Goal: Task Accomplishment & Management: Complete application form

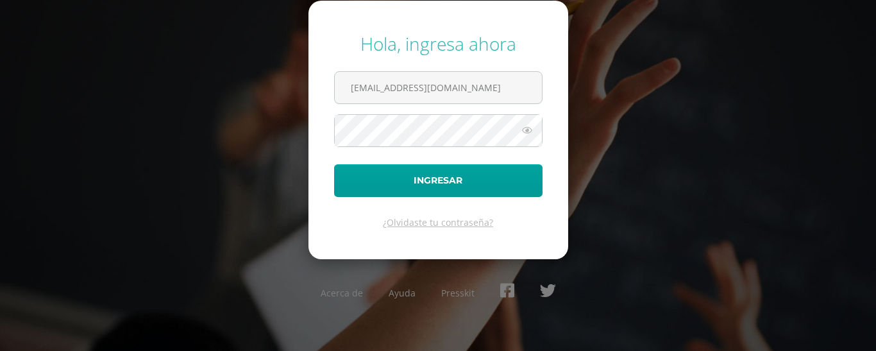
drag, startPoint x: 274, startPoint y: 81, endPoint x: 267, endPoint y: 82, distance: 7.1
click at [267, 82] on div "Hola, ingresa ahora mreyes@donbosco.edu.gt Ingresar ¿Olvidaste tu contraseña? A…" at bounding box center [437, 175] width 827 height 308
type input "[EMAIL_ADDRESS][DOMAIN_NAME]"
click at [294, 137] on div "Hola, ingresa ahora shernandez@donbosco.edu.gt Ingresar ¿Olvidaste tu contraseñ…" at bounding box center [437, 175] width 827 height 308
click at [334, 164] on button "Ingresar" at bounding box center [438, 180] width 208 height 33
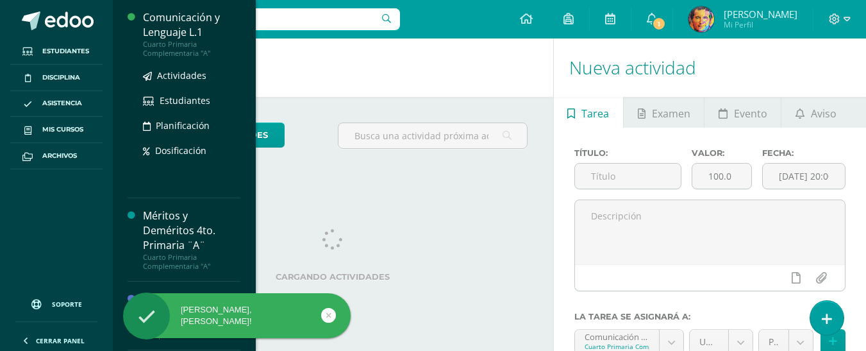
click at [159, 37] on div "Comunicación y Lenguaje L.1" at bounding box center [191, 25] width 97 height 30
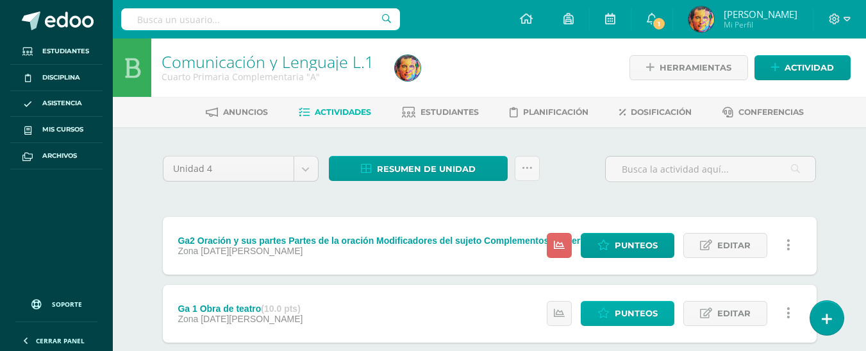
scroll to position [77, 0]
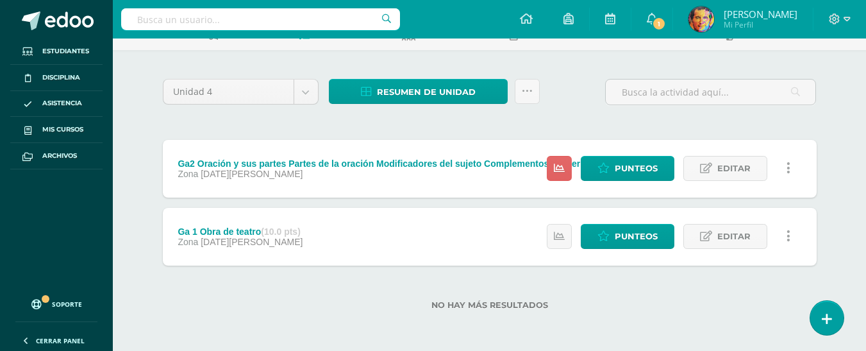
click at [374, 165] on div "Ga2 Oración y sus partes Partes de la oración Modificadores del sujeto Compleme…" at bounding box center [404, 163] width 453 height 10
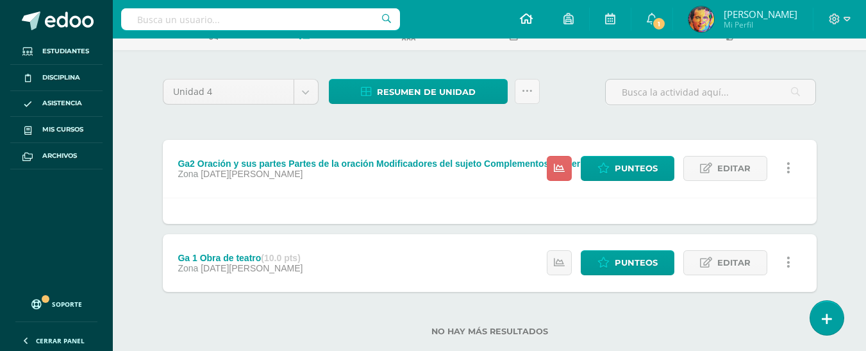
click at [533, 23] on icon at bounding box center [526, 19] width 13 height 12
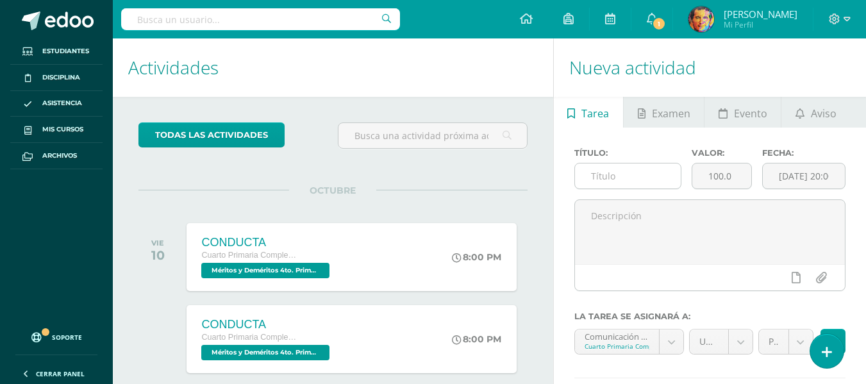
click at [625, 180] on input "text" at bounding box center [628, 176] width 106 height 25
type input "Prueba corta"
drag, startPoint x: 739, startPoint y: 176, endPoint x: 648, endPoint y: 179, distance: 91.1
click at [649, 177] on div "Título: Prueba corta Valor: 100.0 Fecha: 2025-09-11 20:00:00" at bounding box center [710, 173] width 282 height 51
type input "10"
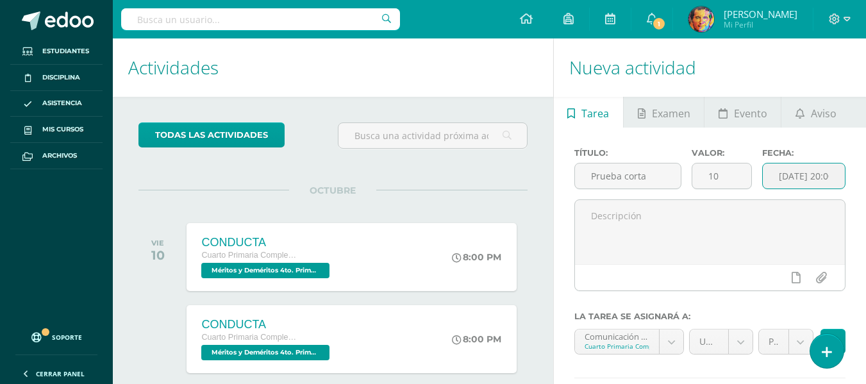
click at [807, 174] on input "[DATE] 20:00:00" at bounding box center [804, 176] width 82 height 25
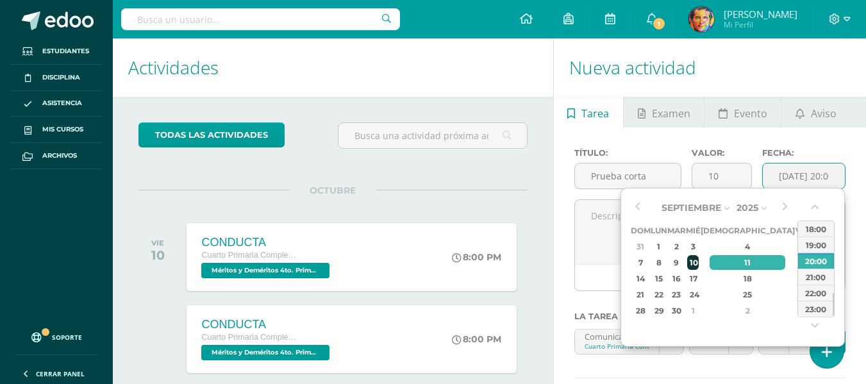
click at [699, 263] on div "10" at bounding box center [693, 262] width 12 height 15
click at [807, 311] on div "23:00" at bounding box center [816, 309] width 36 height 16
type input "2025-09-10 23:00"
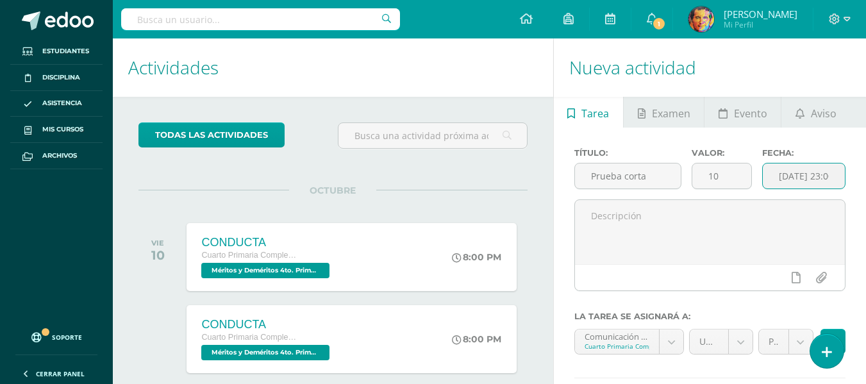
scroll to position [128, 0]
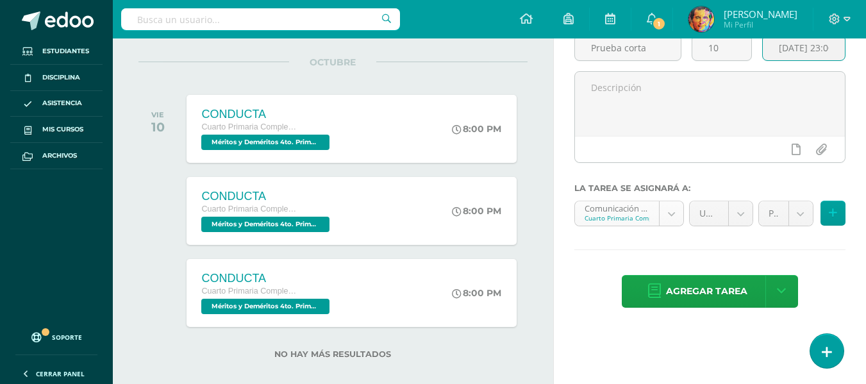
click at [670, 217] on body "Estudiantes Disciplina Asistencia Mis cursos Archivos Soporte Centro de ayuda Ú…" at bounding box center [433, 64] width 866 height 384
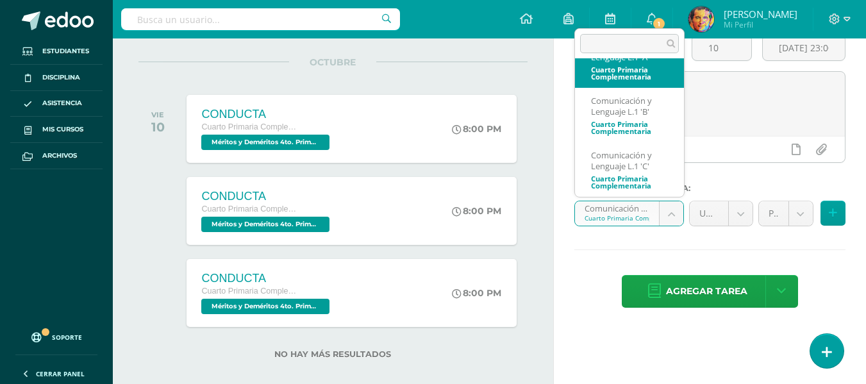
scroll to position [0, 0]
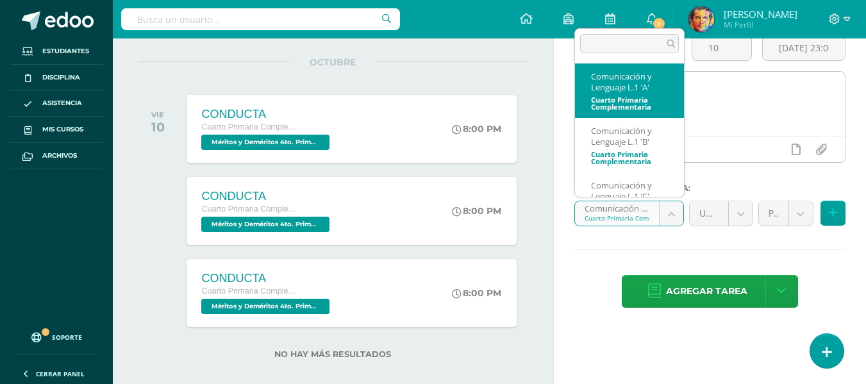
drag, startPoint x: 636, startPoint y: 83, endPoint x: 681, endPoint y: 151, distance: 81.8
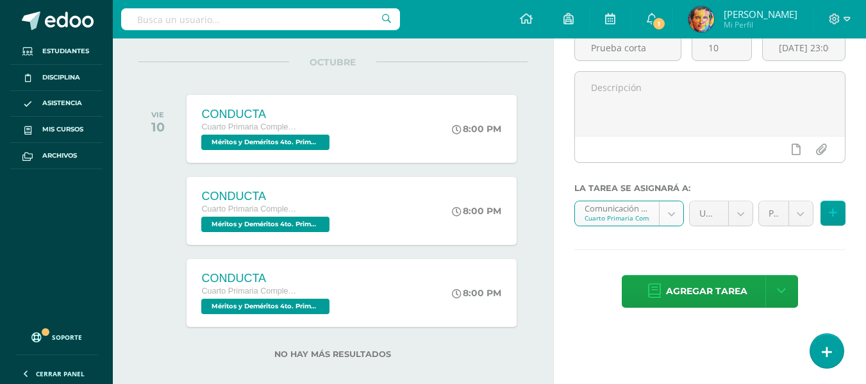
click at [738, 215] on body "Estudiantes Disciplina Asistencia Mis cursos Archivos Soporte Centro de ayuda Ú…" at bounding box center [433, 64] width 866 height 384
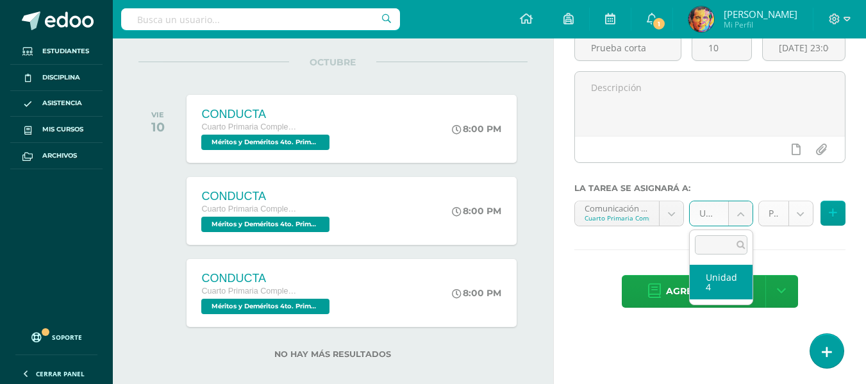
select select "154731"
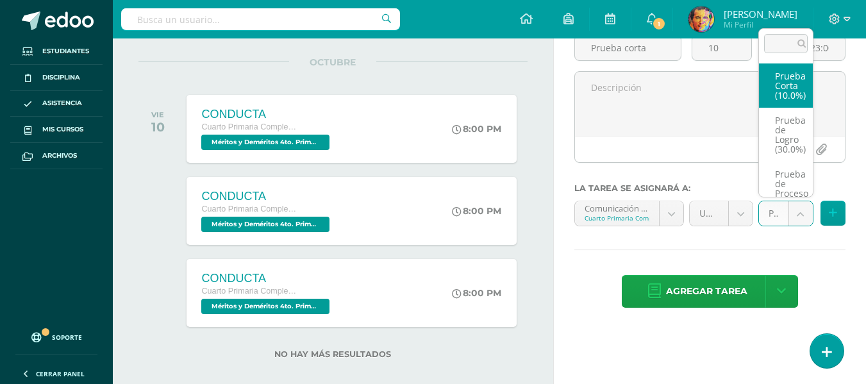
click at [793, 213] on body "Estudiantes Disciplina Asistencia Mis cursos Archivos Soporte Centro de ayuda Ú…" at bounding box center [433, 64] width 866 height 384
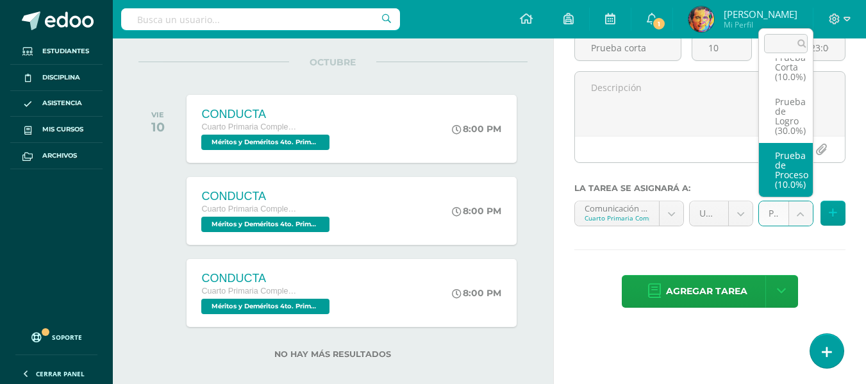
scroll to position [58, 0]
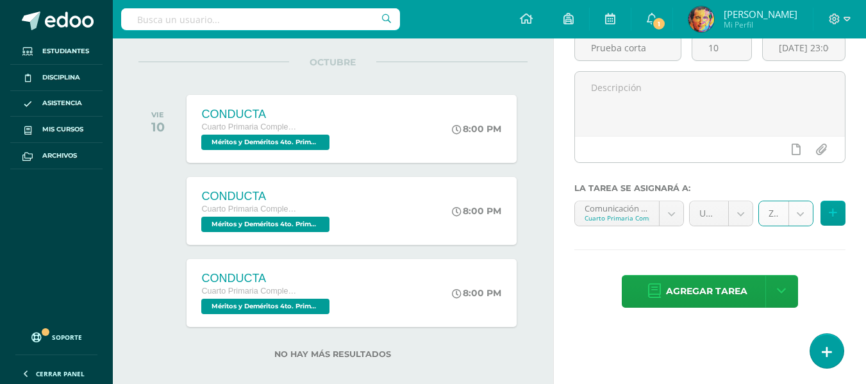
select select "154735"
click at [841, 212] on button at bounding box center [833, 213] width 25 height 25
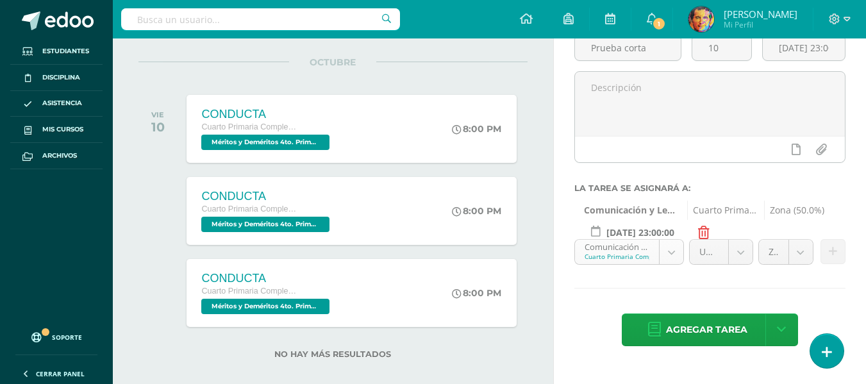
click at [677, 251] on body "Estudiantes Disciplina Asistencia Mis cursos Archivos Soporte Centro de ayuda Ú…" at bounding box center [433, 64] width 866 height 384
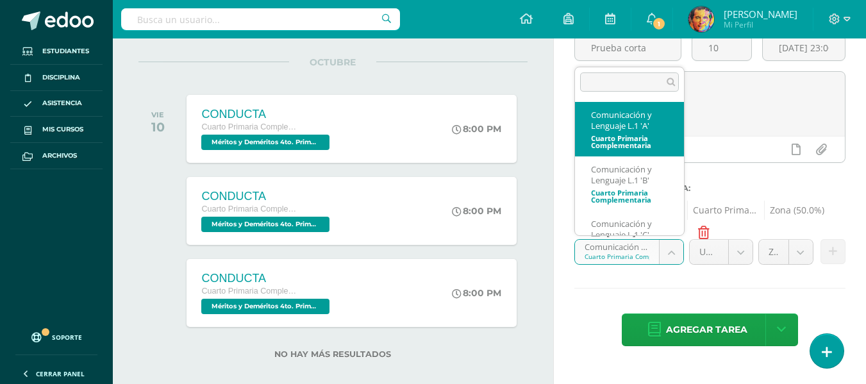
scroll to position [30, 0]
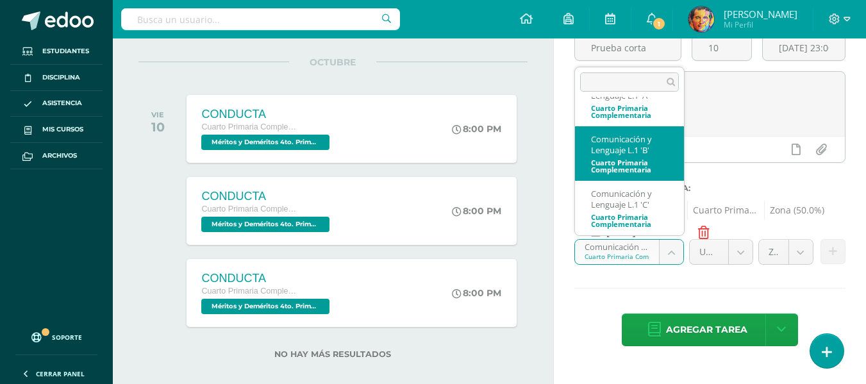
drag, startPoint x: 636, startPoint y: 162, endPoint x: 701, endPoint y: 238, distance: 99.6
select select "154916"
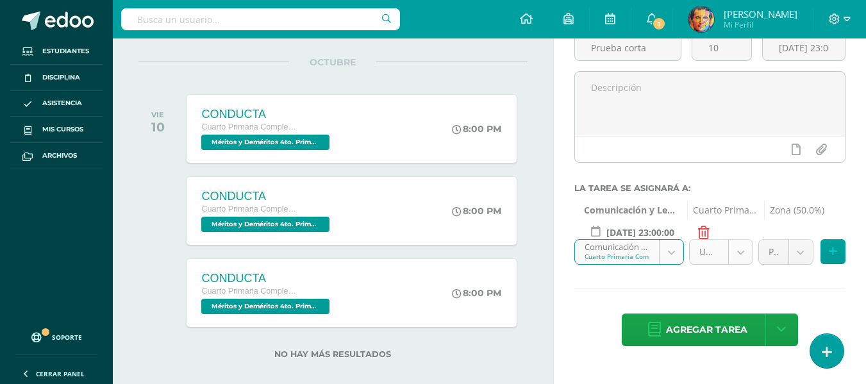
click at [739, 256] on body "Estudiantes Disciplina Asistencia Mis cursos Archivos Soporte Centro de ayuda Ú…" at bounding box center [433, 64] width 866 height 384
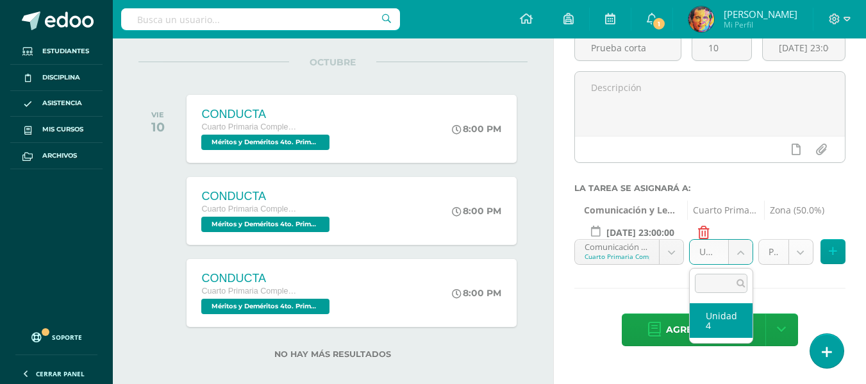
drag, startPoint x: 723, startPoint y: 319, endPoint x: 783, endPoint y: 256, distance: 86.6
select select "154931"
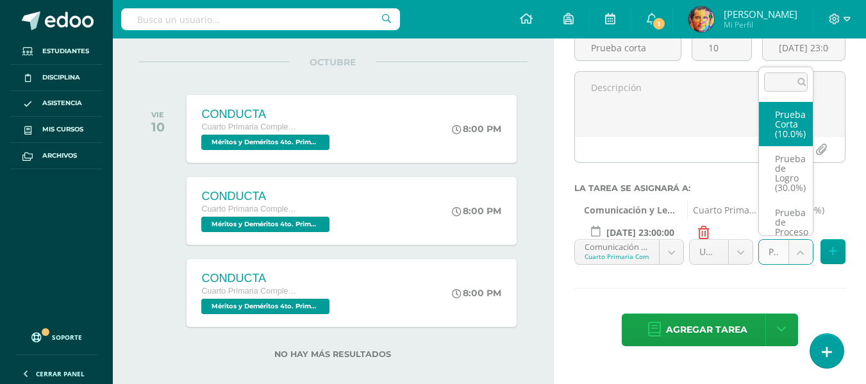
click at [790, 252] on body "Estudiantes Disciplina Asistencia Mis cursos Archivos Soporte Centro de ayuda Ú…" at bounding box center [433, 64] width 866 height 384
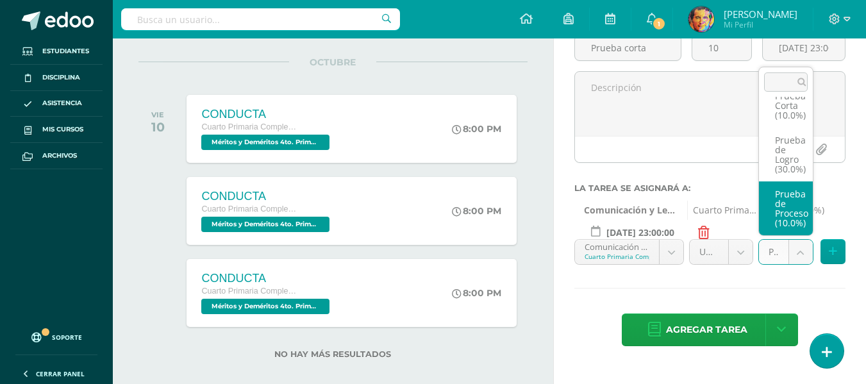
scroll to position [58, 0]
select select "154935"
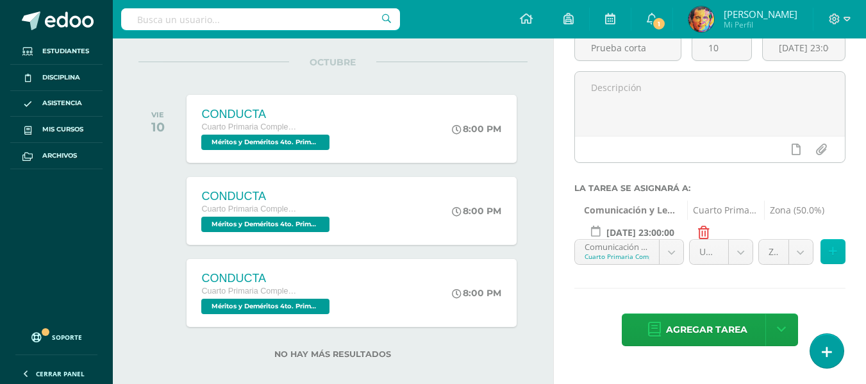
click at [836, 249] on icon at bounding box center [833, 251] width 8 height 11
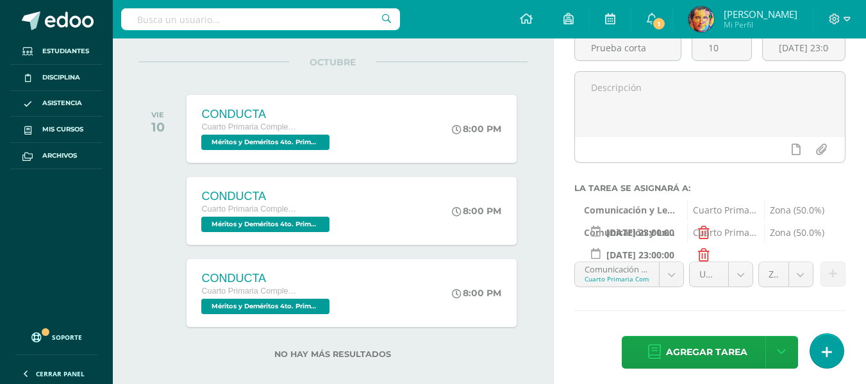
click at [670, 256] on body "Estudiantes Disciplina Asistencia Mis cursos Archivos Soporte Centro de ayuda Ú…" at bounding box center [433, 64] width 866 height 384
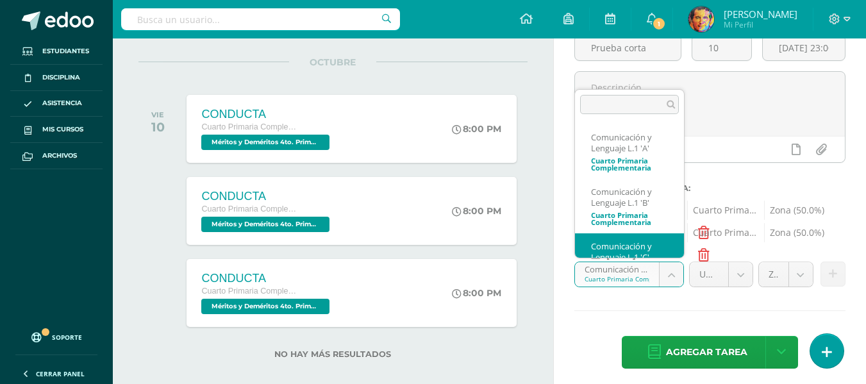
scroll to position [30, 0]
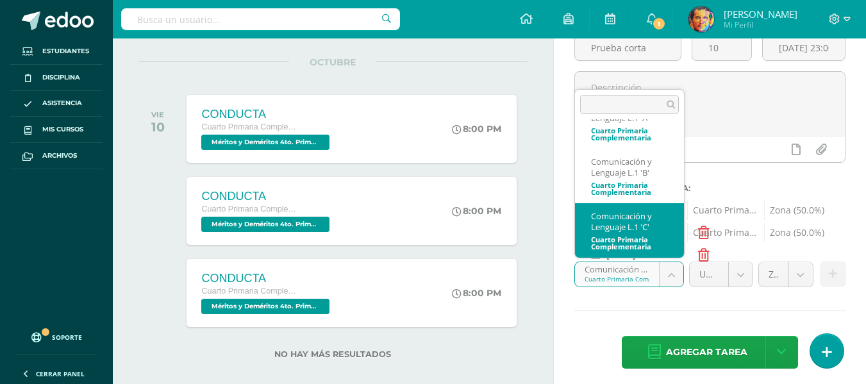
select select "154616"
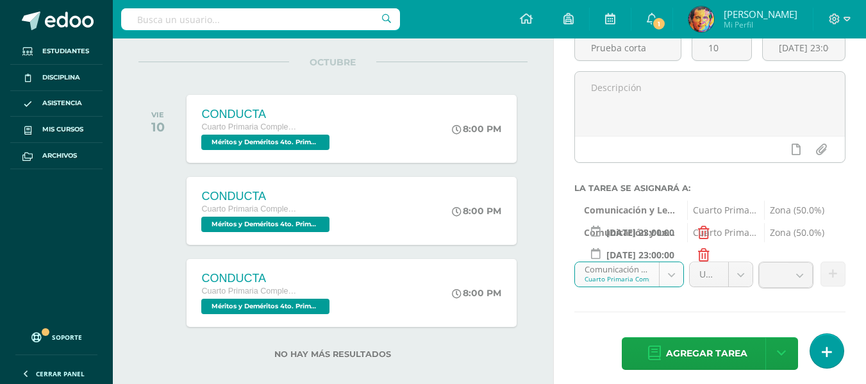
click at [743, 256] on body "Estudiantes Disciplina Asistencia Mis cursos Archivos Soporte Centro de ayuda Ú…" at bounding box center [433, 64] width 866 height 384
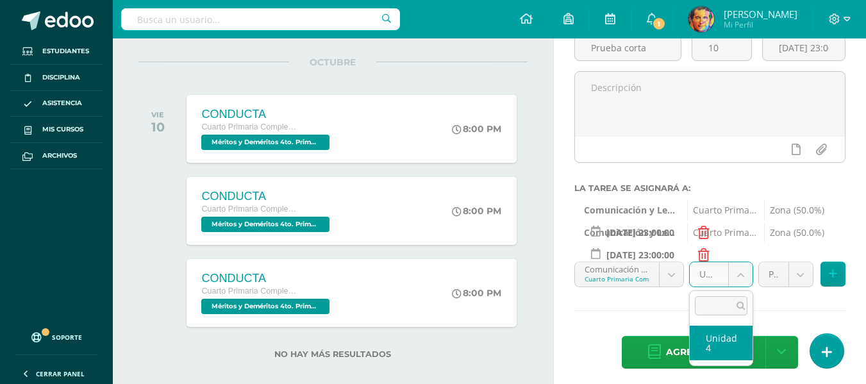
select select "154631"
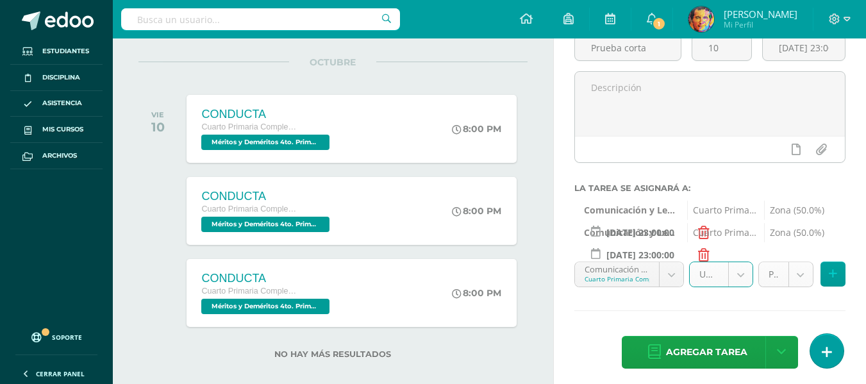
click at [797, 256] on body "Estudiantes Disciplina Asistencia Mis cursos Archivos Soporte Centro de ayuda Ú…" at bounding box center [433, 64] width 866 height 384
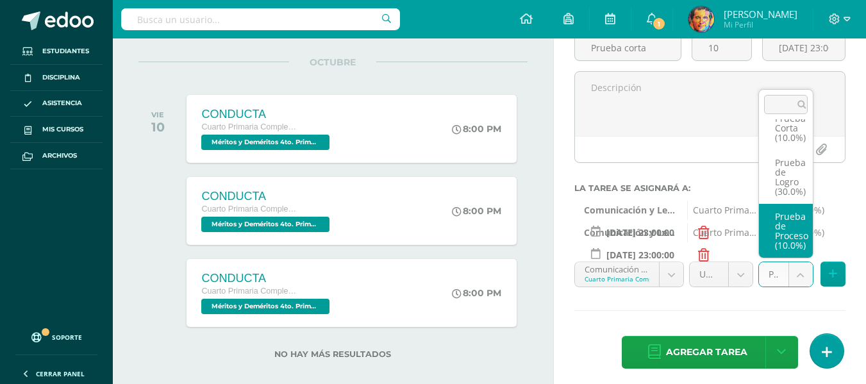
scroll to position [58, 0]
drag, startPoint x: 785, startPoint y: 246, endPoint x: 799, endPoint y: 254, distance: 16.1
select select "154635"
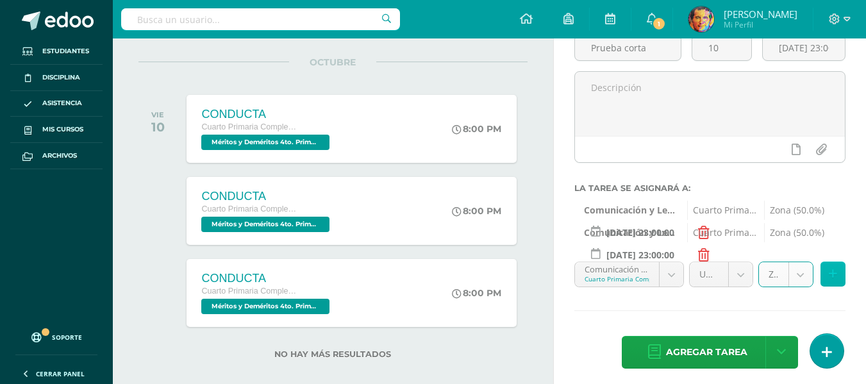
click at [830, 277] on icon at bounding box center [833, 274] width 8 height 11
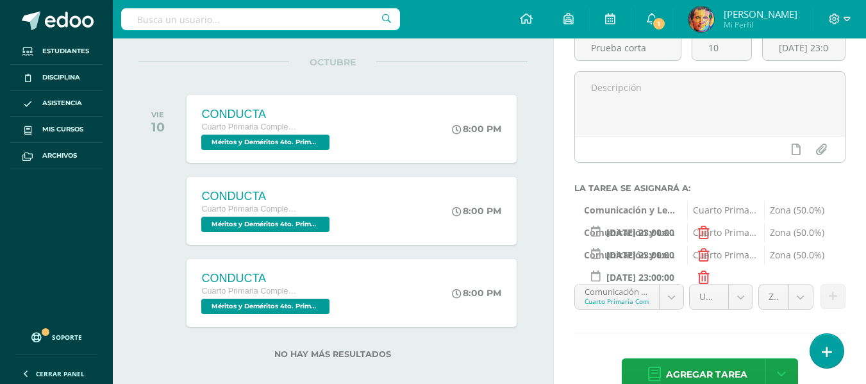
scroll to position [158, 0]
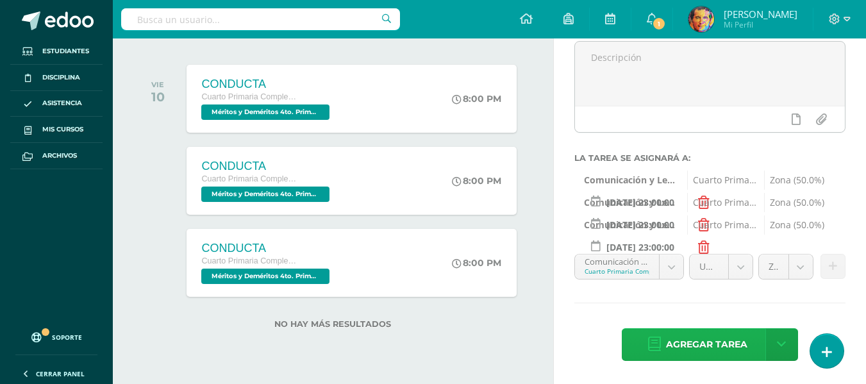
click at [721, 345] on span "Agregar tarea" at bounding box center [706, 344] width 81 height 31
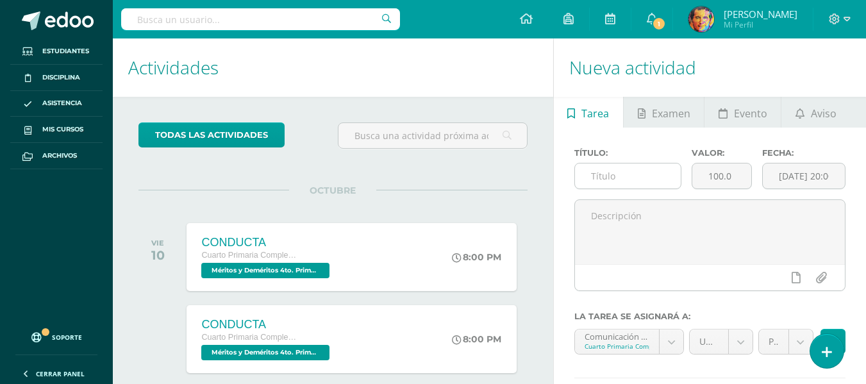
click at [649, 173] on input "text" at bounding box center [628, 176] width 106 height 25
type input "c"
type input "Conferencias tipos de oraciones"
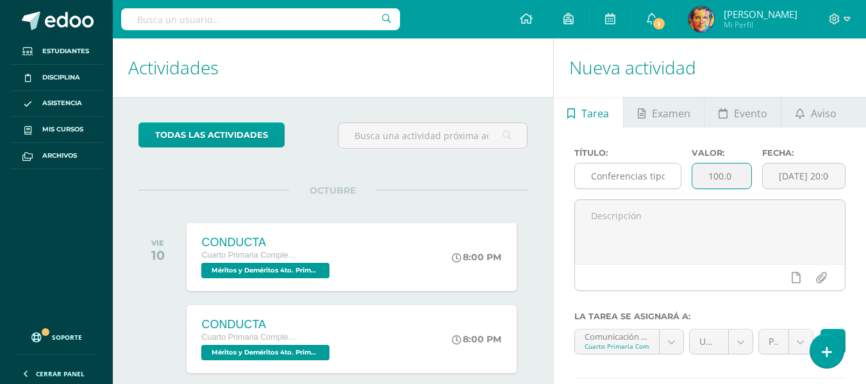
drag, startPoint x: 746, startPoint y: 177, endPoint x: 673, endPoint y: 171, distance: 73.3
click at [673, 171] on div "Título: Conferencias tipos de oraciones Valor: 100.0 Fecha: 2025-09-11 20:00:00" at bounding box center [710, 173] width 282 height 51
type input "10"
click at [801, 184] on input "[DATE] 20:00:00" at bounding box center [804, 176] width 82 height 25
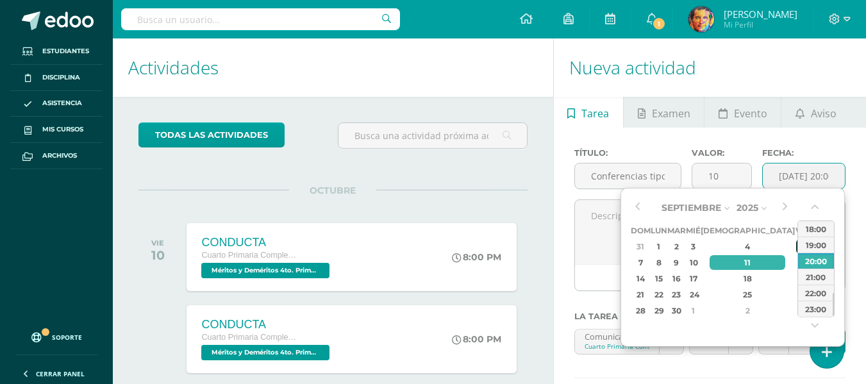
click at [797, 248] on div "5" at bounding box center [803, 246] width 12 height 15
click at [809, 312] on div "23:00" at bounding box center [816, 309] width 36 height 16
type input "2025-09-05 23:00"
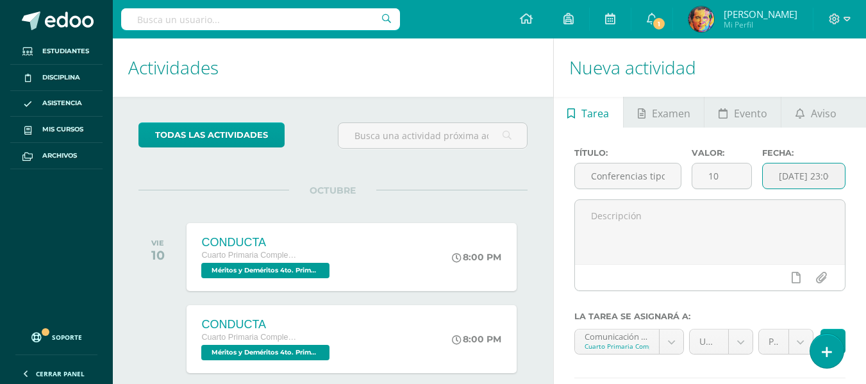
scroll to position [128, 0]
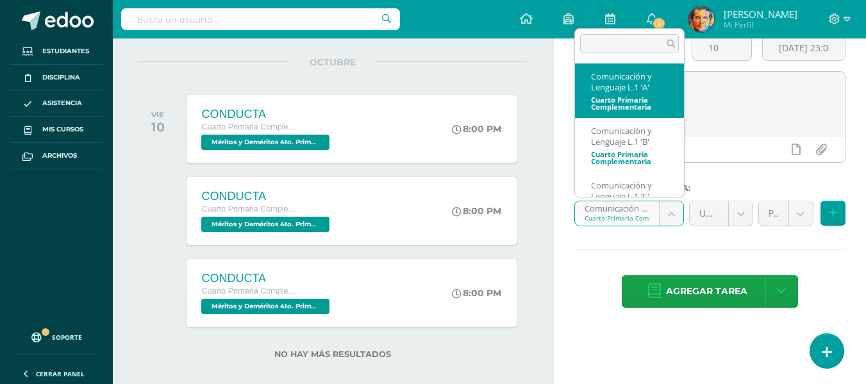
click at [674, 218] on body "Tarea asignada exitosamente Estudiantes Disciplina Asistencia Mis cursos Archiv…" at bounding box center [433, 64] width 866 height 384
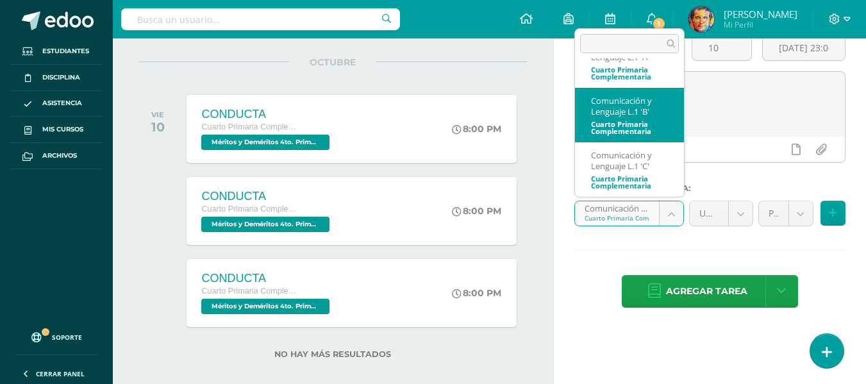
scroll to position [0, 0]
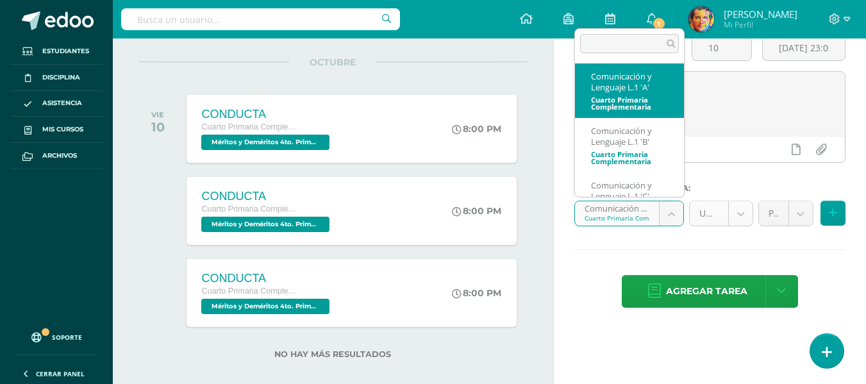
drag, startPoint x: 636, startPoint y: 76, endPoint x: 752, endPoint y: 211, distance: 177.8
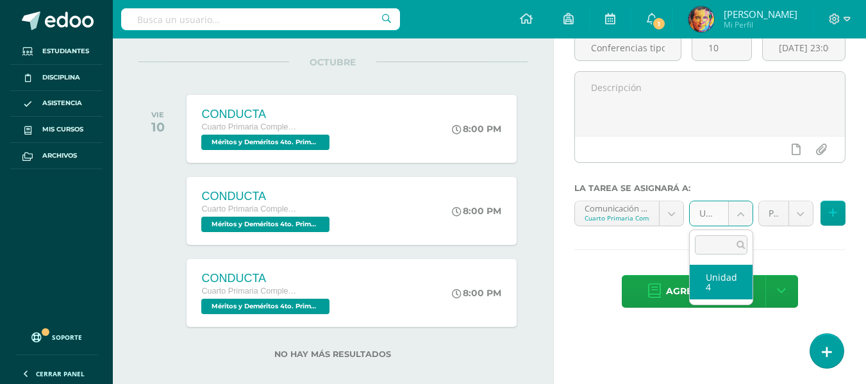
click at [738, 209] on body "Tarea asignada exitosamente Estudiantes Disciplina Asistencia Mis cursos Archiv…" at bounding box center [433, 64] width 866 height 384
drag, startPoint x: 734, startPoint y: 287, endPoint x: 745, endPoint y: 271, distance: 19.6
select select "154731"
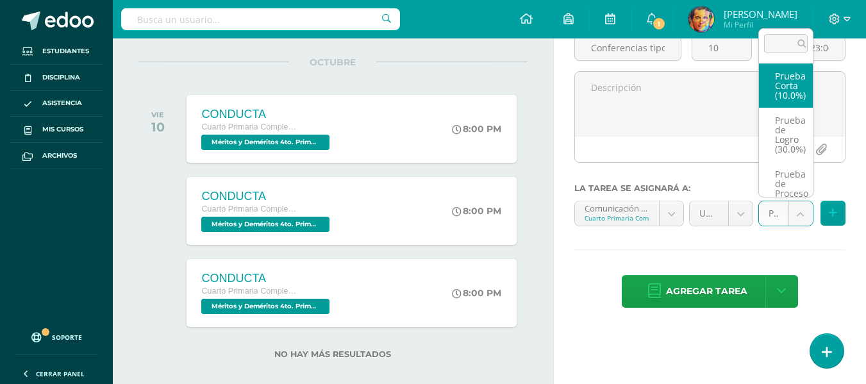
click at [798, 221] on body "Tarea asignada exitosamente Estudiantes Disciplina Asistencia Mis cursos Archiv…" at bounding box center [433, 64] width 866 height 384
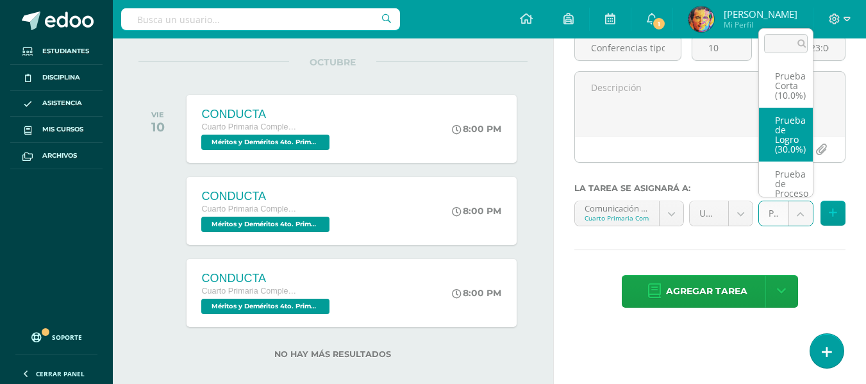
scroll to position [58, 0]
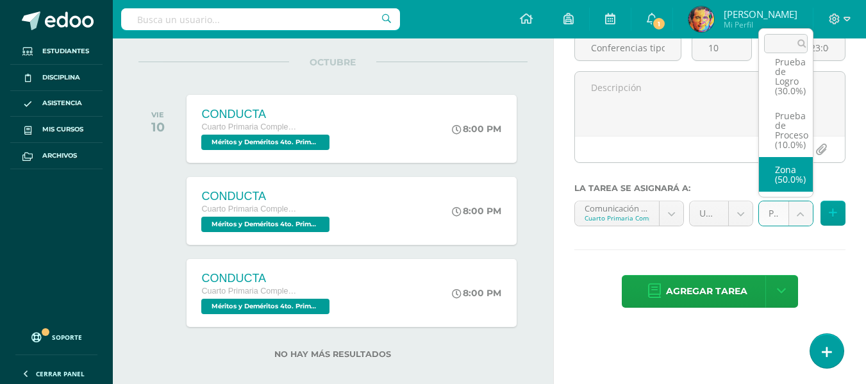
select select "154735"
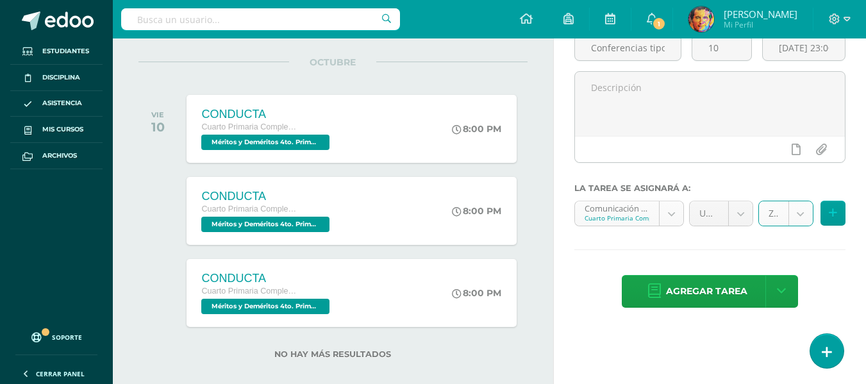
click at [673, 217] on body "Tarea asignada exitosamente Estudiantes Disciplina Asistencia Mis cursos Archiv…" at bounding box center [433, 64] width 866 height 384
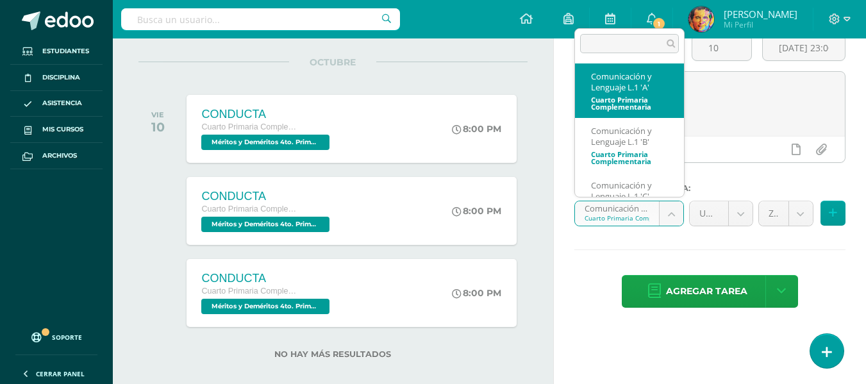
scroll to position [30, 0]
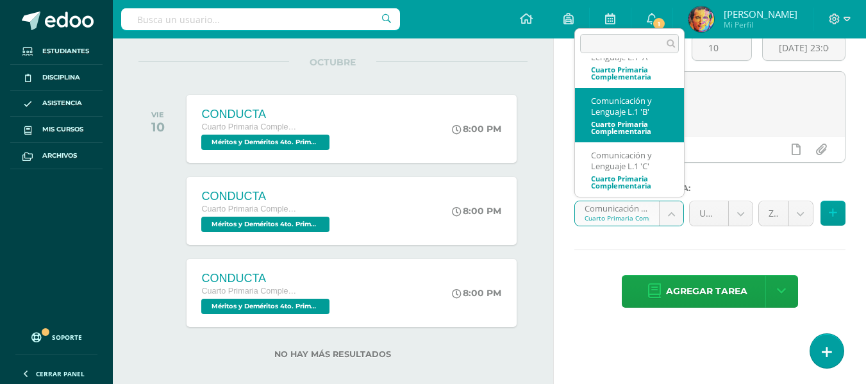
drag, startPoint x: 628, startPoint y: 115, endPoint x: 692, endPoint y: 185, distance: 94.9
select select "154916"
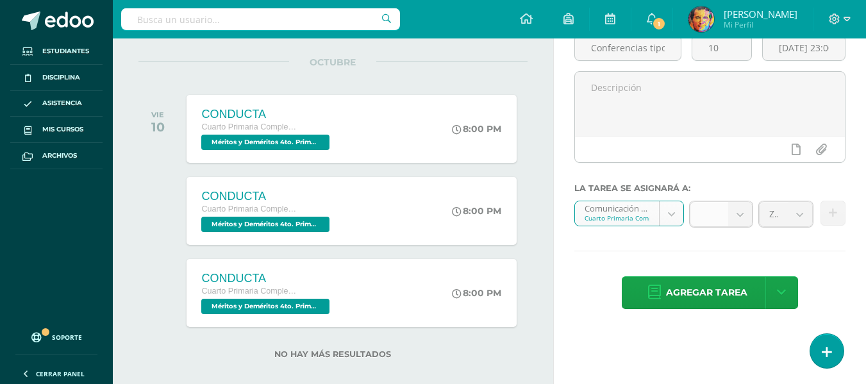
click at [730, 210] on b at bounding box center [741, 214] width 24 height 24
click at [740, 213] on body "Tarea asignada exitosamente Estudiantes Disciplina Asistencia Mis cursos Archiv…" at bounding box center [433, 64] width 866 height 384
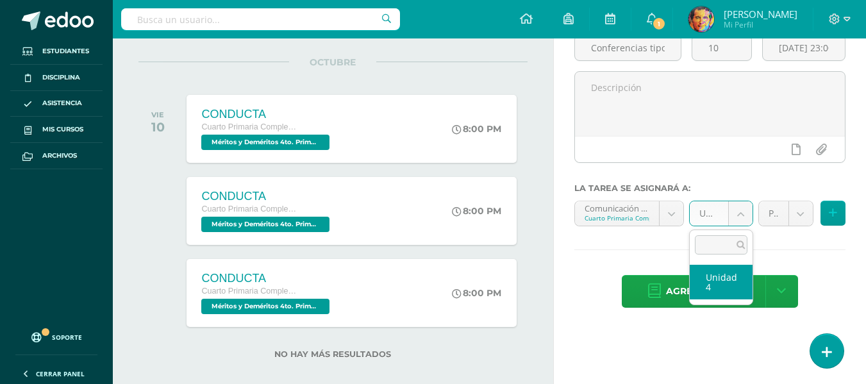
drag, startPoint x: 712, startPoint y: 271, endPoint x: 786, endPoint y: 223, distance: 88.6
click at [716, 262] on ul "Unidad 4" at bounding box center [721, 282] width 63 height 45
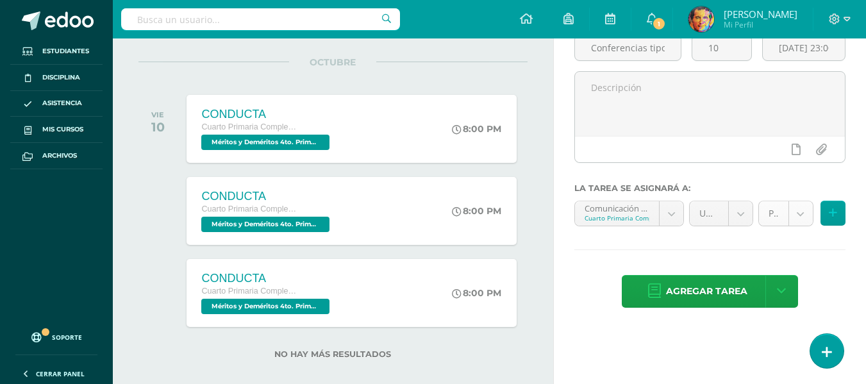
click at [800, 219] on body "Tarea asignada exitosamente Estudiantes Disciplina Asistencia Mis cursos Archiv…" at bounding box center [433, 64] width 866 height 384
click at [801, 216] on body "Tarea asignada exitosamente Estudiantes Disciplina Asistencia Mis cursos Archiv…" at bounding box center [433, 64] width 866 height 384
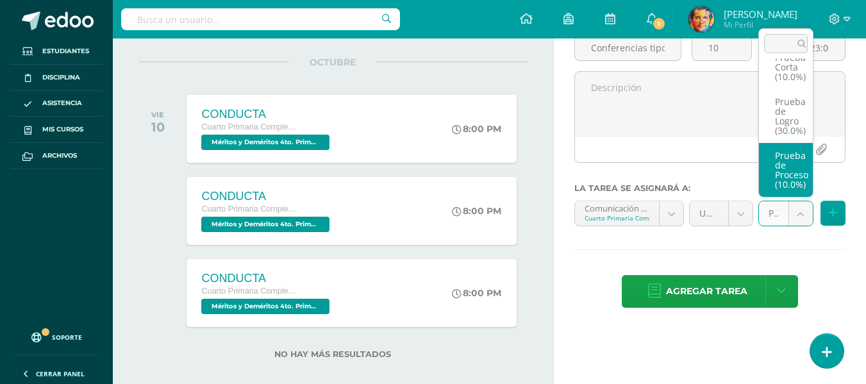
scroll to position [58, 0]
select select "154935"
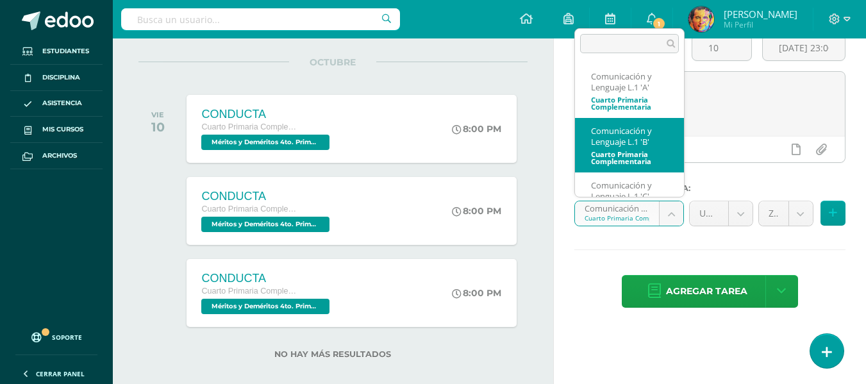
click at [682, 218] on body "Tarea asignada exitosamente Estudiantes Disciplina Asistencia Mis cursos Archiv…" at bounding box center [433, 64] width 866 height 384
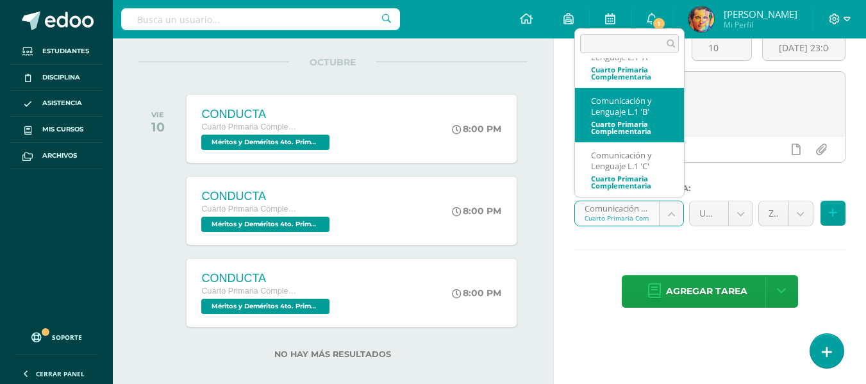
scroll to position [0, 0]
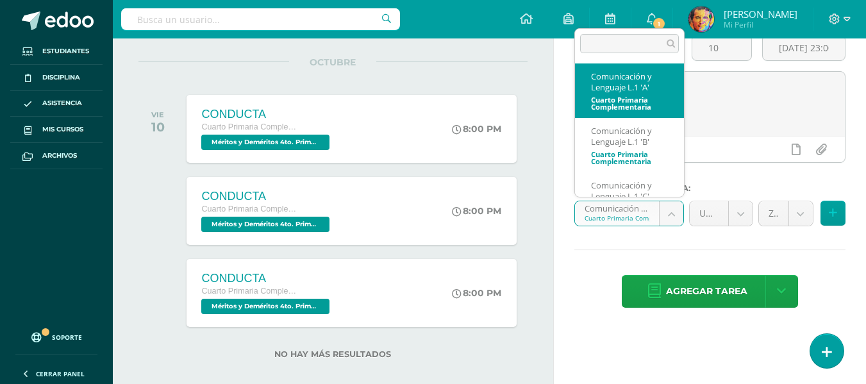
select select "154716"
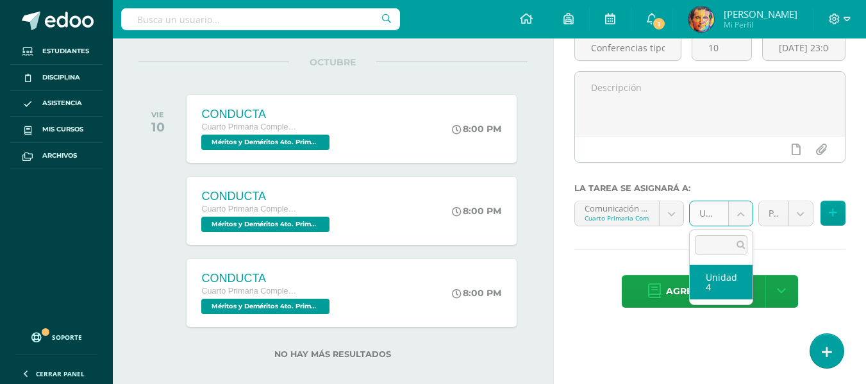
click at [734, 208] on body "Tarea asignada exitosamente Estudiantes Disciplina Asistencia Mis cursos Archiv…" at bounding box center [433, 64] width 866 height 384
drag, startPoint x: 725, startPoint y: 282, endPoint x: 756, endPoint y: 264, distance: 36.0
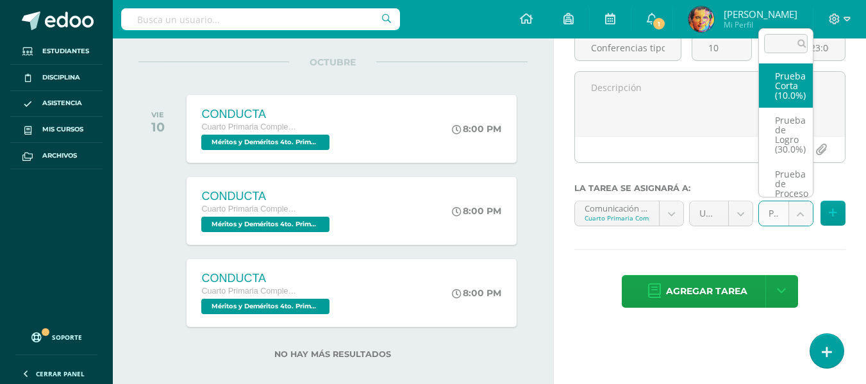
click at [797, 217] on body "Tarea asignada exitosamente Estudiantes Disciplina Asistencia Mis cursos Archiv…" at bounding box center [433, 64] width 866 height 384
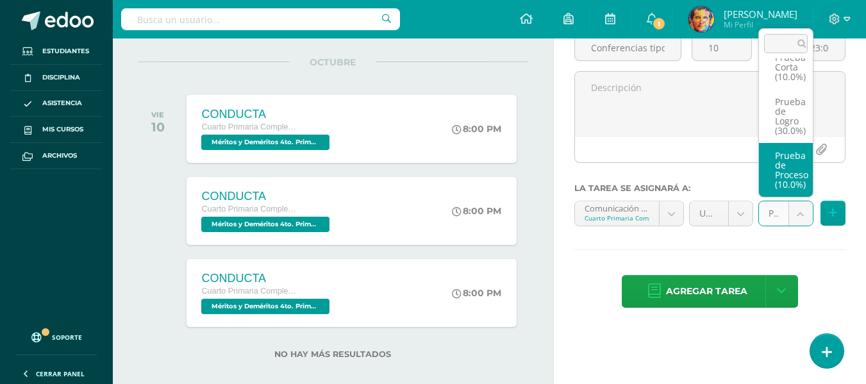
scroll to position [58, 0]
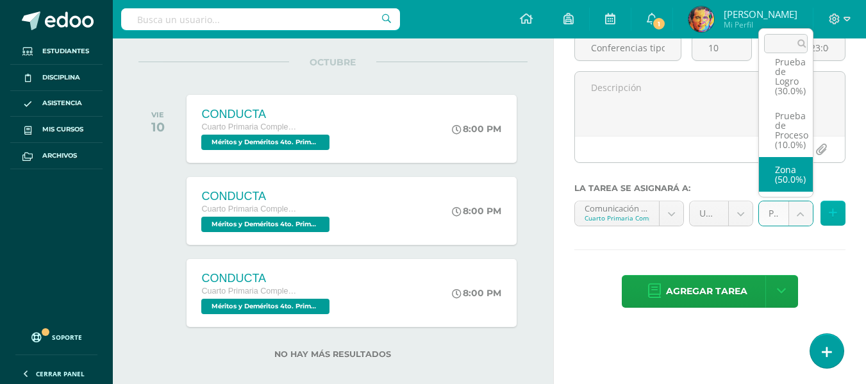
drag, startPoint x: 786, startPoint y: 185, endPoint x: 829, endPoint y: 212, distance: 51.3
select select "154735"
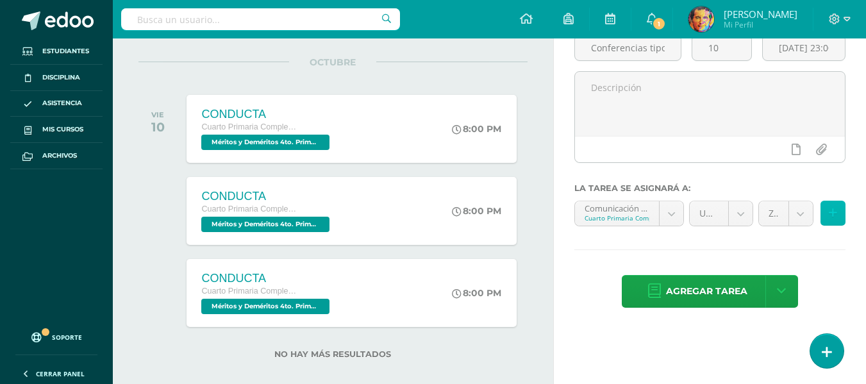
drag, startPoint x: 830, startPoint y: 213, endPoint x: 724, endPoint y: 228, distance: 106.8
click at [823, 214] on button at bounding box center [833, 213] width 25 height 25
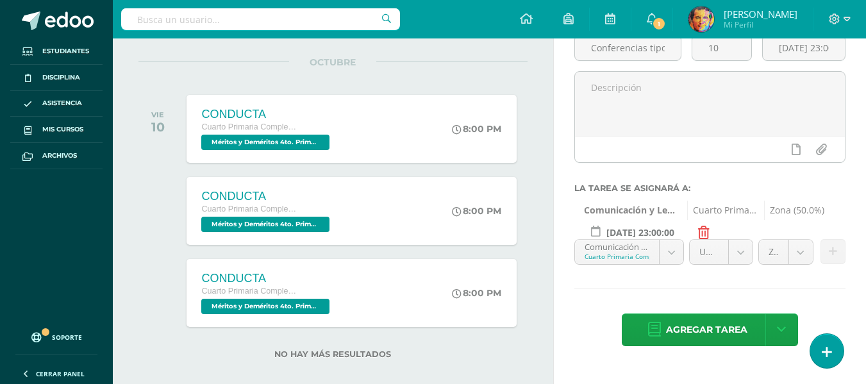
click at [671, 253] on body "Tarea asignada exitosamente Estudiantes Disciplina Asistencia Mis cursos Archiv…" at bounding box center [433, 64] width 866 height 384
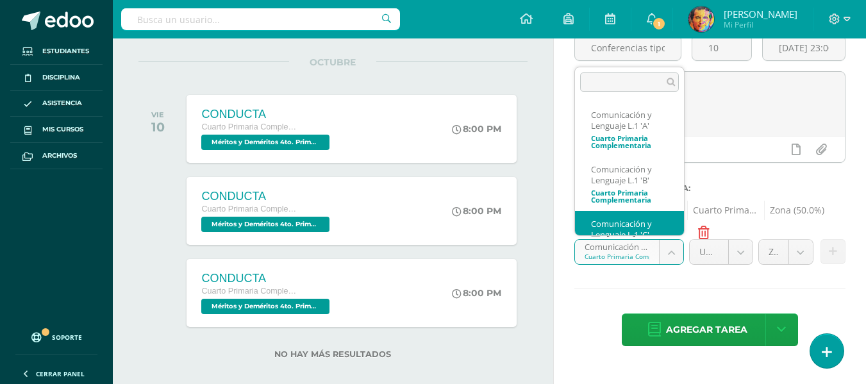
scroll to position [30, 0]
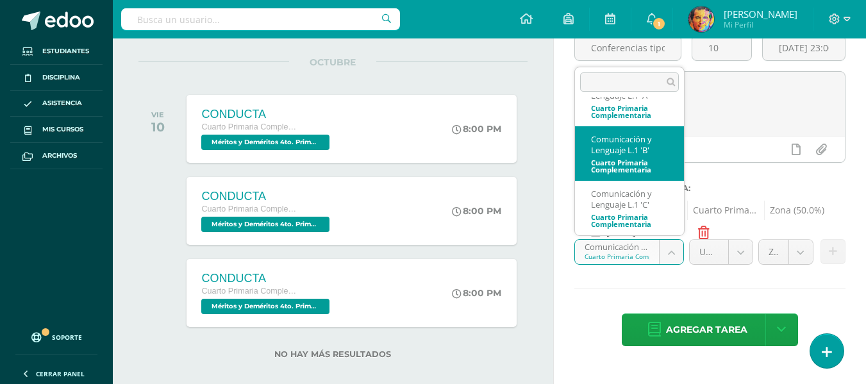
select select "154916"
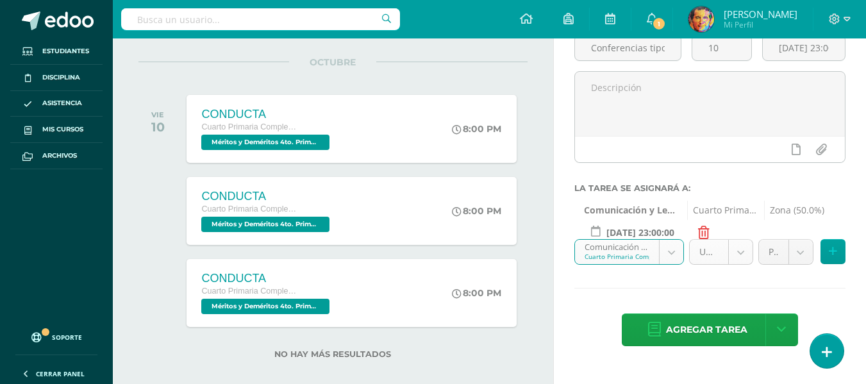
click at [736, 253] on body "Tarea asignada exitosamente Estudiantes Disciplina Asistencia Mis cursos Archiv…" at bounding box center [433, 64] width 866 height 384
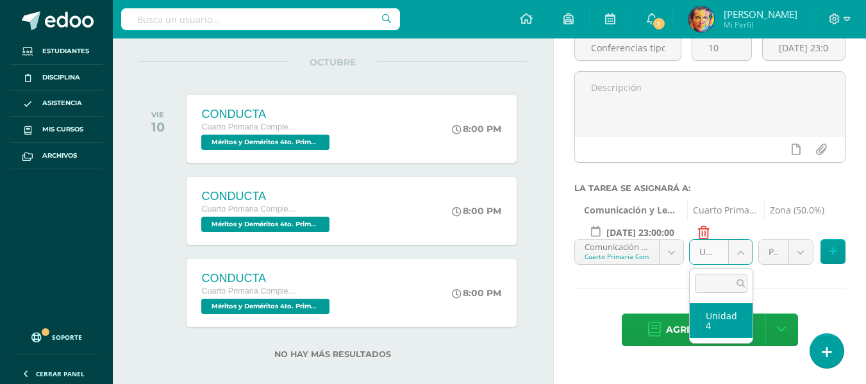
drag, startPoint x: 723, startPoint y: 314, endPoint x: 752, endPoint y: 287, distance: 39.0
select select "154931"
click at [802, 256] on body "Tarea asignada exitosamente Estudiantes Disciplina Asistencia Mis cursos Archiv…" at bounding box center [433, 64] width 866 height 384
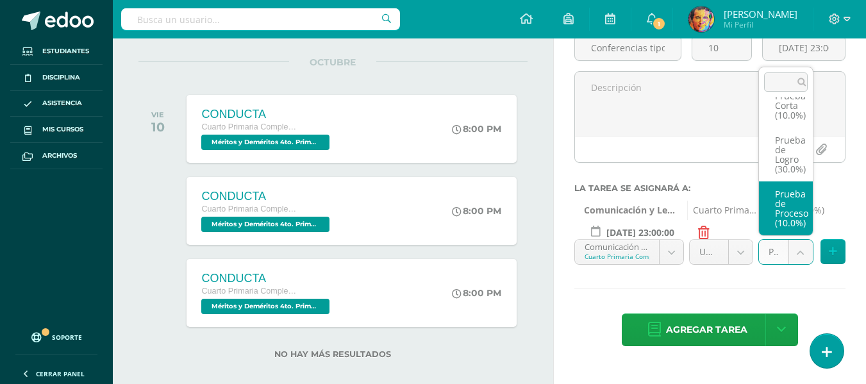
scroll to position [58, 0]
select select "154935"
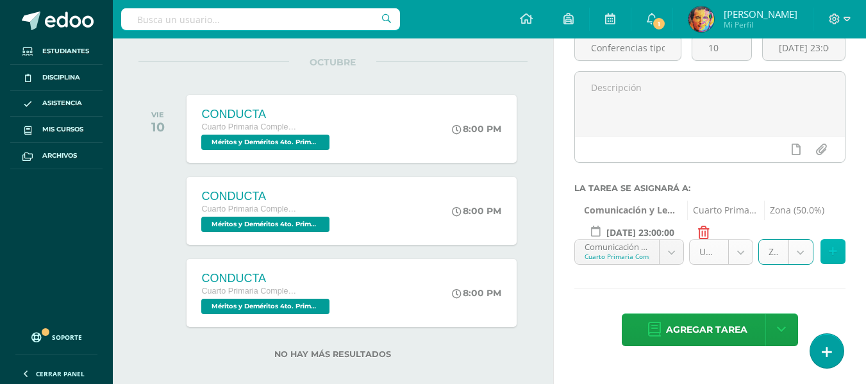
drag, startPoint x: 838, startPoint y: 248, endPoint x: 745, endPoint y: 271, distance: 95.2
click at [837, 248] on button at bounding box center [833, 251] width 25 height 25
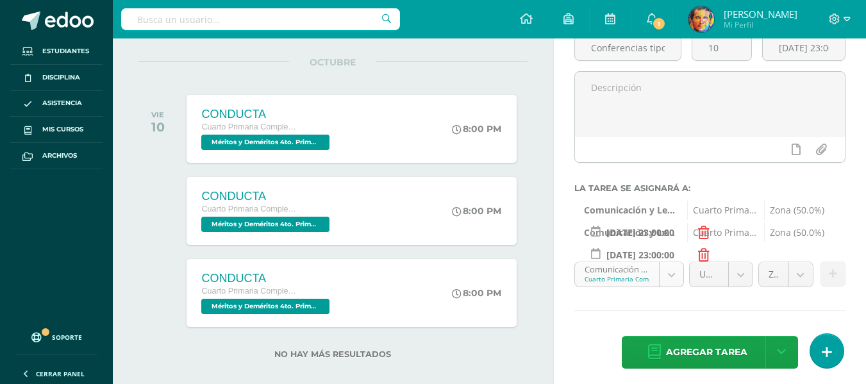
click at [671, 256] on body "Tarea asignada exitosamente Estudiantes Disciplina Asistencia Mis cursos Archiv…" at bounding box center [433, 64] width 866 height 384
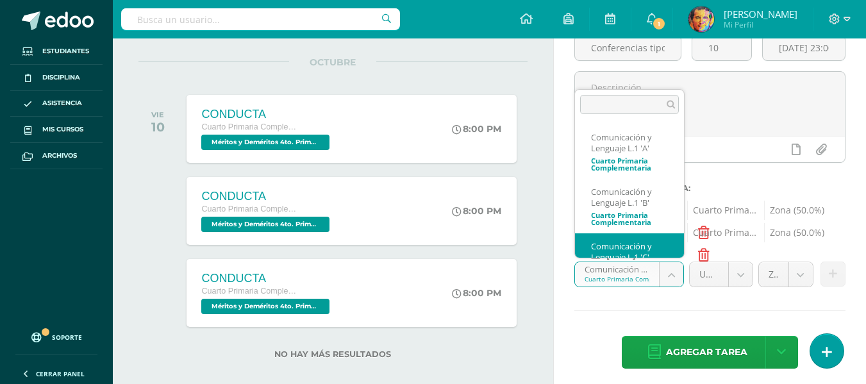
scroll to position [30, 0]
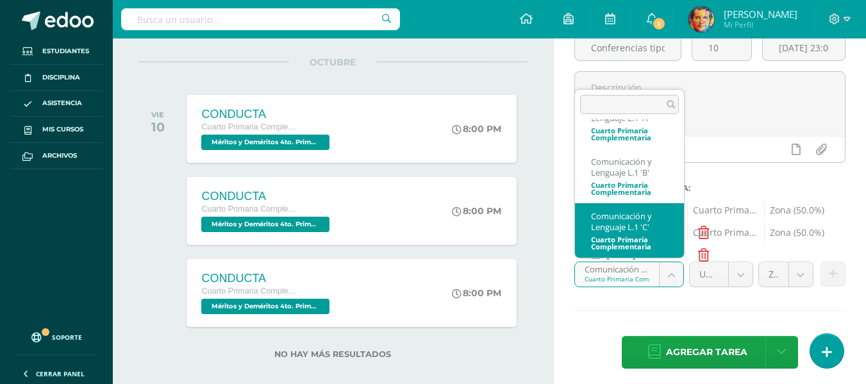
select select "154616"
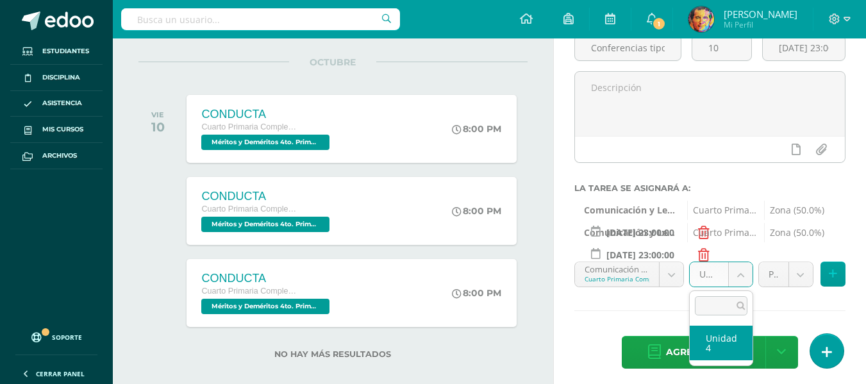
click at [741, 256] on body "Tarea asignada exitosamente Estudiantes Disciplina Asistencia Mis cursos Archiv…" at bounding box center [433, 64] width 866 height 384
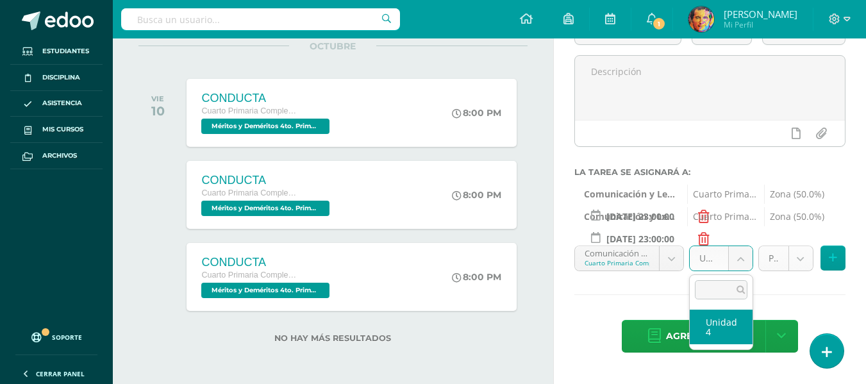
drag, startPoint x: 730, startPoint y: 325, endPoint x: 809, endPoint y: 269, distance: 96.6
select select "154631"
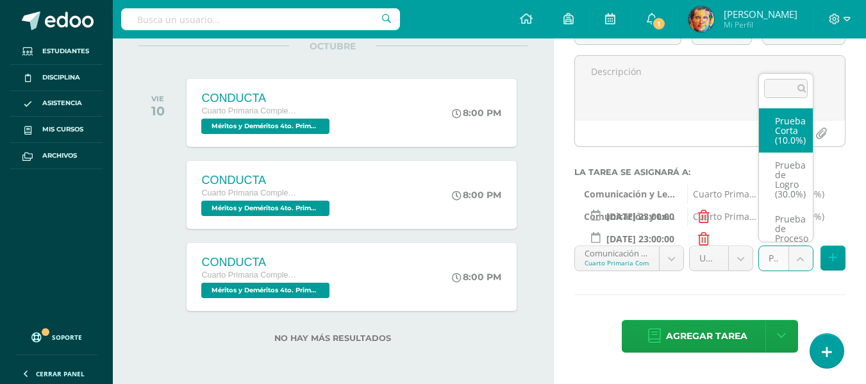
click at [809, 240] on body "Tarea asignada exitosamente Estudiantes Disciplina Asistencia Mis cursos Archiv…" at bounding box center [433, 48] width 866 height 384
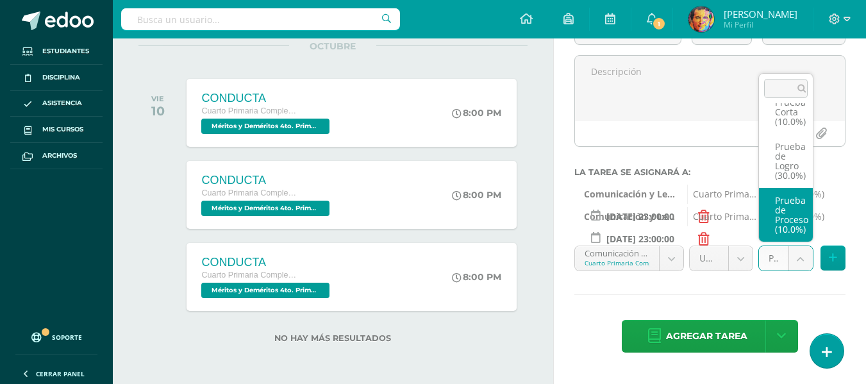
scroll to position [58, 0]
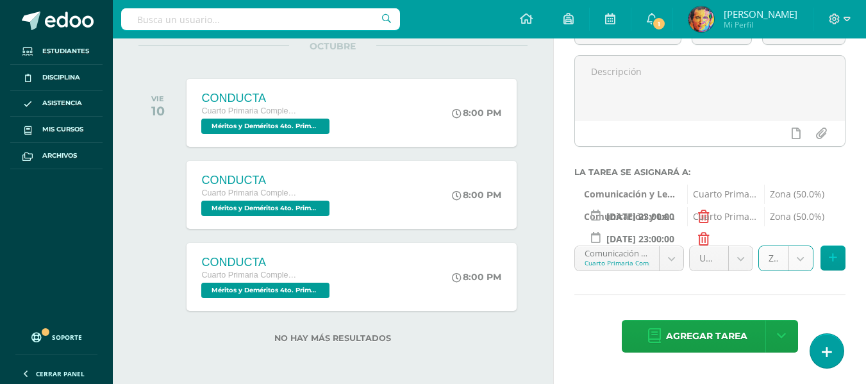
select select "154635"
click at [828, 253] on button at bounding box center [833, 258] width 25 height 25
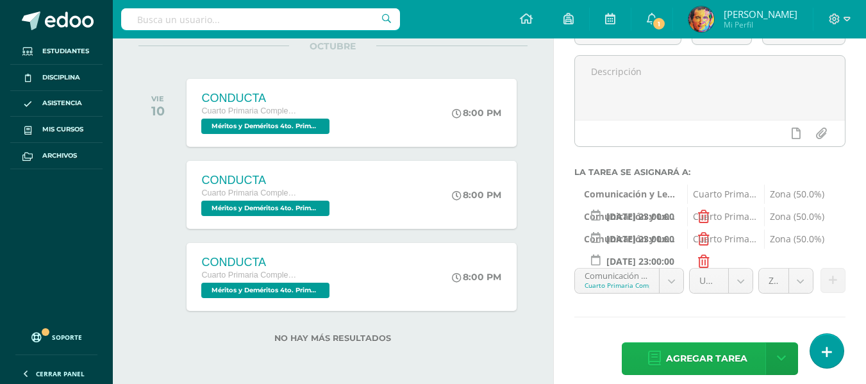
click at [736, 356] on span "Agregar tarea" at bounding box center [706, 358] width 81 height 31
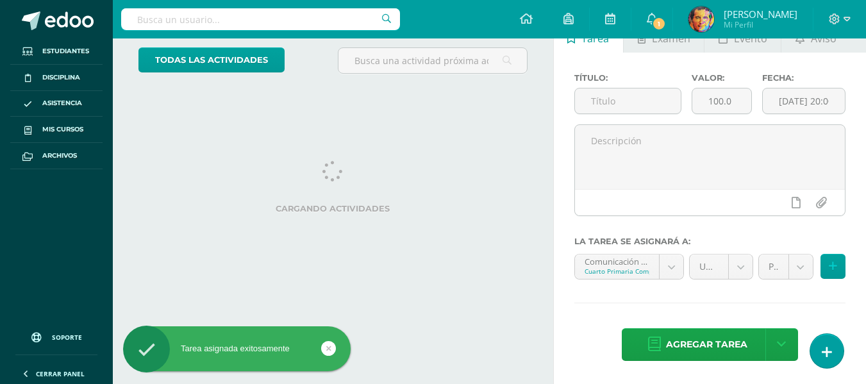
scroll to position [128, 0]
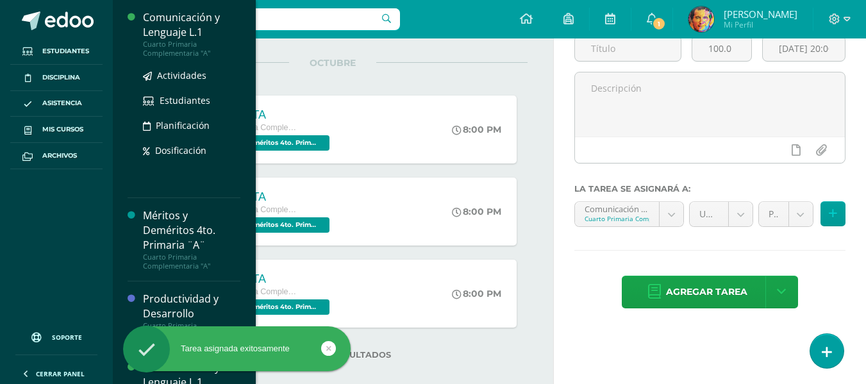
click at [190, 20] on div "Comunicación y Lenguaje L.1" at bounding box center [191, 25] width 97 height 30
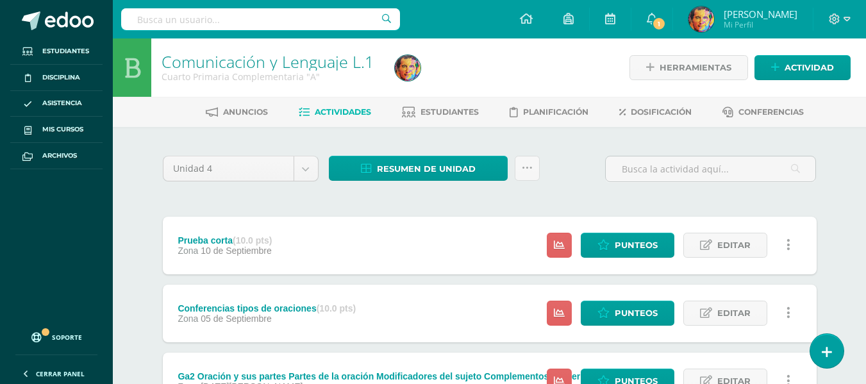
scroll to position [128, 0]
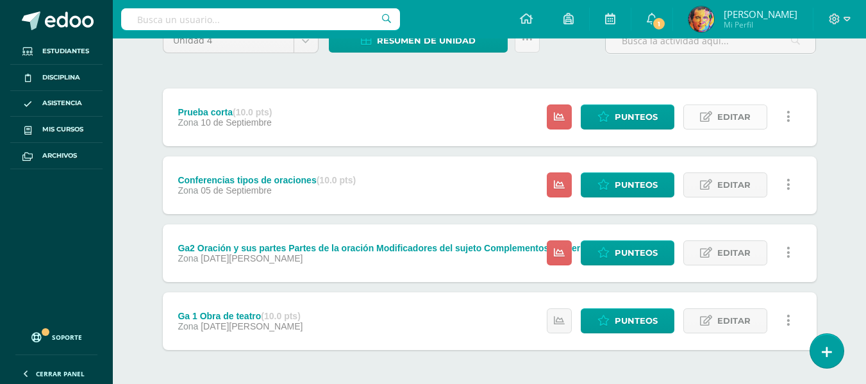
click at [729, 117] on span "Editar" at bounding box center [734, 117] width 33 height 24
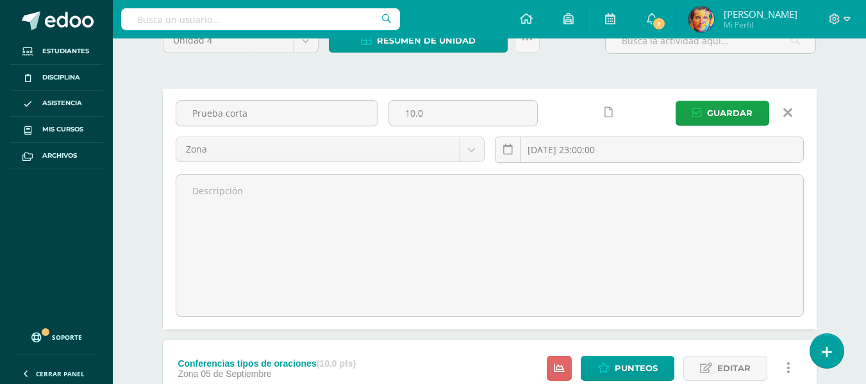
click at [792, 113] on icon at bounding box center [788, 113] width 9 height 14
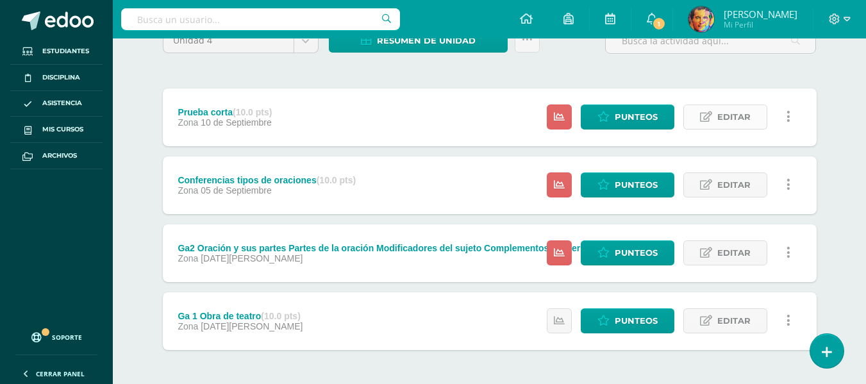
click at [740, 121] on span "Editar" at bounding box center [734, 117] width 33 height 24
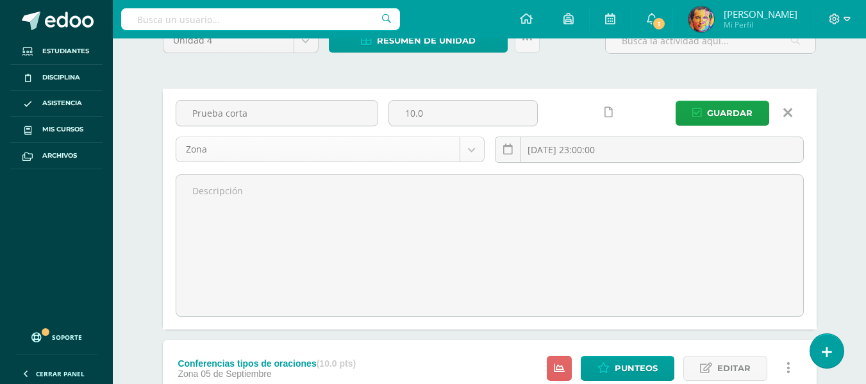
click at [479, 149] on body "Estudiantes Disciplina Asistencia Mis cursos Archivos Soporte Centro de ayuda Ú…" at bounding box center [433, 245] width 866 height 747
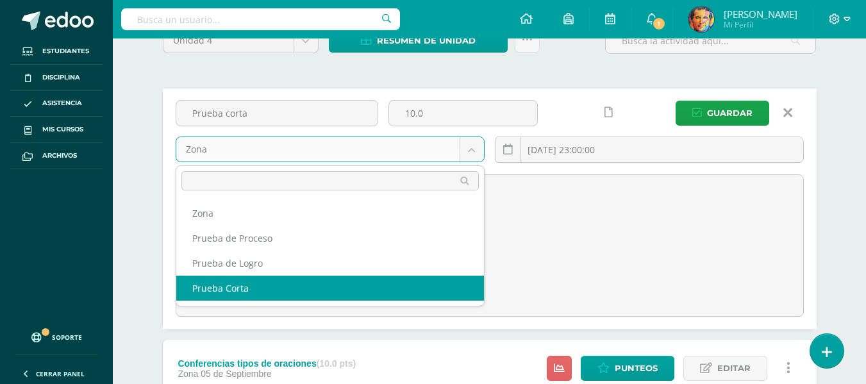
select select "154732"
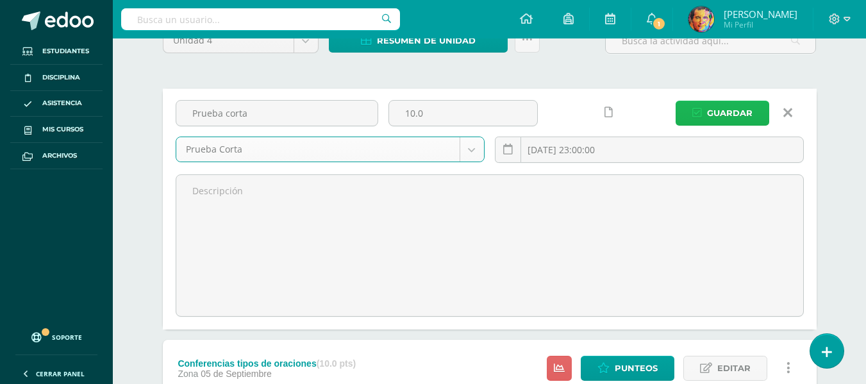
click at [733, 114] on span "Guardar" at bounding box center [730, 113] width 46 height 24
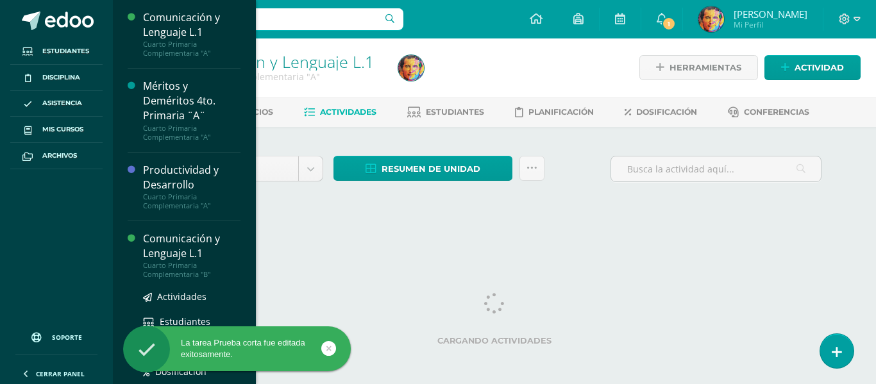
click at [181, 238] on div "Comunicación y Lenguaje L.1" at bounding box center [191, 247] width 97 height 30
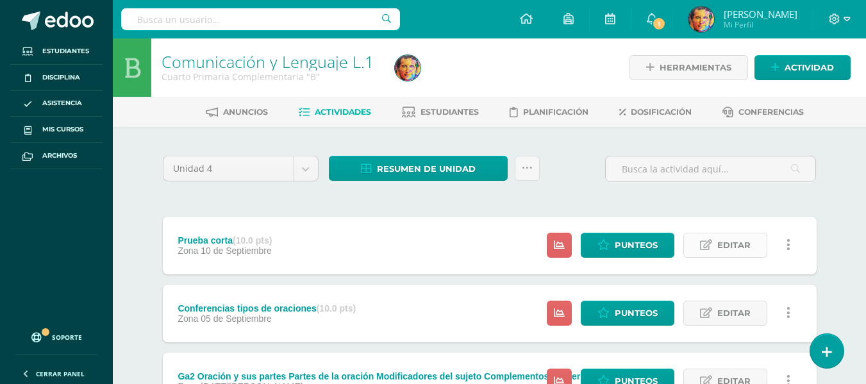
click at [737, 247] on span "Editar" at bounding box center [734, 245] width 33 height 24
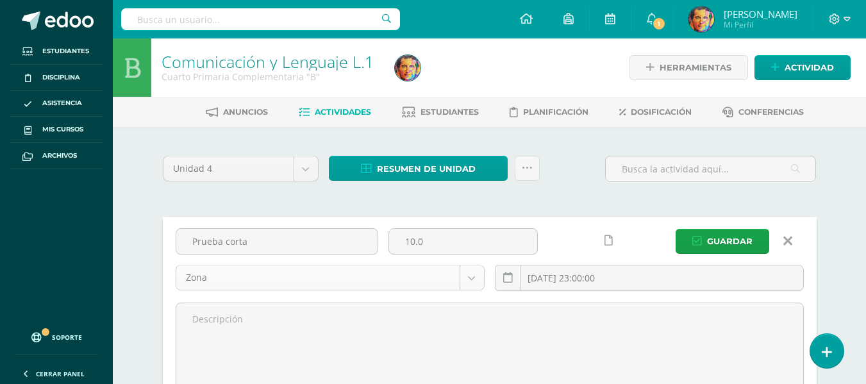
click at [476, 285] on body "Estudiantes Disciplina Asistencia Mis cursos Archivos Soporte Centro de ayuda Ú…" at bounding box center [433, 373] width 866 height 747
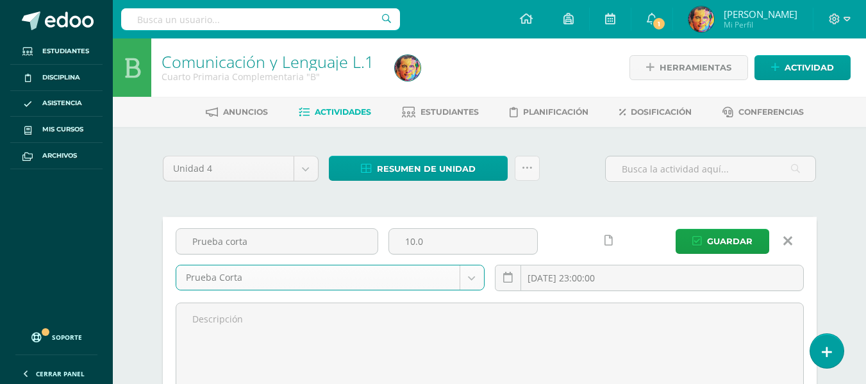
select select "154932"
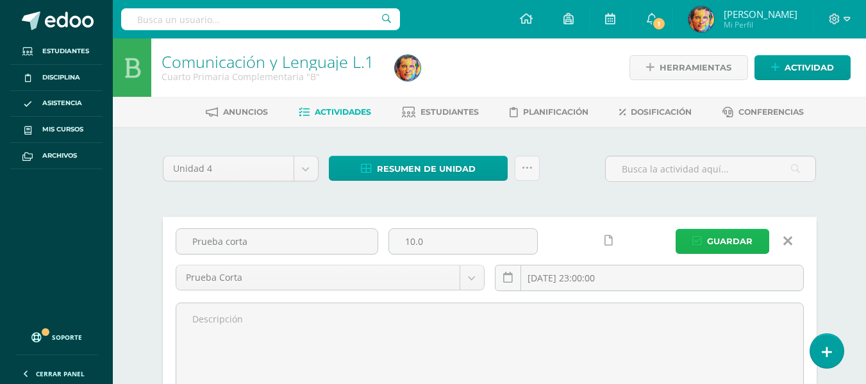
click at [744, 246] on span "Guardar" at bounding box center [730, 242] width 46 height 24
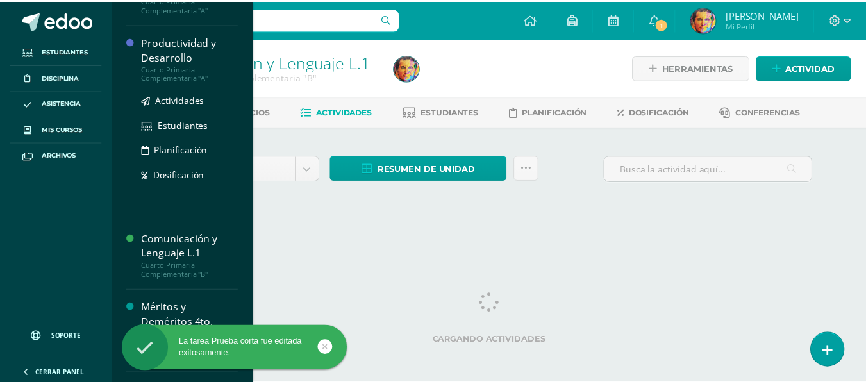
scroll to position [257, 0]
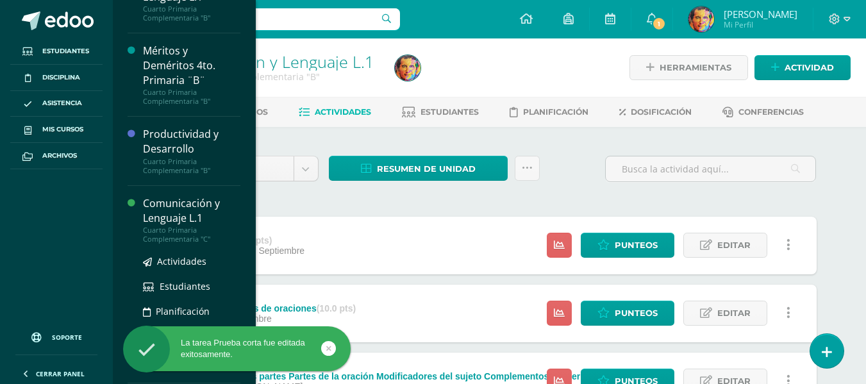
click at [176, 221] on div "Comunicación y Lenguaje L.1" at bounding box center [191, 211] width 97 height 30
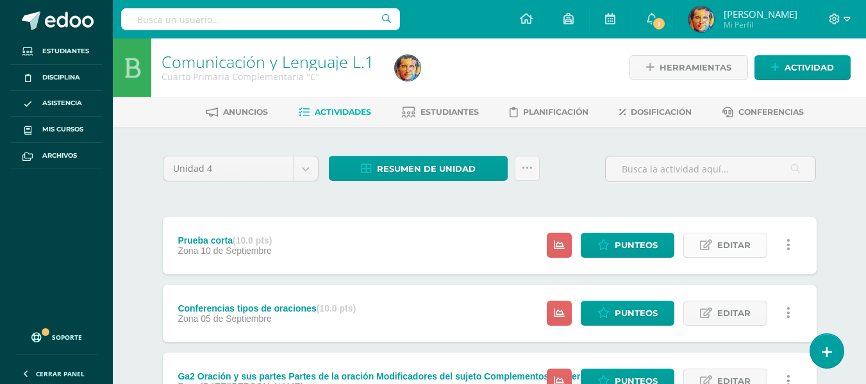
click at [738, 244] on span "Editar" at bounding box center [734, 245] width 33 height 24
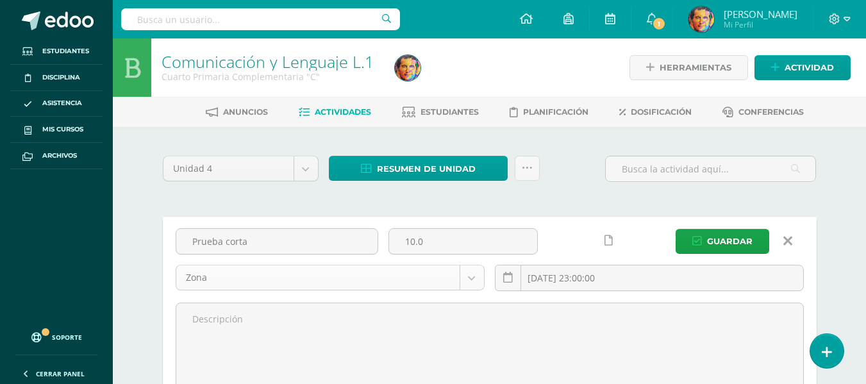
click at [352, 277] on body "Estudiantes Disciplina Asistencia Mis cursos Archivos Soporte Centro de ayuda Ú…" at bounding box center [433, 373] width 866 height 747
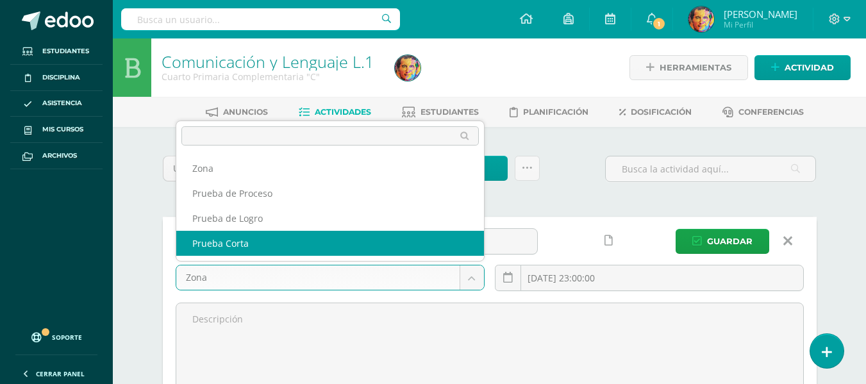
select select "154632"
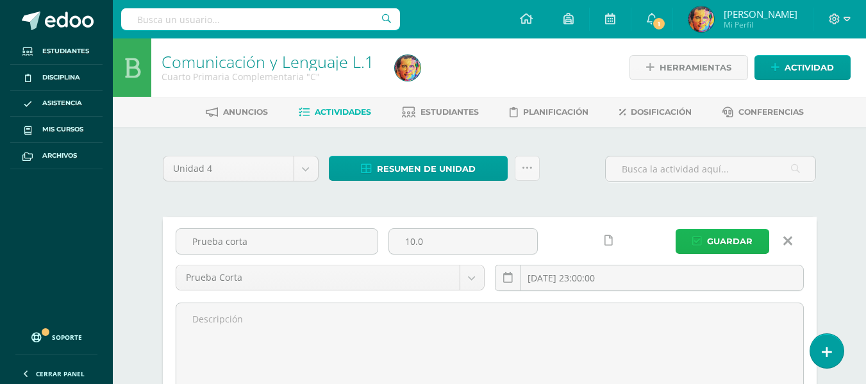
click at [729, 243] on span "Guardar" at bounding box center [730, 242] width 46 height 24
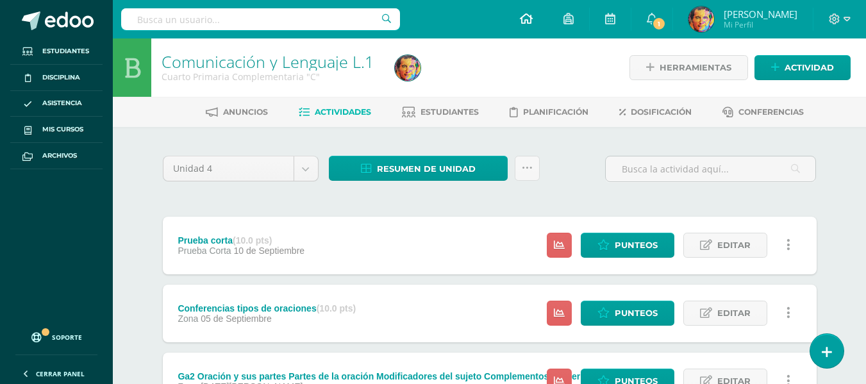
click at [531, 19] on icon at bounding box center [526, 19] width 13 height 12
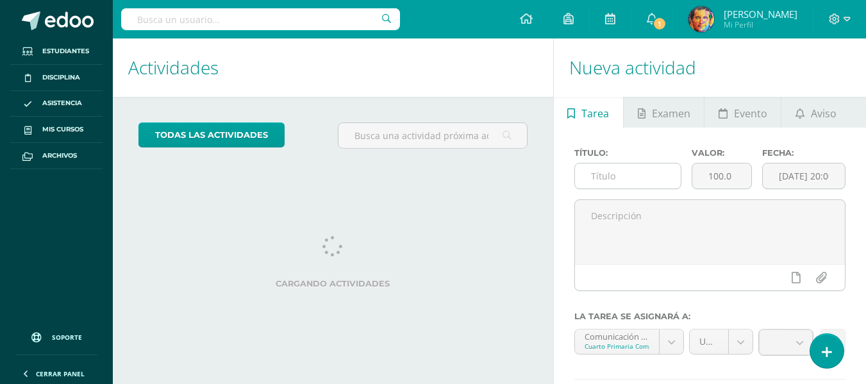
click at [645, 174] on input "text" at bounding box center [628, 176] width 106 height 25
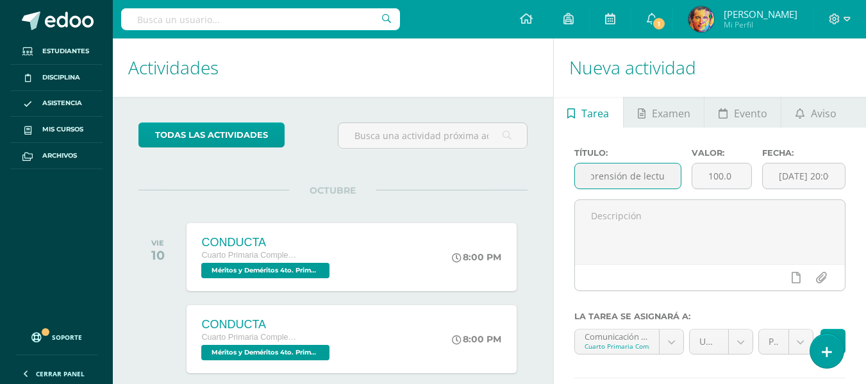
scroll to position [0, 30]
type input "Comprensión de lectura"
drag, startPoint x: 736, startPoint y: 171, endPoint x: 691, endPoint y: 171, distance: 44.3
click at [692, 171] on div "100.0" at bounding box center [722, 176] width 60 height 26
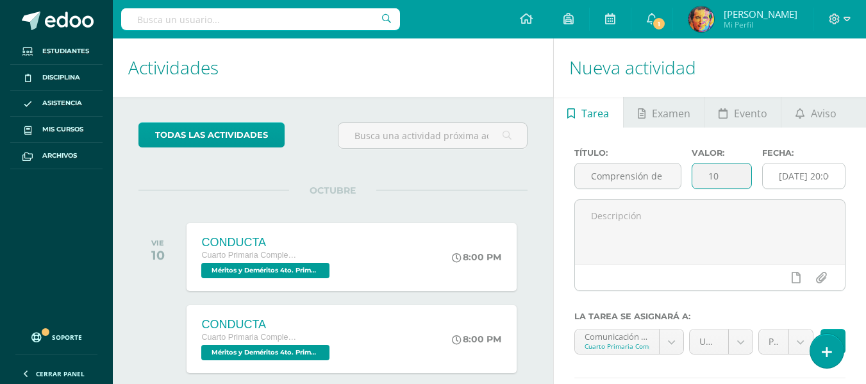
type input "10"
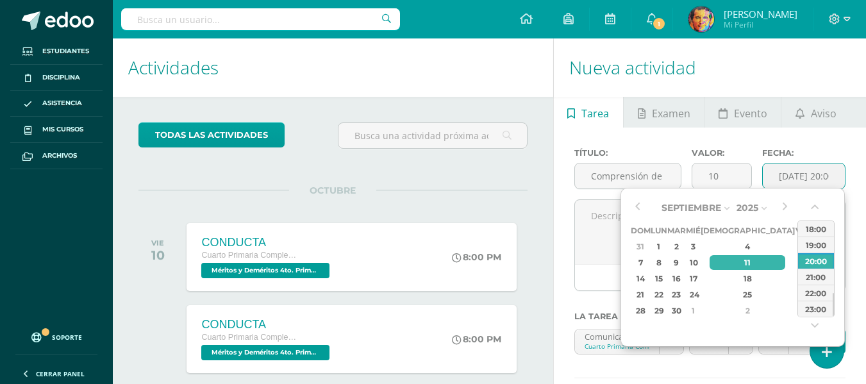
click at [825, 181] on input "[DATE] 20:00:00" at bounding box center [804, 176] width 82 height 25
click at [699, 243] on div "3" at bounding box center [693, 246] width 12 height 15
click at [826, 309] on div "23:00" at bounding box center [816, 309] width 36 height 16
type input "2025-09-03 23:00"
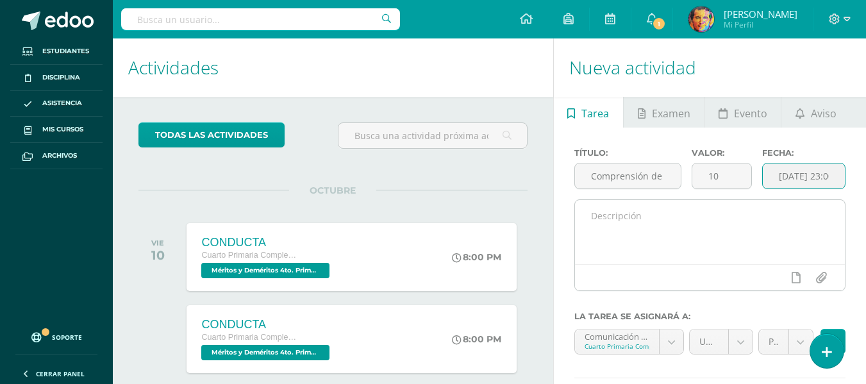
scroll to position [128, 0]
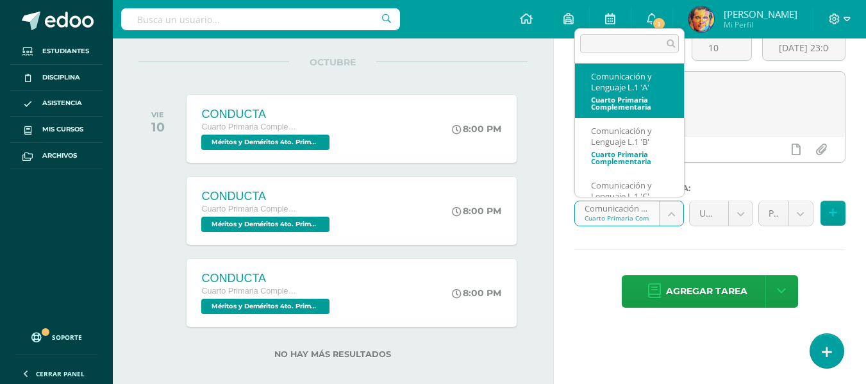
click at [672, 212] on body "Estudiantes Disciplina Asistencia Mis cursos Archivos Soporte Centro de ayuda Ú…" at bounding box center [433, 64] width 866 height 384
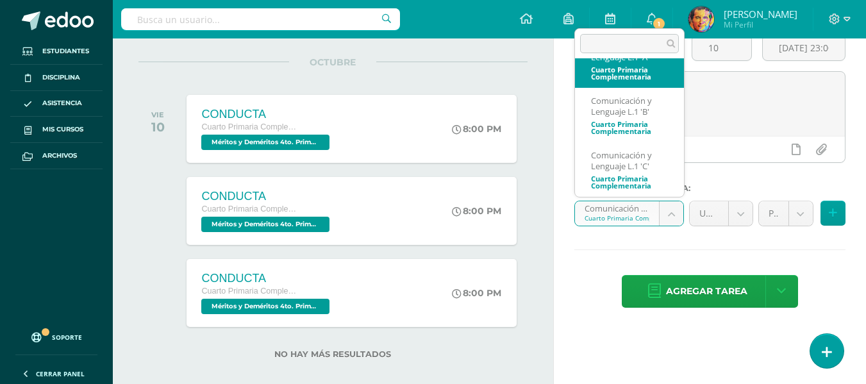
scroll to position [0, 0]
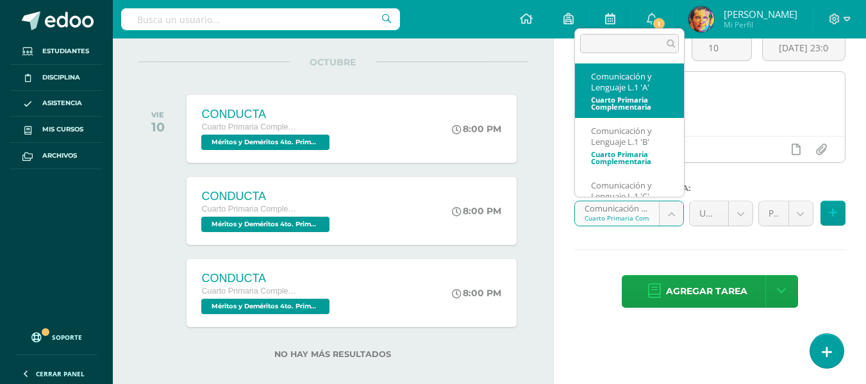
drag, startPoint x: 641, startPoint y: 83, endPoint x: 648, endPoint y: 96, distance: 15.0
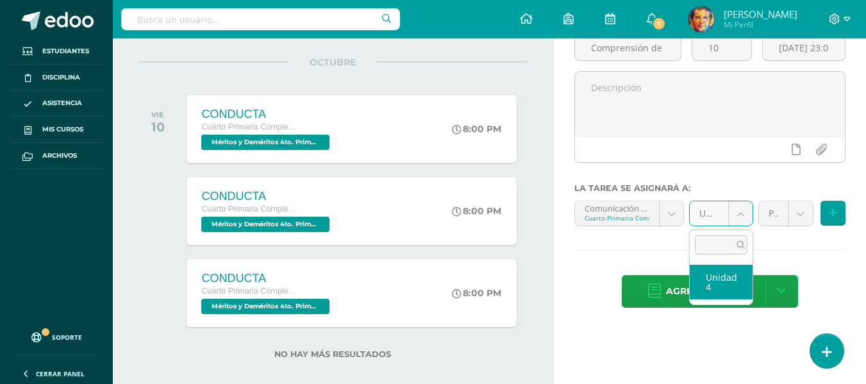
click at [736, 210] on body "Estudiantes Disciplina Asistencia Mis cursos Archivos Soporte Centro de ayuda Ú…" at bounding box center [433, 64] width 866 height 384
drag, startPoint x: 722, startPoint y: 279, endPoint x: 751, endPoint y: 237, distance: 51.2
select select "154731"
click at [798, 210] on body "Estudiantes Disciplina Asistencia Mis cursos Archivos Soporte Centro de ayuda Ú…" at bounding box center [433, 64] width 866 height 384
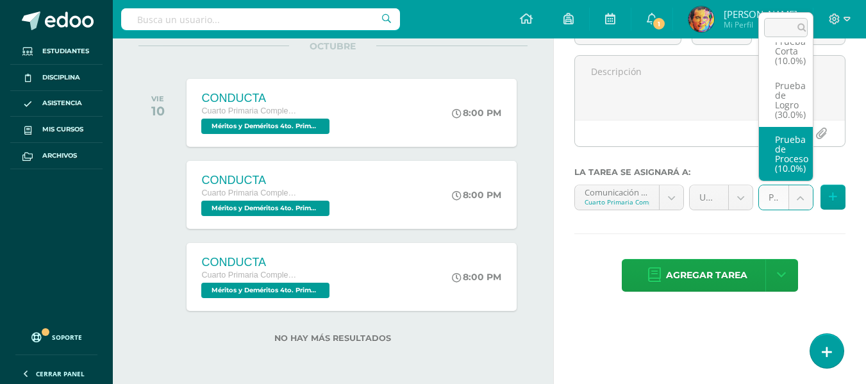
scroll to position [58, 0]
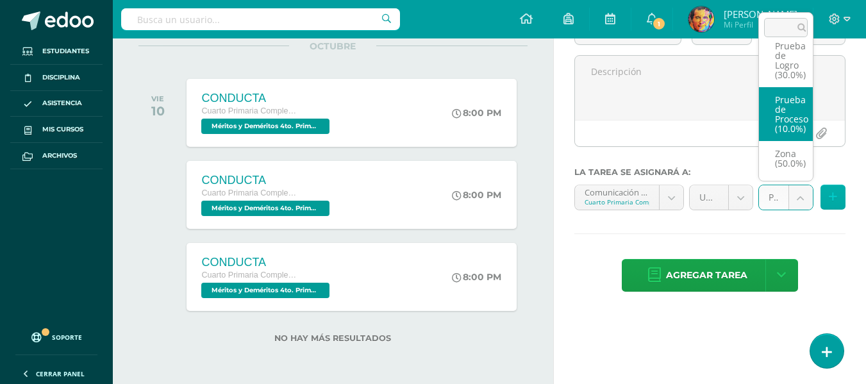
drag, startPoint x: 782, startPoint y: 167, endPoint x: 828, endPoint y: 191, distance: 51.6
select select "154735"
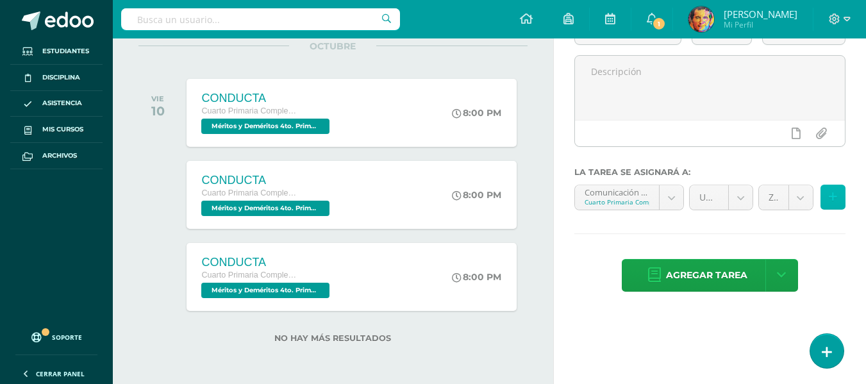
drag, startPoint x: 830, startPoint y: 198, endPoint x: 713, endPoint y: 211, distance: 117.5
click at [829, 198] on icon at bounding box center [833, 197] width 8 height 11
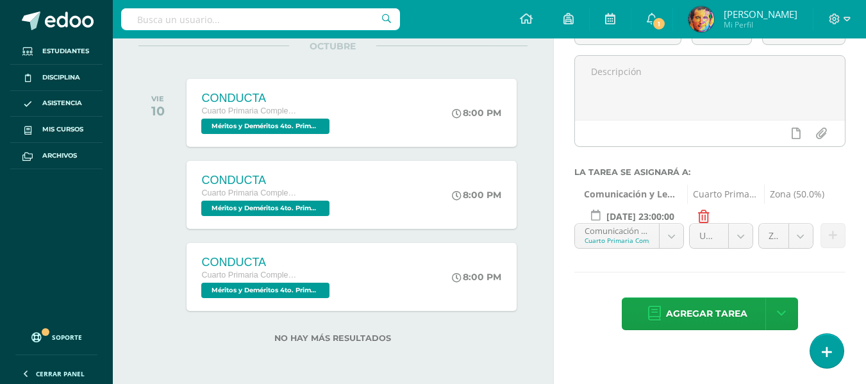
click at [670, 237] on body "Estudiantes Disciplina Asistencia Mis cursos Archivos Soporte Centro de ayuda Ú…" at bounding box center [433, 48] width 866 height 384
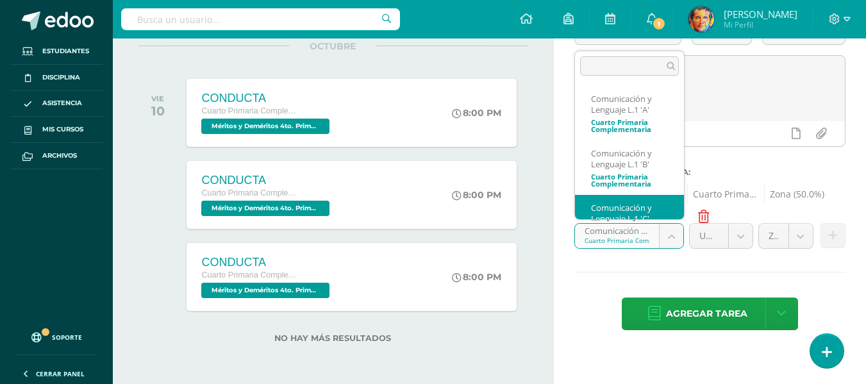
scroll to position [30, 0]
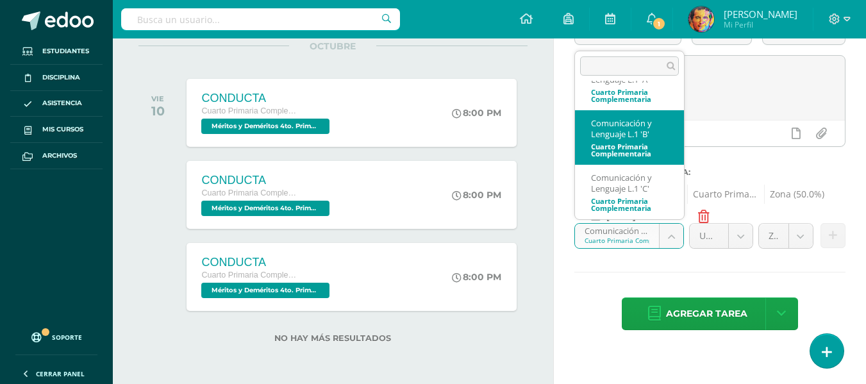
drag, startPoint x: 638, startPoint y: 141, endPoint x: 699, endPoint y: 199, distance: 84.4
select select "154916"
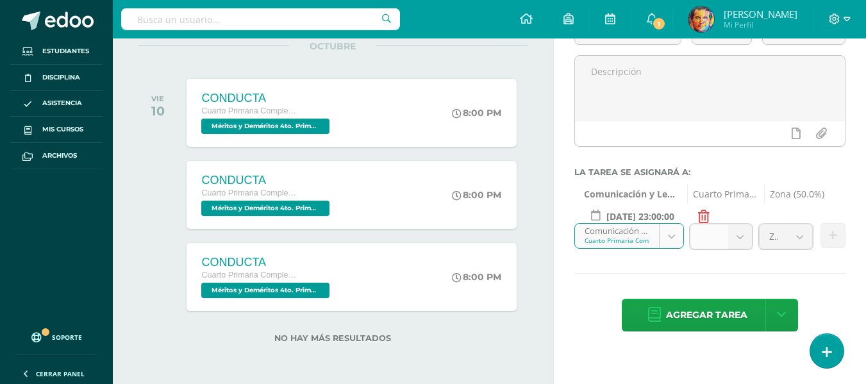
click at [739, 237] on body "Estudiantes Disciplina Asistencia Mis cursos Archivos Soporte Centro de ayuda Ú…" at bounding box center [433, 48] width 866 height 384
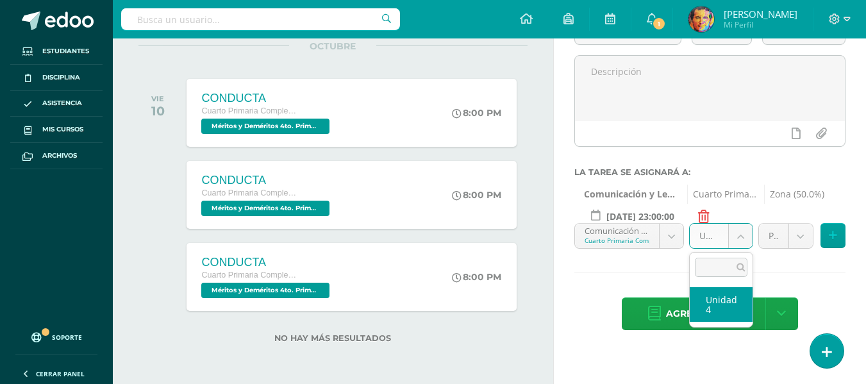
drag, startPoint x: 738, startPoint y: 300, endPoint x: 791, endPoint y: 240, distance: 80.4
click at [749, 286] on ul "Unidad 4" at bounding box center [721, 304] width 63 height 45
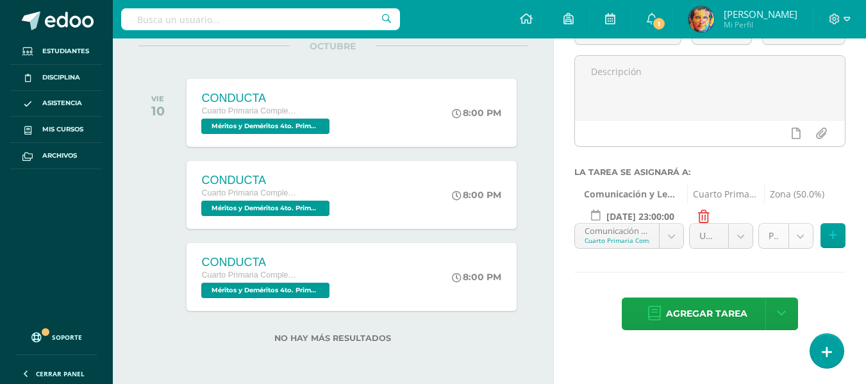
click at [806, 240] on body "Estudiantes Disciplina Asistencia Mis cursos Archivos Soporte Centro de ayuda Ú…" at bounding box center [433, 48] width 866 height 384
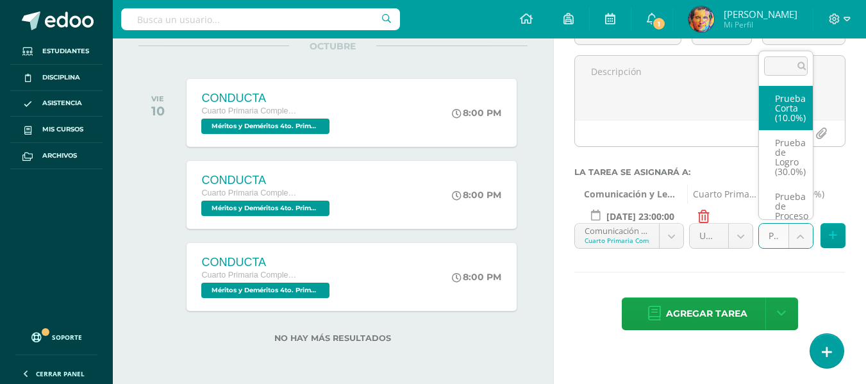
click at [798, 239] on body "Estudiantes Disciplina Asistencia Mis cursos Archivos Soporte Centro de ayuda Ú…" at bounding box center [433, 48] width 866 height 384
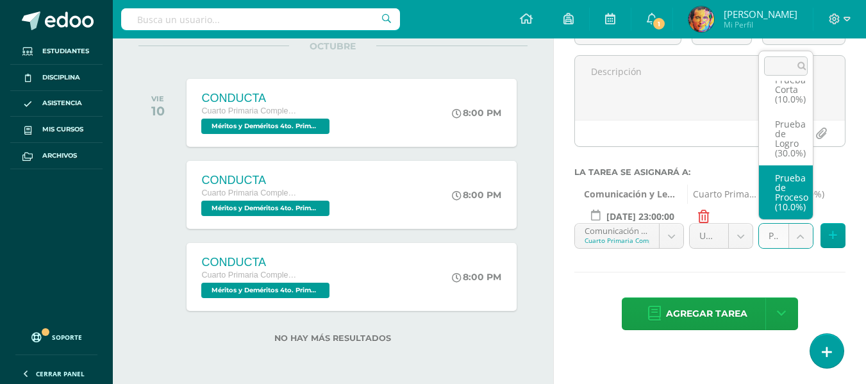
scroll to position [58, 0]
drag, startPoint x: 786, startPoint y: 203, endPoint x: 829, endPoint y: 226, distance: 49.3
select select "154935"
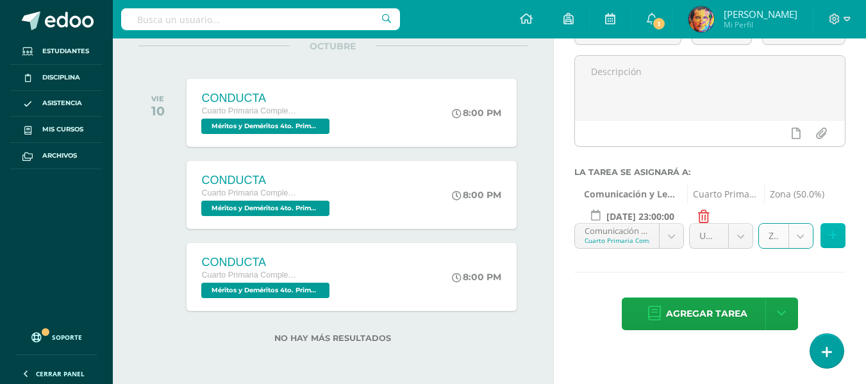
click at [836, 236] on icon at bounding box center [833, 235] width 8 height 11
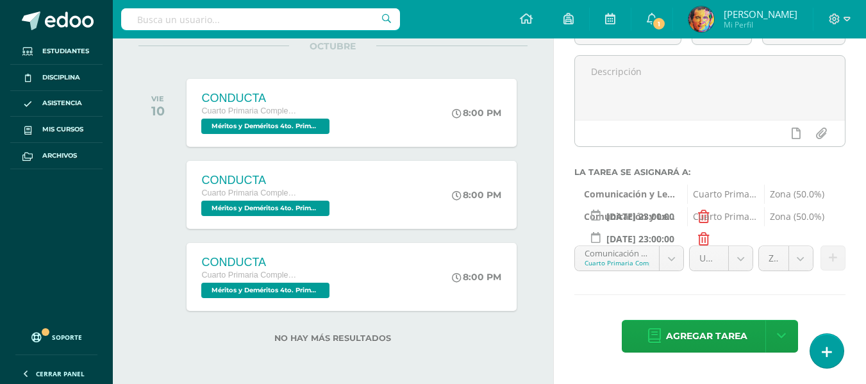
click at [676, 240] on body "Estudiantes Disciplina Asistencia Mis cursos Archivos Soporte Centro de ayuda Ú…" at bounding box center [433, 48] width 866 height 384
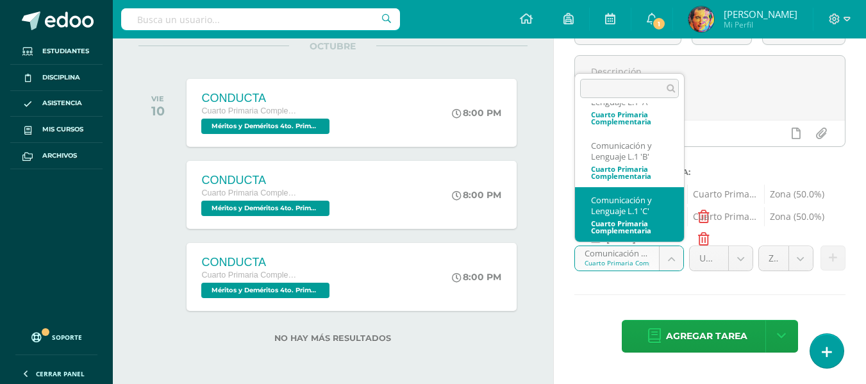
scroll to position [107, 0]
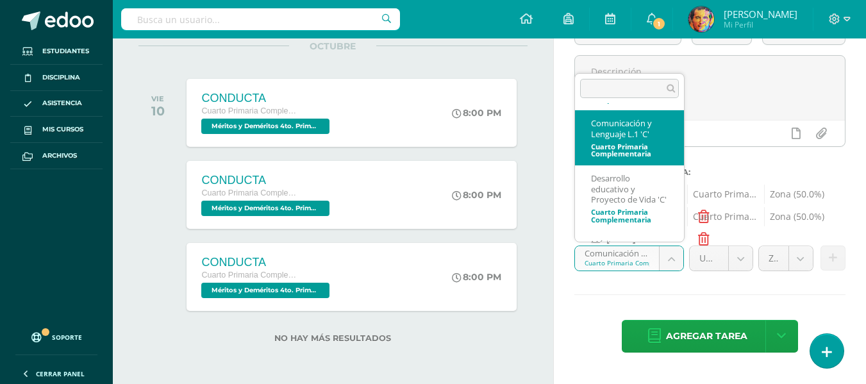
drag, startPoint x: 639, startPoint y: 152, endPoint x: 649, endPoint y: 161, distance: 13.6
select select "154616"
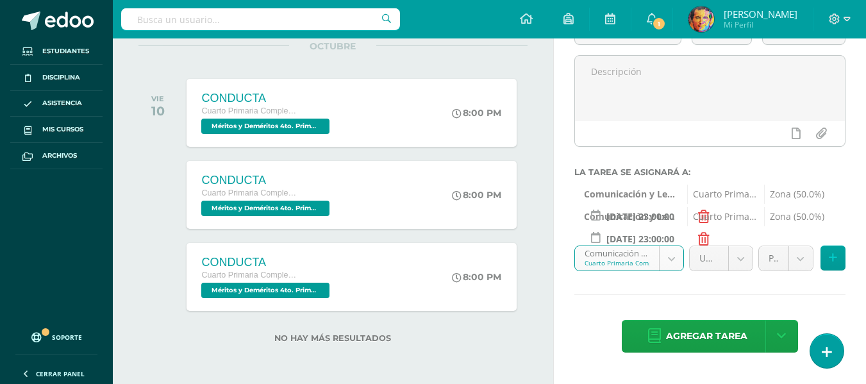
click at [741, 240] on body "Estudiantes Disciplina Asistencia Mis cursos Archivos Soporte Centro de ayuda Ú…" at bounding box center [433, 48] width 866 height 384
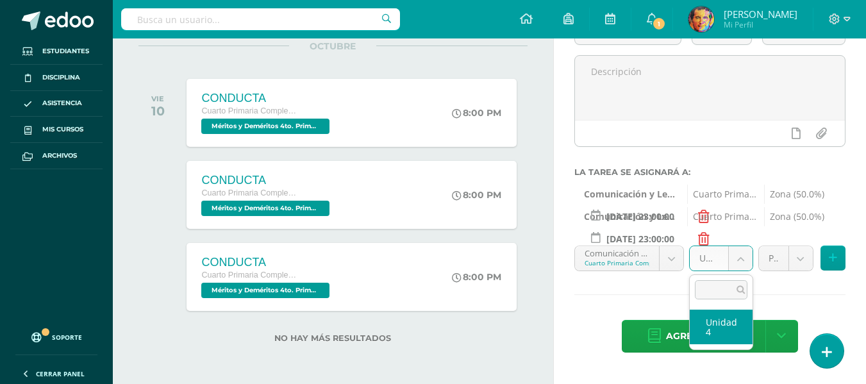
drag, startPoint x: 735, startPoint y: 318, endPoint x: 780, endPoint y: 268, distance: 67.6
click at [739, 308] on ul "Unidad 4" at bounding box center [721, 327] width 63 height 45
click at [792, 240] on body "Estudiantes Disciplina Asistencia Mis cursos Archivos Soporte Centro de ayuda Ú…" at bounding box center [433, 48] width 866 height 384
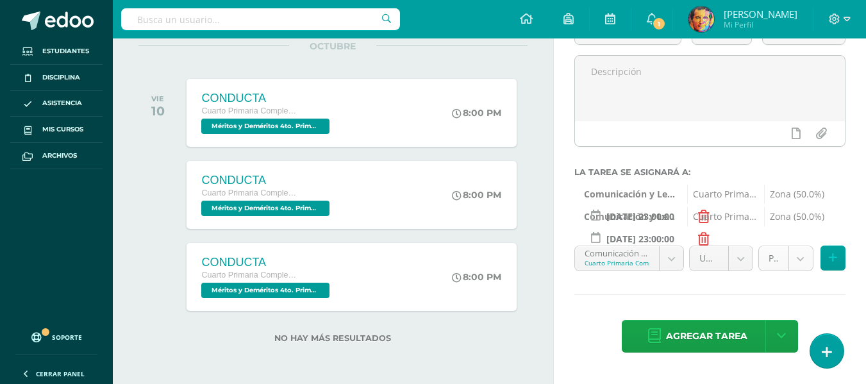
click at [804, 240] on body "Estudiantes Disciplina Asistencia Mis cursos Archivos Soporte Centro de ayuda Ú…" at bounding box center [433, 48] width 866 height 384
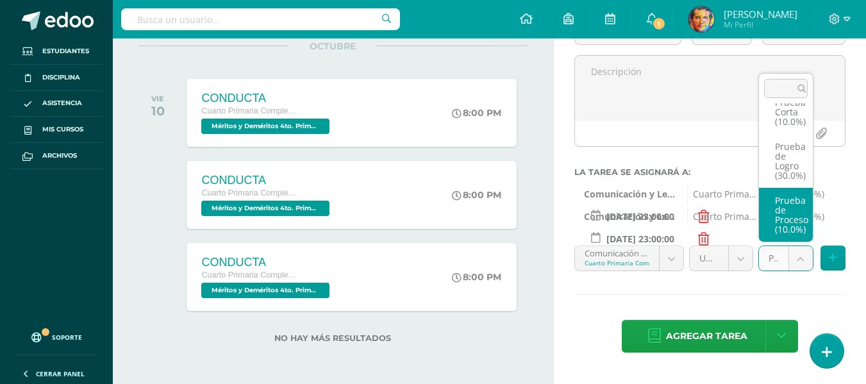
scroll to position [58, 0]
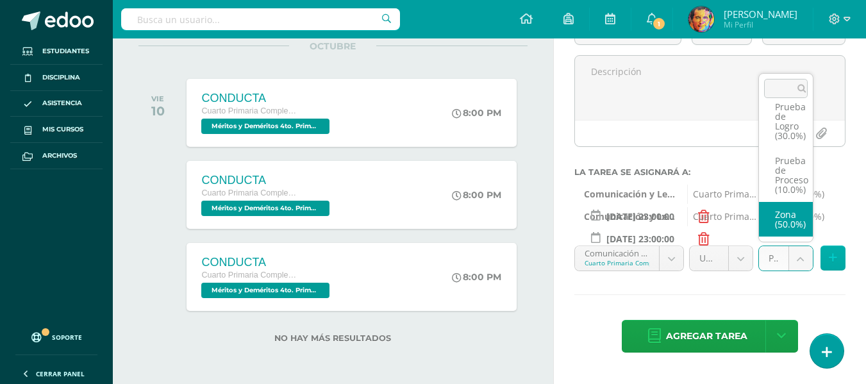
drag, startPoint x: 789, startPoint y: 227, endPoint x: 829, endPoint y: 262, distance: 53.6
select select "154635"
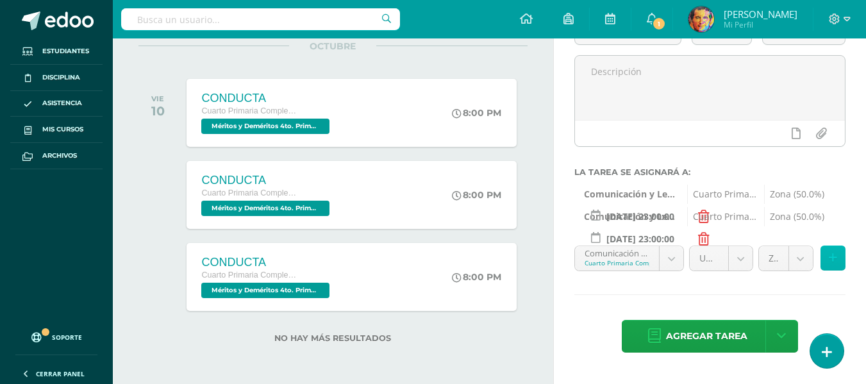
click at [831, 264] on button at bounding box center [833, 258] width 25 height 25
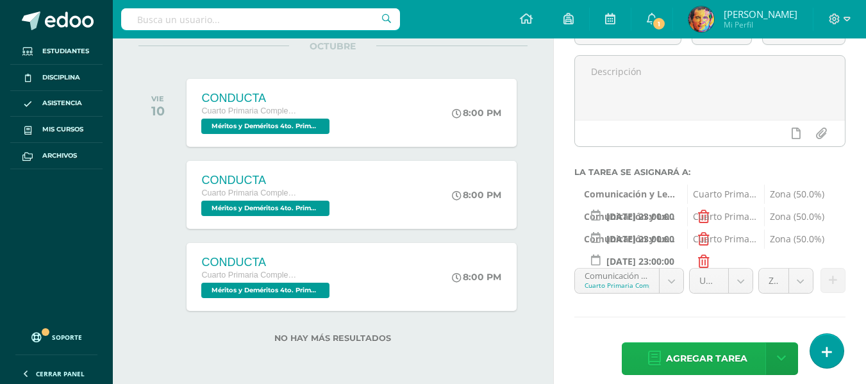
click at [725, 358] on span "Agregar tarea" at bounding box center [706, 358] width 81 height 31
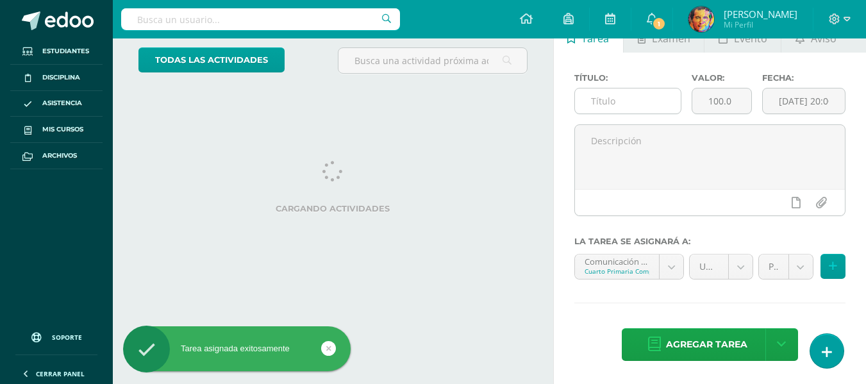
scroll to position [76, 0]
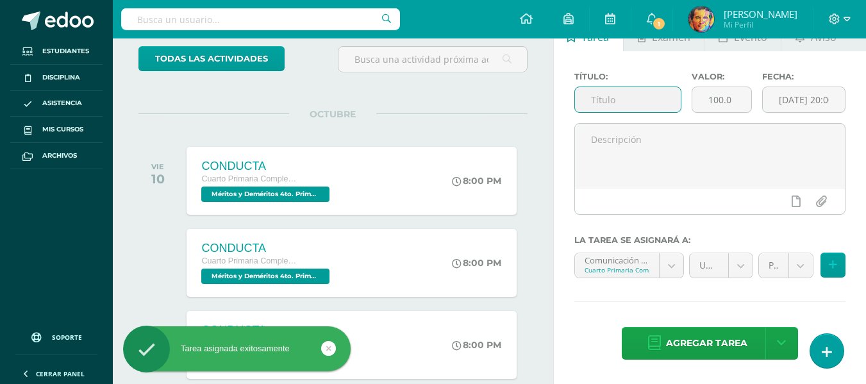
click at [641, 106] on input "text" at bounding box center [628, 99] width 106 height 25
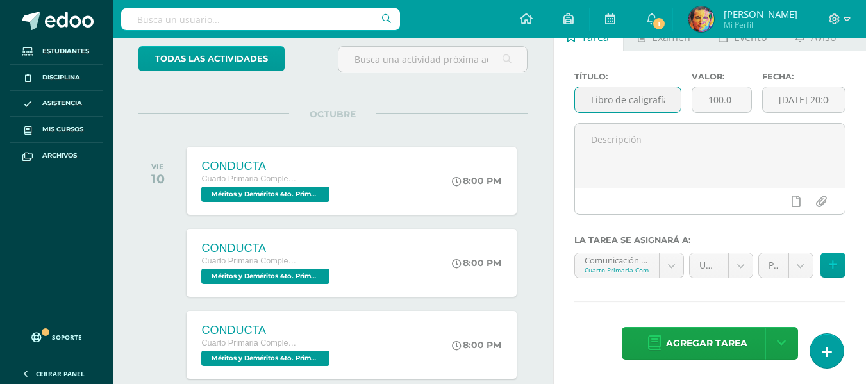
scroll to position [0, 4]
type input "Libro de caligrafía"
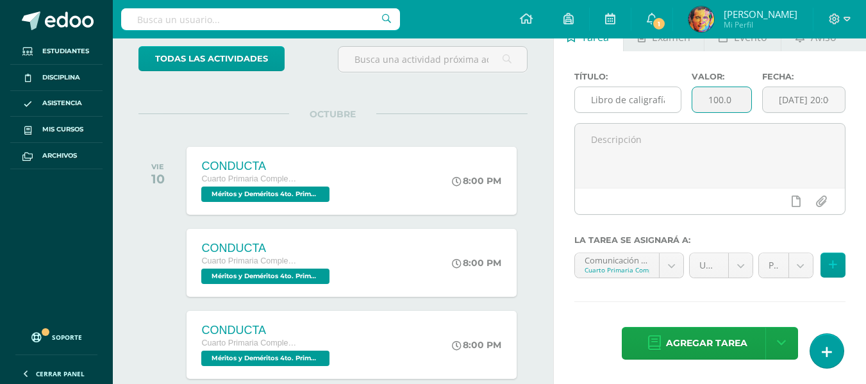
drag, startPoint x: 735, startPoint y: 98, endPoint x: 673, endPoint y: 103, distance: 62.4
click at [673, 103] on div "Título: Libro de caligrafía Valor: 100.0 Fecha: 2025-09-11 20:00:00" at bounding box center [710, 97] width 282 height 51
type input "05"
click at [791, 103] on input "[DATE] 20:00:00" at bounding box center [804, 99] width 82 height 25
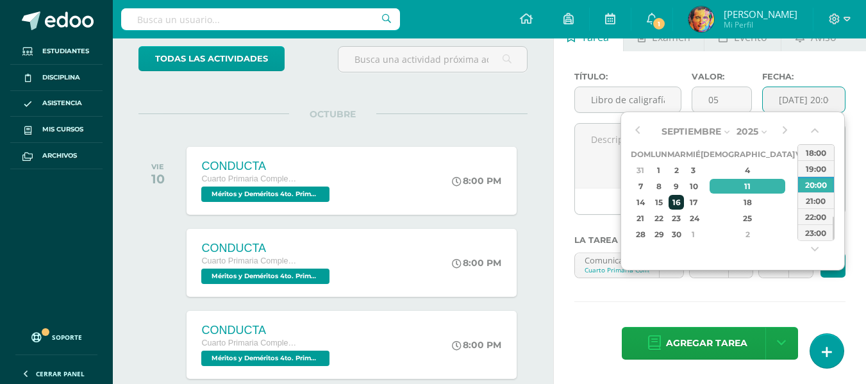
click at [684, 206] on div "16" at bounding box center [676, 202] width 15 height 15
click at [825, 230] on div "23:00" at bounding box center [816, 232] width 36 height 16
type input "2025-09-16 23:00"
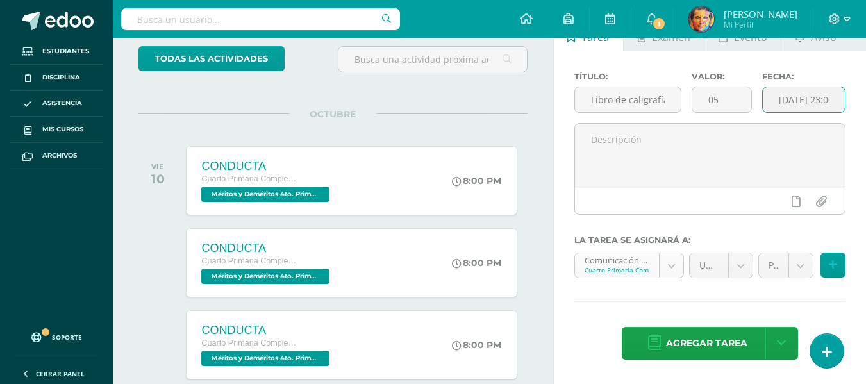
click at [677, 258] on body "Tarea asignada exitosamente Estudiantes Disciplina Asistencia Mis cursos Archiv…" at bounding box center [433, 116] width 866 height 384
click at [750, 270] on body "Tarea asignada exitosamente Estudiantes Disciplina Asistencia Mis cursos Archiv…" at bounding box center [433, 116] width 866 height 384
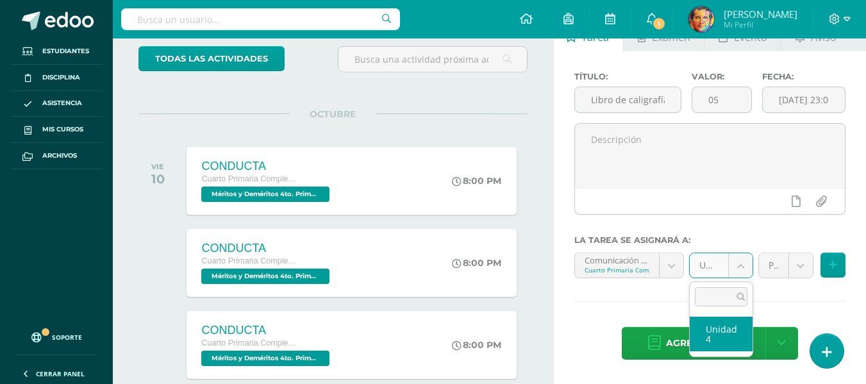
drag, startPoint x: 731, startPoint y: 335, endPoint x: 791, endPoint y: 283, distance: 79.6
select select "154731"
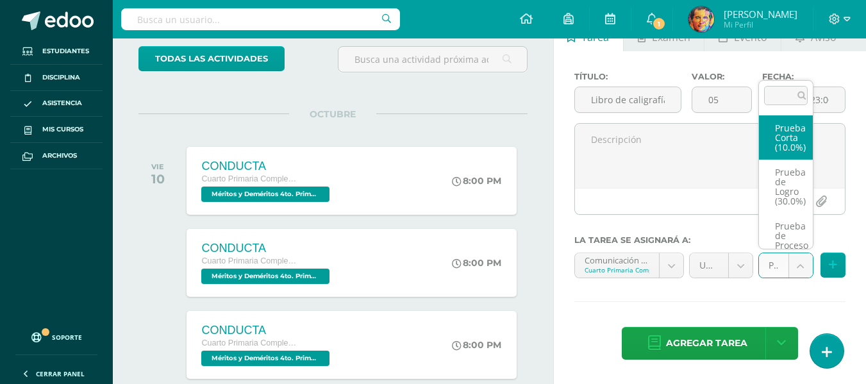
click at [804, 270] on body "Tarea asignada exitosamente Estudiantes Disciplina Asistencia Mis cursos Archiv…" at bounding box center [433, 116] width 866 height 384
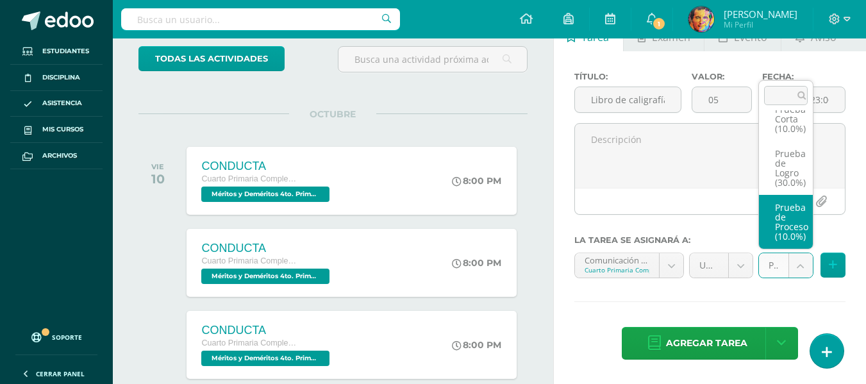
scroll to position [58, 0]
drag, startPoint x: 784, startPoint y: 232, endPoint x: 807, endPoint y: 249, distance: 29.2
select select "154735"
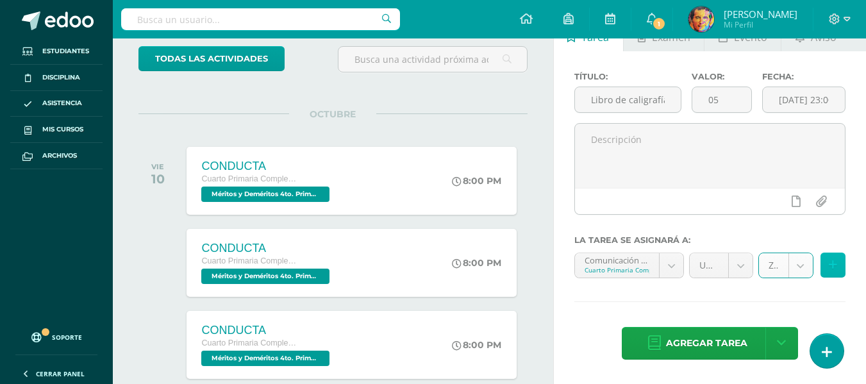
click at [841, 271] on button at bounding box center [833, 265] width 25 height 25
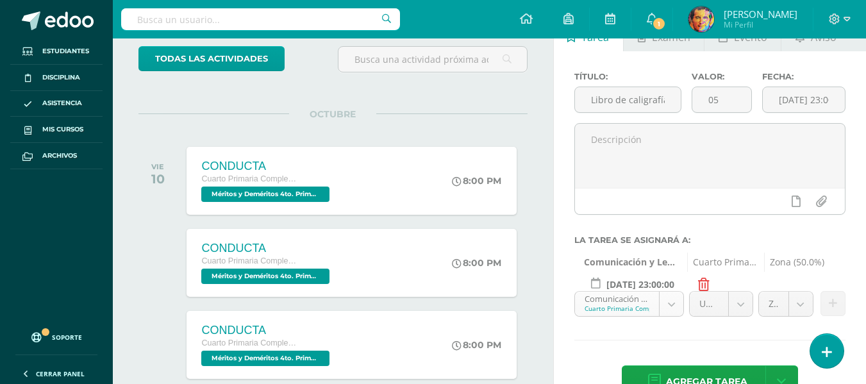
click at [664, 299] on body "Tarea asignada exitosamente Estudiantes Disciplina Asistencia Mis cursos Archiv…" at bounding box center [433, 116] width 866 height 384
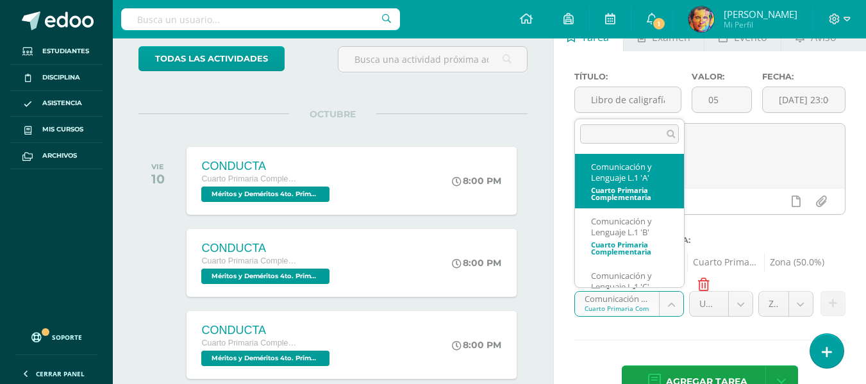
scroll to position [30, 0]
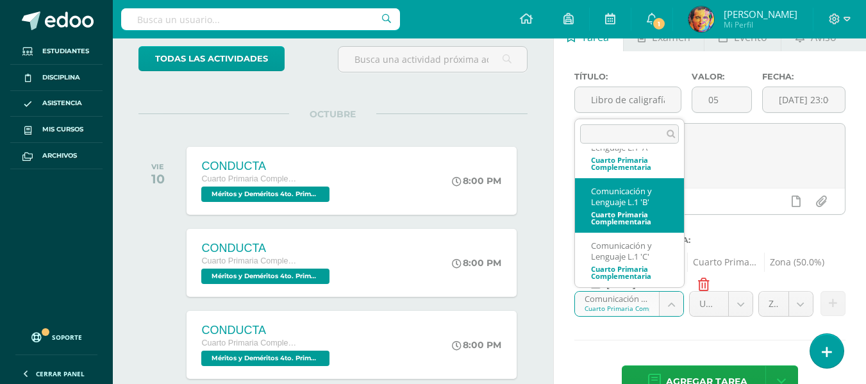
select select "154916"
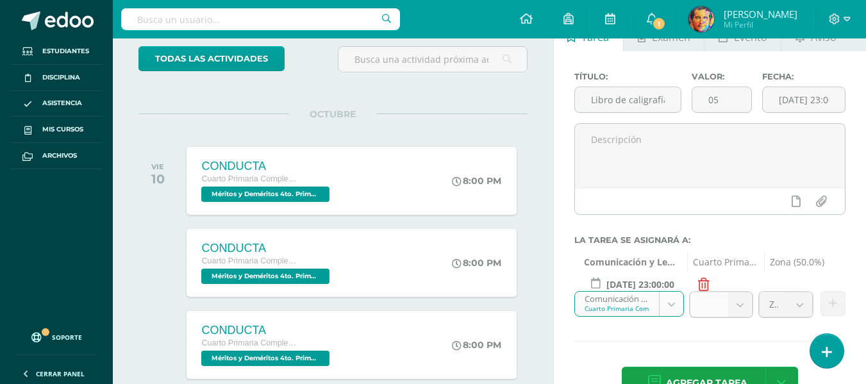
click at [743, 312] on b at bounding box center [741, 304] width 24 height 24
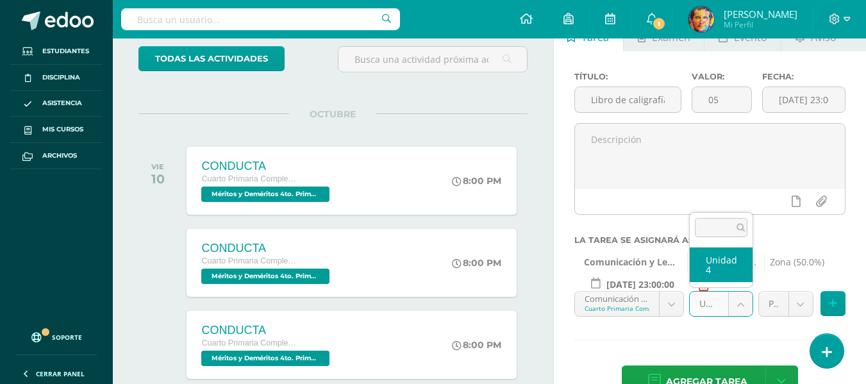
click at [743, 308] on body "Tarea asignada exitosamente Estudiantes Disciplina Asistencia Mis cursos Archiv…" at bounding box center [433, 116] width 866 height 384
drag, startPoint x: 730, startPoint y: 271, endPoint x: 785, endPoint y: 305, distance: 65.1
select select "154931"
drag, startPoint x: 798, startPoint y: 306, endPoint x: 801, endPoint y: 292, distance: 14.3
click at [798, 306] on body "Tarea asignada exitosamente Estudiantes Disciplina Asistencia Mis cursos Archiv…" at bounding box center [433, 116] width 866 height 384
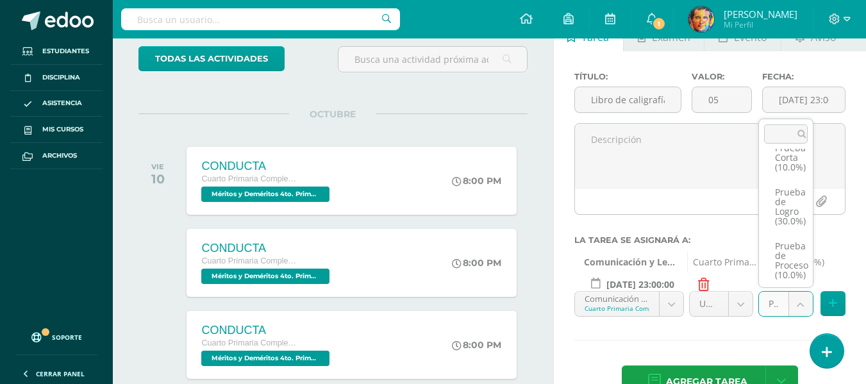
scroll to position [58, 0]
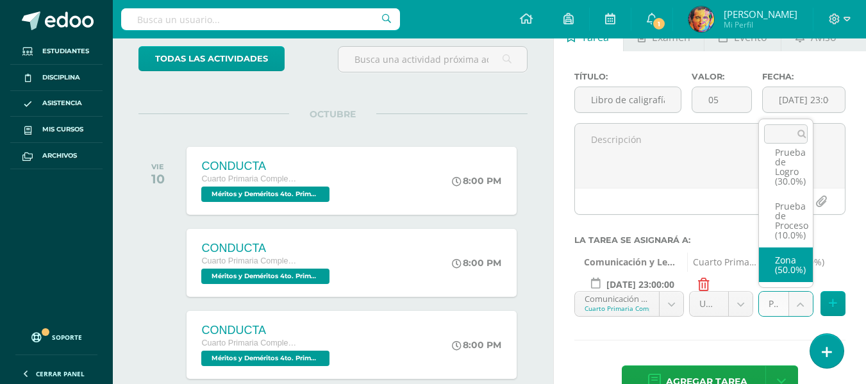
drag, startPoint x: 785, startPoint y: 271, endPoint x: 806, endPoint y: 282, distance: 23.2
select select "154935"
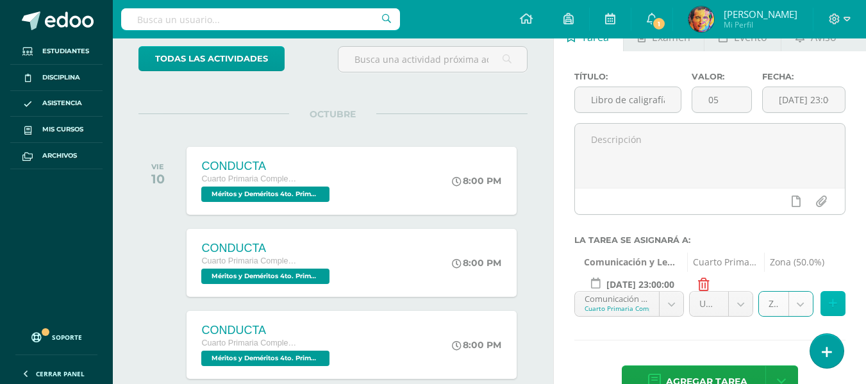
drag, startPoint x: 835, startPoint y: 302, endPoint x: 755, endPoint y: 316, distance: 81.4
click at [834, 303] on icon at bounding box center [833, 303] width 8 height 11
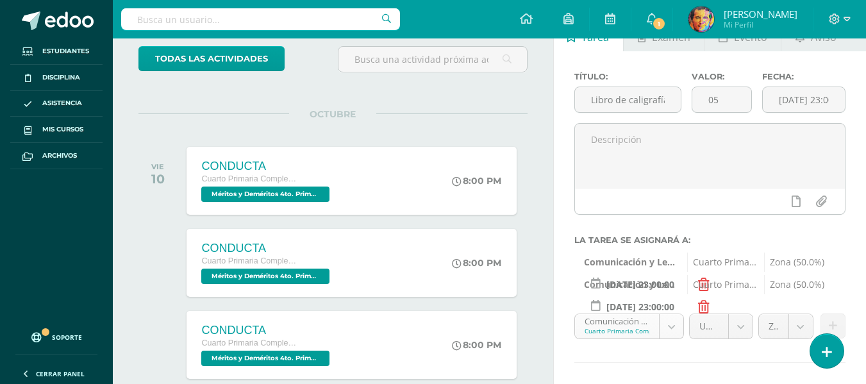
click at [673, 308] on body "Tarea asignada exitosamente Estudiantes Disciplina Asistencia Mis cursos Archiv…" at bounding box center [433, 116] width 866 height 384
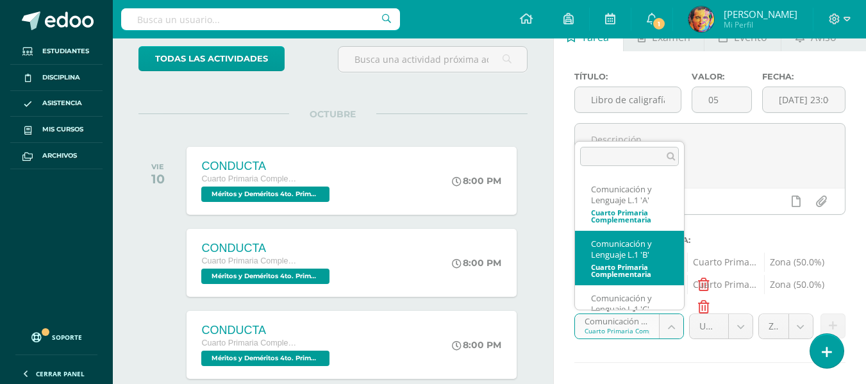
scroll to position [30, 0]
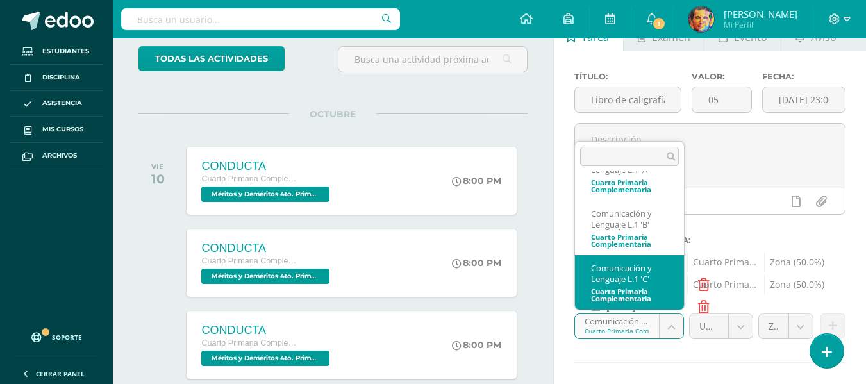
select select "154616"
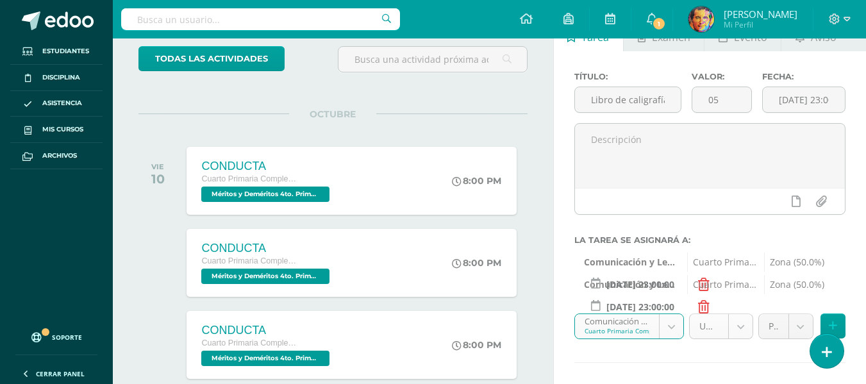
click at [741, 308] on body "Tarea asignada exitosamente Estudiantes Disciplina Asistencia Mis cursos Archiv…" at bounding box center [433, 116] width 866 height 384
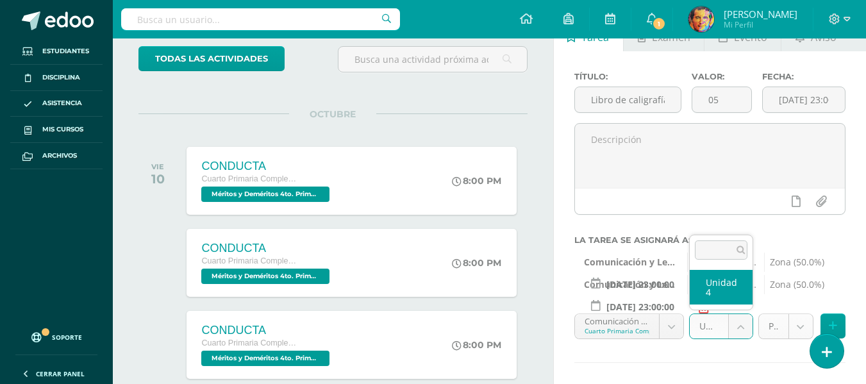
drag, startPoint x: 729, startPoint y: 287, endPoint x: 802, endPoint y: 326, distance: 83.8
select select "154631"
click at [804, 308] on body "Tarea asignada exitosamente Estudiantes Disciplina Asistencia Mis cursos Archiv…" at bounding box center [433, 116] width 866 height 384
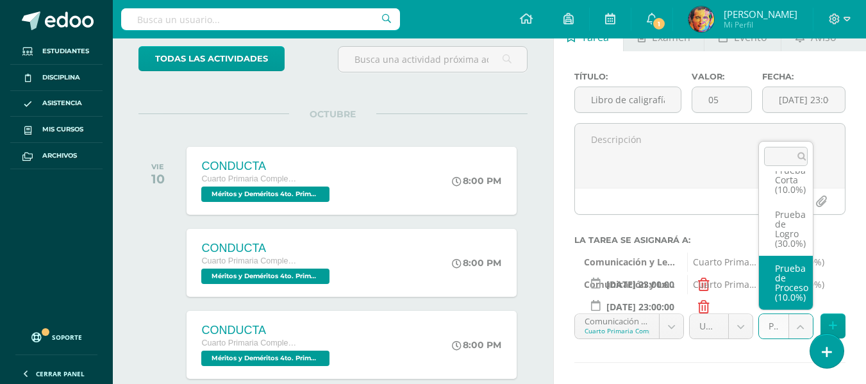
scroll to position [58, 0]
select select "154635"
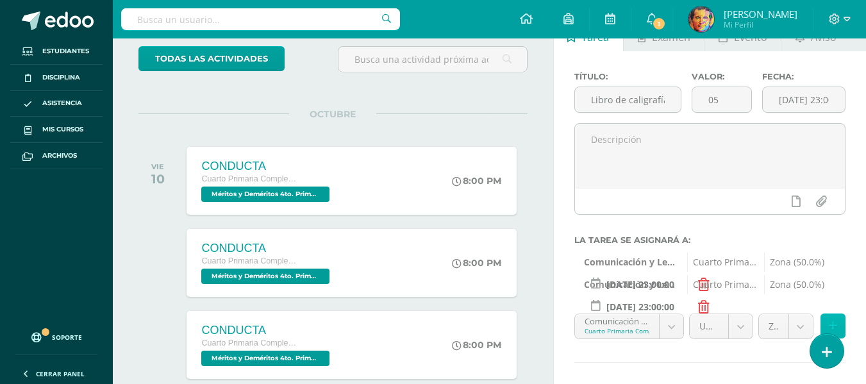
click at [832, 321] on icon at bounding box center [833, 326] width 8 height 11
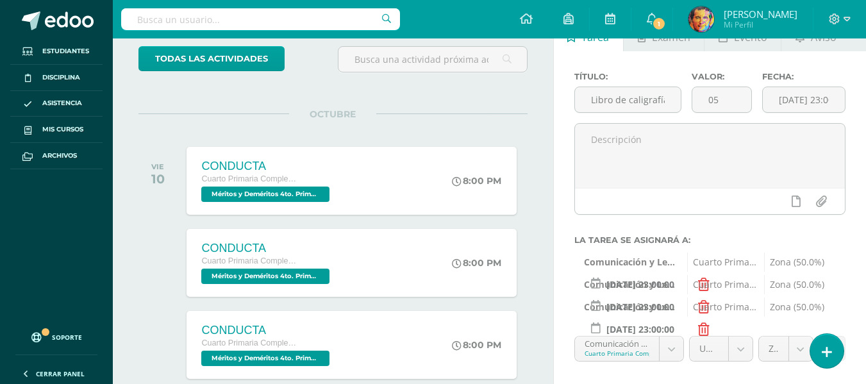
scroll to position [140, 0]
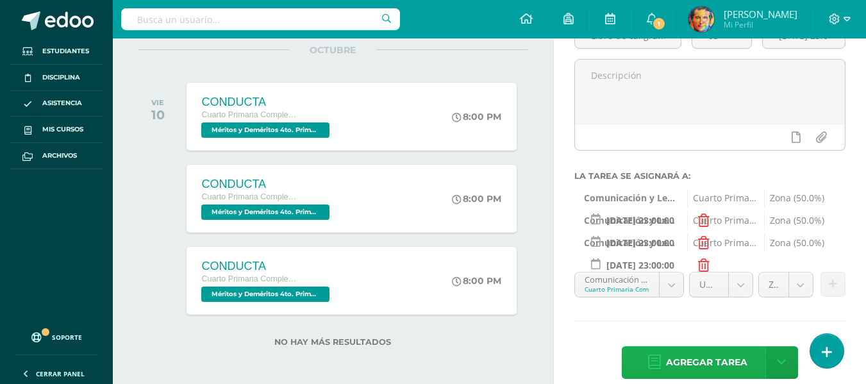
click at [741, 358] on span "Agregar tarea" at bounding box center [706, 362] width 81 height 31
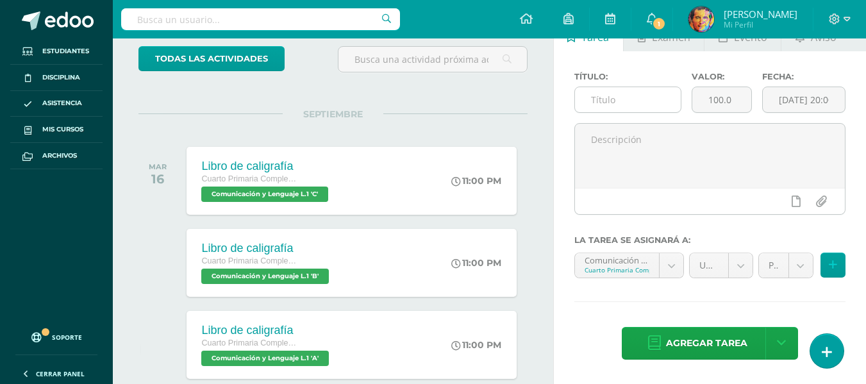
scroll to position [12, 0]
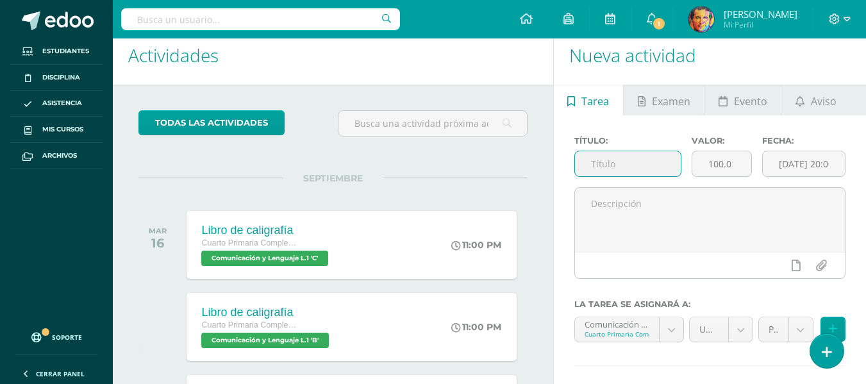
click at [607, 169] on input "text" at bounding box center [628, 163] width 106 height 25
type input "Lectura Susaeta"
drag, startPoint x: 714, startPoint y: 166, endPoint x: 688, endPoint y: 165, distance: 25.7
click at [688, 165] on div "Valor: 100.0" at bounding box center [722, 161] width 71 height 51
type input "5"
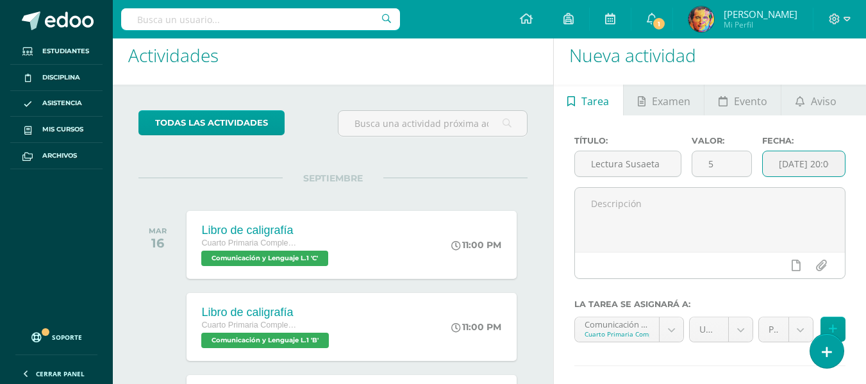
click at [826, 170] on input "[DATE] 20:00:00" at bounding box center [804, 163] width 82 height 25
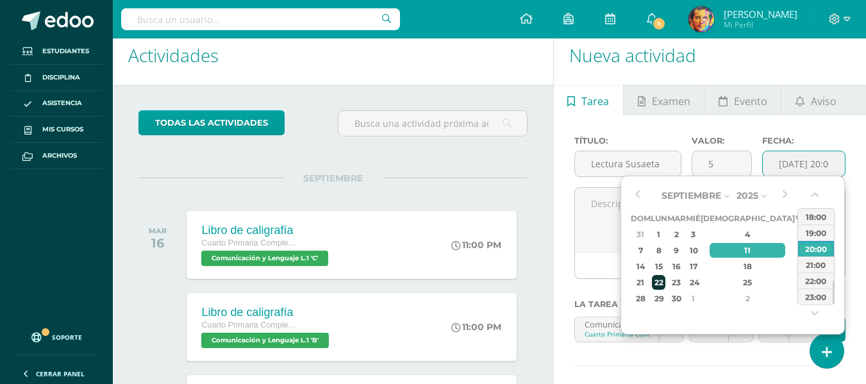
click at [666, 281] on div "22" at bounding box center [658, 282] width 13 height 15
click at [816, 299] on div "23:00" at bounding box center [816, 297] width 36 height 16
type input "2025-09-22 23:00"
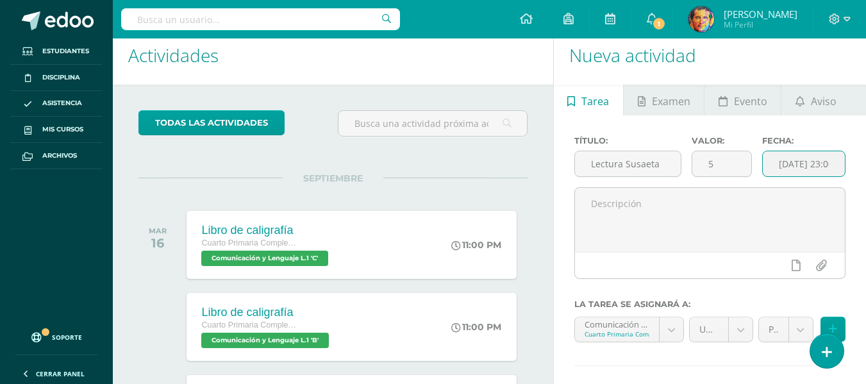
scroll to position [140, 0]
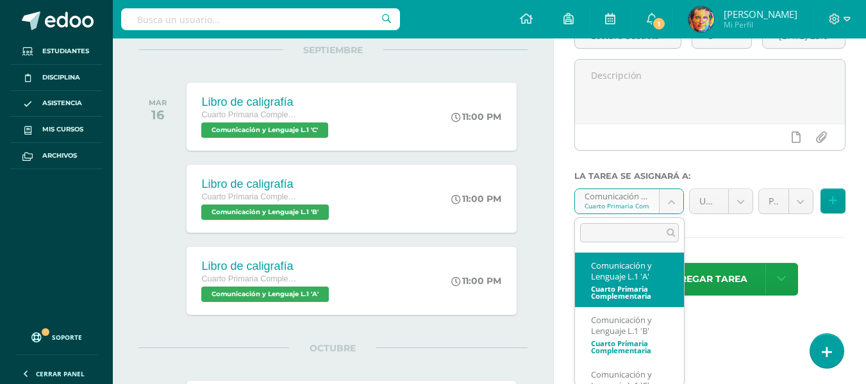
click at [670, 199] on body "Tarea asignada exitosamente Estudiantes Disciplina Asistencia Mis cursos Archiv…" at bounding box center [433, 52] width 866 height 384
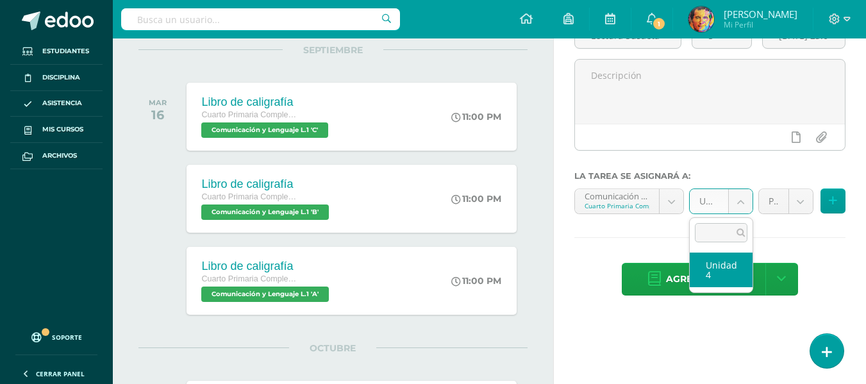
click at [734, 204] on body "Tarea asignada exitosamente Estudiantes Disciplina Asistencia Mis cursos Archiv…" at bounding box center [433, 52] width 866 height 384
drag, startPoint x: 729, startPoint y: 273, endPoint x: 788, endPoint y: 221, distance: 78.2
select select "154731"
click at [808, 210] on body "Tarea asignada exitosamente Estudiantes Disciplina Asistencia Mis cursos Archiv…" at bounding box center [433, 52] width 866 height 384
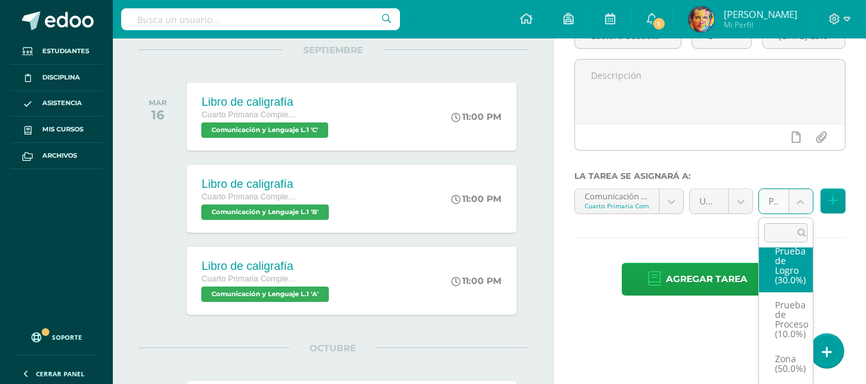
scroll to position [205, 0]
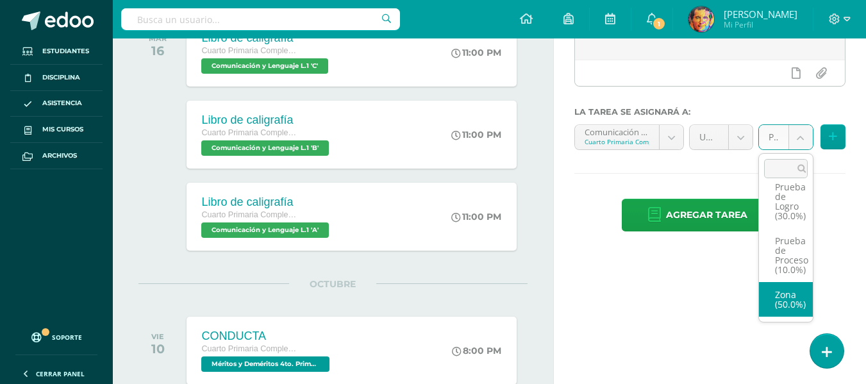
drag, startPoint x: 783, startPoint y: 301, endPoint x: 789, endPoint y: 289, distance: 13.8
select select "154735"
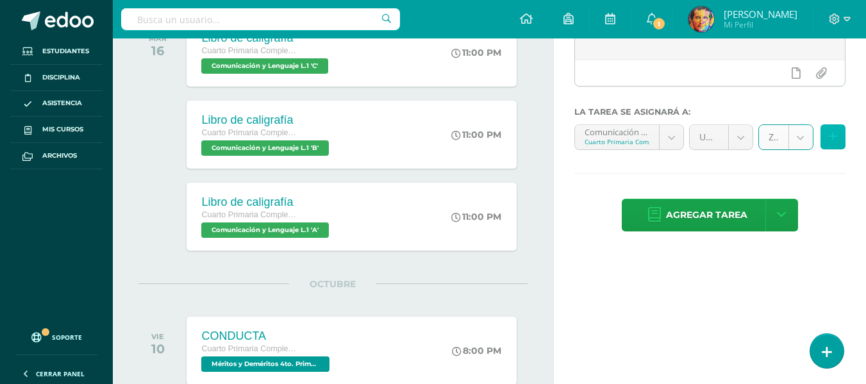
drag, startPoint x: 839, startPoint y: 140, endPoint x: 772, endPoint y: 158, distance: 69.9
click at [836, 142] on button at bounding box center [833, 136] width 25 height 25
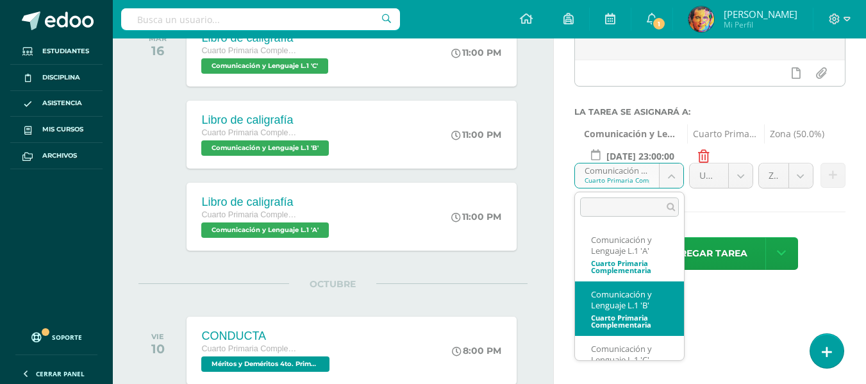
select select "154916"
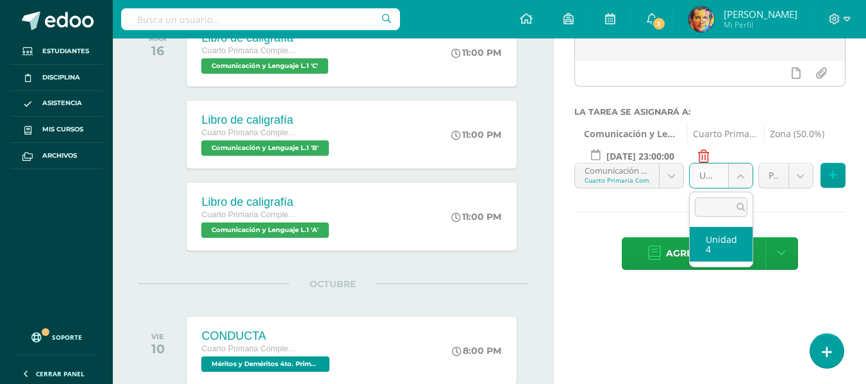
drag, startPoint x: 729, startPoint y: 237, endPoint x: 788, endPoint y: 174, distance: 86.6
click at [738, 219] on div "Unidad 4" at bounding box center [721, 230] width 64 height 76
select select "154931"
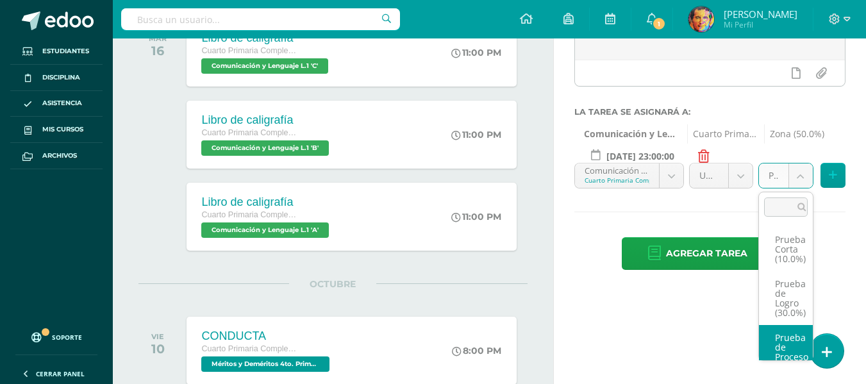
scroll to position [58, 0]
drag, startPoint x: 789, startPoint y: 334, endPoint x: 841, endPoint y: 226, distance: 119.6
select select "154935"
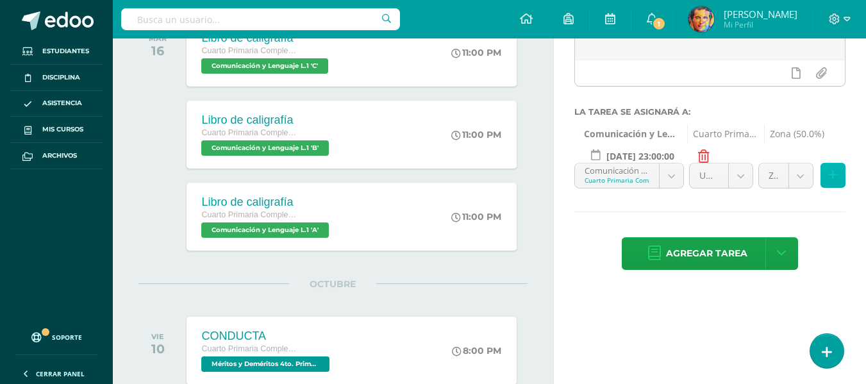
click at [840, 178] on button at bounding box center [833, 175] width 25 height 25
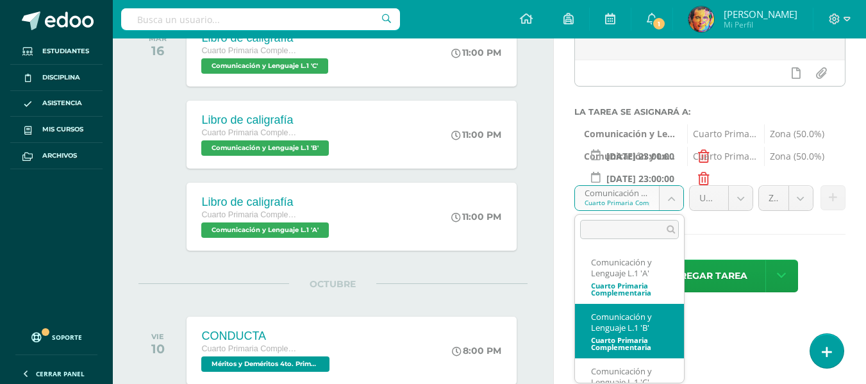
scroll to position [64, 0]
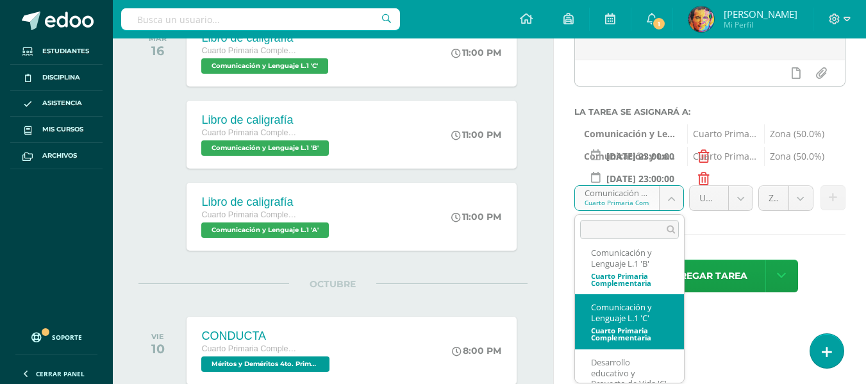
select select "154616"
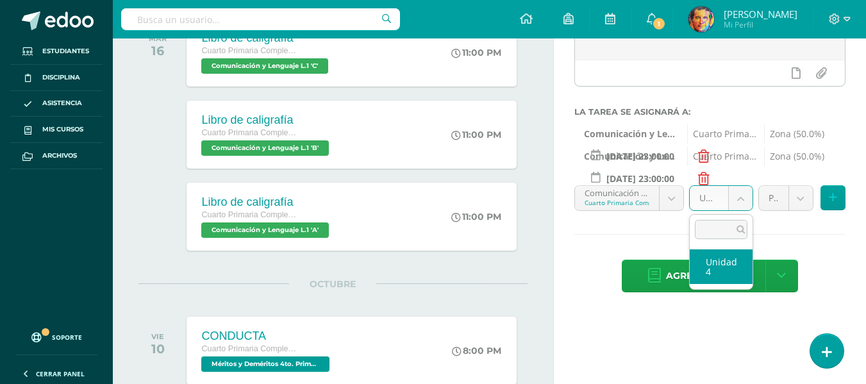
drag, startPoint x: 732, startPoint y: 269, endPoint x: 786, endPoint y: 212, distance: 78.0
select select "154631"
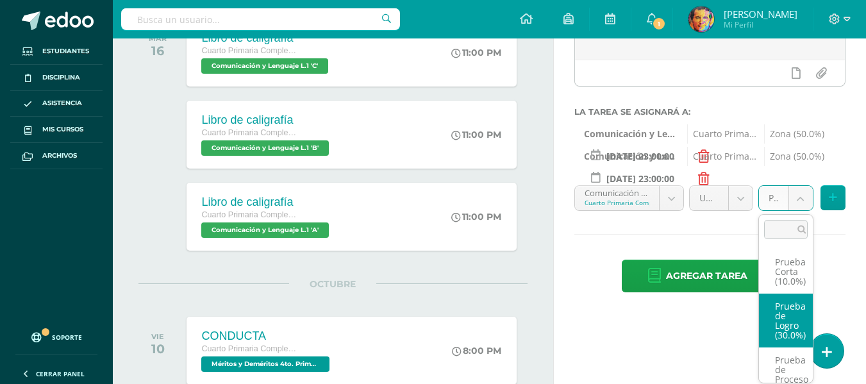
scroll to position [58, 0]
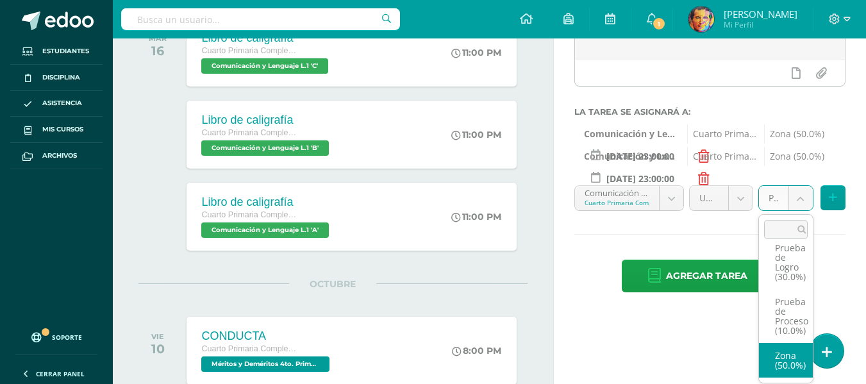
drag, startPoint x: 786, startPoint y: 367, endPoint x: 807, endPoint y: 316, distance: 54.9
select select "154635"
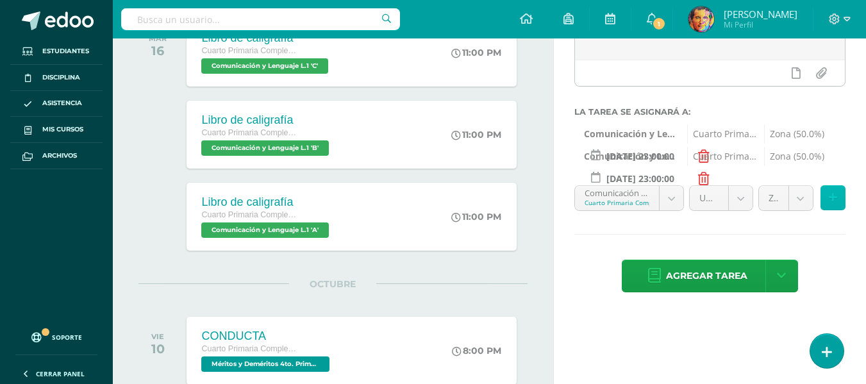
click at [831, 198] on icon at bounding box center [833, 197] width 8 height 11
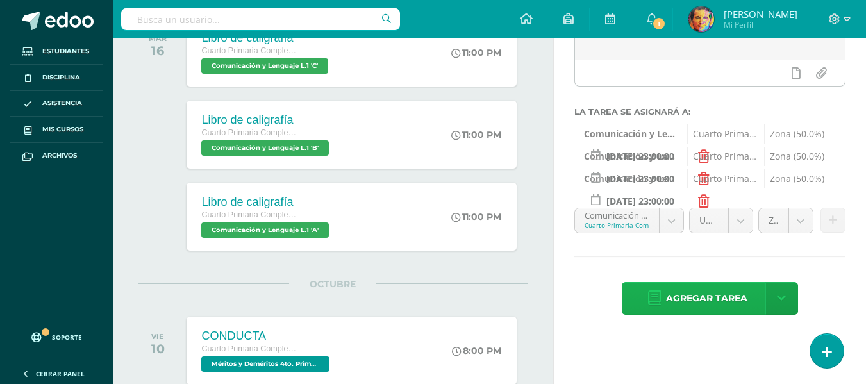
click at [713, 293] on span "Agregar tarea" at bounding box center [706, 298] width 81 height 31
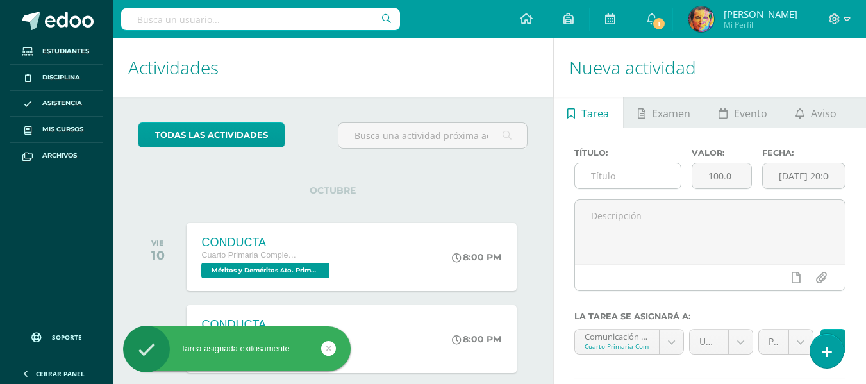
click at [604, 176] on input "text" at bounding box center [628, 176] width 106 height 25
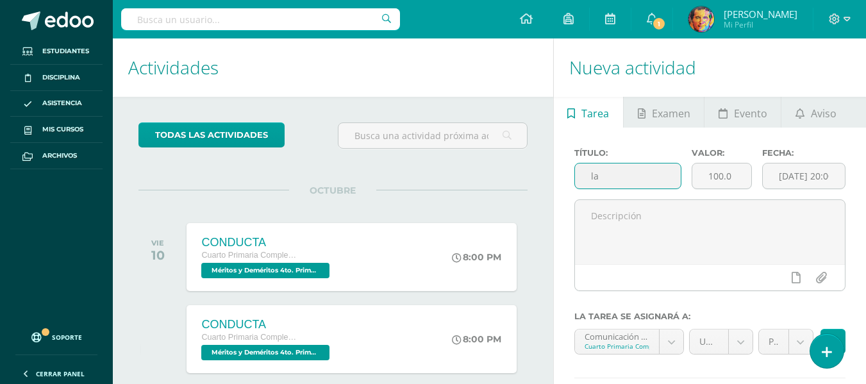
type input "l"
type input "Lab. proceso final"
drag, startPoint x: 702, startPoint y: 167, endPoint x: 668, endPoint y: 162, distance: 34.9
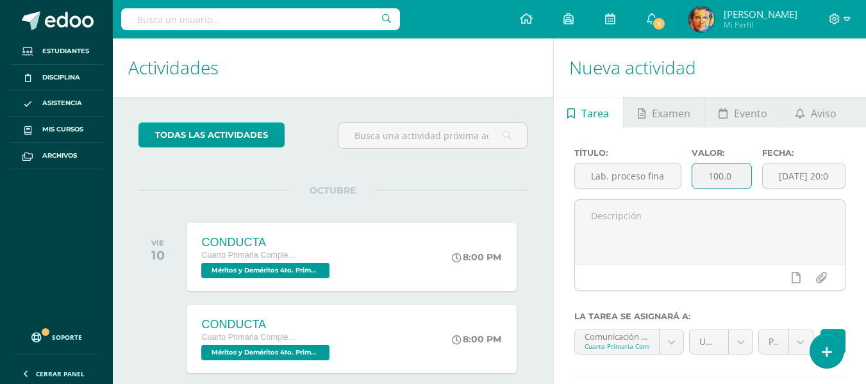
click at [668, 162] on div "Título: Lab. proceso final Valor: 100.0 Fecha: [DATE] 20:00:00" at bounding box center [710, 173] width 282 height 51
type input "10"
click at [822, 176] on input "[DATE] 20:00:00" at bounding box center [804, 176] width 82 height 25
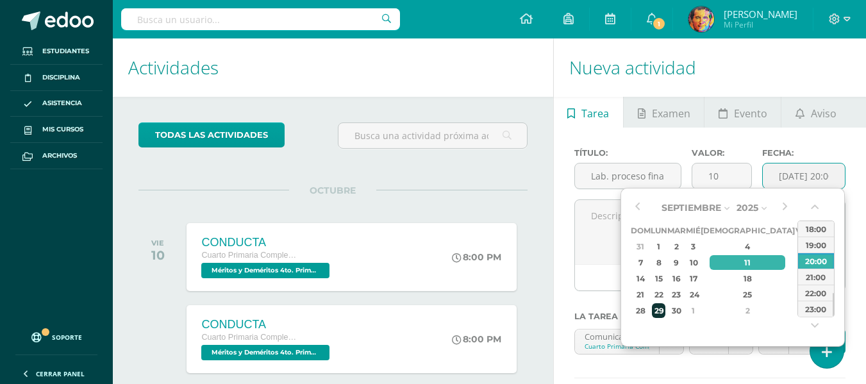
click at [666, 312] on div "29" at bounding box center [658, 310] width 13 height 15
click at [814, 313] on div "23:00" at bounding box center [816, 309] width 36 height 16
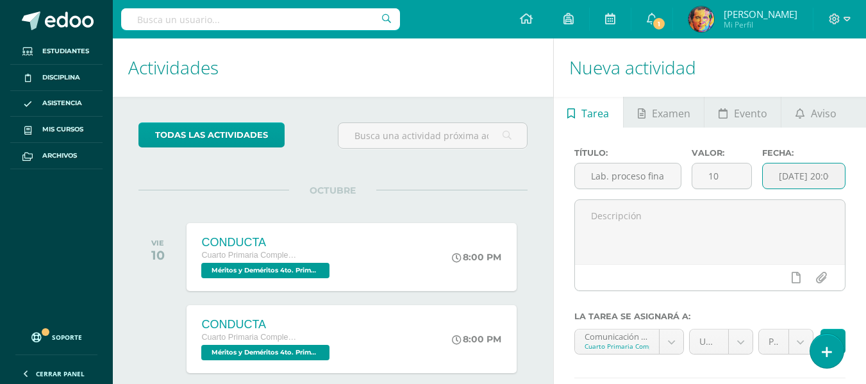
type input "[DATE] 23:00"
click at [672, 178] on input "Lab. proceso final" at bounding box center [628, 176] width 106 height 25
click at [666, 176] on input "Lab. proceso final" at bounding box center [628, 176] width 106 height 25
click at [654, 175] on input "Lab. proceso final" at bounding box center [628, 176] width 106 height 25
drag, startPoint x: 660, startPoint y: 177, endPoint x: 679, endPoint y: 176, distance: 18.6
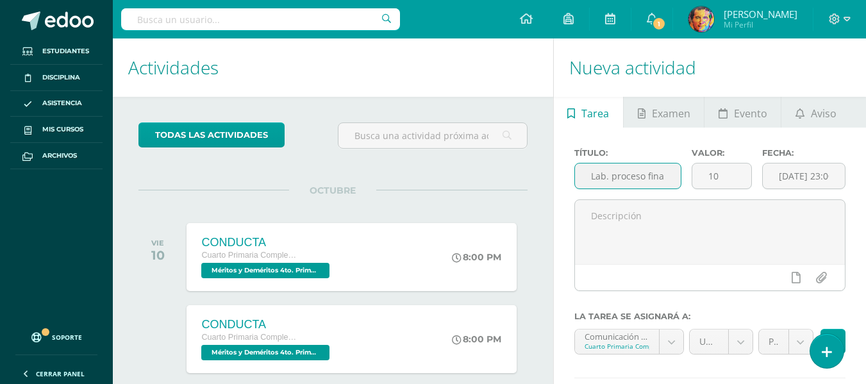
click at [663, 177] on input "Lab. proceso final" at bounding box center [628, 176] width 106 height 25
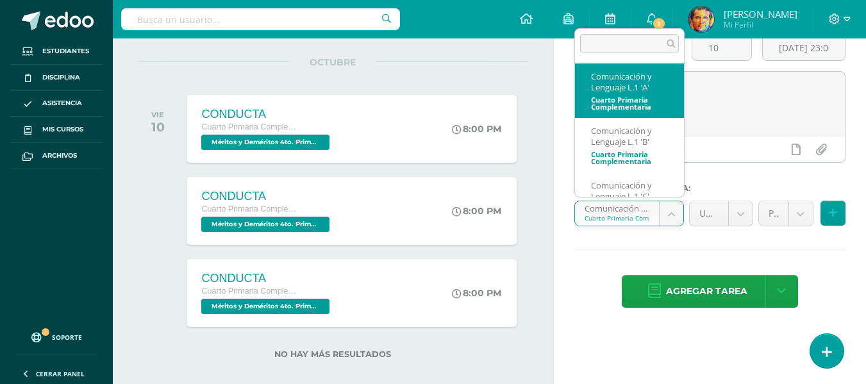
click at [667, 213] on body "Tarea asignada exitosamente Estudiantes Disciplina Asistencia Mis cursos Archiv…" at bounding box center [433, 64] width 866 height 384
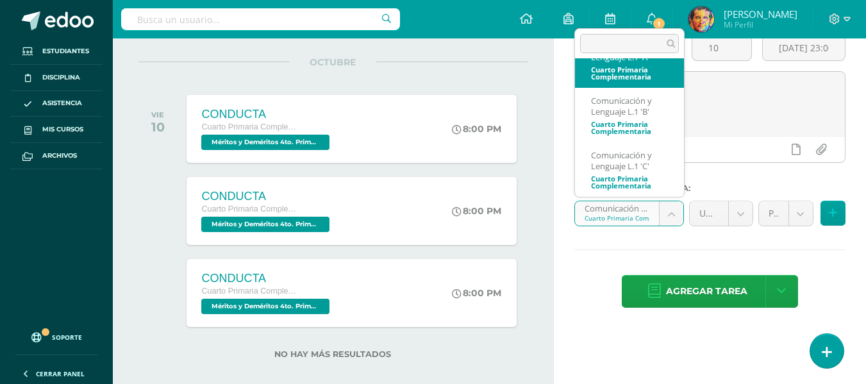
scroll to position [0, 0]
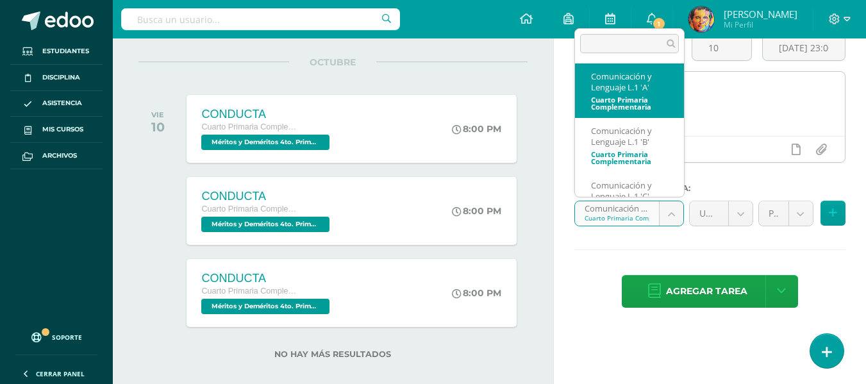
drag, startPoint x: 636, startPoint y: 74, endPoint x: 649, endPoint y: 83, distance: 16.2
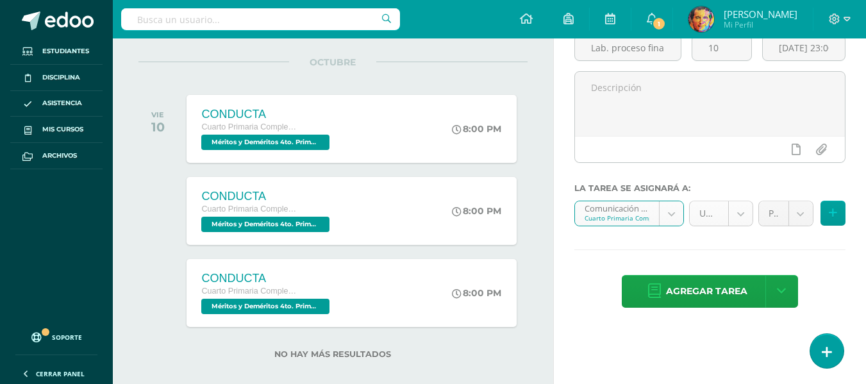
click at [741, 220] on body "Tarea asignada exitosamente Estudiantes Disciplina Asistencia Mis cursos Archiv…" at bounding box center [433, 64] width 866 height 384
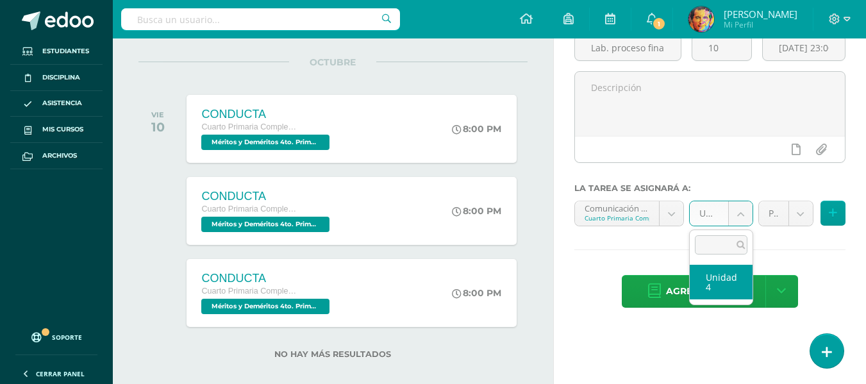
drag, startPoint x: 727, startPoint y: 282, endPoint x: 790, endPoint y: 229, distance: 82.4
select select "154731"
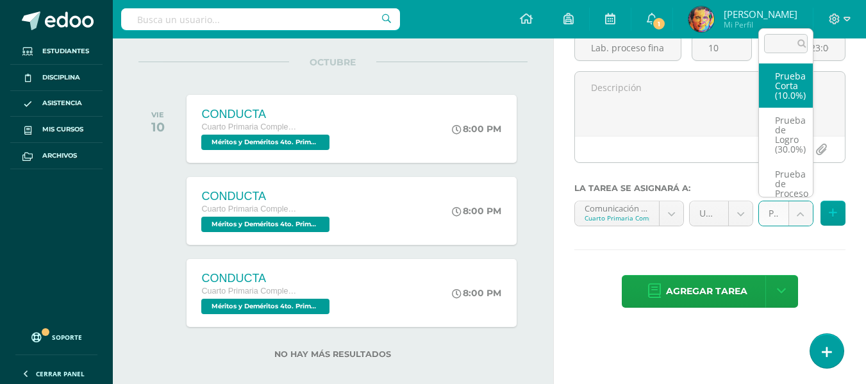
click at [799, 218] on body "Tarea asignada exitosamente Estudiantes Disciplina Asistencia Mis cursos Archiv…" at bounding box center [433, 64] width 866 height 384
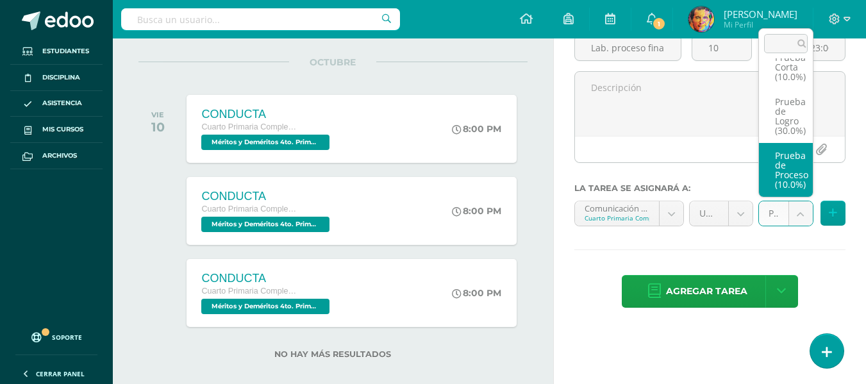
drag, startPoint x: 788, startPoint y: 180, endPoint x: 797, endPoint y: 183, distance: 9.3
select select "154734"
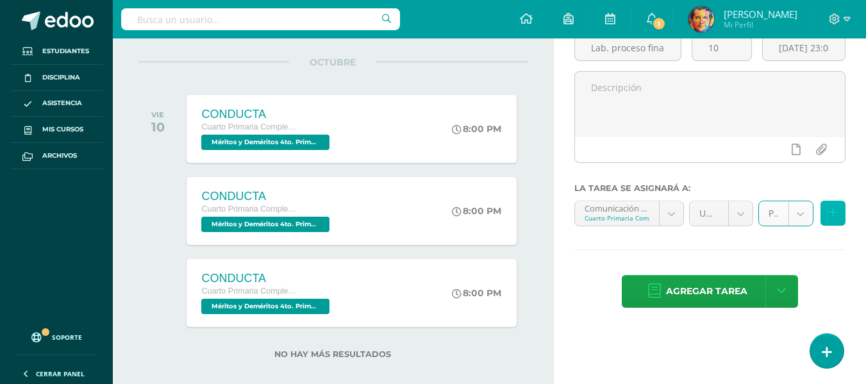
click at [829, 214] on icon at bounding box center [833, 213] width 8 height 11
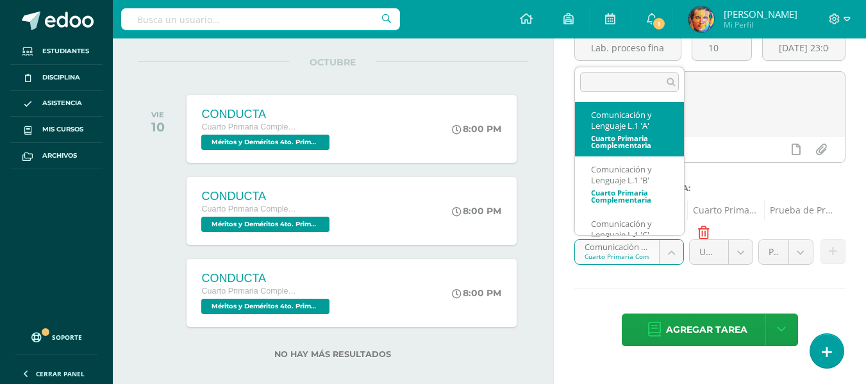
click at [668, 252] on body "Tarea asignada exitosamente Estudiantes Disciplina Asistencia Mis cursos Archiv…" at bounding box center [433, 64] width 866 height 384
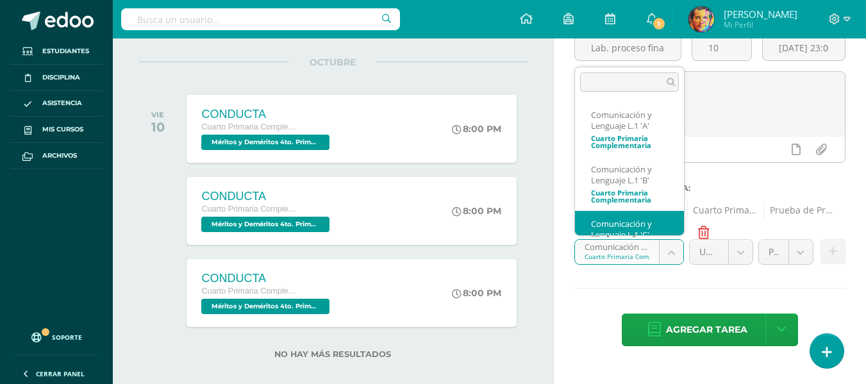
scroll to position [30, 0]
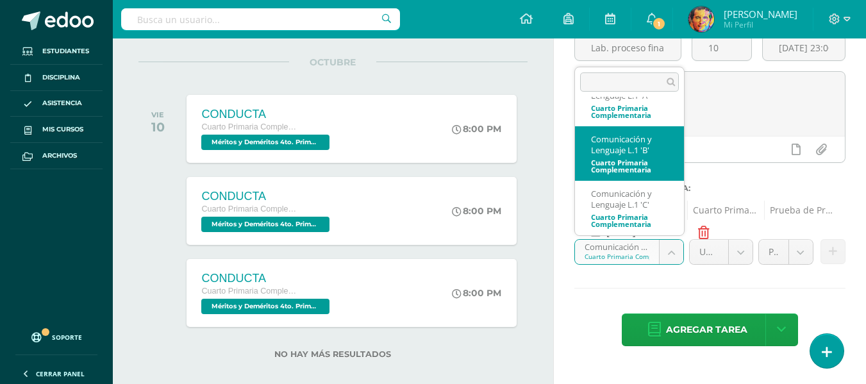
select select "154916"
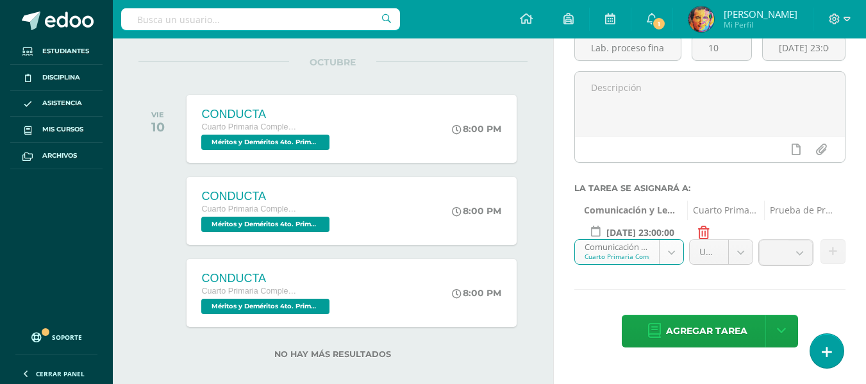
click at [738, 253] on body "Tarea asignada exitosamente Estudiantes Disciplina Asistencia Mis cursos Archiv…" at bounding box center [433, 64] width 866 height 384
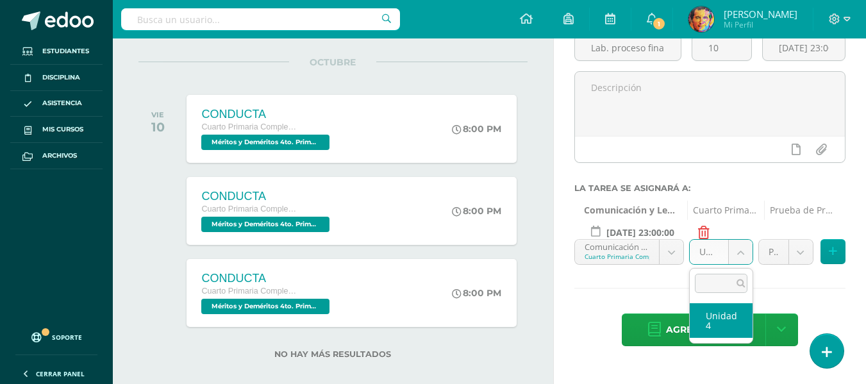
drag, startPoint x: 734, startPoint y: 319, endPoint x: 766, endPoint y: 286, distance: 46.3
select select "154931"
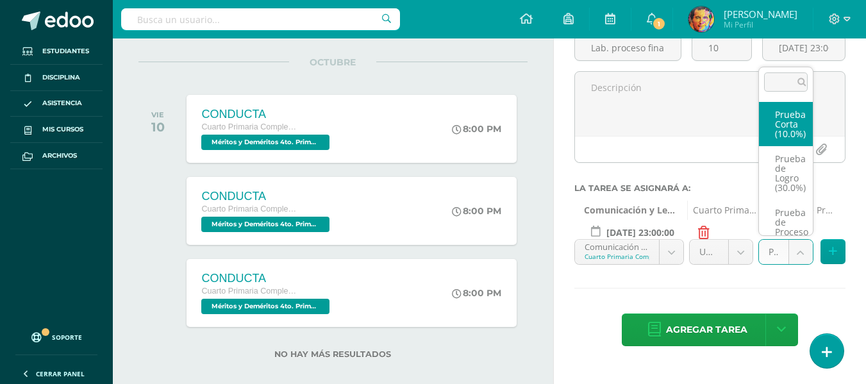
click at [798, 256] on body "Tarea asignada exitosamente Estudiantes Disciplina Asistencia Mis cursos Archiv…" at bounding box center [433, 64] width 866 height 384
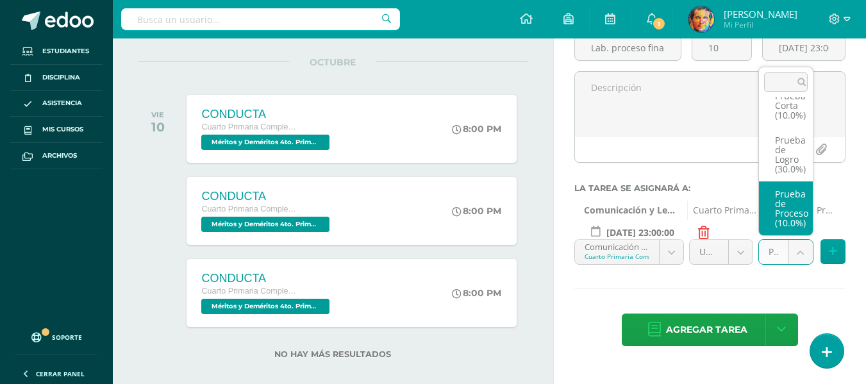
select select "154934"
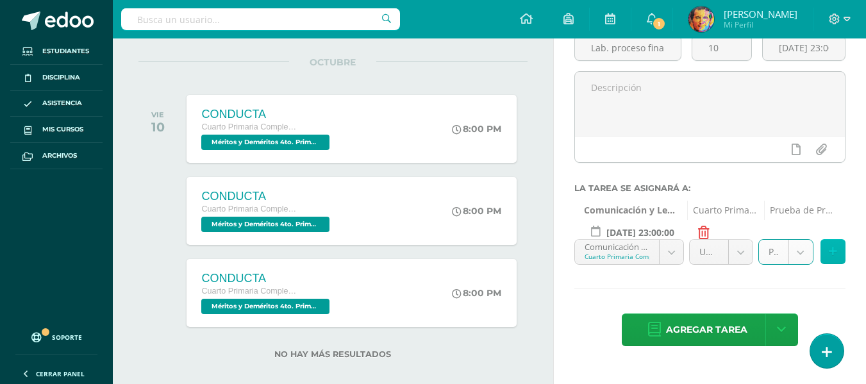
click at [828, 249] on button at bounding box center [833, 251] width 25 height 25
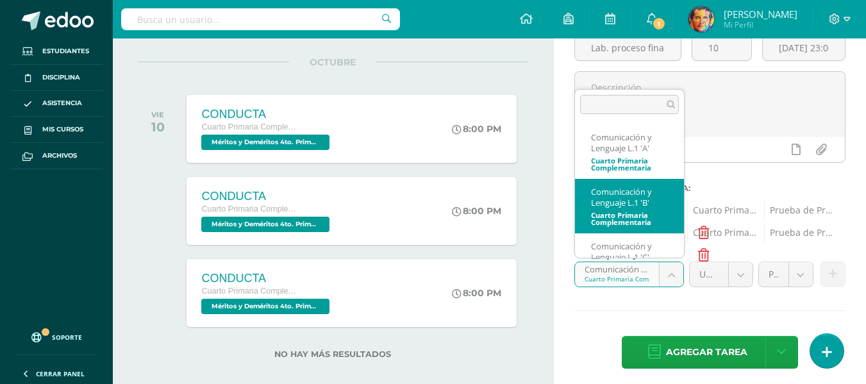
click at [675, 256] on body "Tarea asignada exitosamente Estudiantes Disciplina Asistencia Mis cursos Archiv…" at bounding box center [433, 64] width 866 height 384
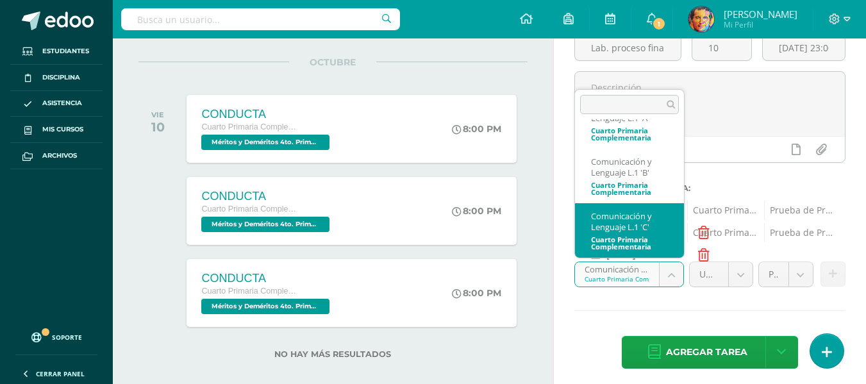
select select "154616"
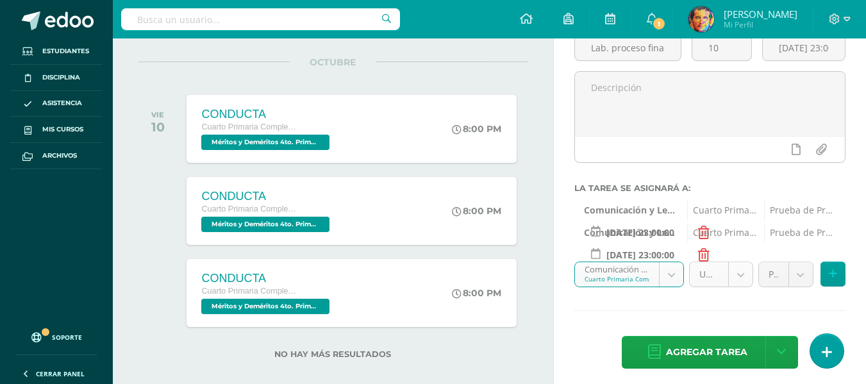
click at [738, 256] on body "Tarea asignada exitosamente Estudiantes Disciplina Asistencia Mis cursos Archiv…" at bounding box center [433, 64] width 866 height 384
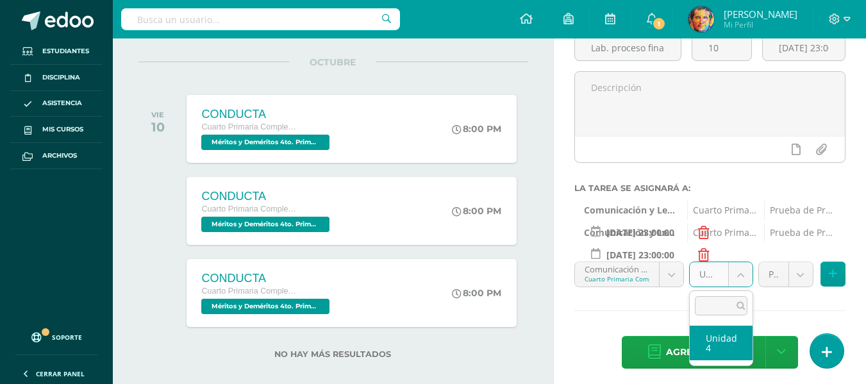
select select "154631"
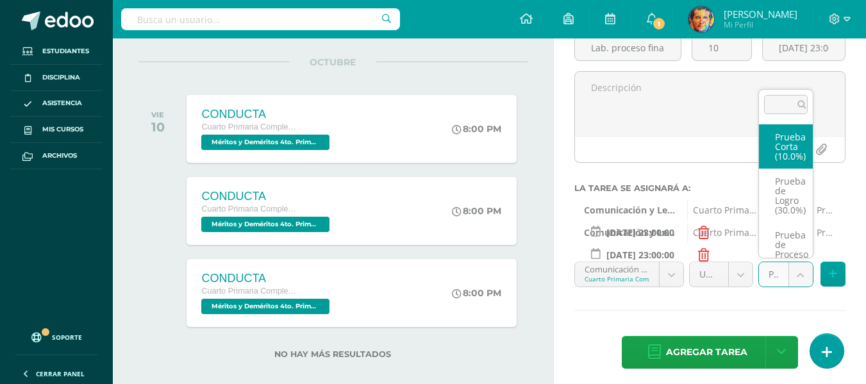
click at [797, 256] on body "Tarea asignada exitosamente Estudiantes Disciplina Asistencia Mis cursos Archiv…" at bounding box center [433, 64] width 866 height 384
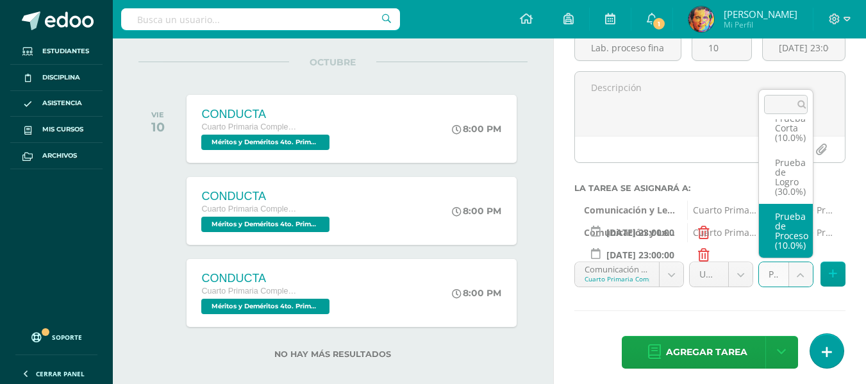
drag, startPoint x: 791, startPoint y: 241, endPoint x: 822, endPoint y: 258, distance: 35.6
select select "154634"
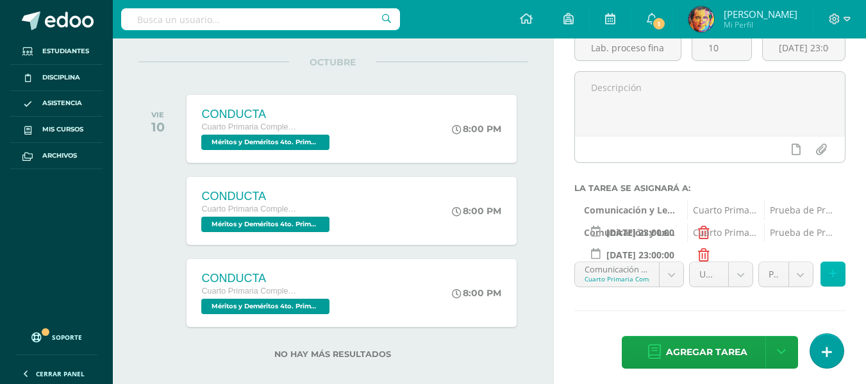
click at [834, 274] on icon at bounding box center [833, 274] width 8 height 11
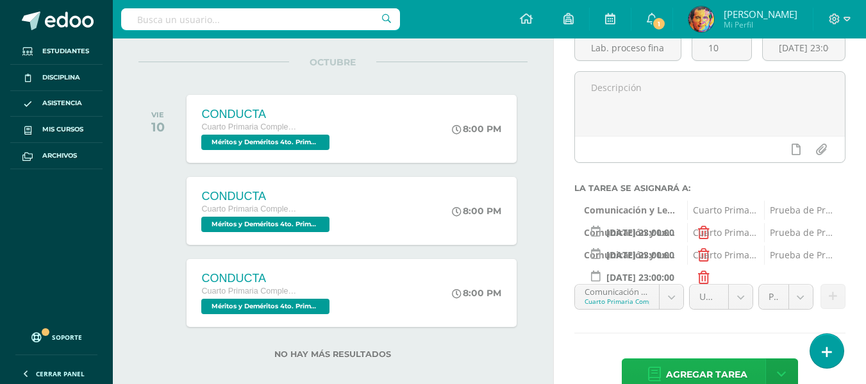
click at [718, 371] on span "Agregar tarea" at bounding box center [706, 374] width 81 height 31
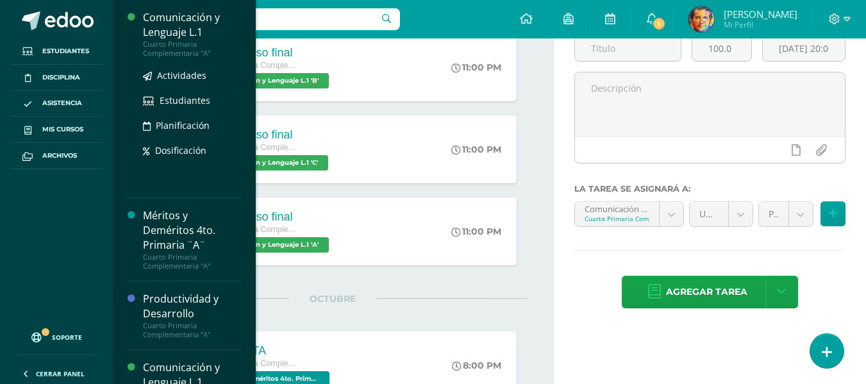
click at [187, 35] on div "Comunicación y Lenguaje L.1" at bounding box center [191, 25] width 97 height 30
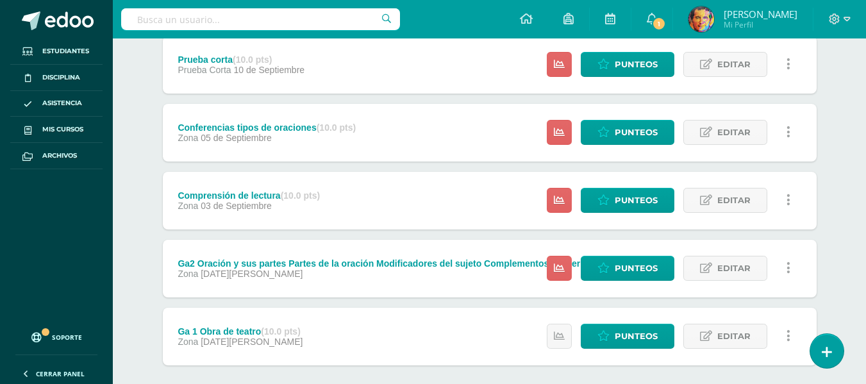
scroll to position [451, 0]
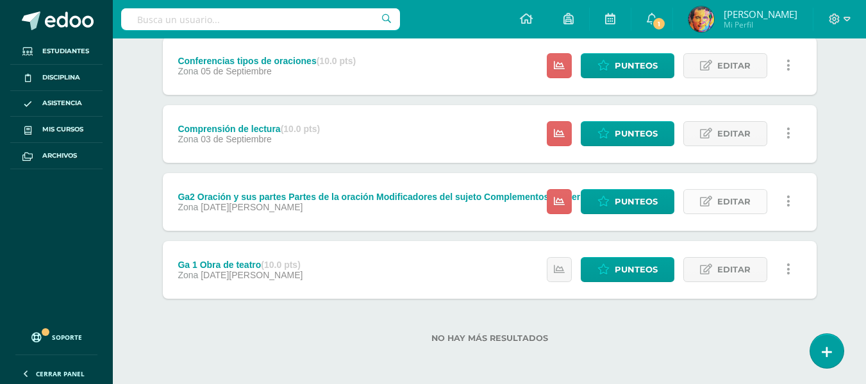
click at [737, 208] on span "Editar" at bounding box center [734, 202] width 33 height 24
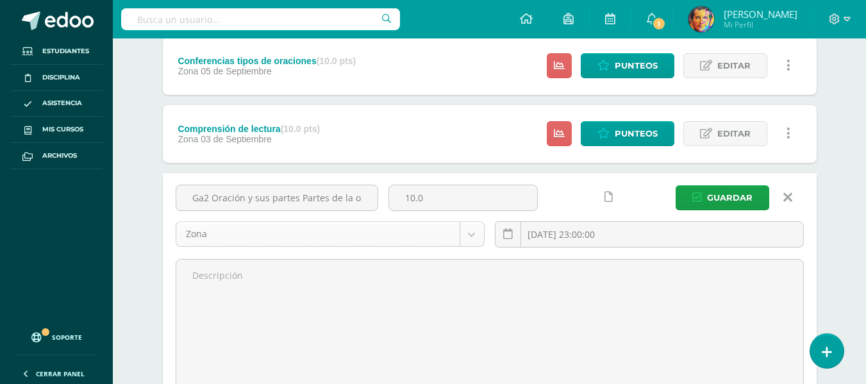
click at [326, 237] on body "Estudiantes Disciplina Asistencia Mis cursos Archivos Soporte Centro de ayuda Ú…" at bounding box center [433, 58] width 866 height 1019
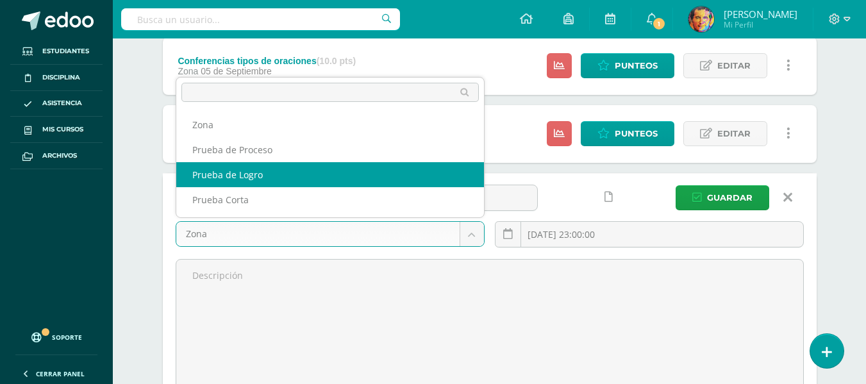
click at [516, 153] on body "Estudiantes Disciplina Asistencia Mis cursos Archivos Soporte Centro de ayuda Ú…" at bounding box center [433, 58] width 866 height 1019
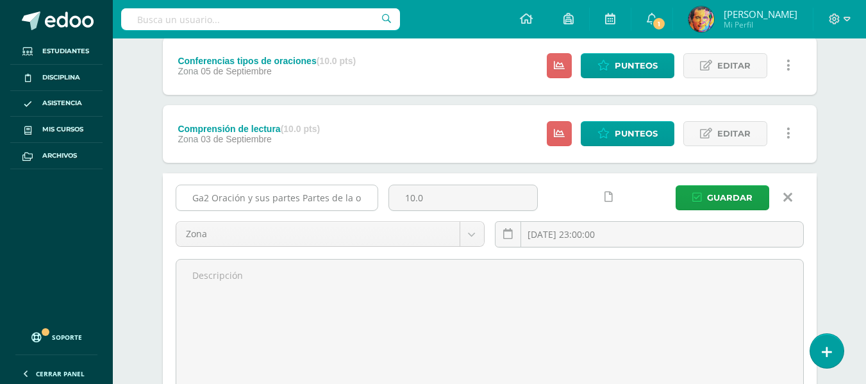
click at [299, 199] on input "Ga2 Oración y sus partes Partes de la oración Modificadores del sujeto Compleme…" at bounding box center [276, 197] width 201 height 25
click at [319, 197] on input "Ga2 Oración y sus partes Partes de la oración Modificadores del sujeto Compleme…" at bounding box center [276, 197] width 201 height 25
type input "Ga2 Oración y sus partes Partes de la oración"
click at [717, 194] on span "Guardar" at bounding box center [730, 198] width 46 height 24
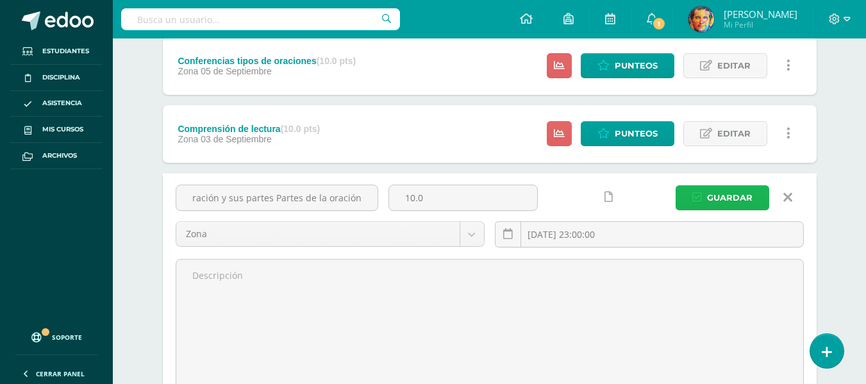
scroll to position [0, 0]
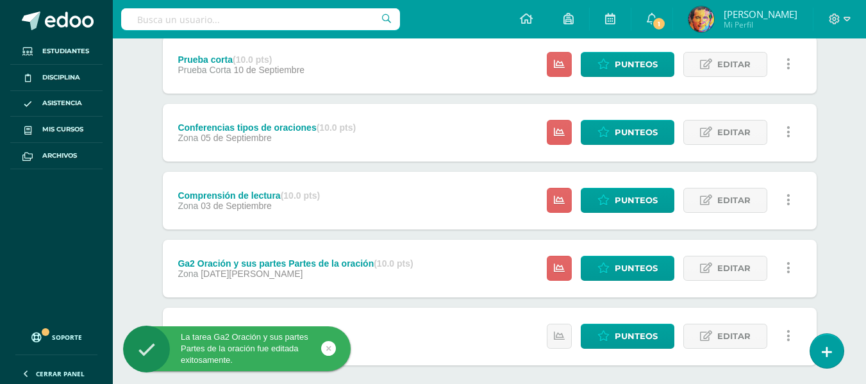
scroll to position [451, 0]
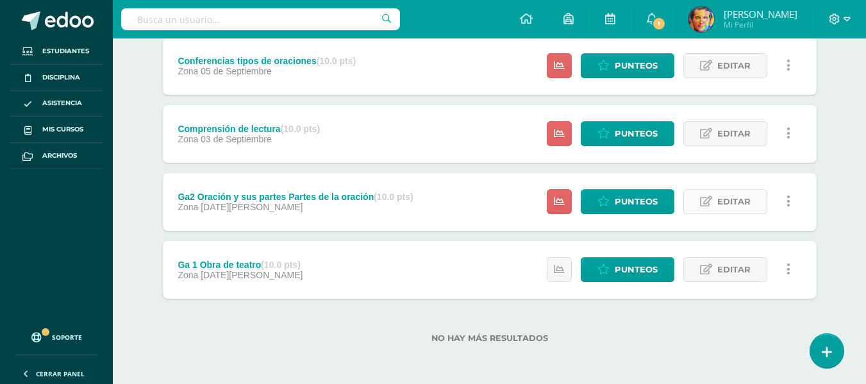
click at [718, 198] on span "Editar" at bounding box center [734, 202] width 33 height 24
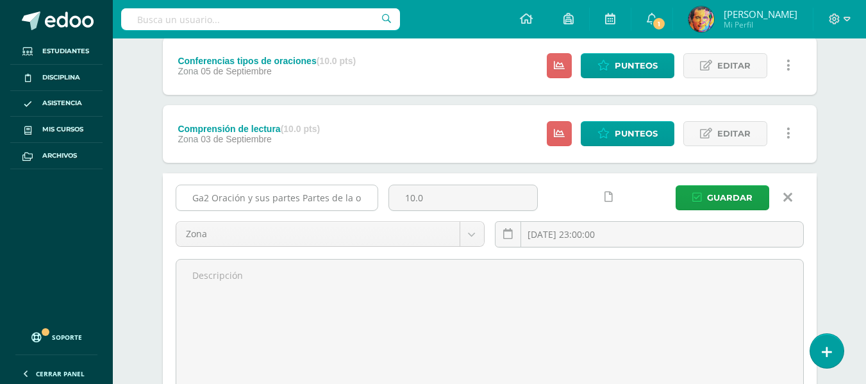
click at [337, 203] on input "Ga2 Oración y sus partes Partes de la oración" at bounding box center [276, 197] width 201 height 25
click at [366, 199] on input "Ga2 Oración y sus partes Partes de la oración" at bounding box center [276, 197] width 201 height 25
drag, startPoint x: 266, startPoint y: 194, endPoint x: 214, endPoint y: 199, distance: 52.2
click at [214, 199] on input "Ga2 Oración y sus partes partes" at bounding box center [276, 197] width 201 height 25
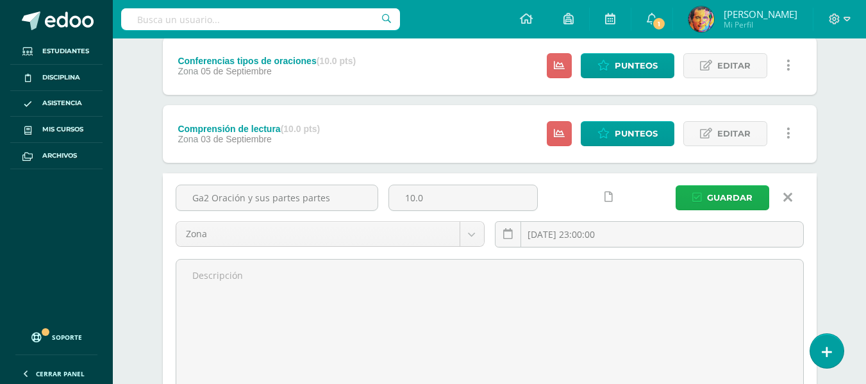
type input "Ga2 Oración y sus partes partes"
click at [743, 197] on span "Guardar" at bounding box center [730, 198] width 46 height 24
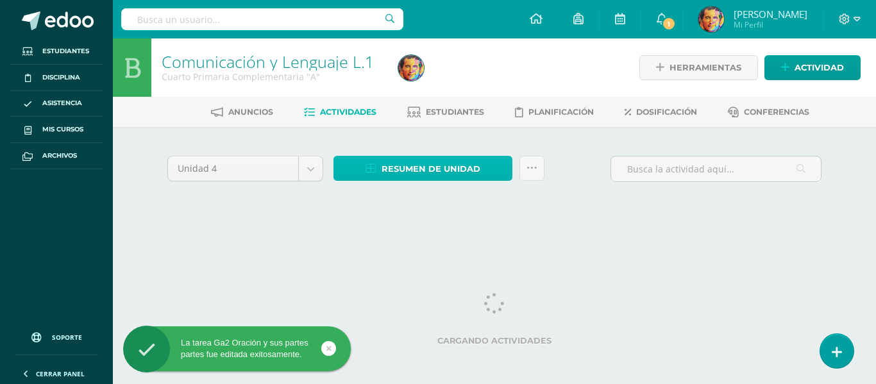
click at [452, 173] on span "Resumen de unidad" at bounding box center [431, 169] width 99 height 24
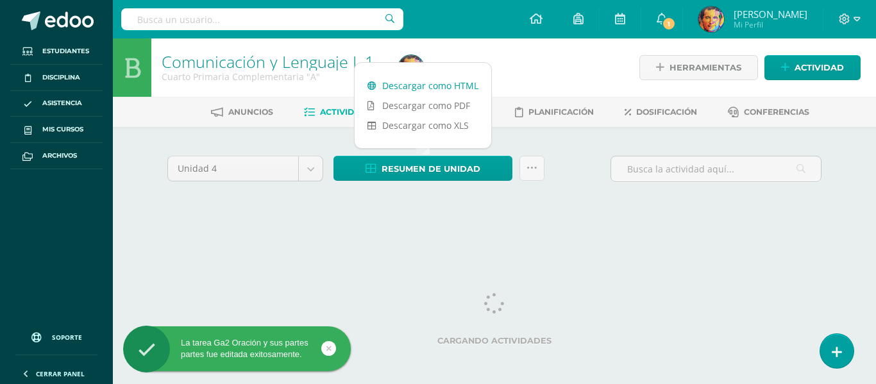
click at [427, 86] on link "Descargar como HTML" at bounding box center [423, 86] width 137 height 20
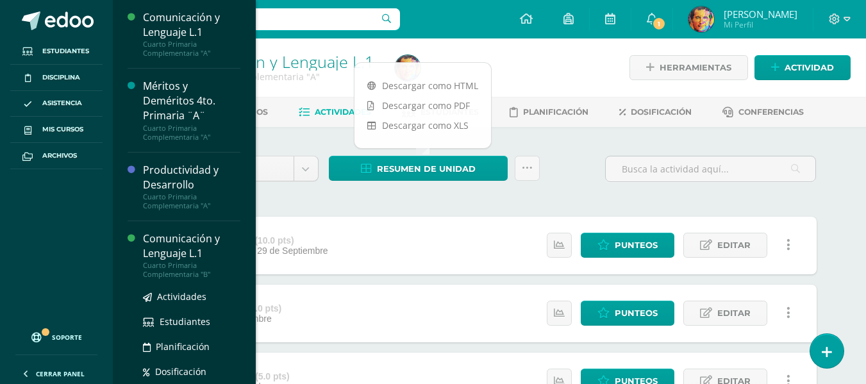
click at [188, 236] on div "Comunicación y Lenguaje L.1" at bounding box center [191, 247] width 97 height 30
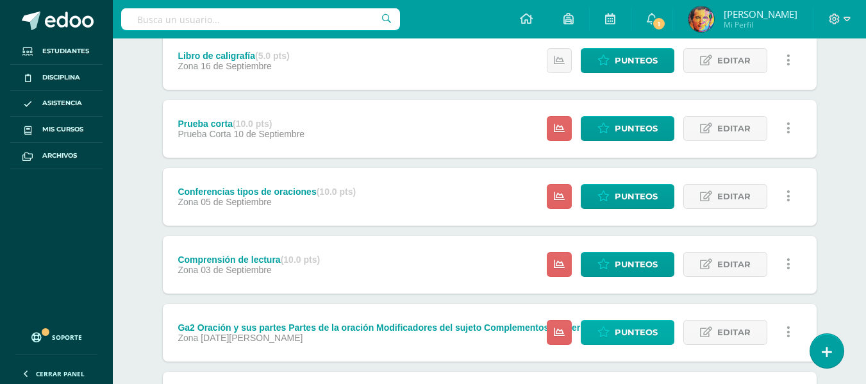
scroll to position [385, 0]
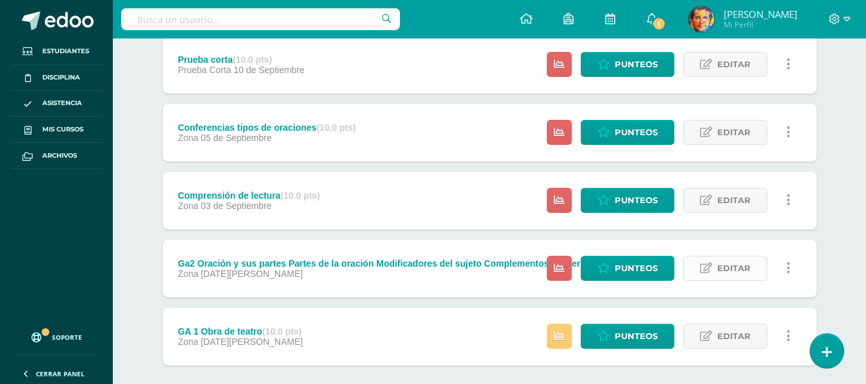
click at [741, 263] on span "Editar" at bounding box center [734, 269] width 33 height 24
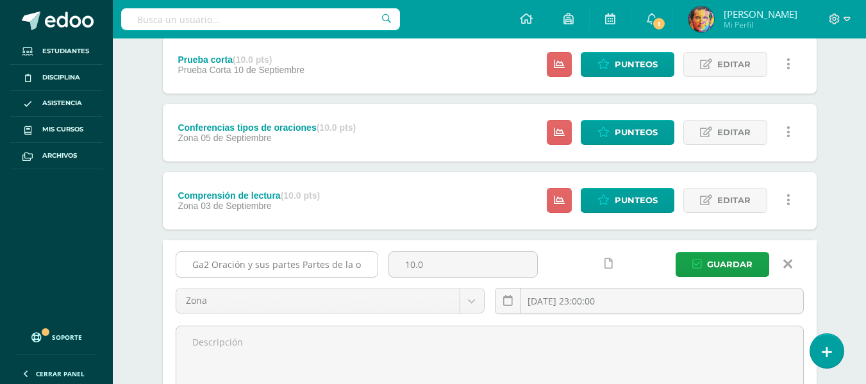
click at [348, 264] on input "Ga2 Oración y sus partes Partes de la oración Modificadores del sujeto Compleme…" at bounding box center [276, 264] width 201 height 25
drag, startPoint x: 292, startPoint y: 269, endPoint x: 410, endPoint y: 276, distance: 118.3
click at [410, 276] on div "Ga2 Oración y sus partes Partes de la oración Modificadores del sujeto Compleme…" at bounding box center [490, 287] width 639 height 73
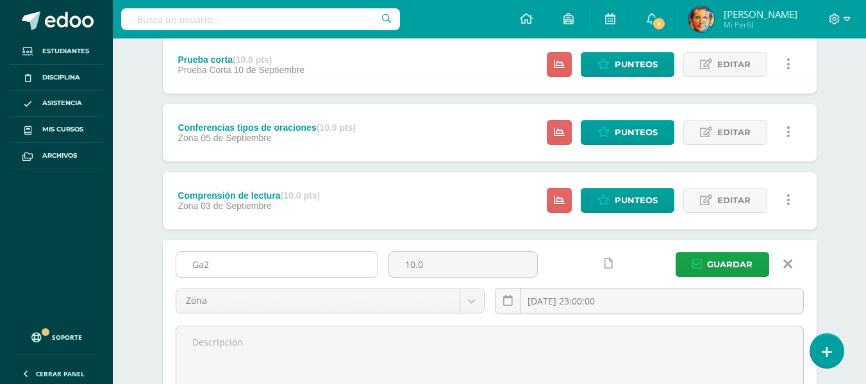
paste input "Oración y sus partes partes"
type input "Ga2 Oración y sus partes partes"
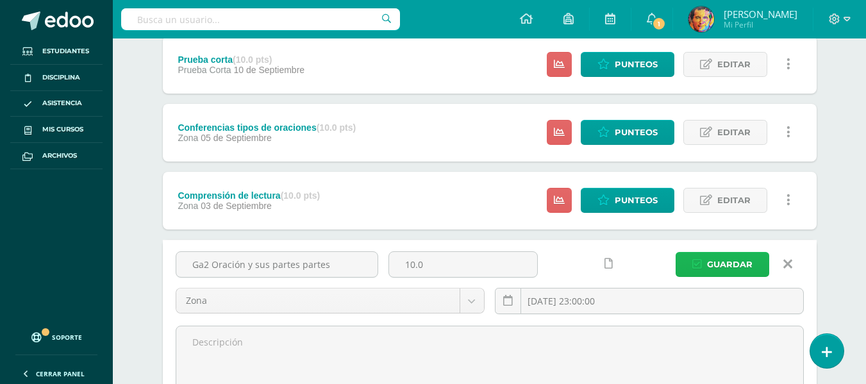
click at [746, 269] on span "Guardar" at bounding box center [730, 265] width 46 height 24
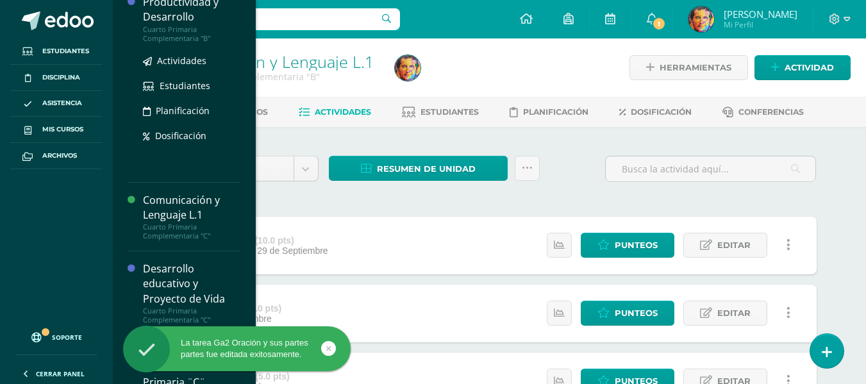
scroll to position [449, 0]
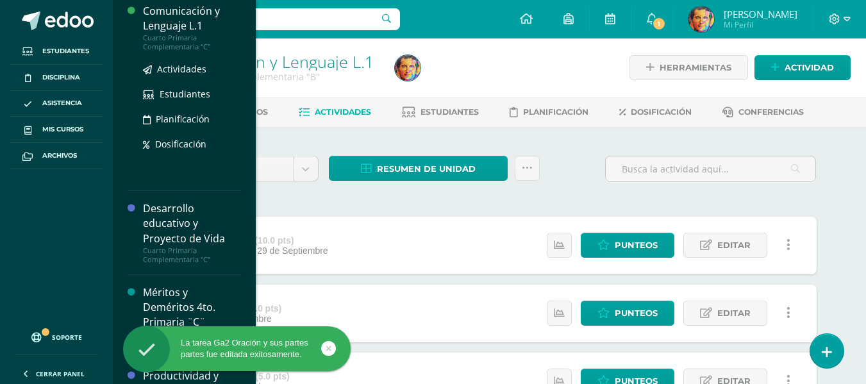
click at [178, 26] on div "Comunicación y Lenguaje L.1" at bounding box center [191, 19] width 97 height 30
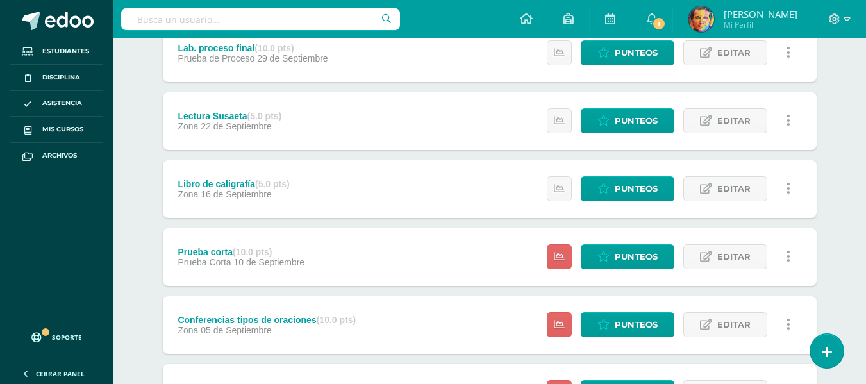
scroll to position [385, 0]
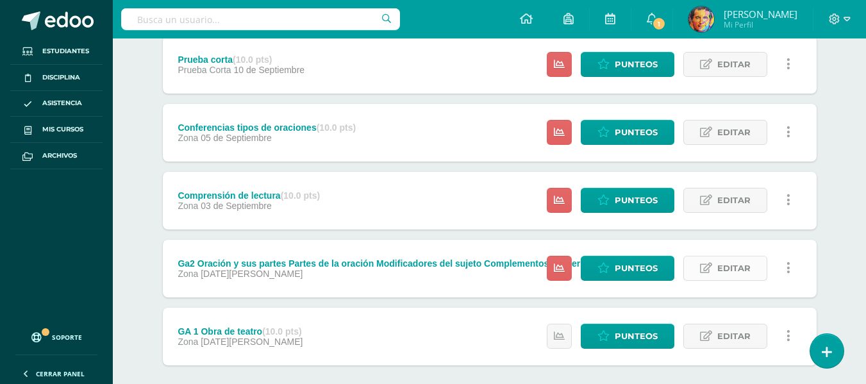
click at [737, 269] on span "Editar" at bounding box center [734, 269] width 33 height 24
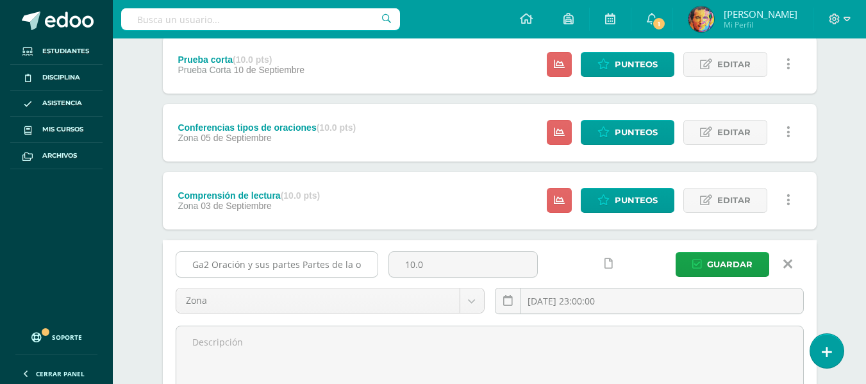
click at [303, 267] on input "Ga2 Oración y sus partes Partes de la oración Modificadores del sujeto Compleme…" at bounding box center [276, 264] width 201 height 25
drag, startPoint x: 221, startPoint y: 265, endPoint x: 405, endPoint y: 273, distance: 184.2
click at [405, 273] on div "Ga2 Oración y sus partes Partes de la oración Modificadores del sujeto Compleme…" at bounding box center [490, 287] width 639 height 73
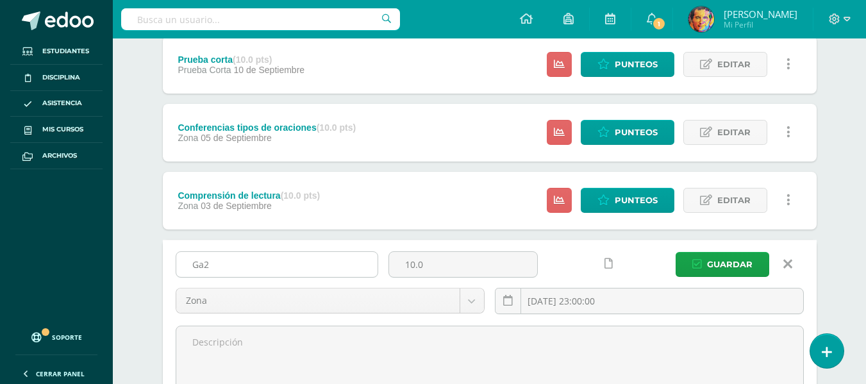
paste input "Oración y sus partes partes"
type input "Ga2 Oración y sus partes partes"
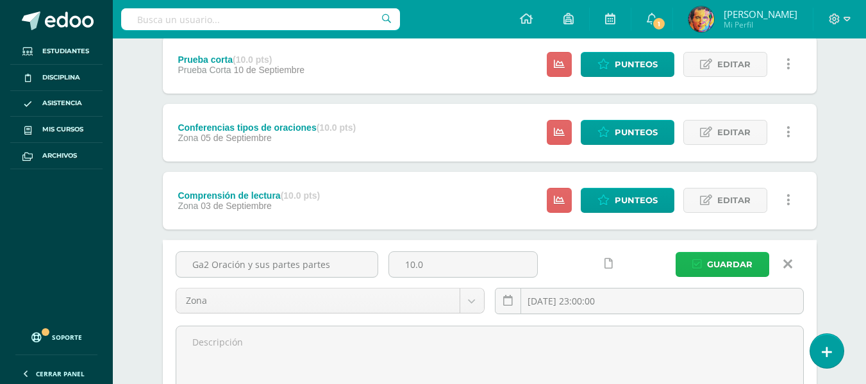
click at [720, 258] on span "Guardar" at bounding box center [730, 265] width 46 height 24
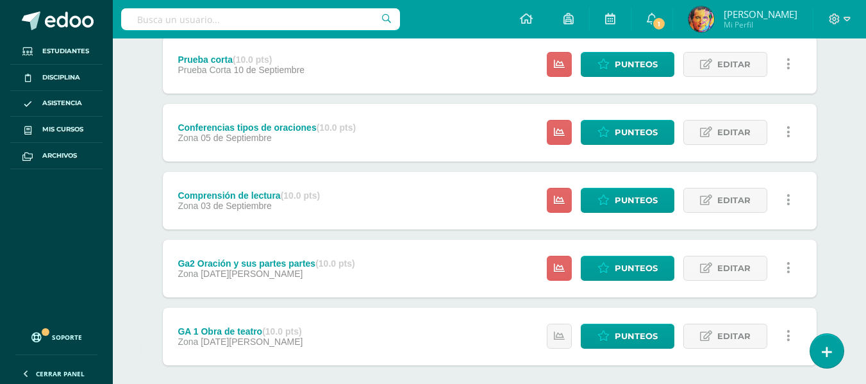
scroll to position [451, 0]
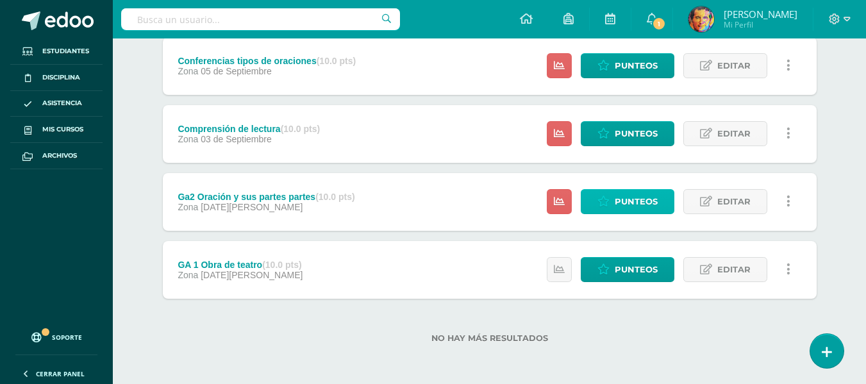
click at [641, 203] on span "Punteos" at bounding box center [636, 202] width 43 height 24
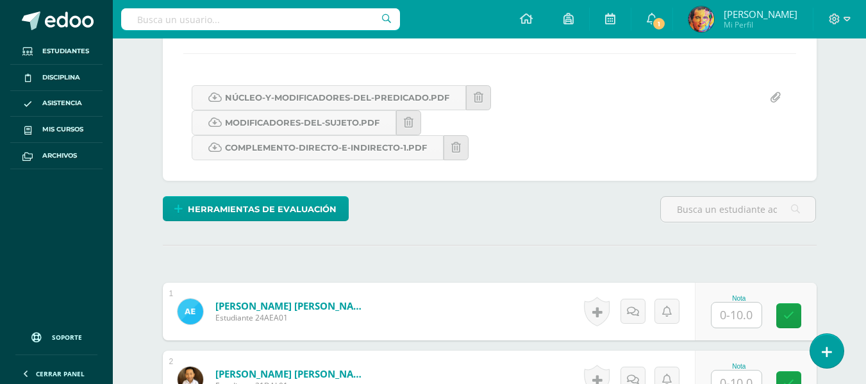
scroll to position [341, 0]
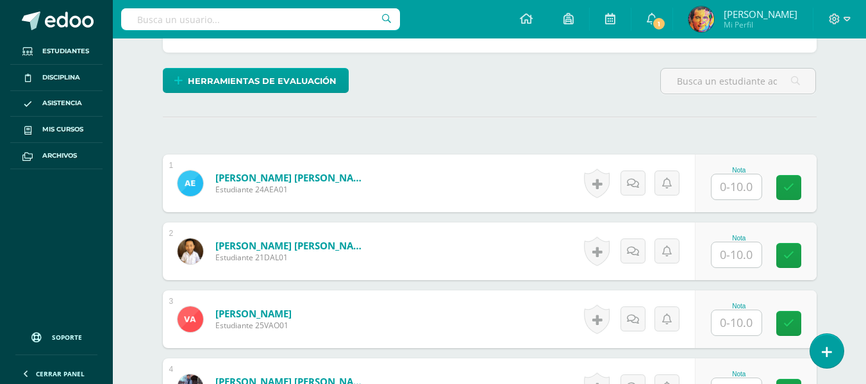
drag, startPoint x: 743, startPoint y: 181, endPoint x: 739, endPoint y: 190, distance: 9.2
click at [741, 184] on input "text" at bounding box center [737, 186] width 50 height 25
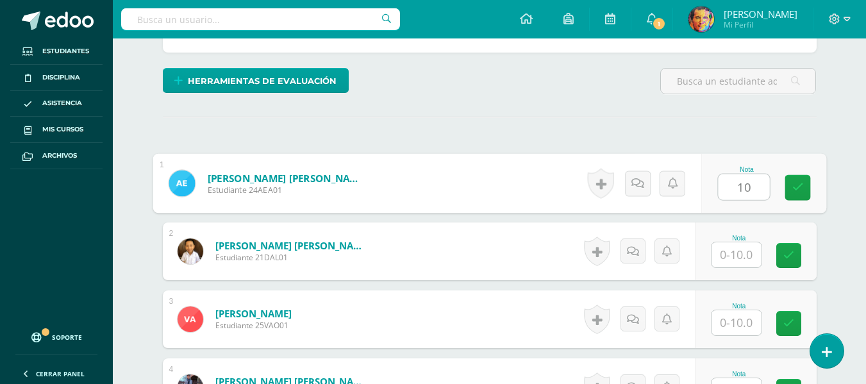
type input "10"
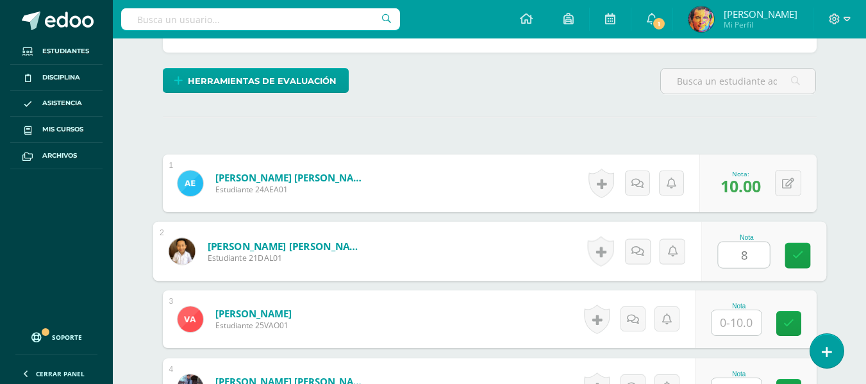
type input "8"
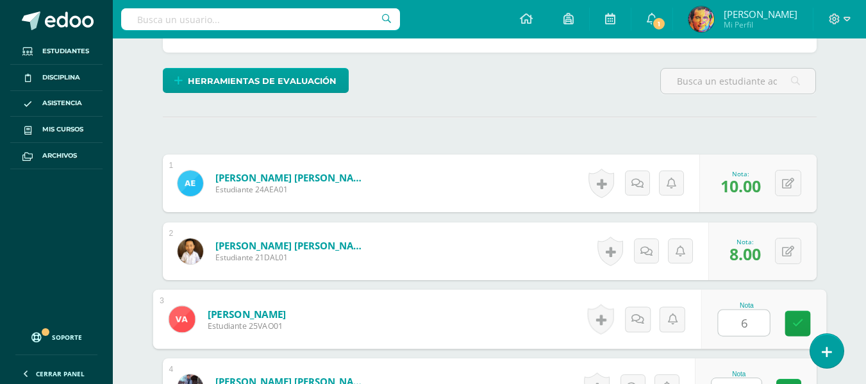
type input "6"
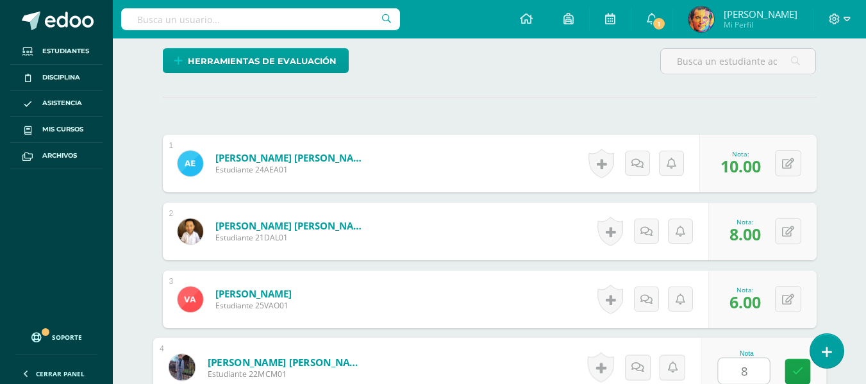
type input "8"
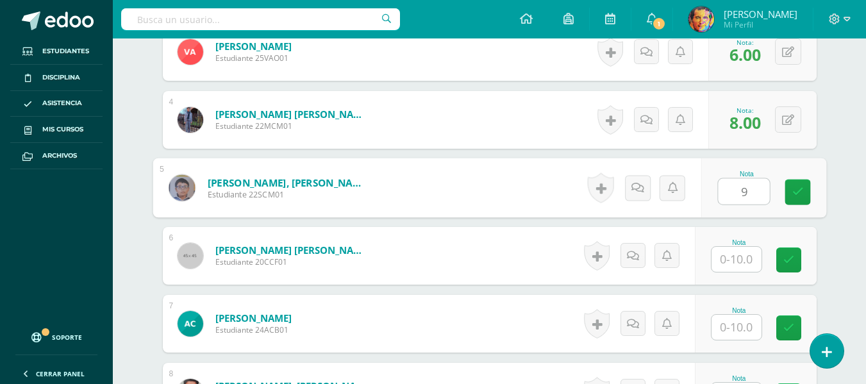
type input "9"
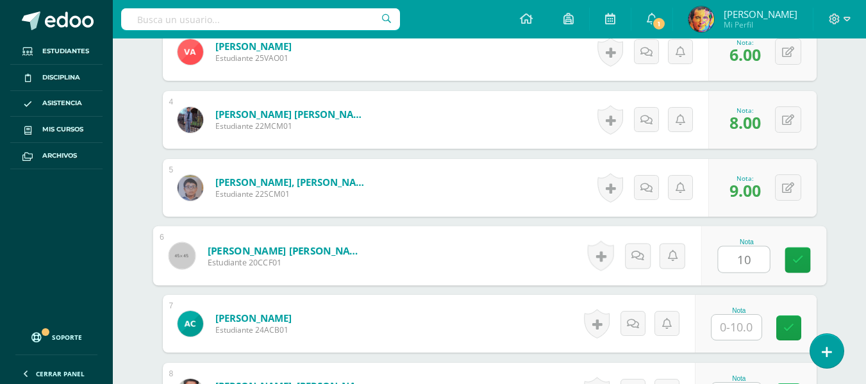
type input "1"
click at [754, 191] on span "9.00" at bounding box center [745, 191] width 31 height 22
click at [763, 194] on div "Nota: 9.00" at bounding box center [746, 188] width 42 height 28
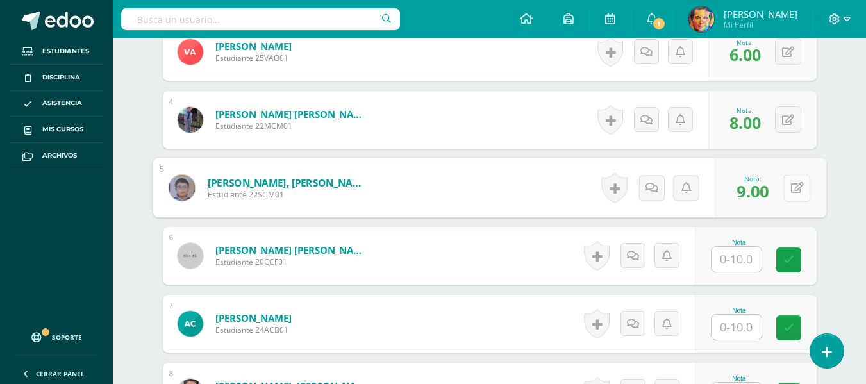
click at [784, 191] on button at bounding box center [797, 187] width 27 height 27
click at [789, 122] on button at bounding box center [788, 119] width 26 height 26
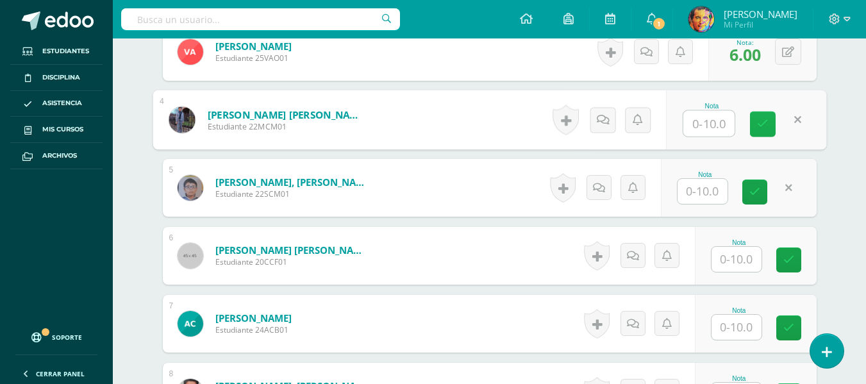
click at [757, 126] on icon at bounding box center [763, 124] width 12 height 11
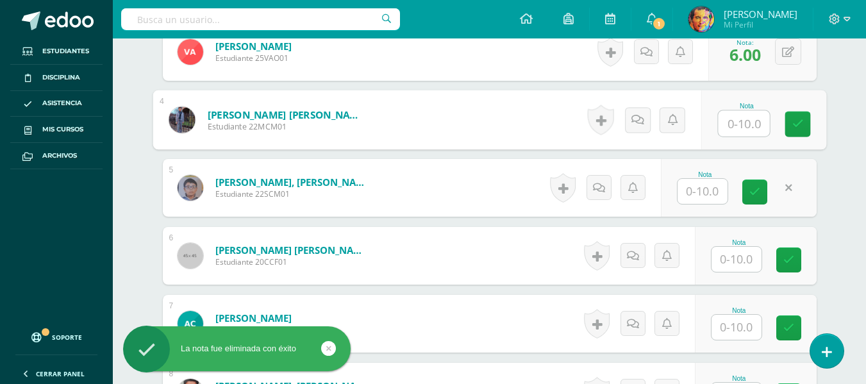
scroll to position [480, 0]
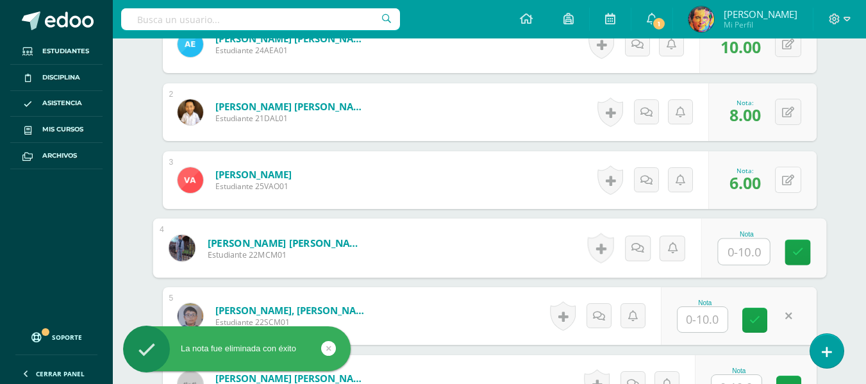
click at [788, 181] on button at bounding box center [788, 180] width 26 height 26
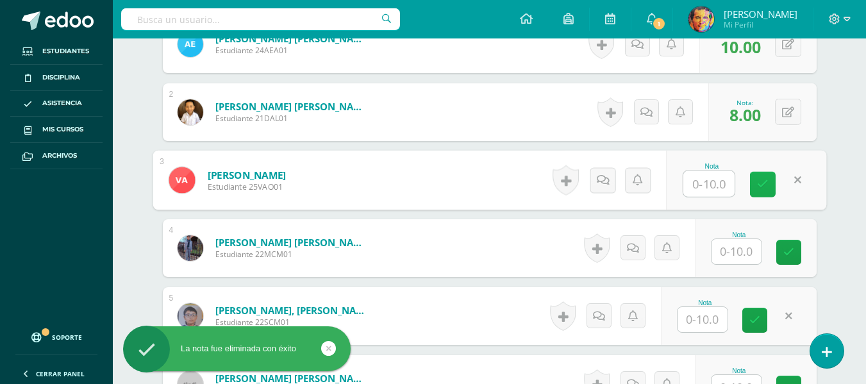
click at [759, 183] on icon at bounding box center [763, 184] width 12 height 11
click at [796, 109] on button at bounding box center [788, 112] width 26 height 26
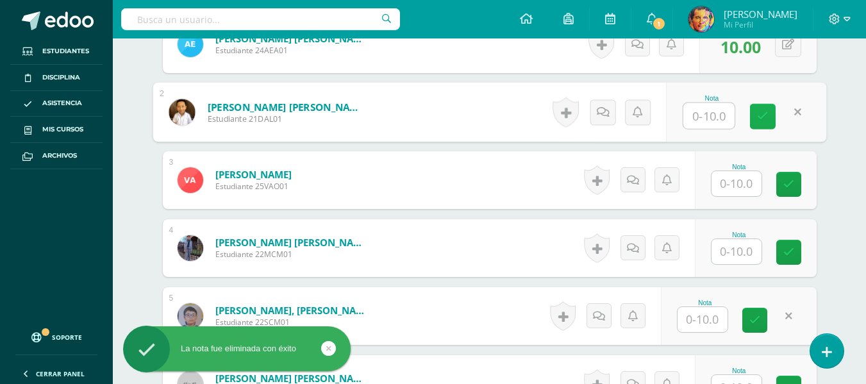
click at [757, 119] on icon at bounding box center [763, 116] width 12 height 11
click at [750, 317] on icon at bounding box center [755, 320] width 11 height 11
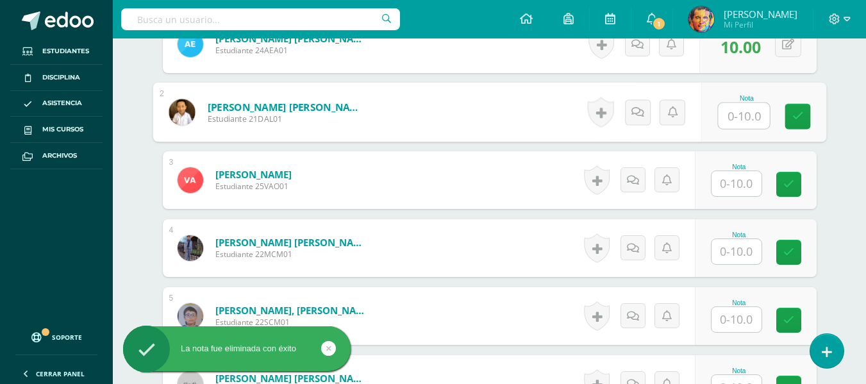
scroll to position [352, 0]
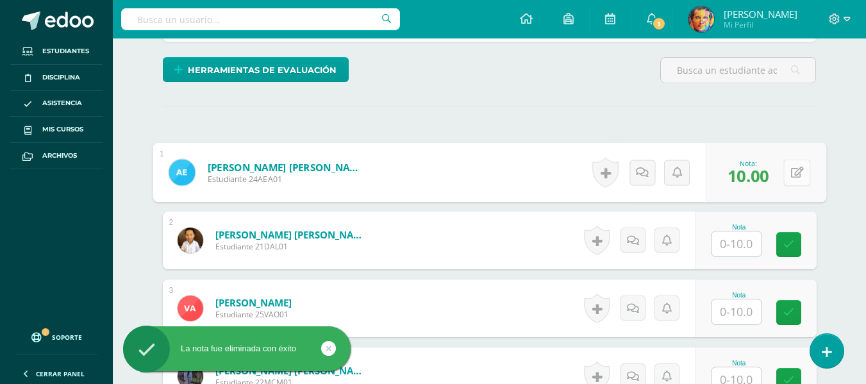
click at [780, 167] on div "0 Logros Logros obtenidos Aún no hay logros agregados Nota: 10.00" at bounding box center [766, 173] width 121 height 60
click at [802, 171] on icon at bounding box center [797, 172] width 13 height 11
click at [770, 180] on link at bounding box center [763, 177] width 26 height 26
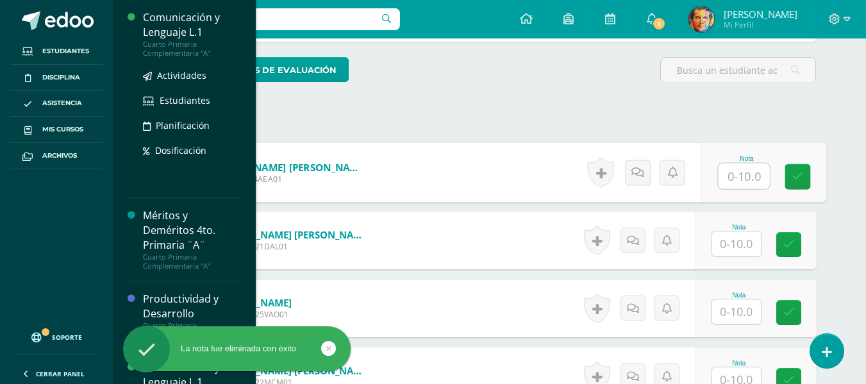
click at [187, 30] on div "Comunicación y Lenguaje L.1" at bounding box center [191, 25] width 97 height 30
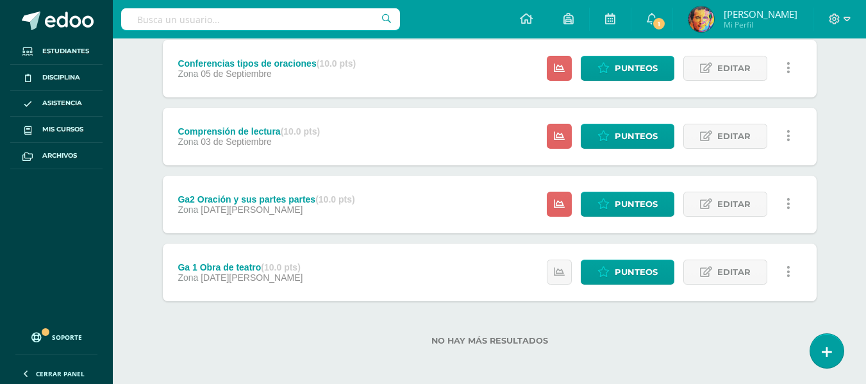
scroll to position [451, 0]
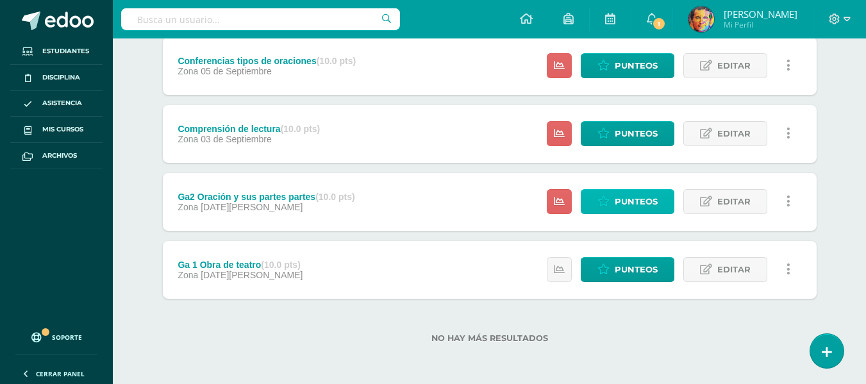
click at [652, 199] on span "Punteos" at bounding box center [636, 202] width 43 height 24
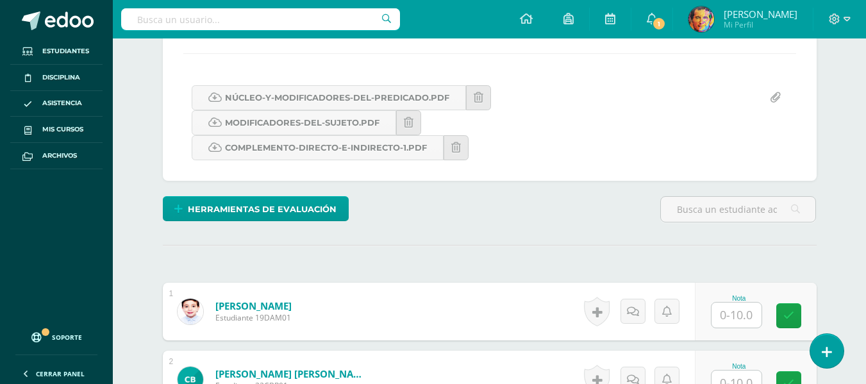
scroll to position [341, 0]
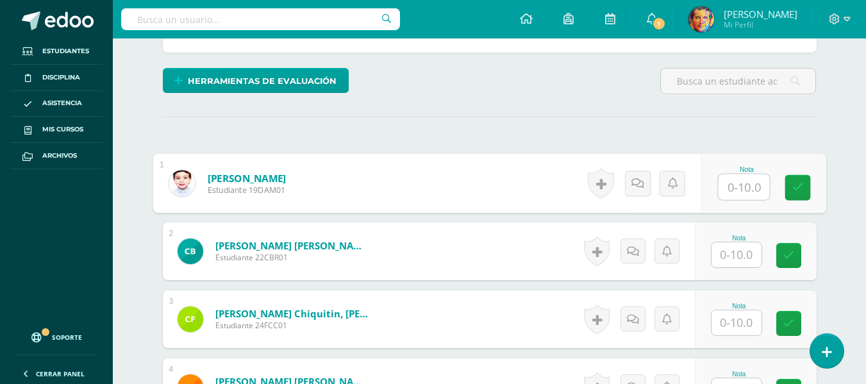
drag, startPoint x: 752, startPoint y: 192, endPoint x: 745, endPoint y: 203, distance: 13.0
click at [750, 196] on input "text" at bounding box center [743, 187] width 51 height 26
type input "10"
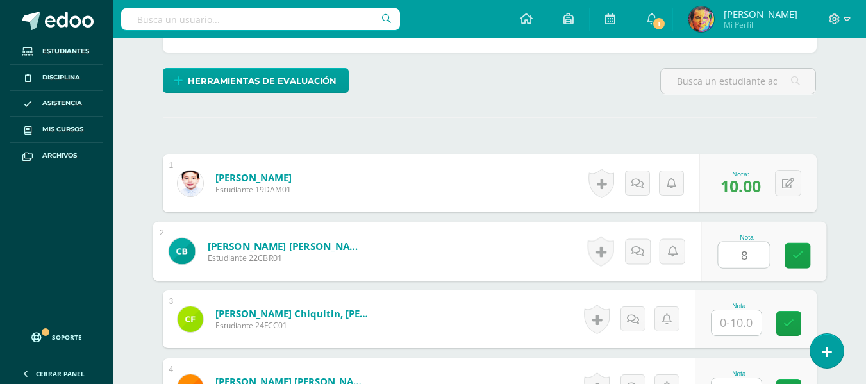
type input "8"
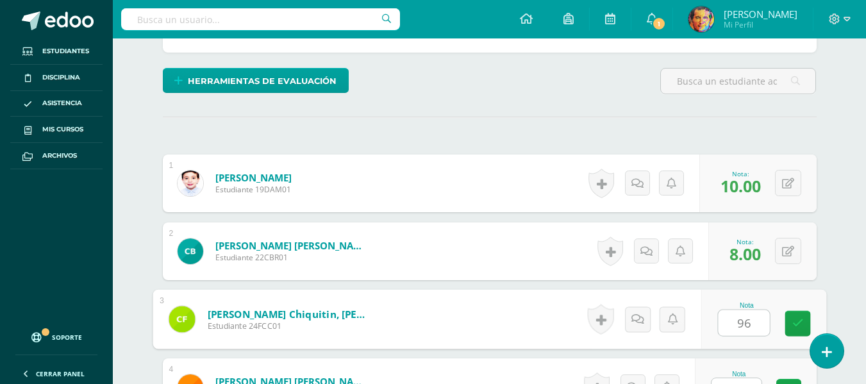
type input "9"
type input "6"
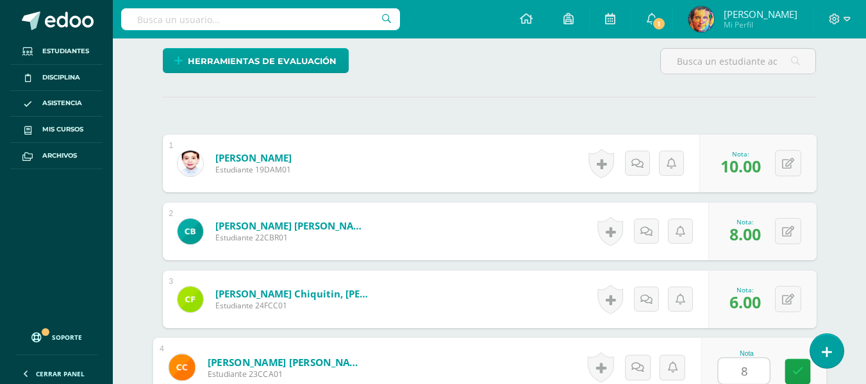
type input "8"
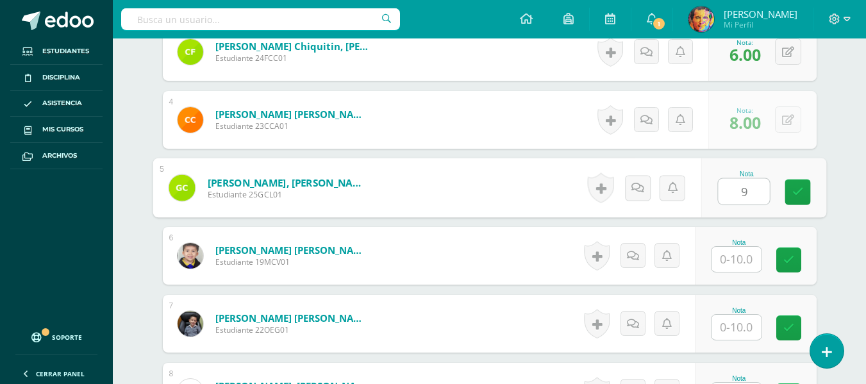
type input "9"
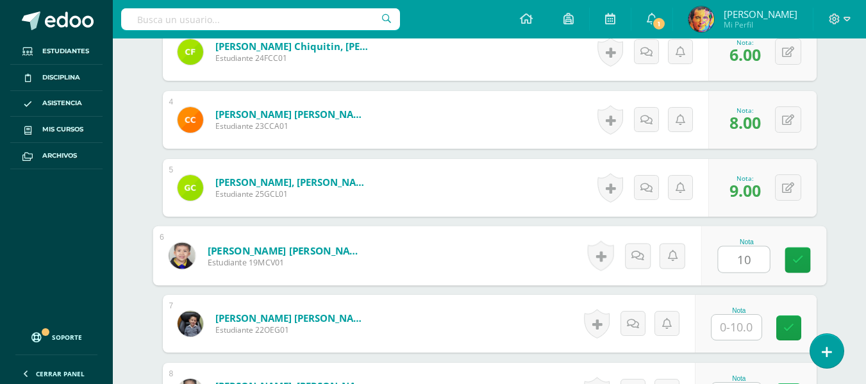
type input "10"
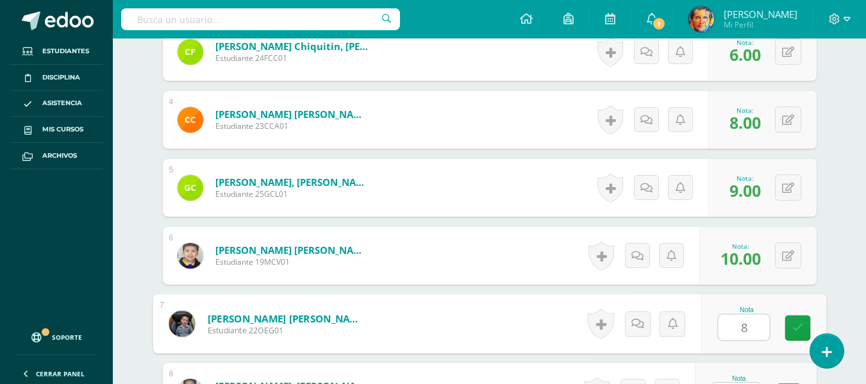
type input "8"
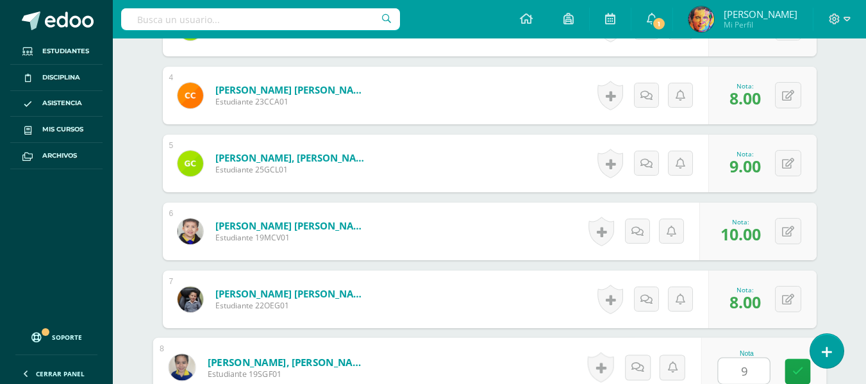
type input "9"
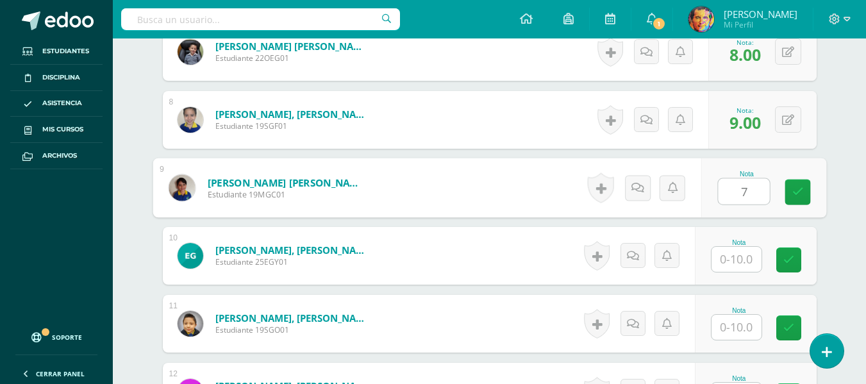
type input "7"
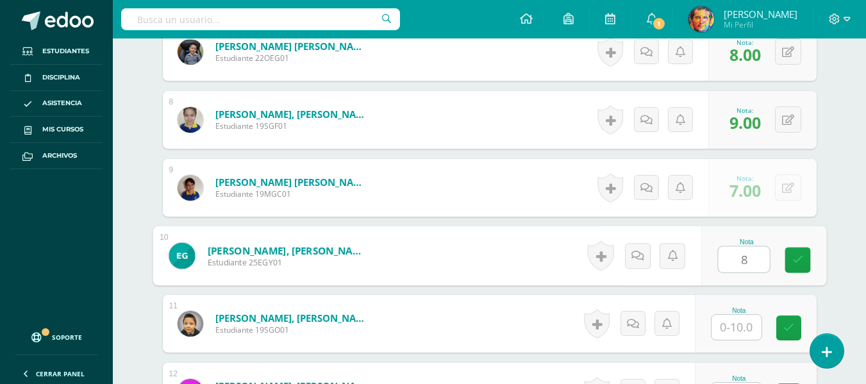
type input "8"
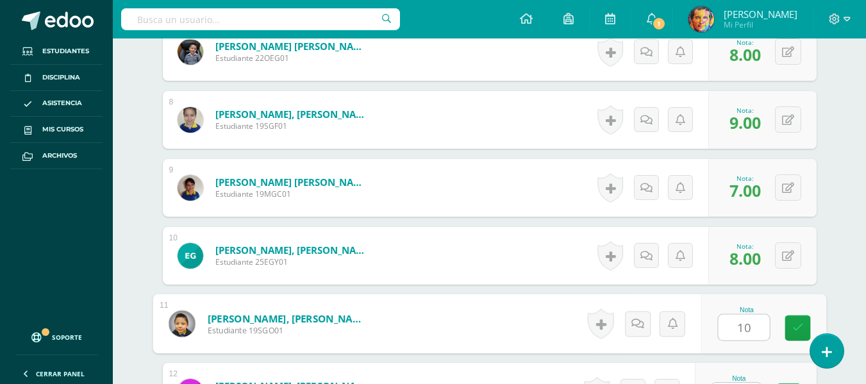
type input "10"
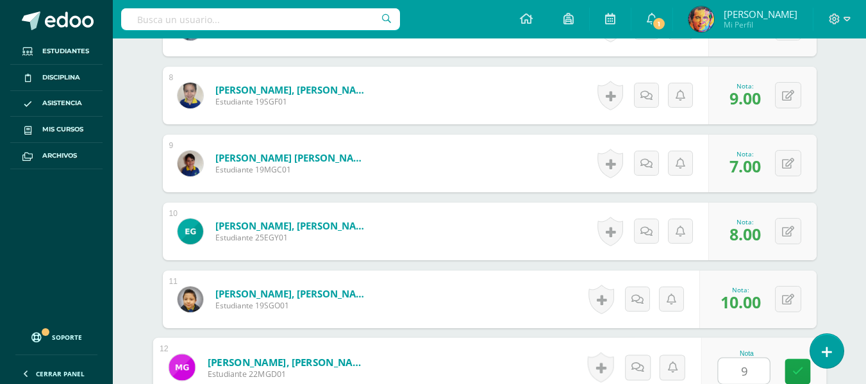
type input "9"
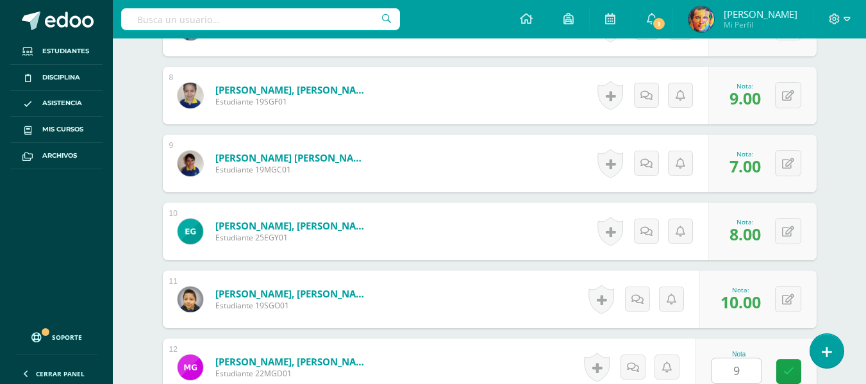
scroll to position [1152, 0]
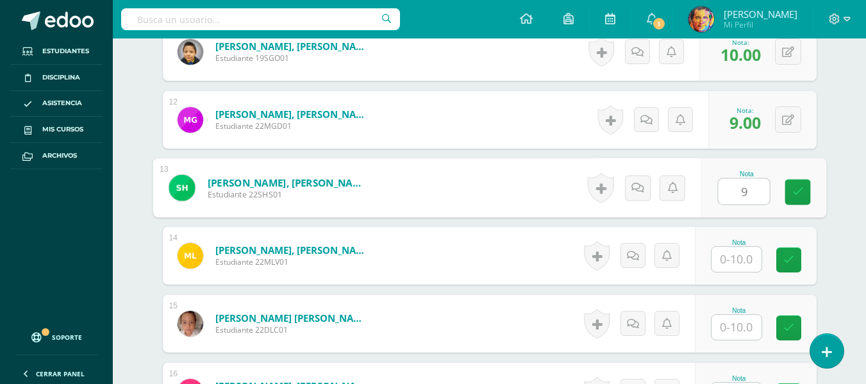
type input "9"
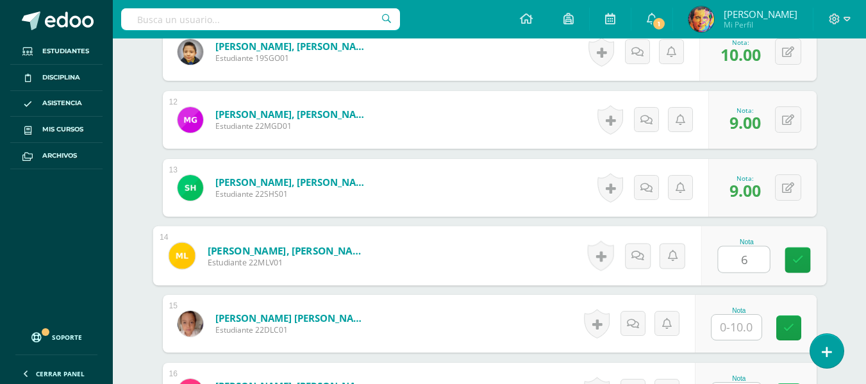
type input "6"
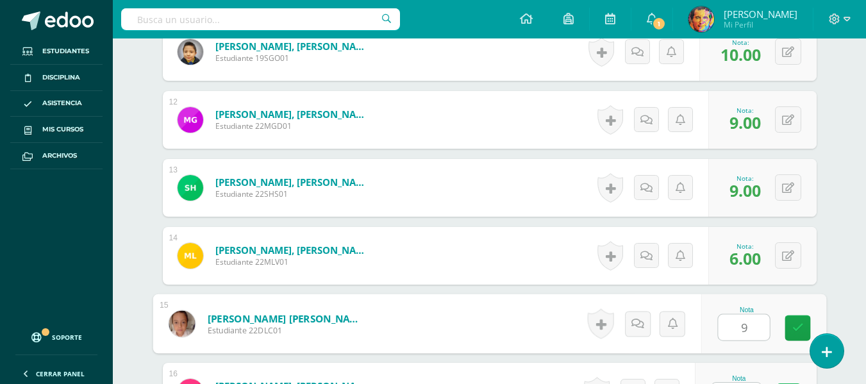
type input "9"
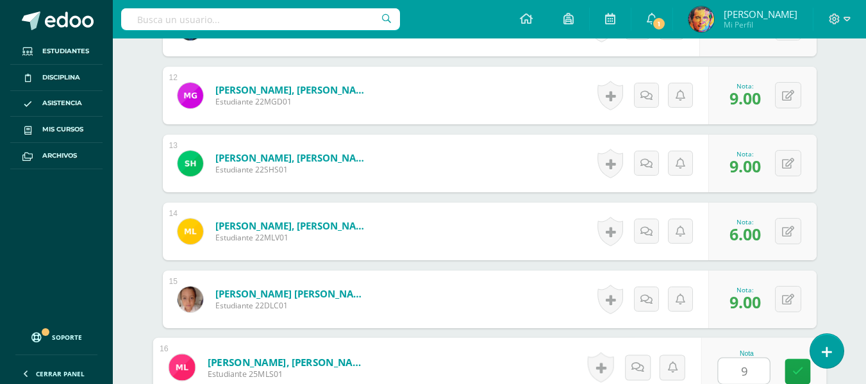
type input "9"
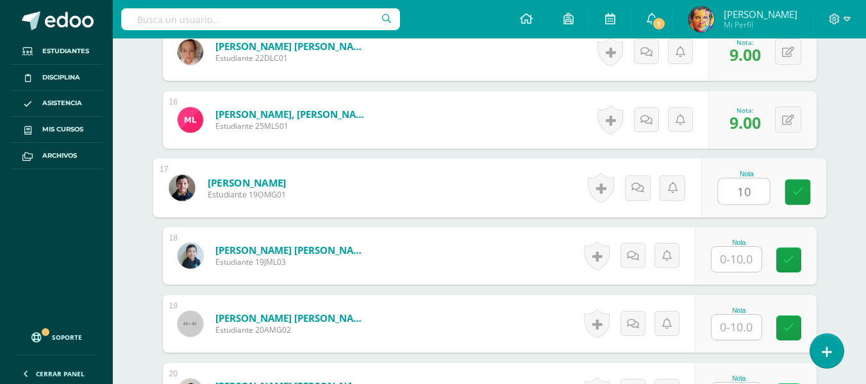
type input "10"
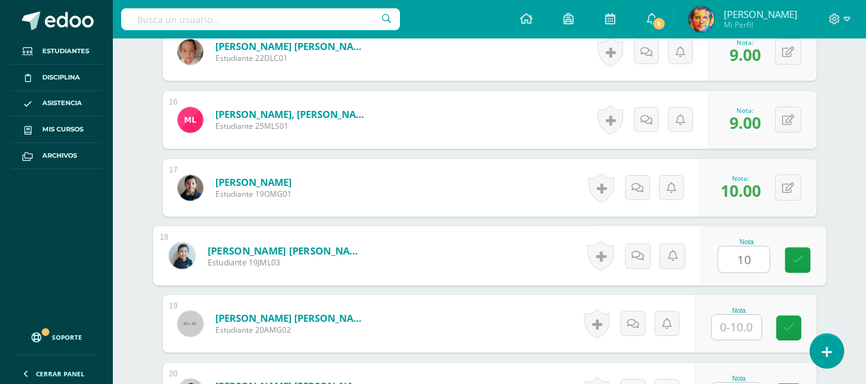
type input "10"
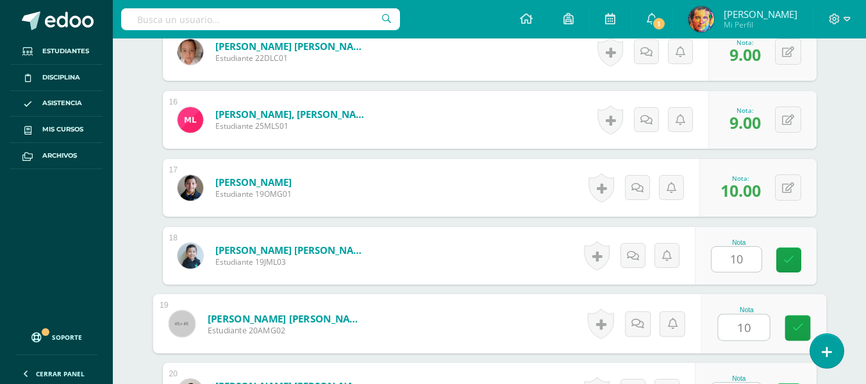
type input "10"
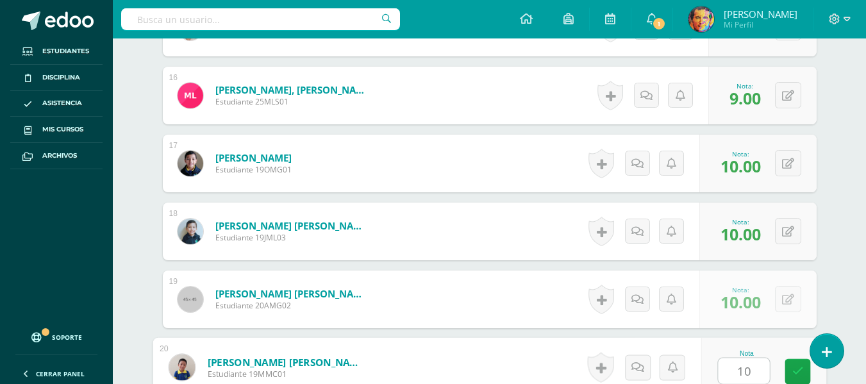
type input "10"
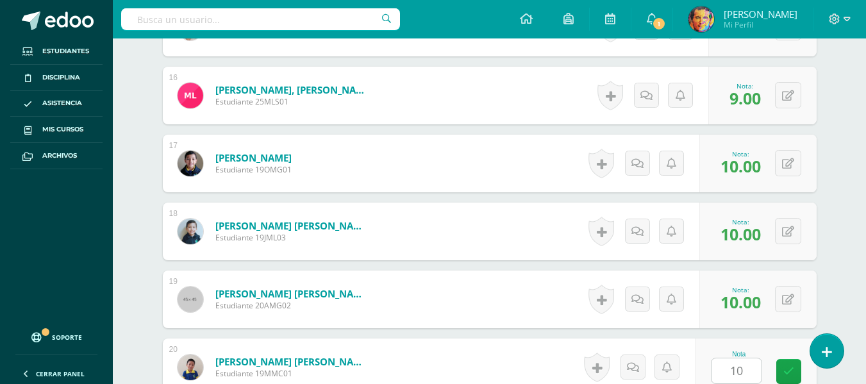
scroll to position [1696, 0]
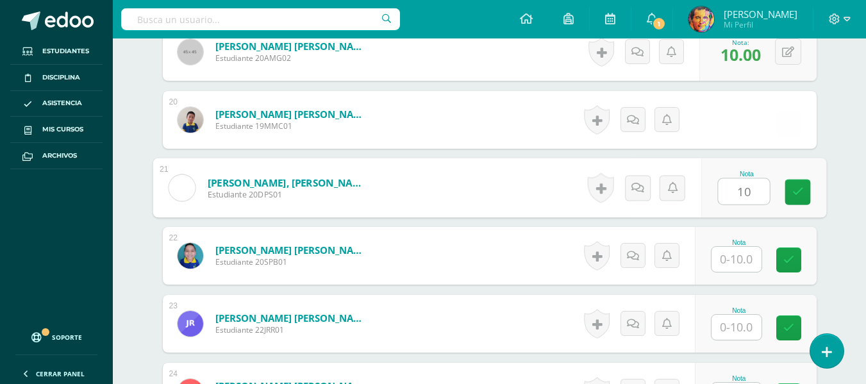
type input "10"
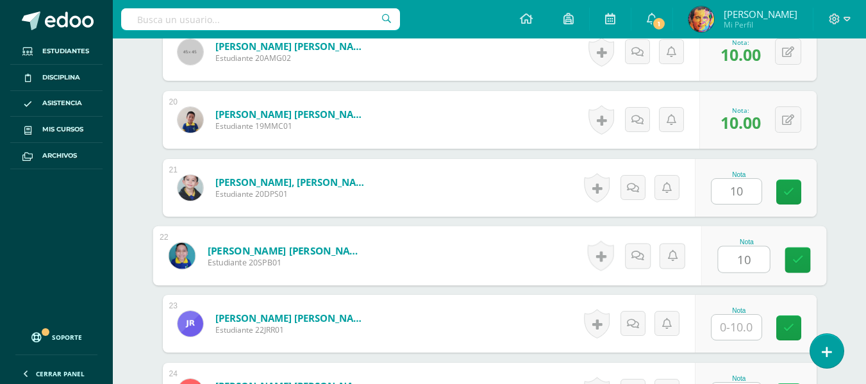
type input "10"
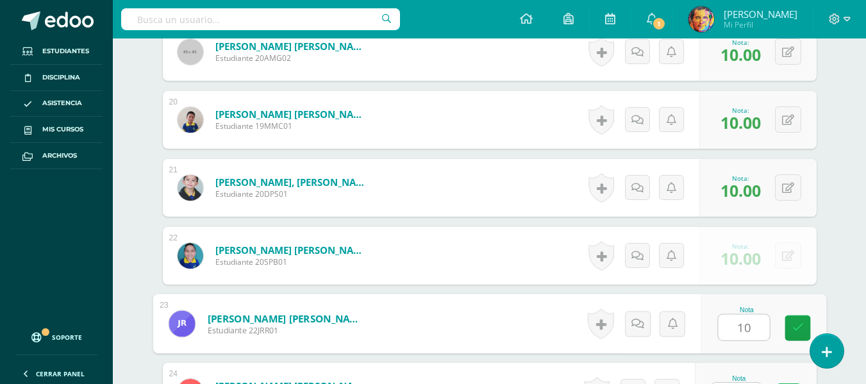
type input "10"
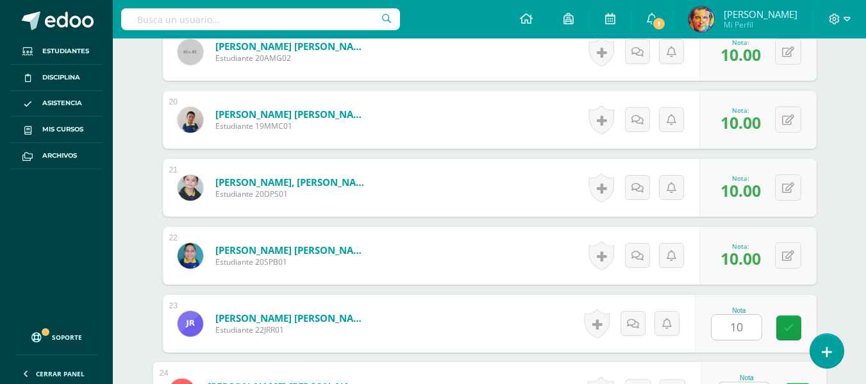
scroll to position [1721, 0]
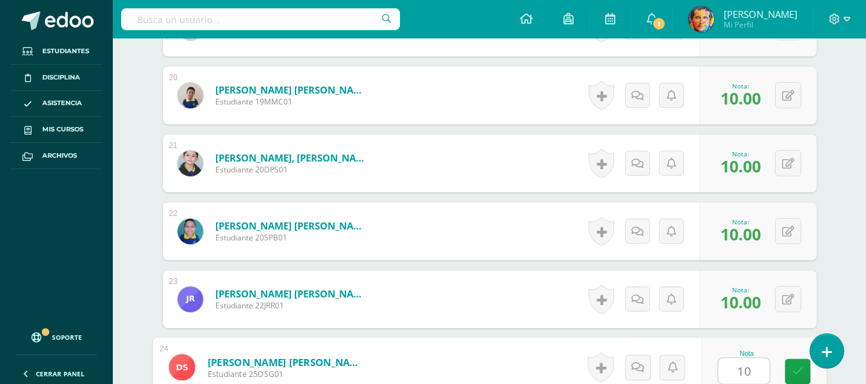
type input "10"
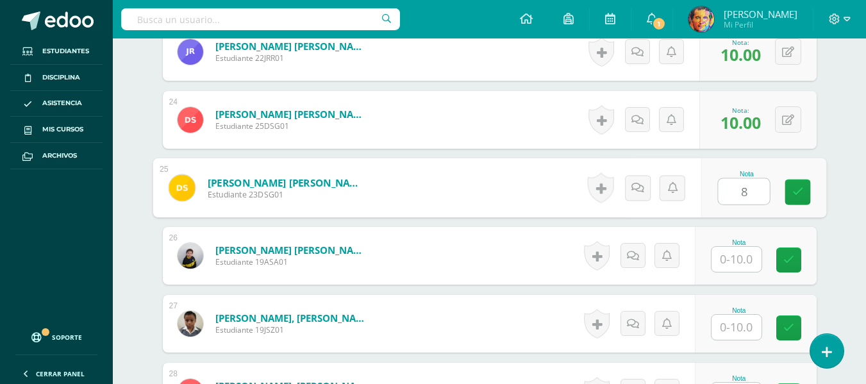
type input "8"
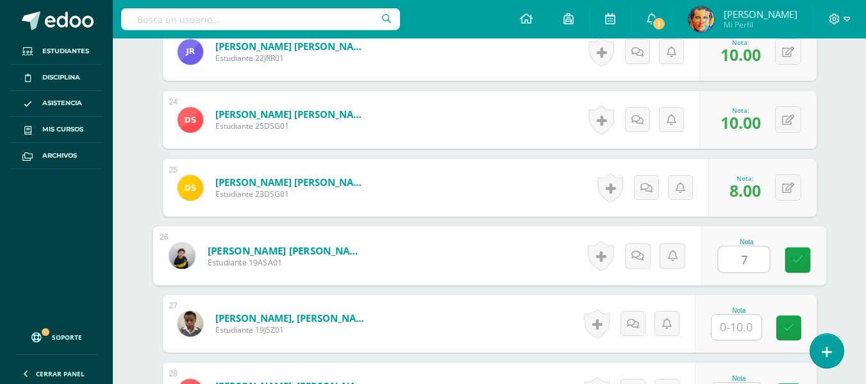
type input "7"
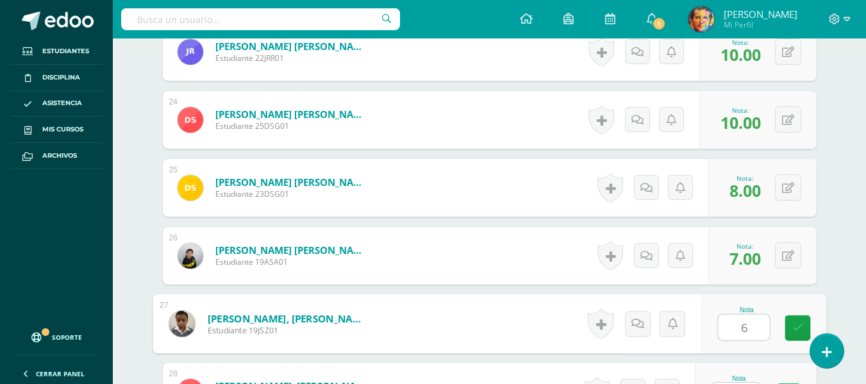
type input "6"
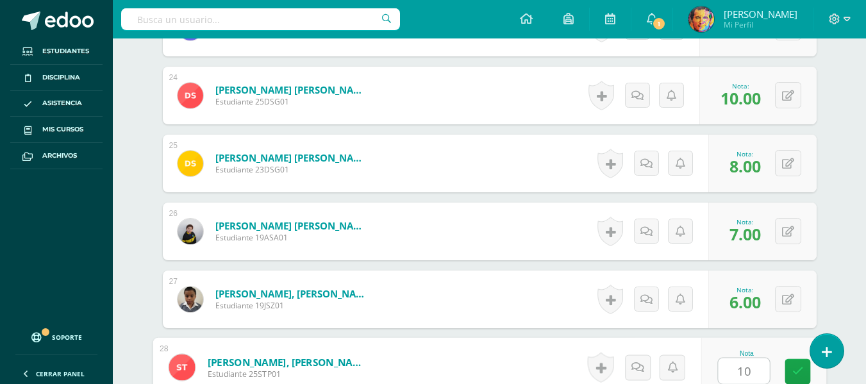
type input "10"
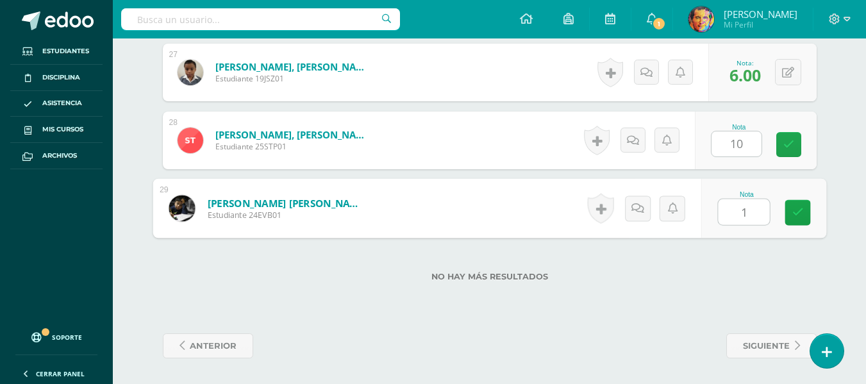
type input "10"
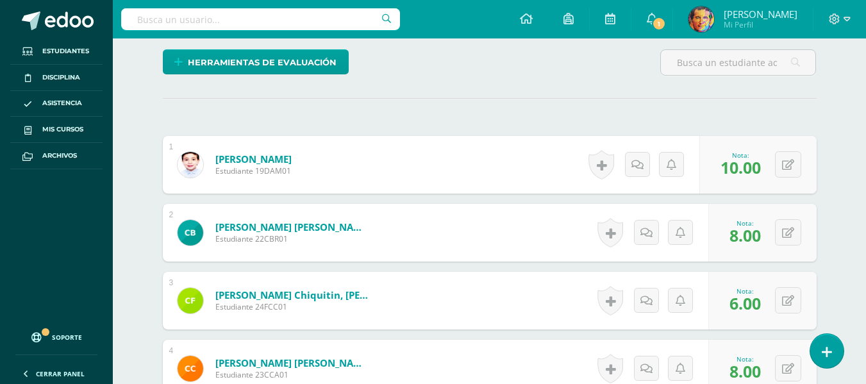
scroll to position [103, 0]
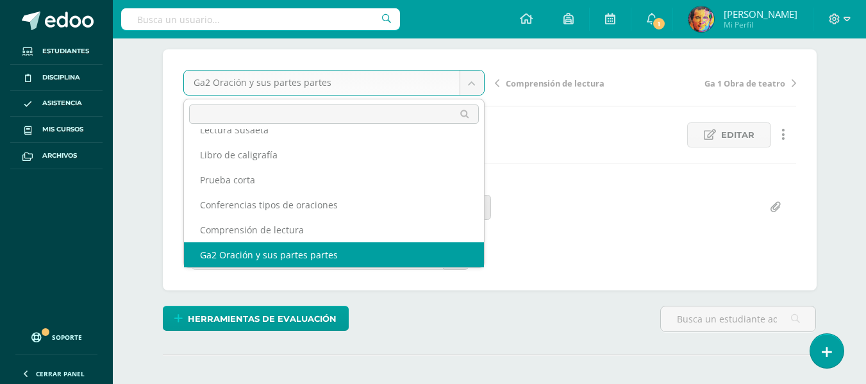
scroll to position [30, 0]
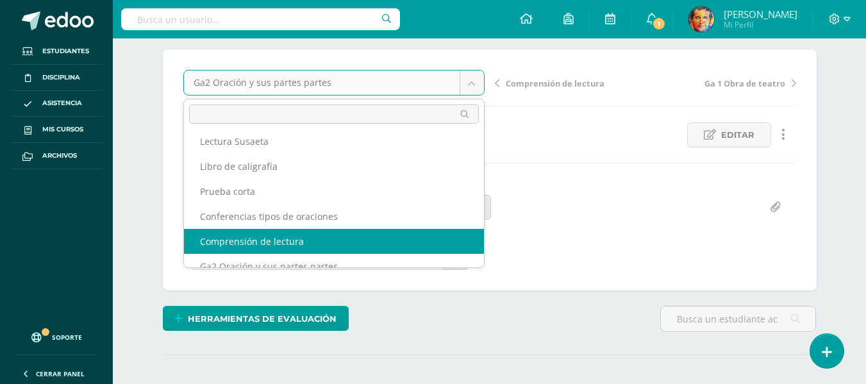
select select "/dashboard/teacher/grade-activity/180144/"
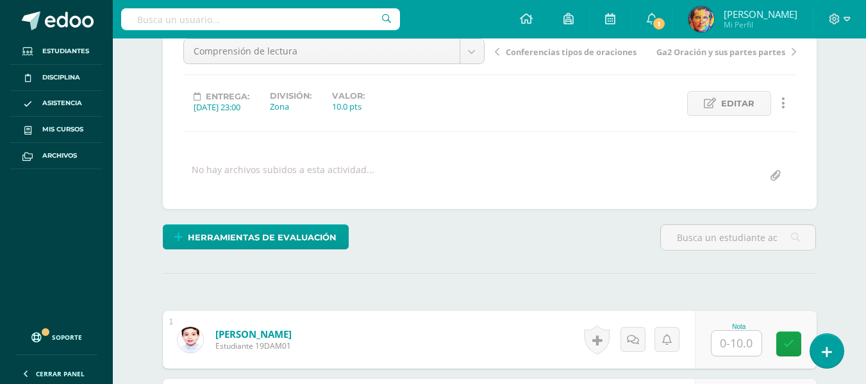
scroll to position [263, 0]
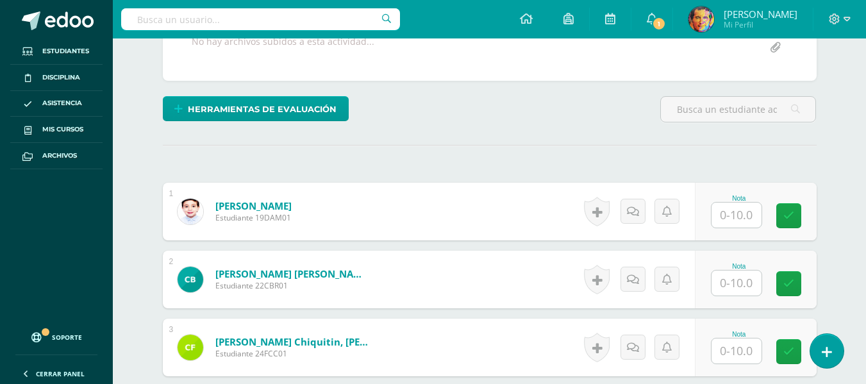
click at [749, 210] on input "text" at bounding box center [737, 215] width 50 height 25
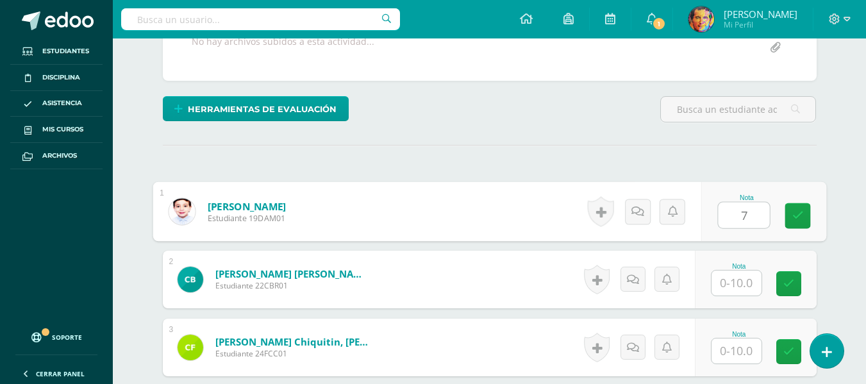
type input "7"
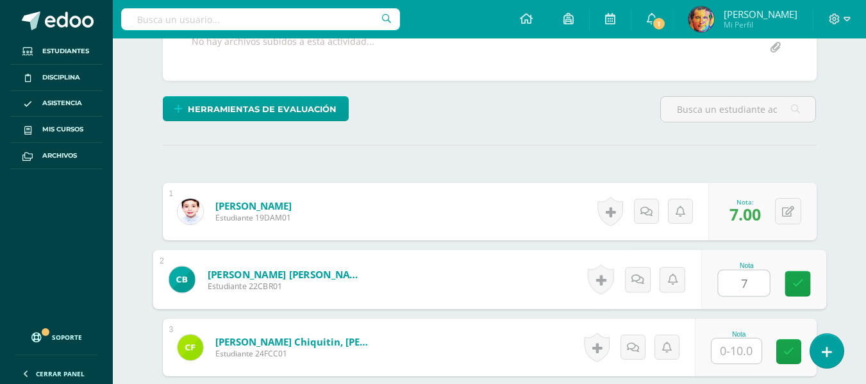
type input "7"
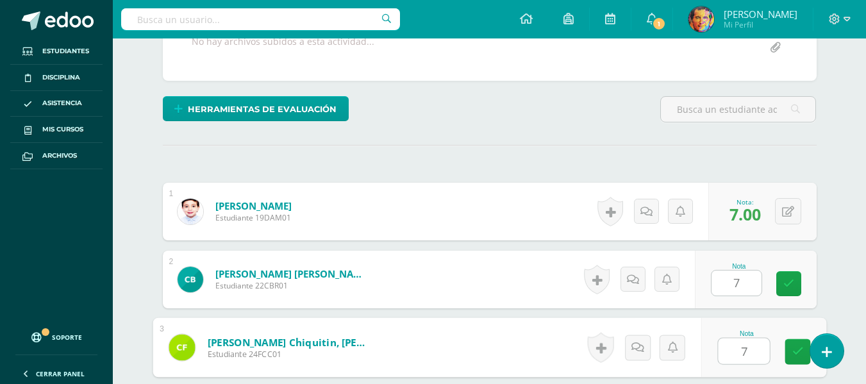
type input "7"
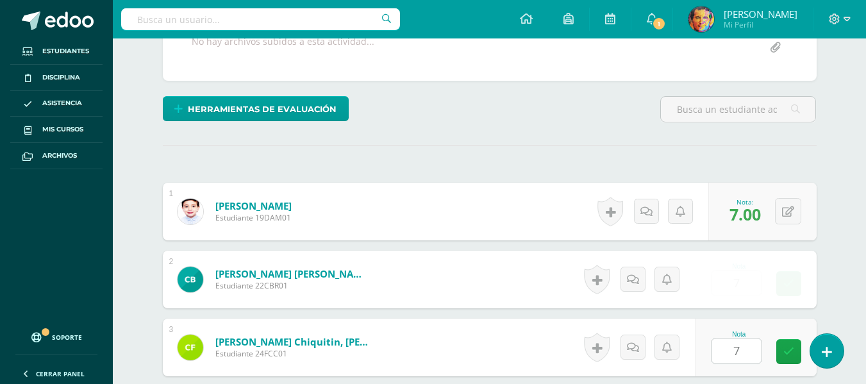
scroll to position [491, 0]
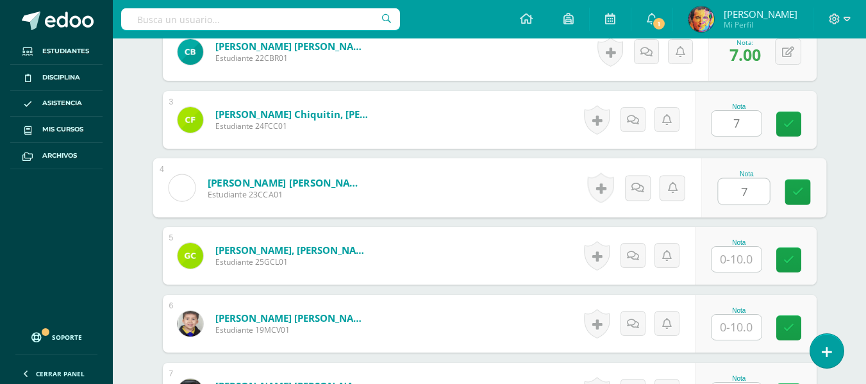
type input "7"
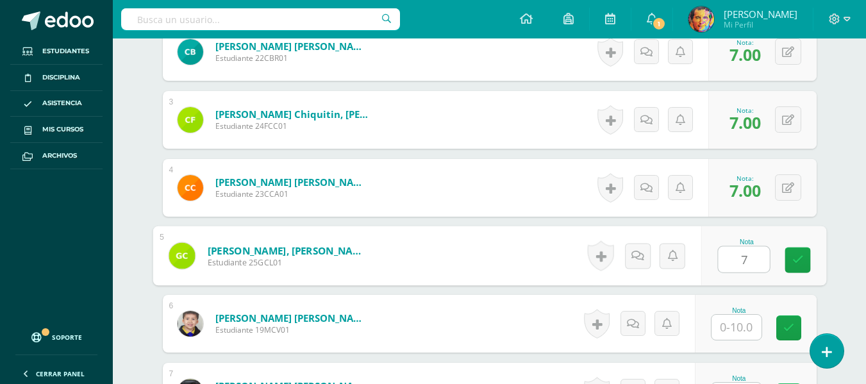
type input "7"
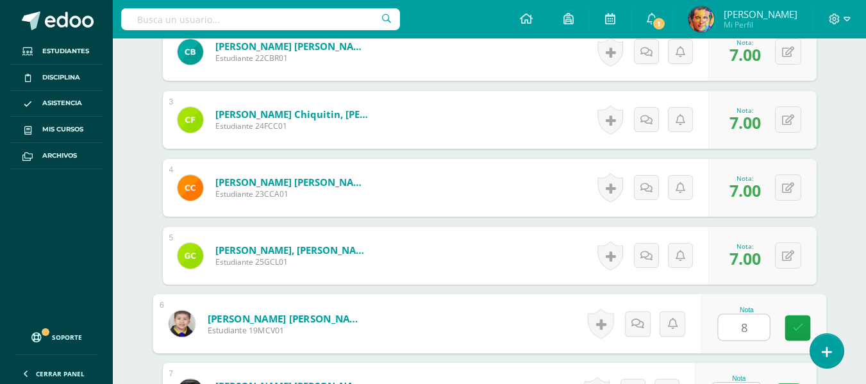
type input "8"
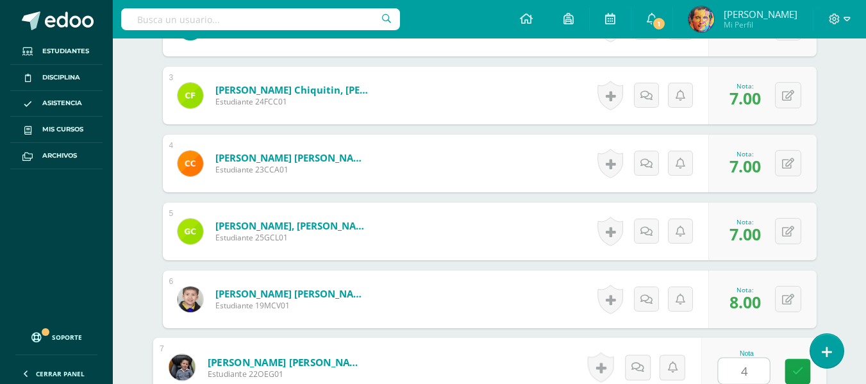
type input "4"
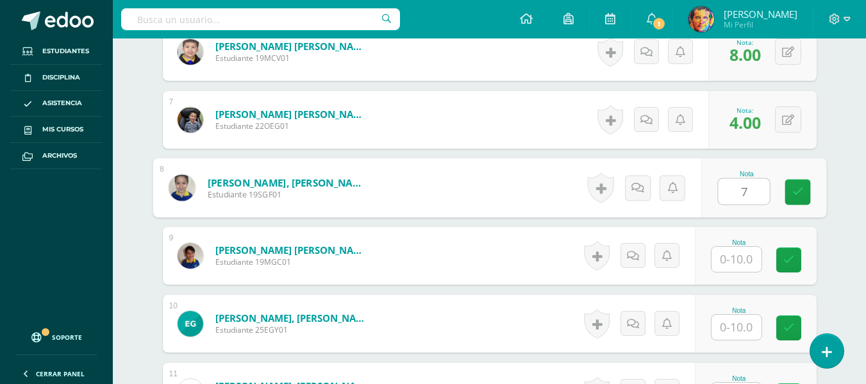
type input "7"
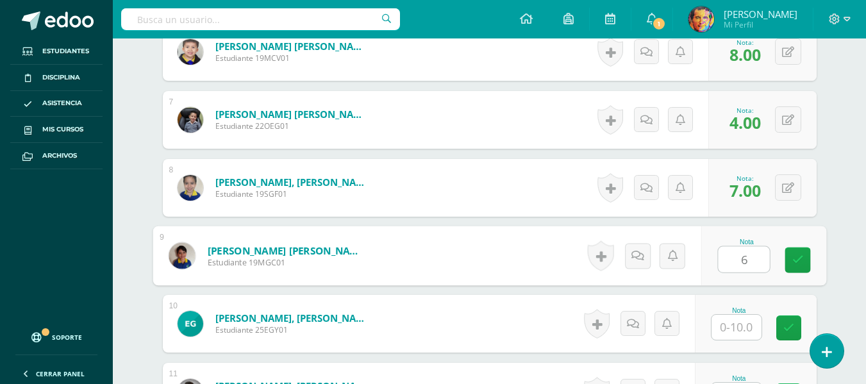
type input "6"
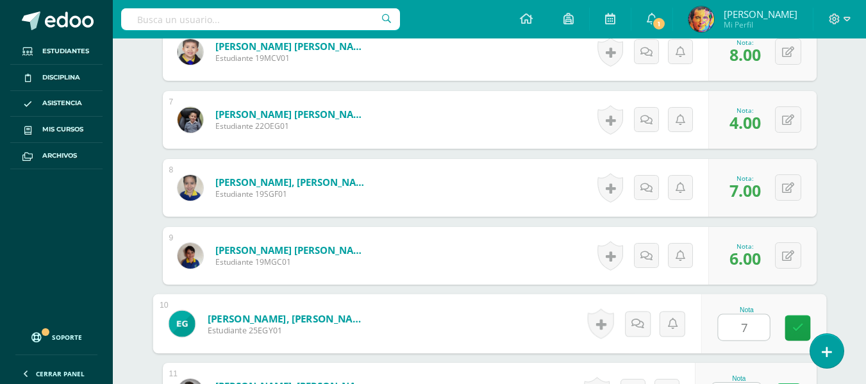
type input "7"
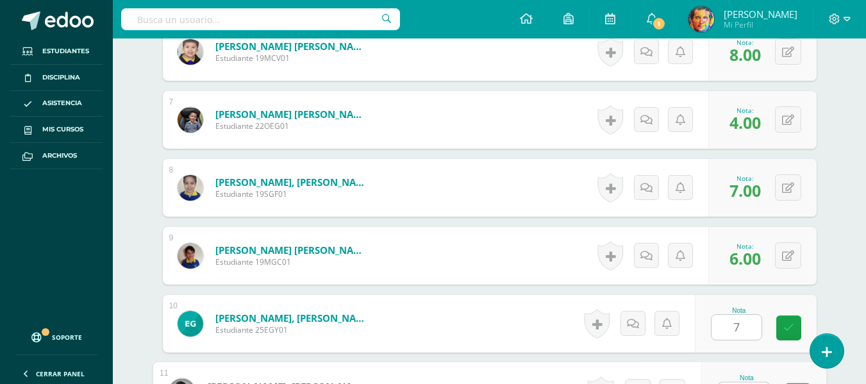
scroll to position [787, 0]
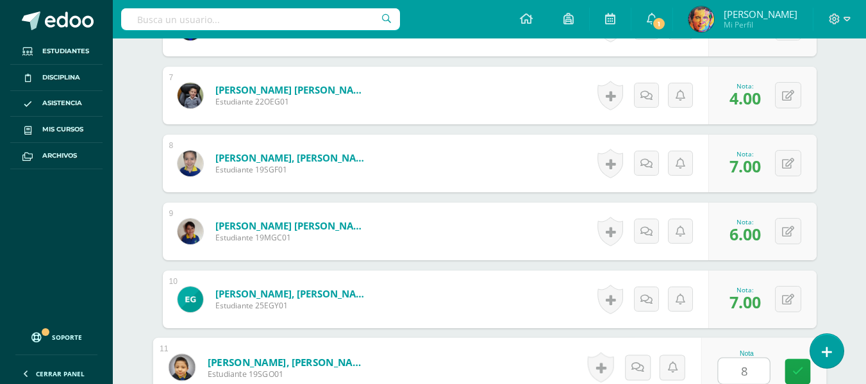
type input "8"
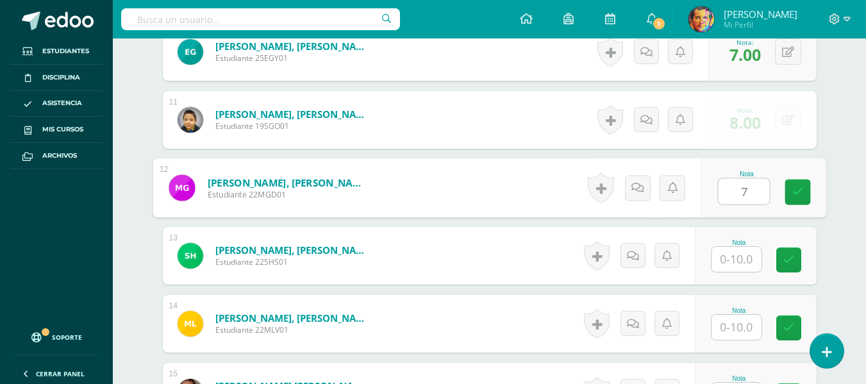
type input "7"
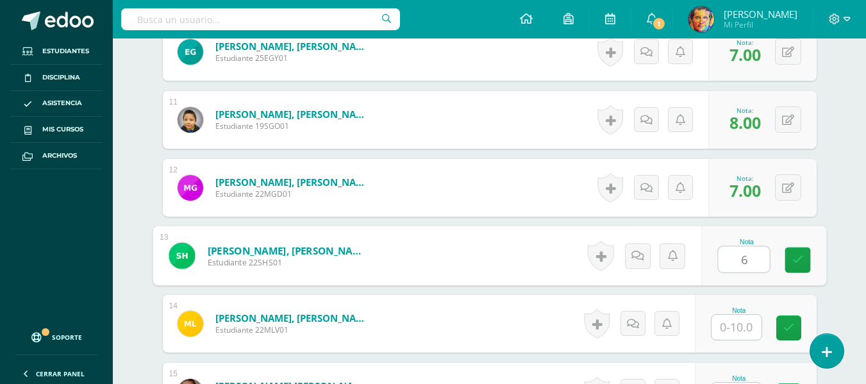
type input "6"
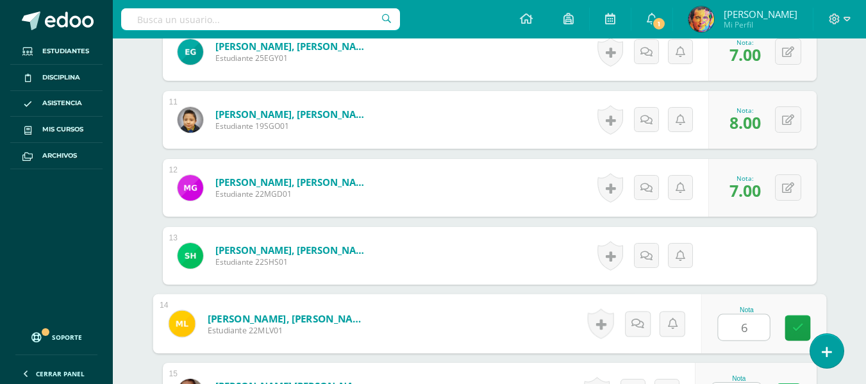
type input "6"
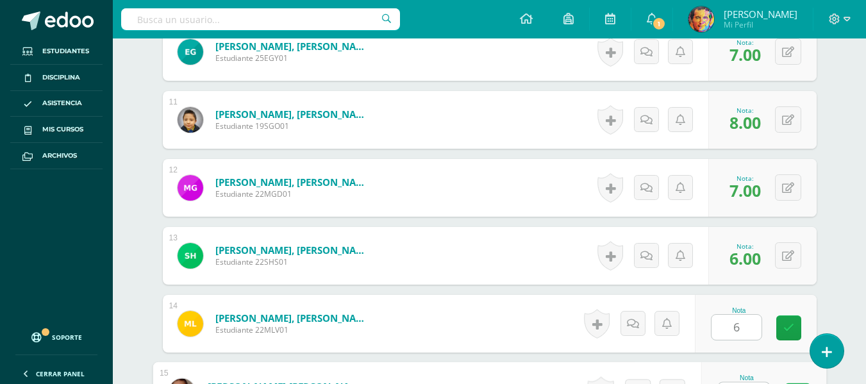
scroll to position [1059, 0]
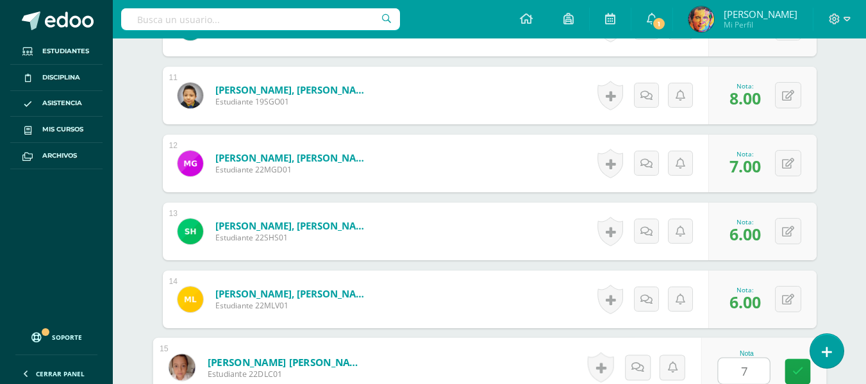
type input "7"
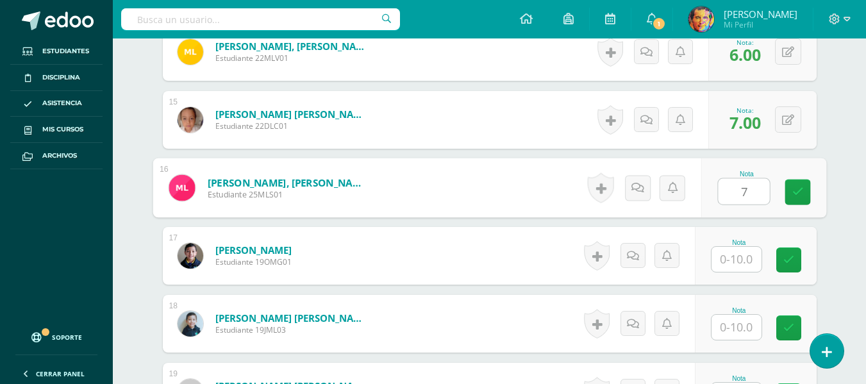
type input "7"
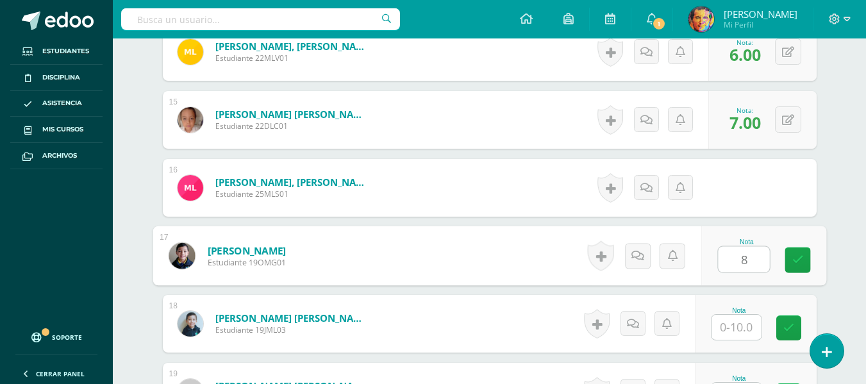
type input "8"
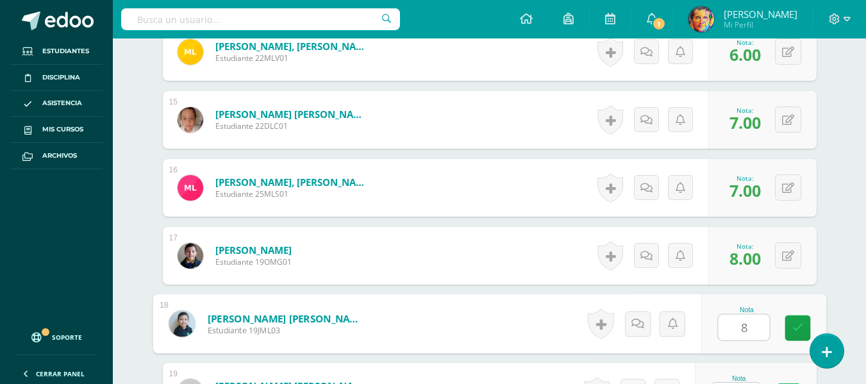
type input "8"
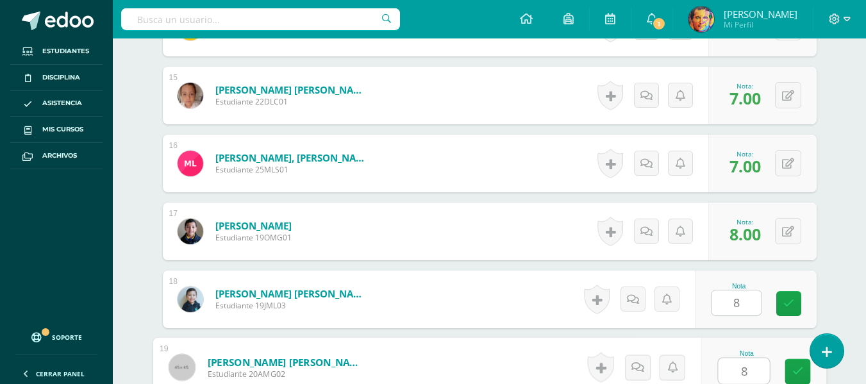
type input "8"
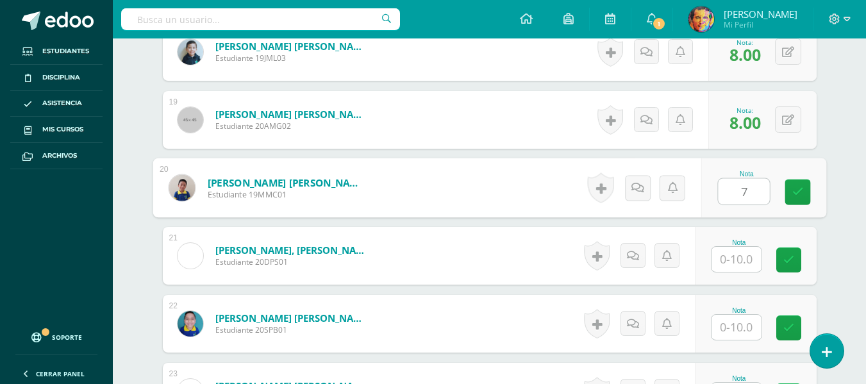
type input "7"
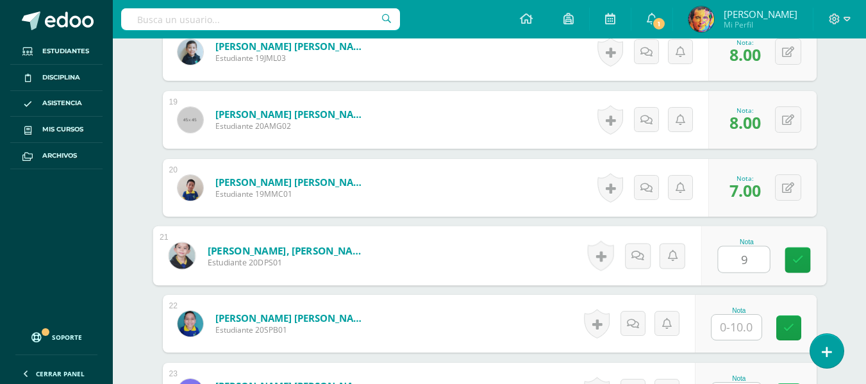
type input "9"
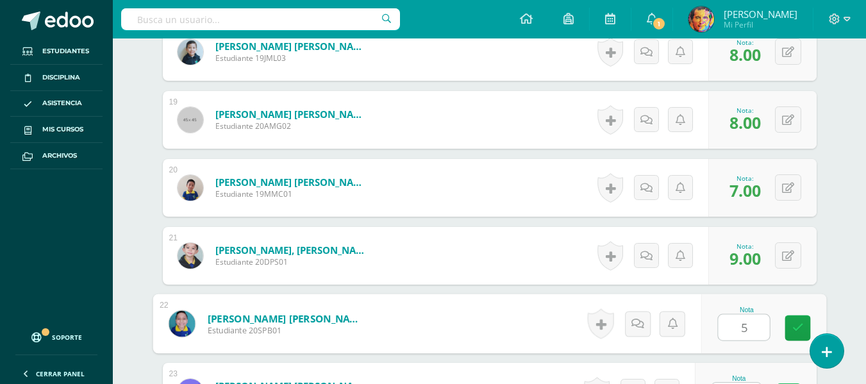
type input "5"
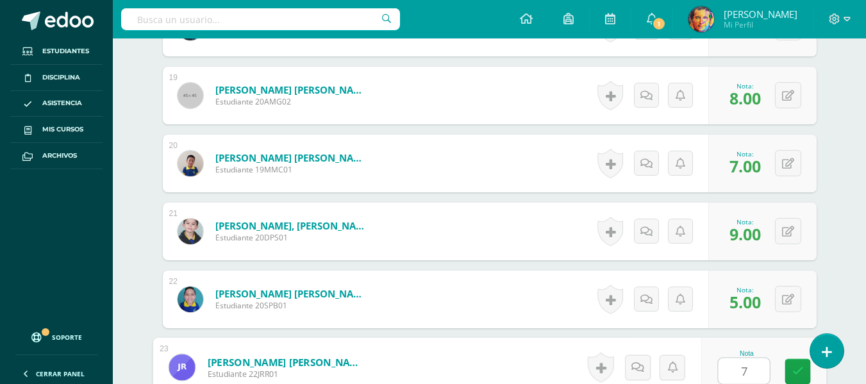
type input "7"
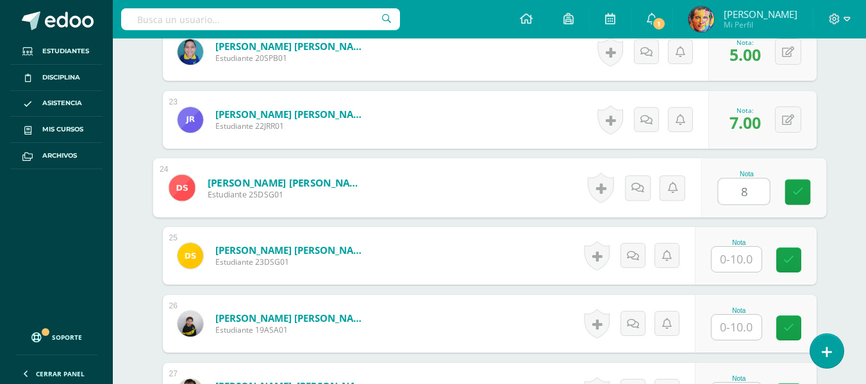
type input "8"
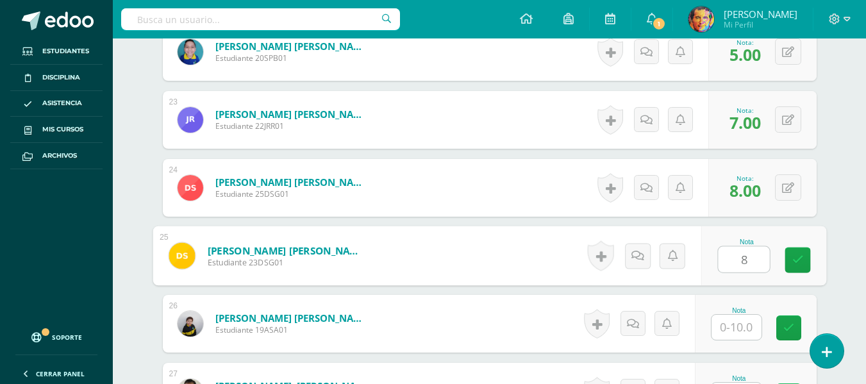
type input "8"
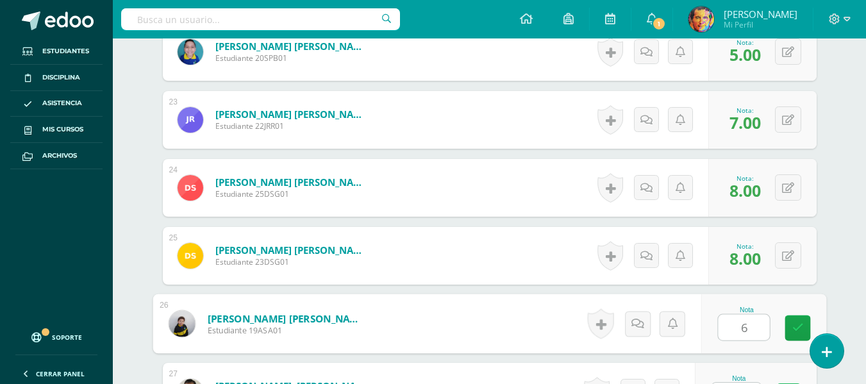
type input "6"
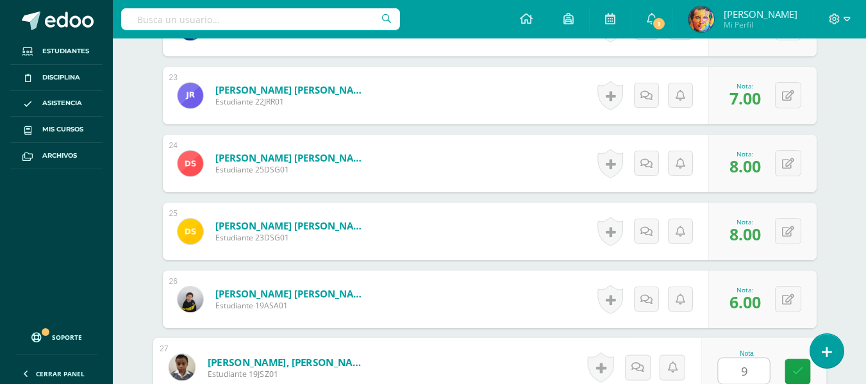
type input "9"
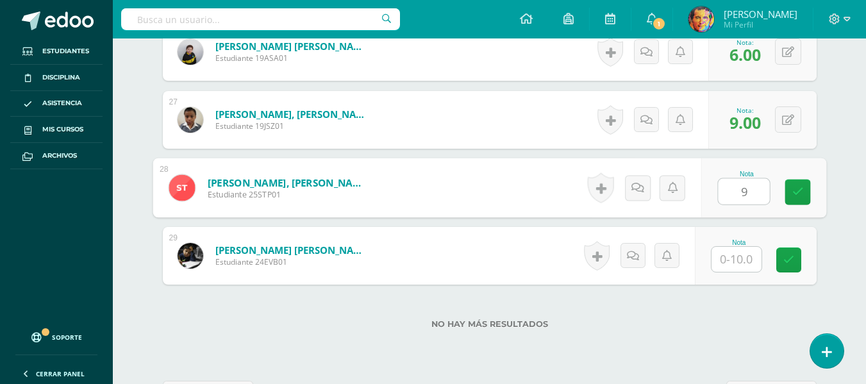
type input "9"
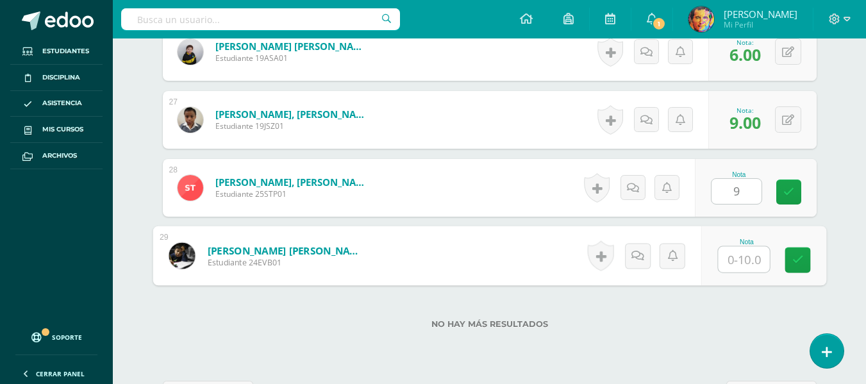
type input "8"
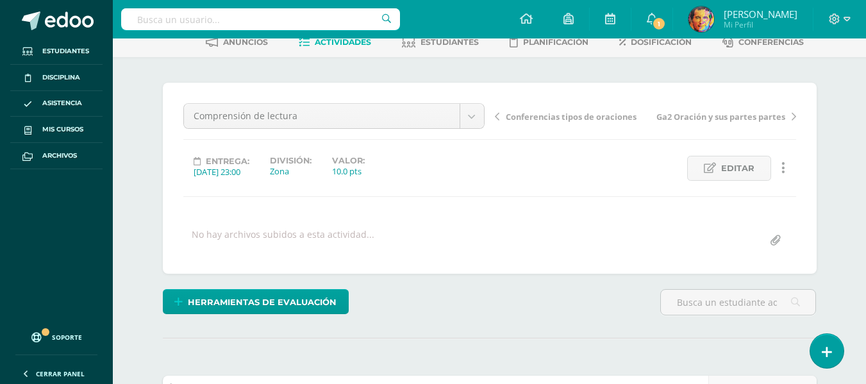
scroll to position [0, 0]
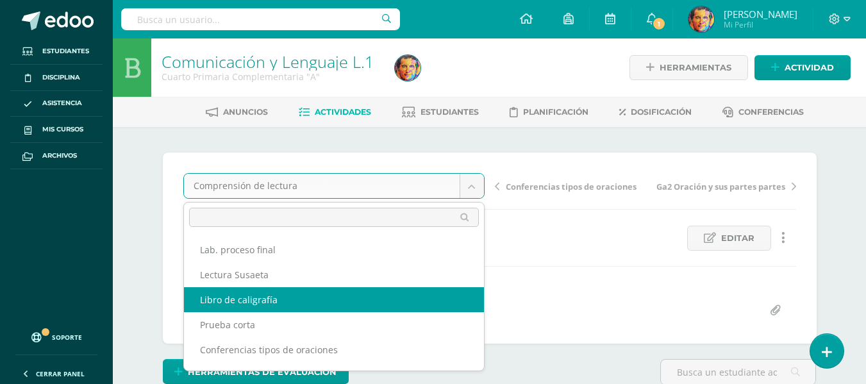
scroll to position [17, 0]
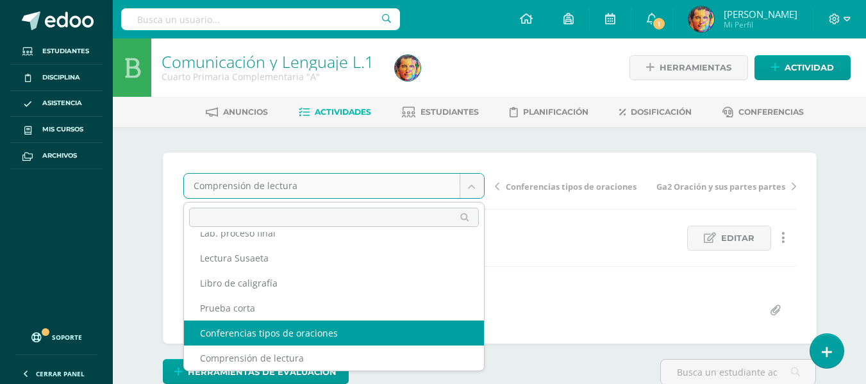
select select "/dashboard/teacher/grade-activity/180141/"
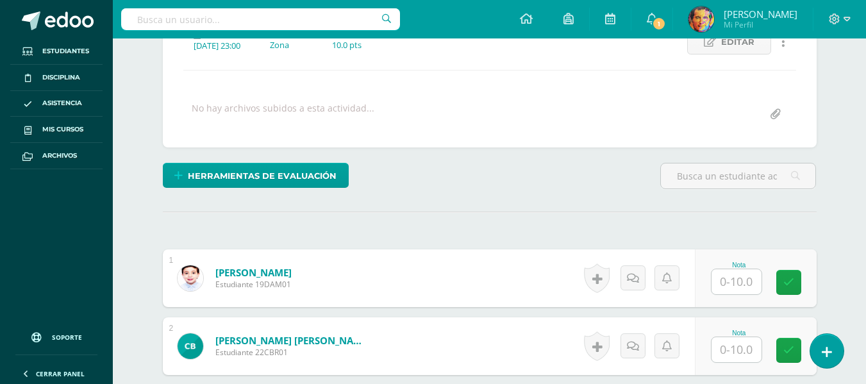
scroll to position [260, 0]
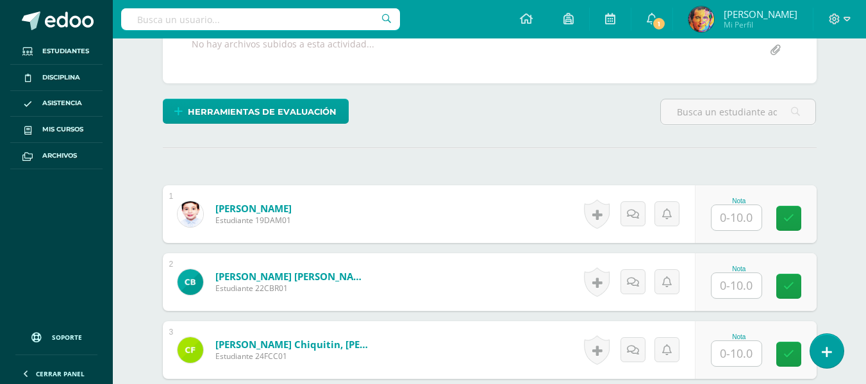
click at [736, 218] on input "text" at bounding box center [737, 217] width 50 height 25
type input "10"
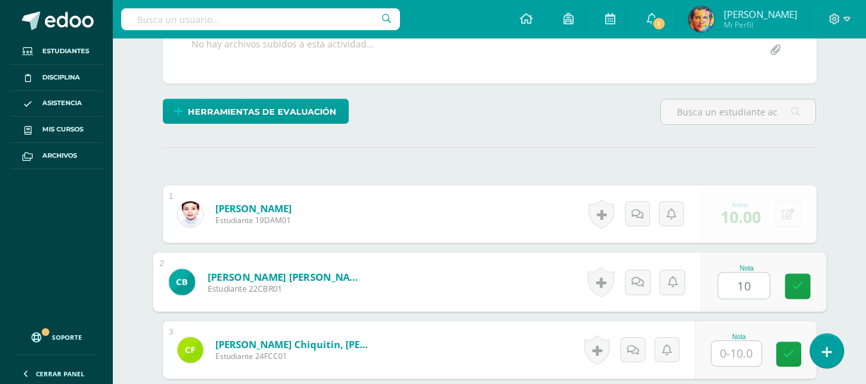
type input "10"
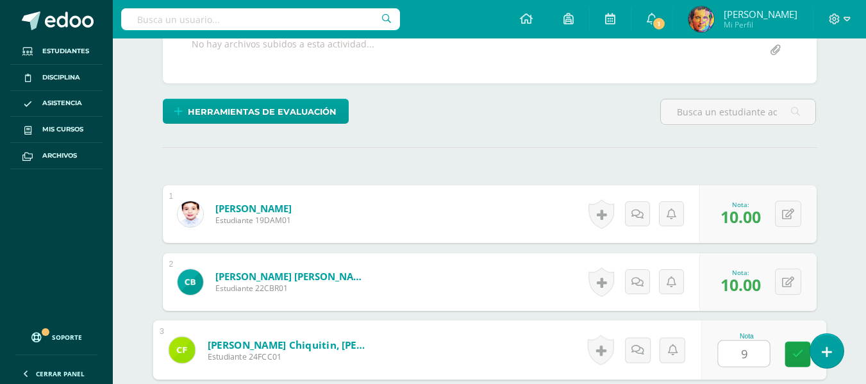
type input "9"
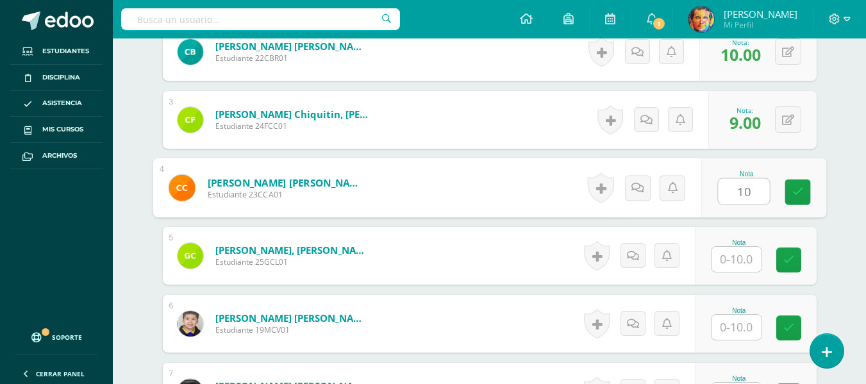
type input "10"
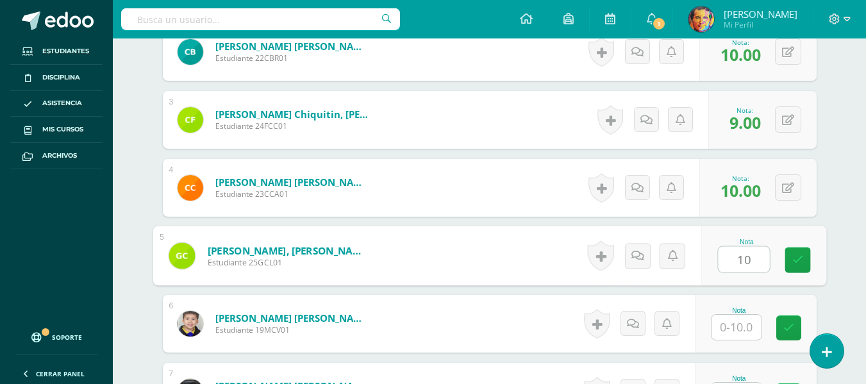
type input "10"
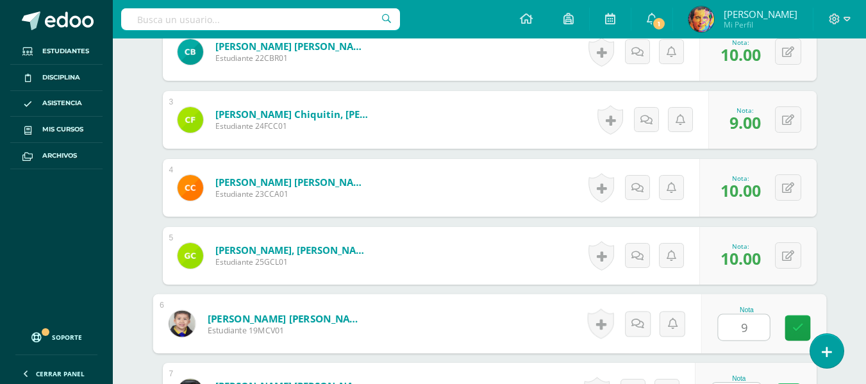
type input "9"
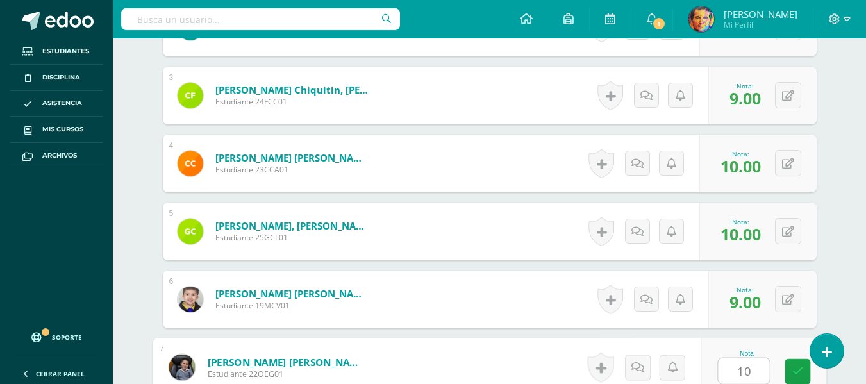
type input "10"
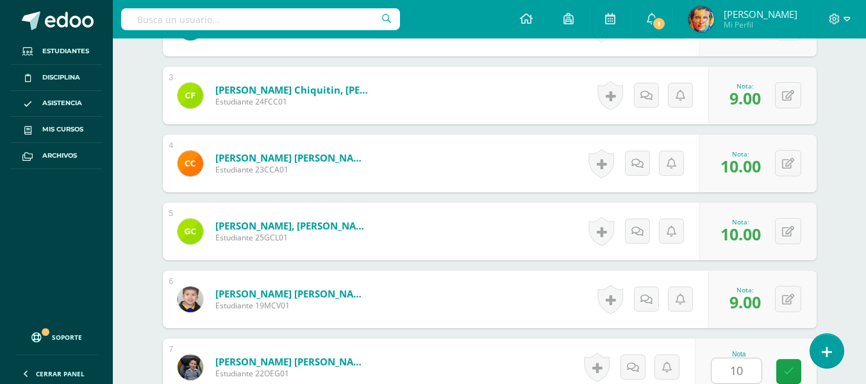
scroll to position [763, 0]
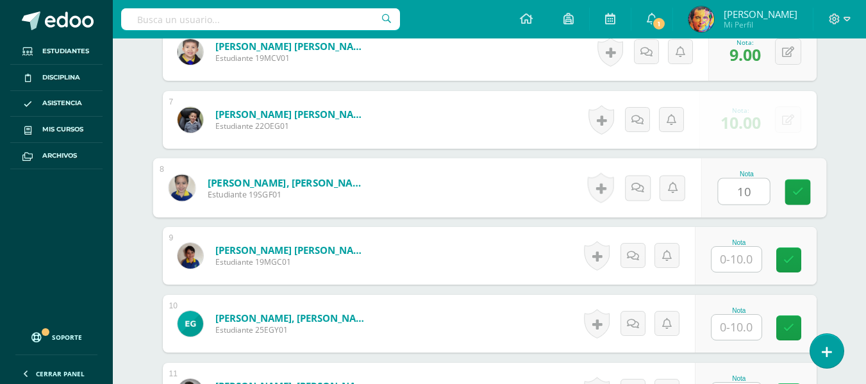
type input "10"
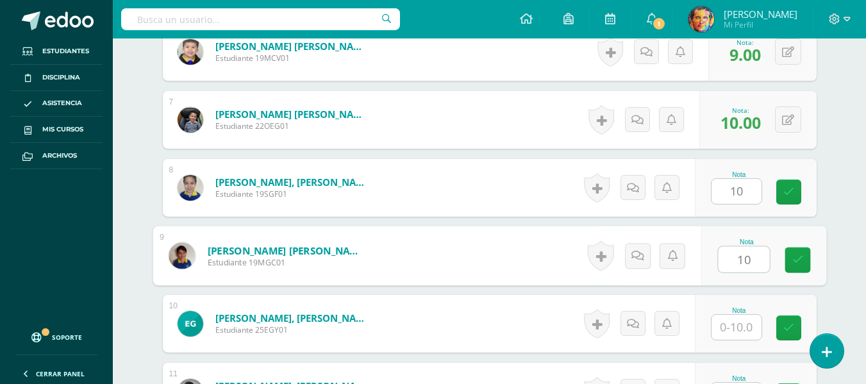
type input "10"
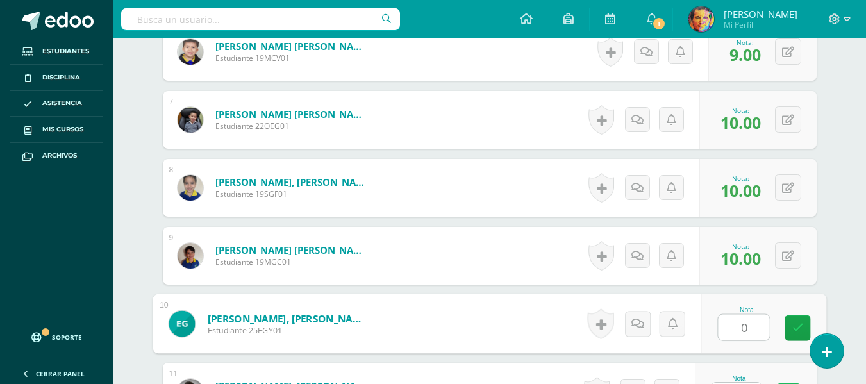
type input "0"
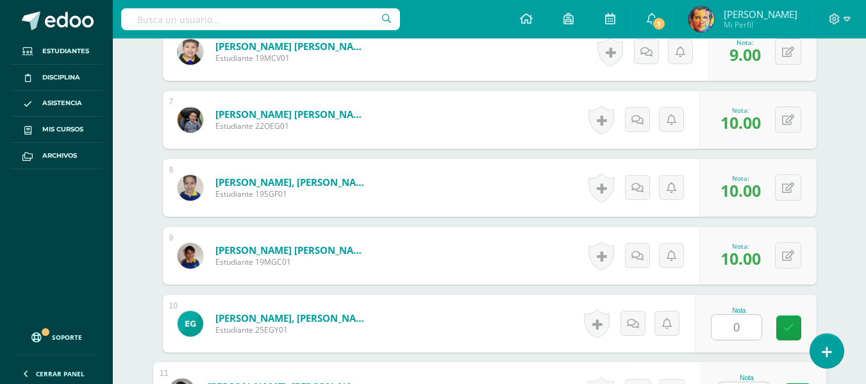
scroll to position [787, 0]
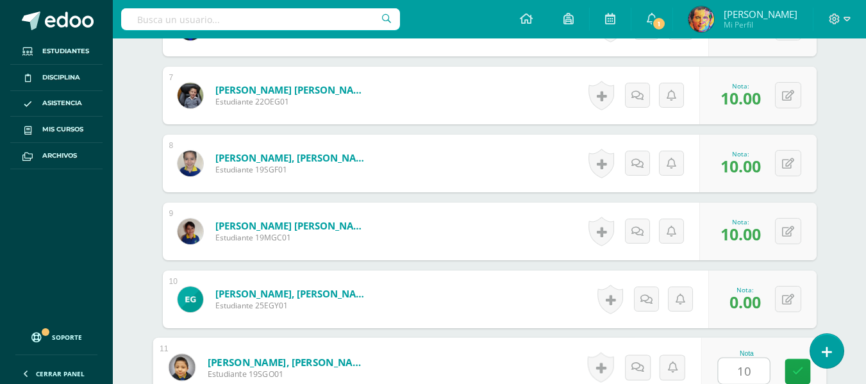
type input "10"
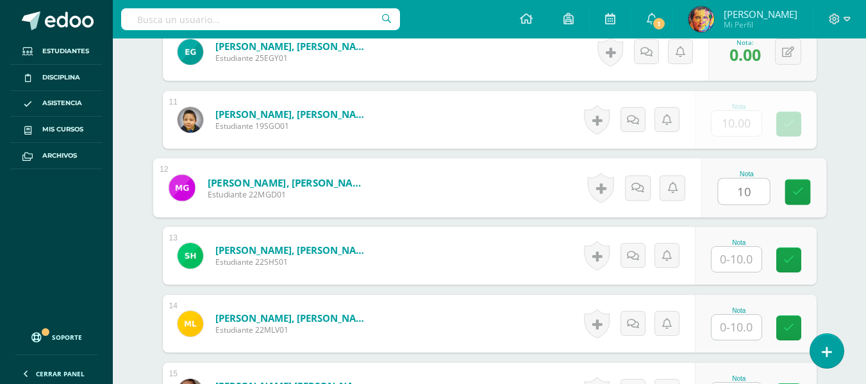
type input "10"
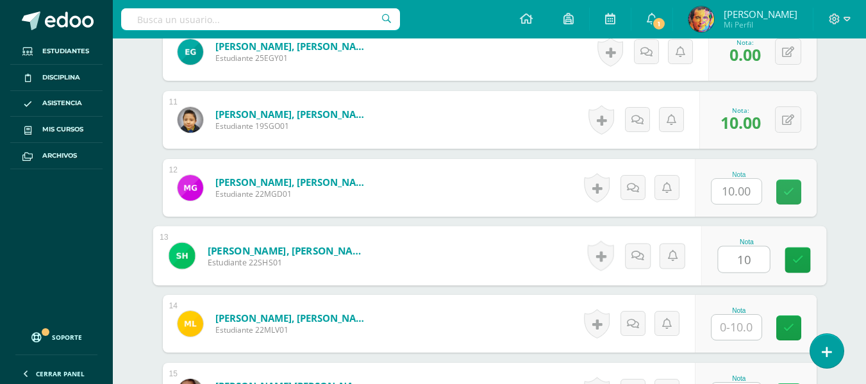
type input "10"
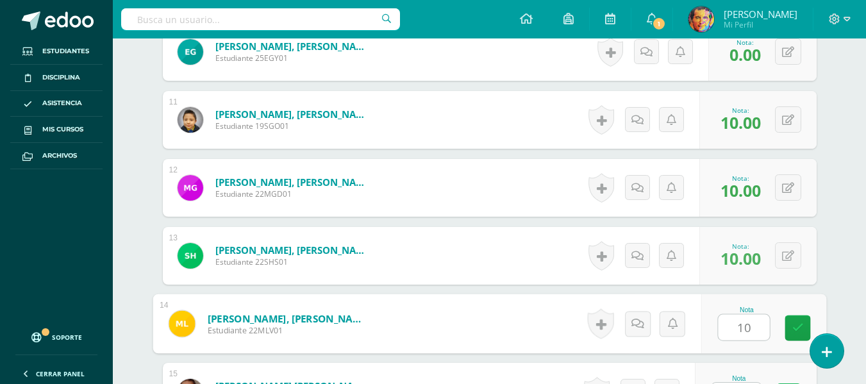
type input "10"
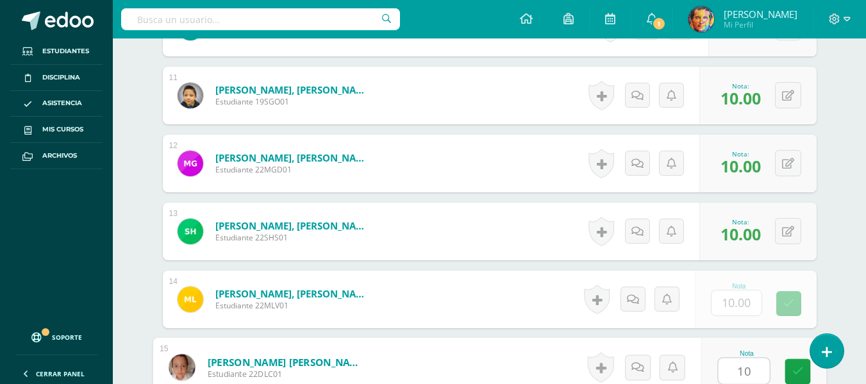
type input "10"
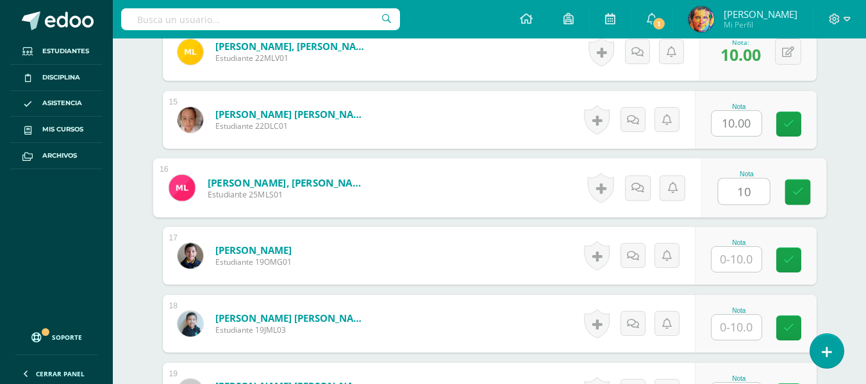
type input "10"
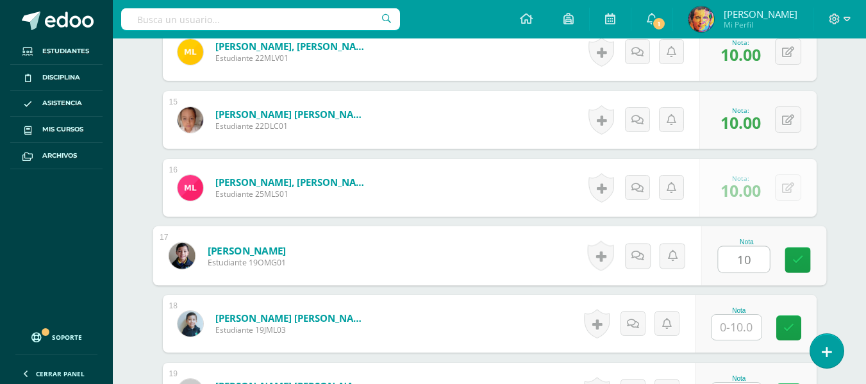
type input "10"
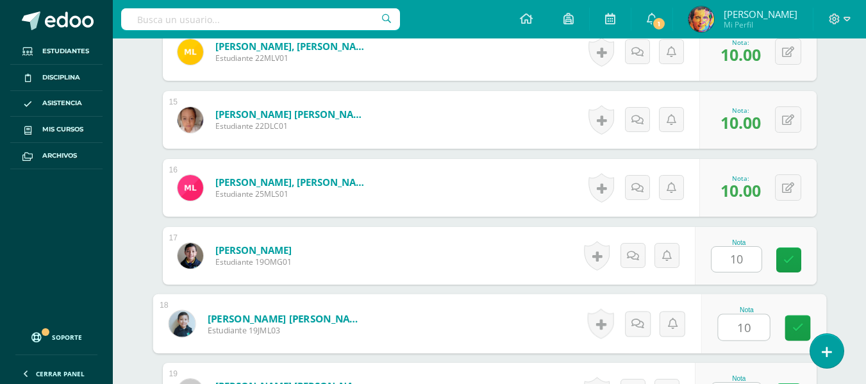
type input "10"
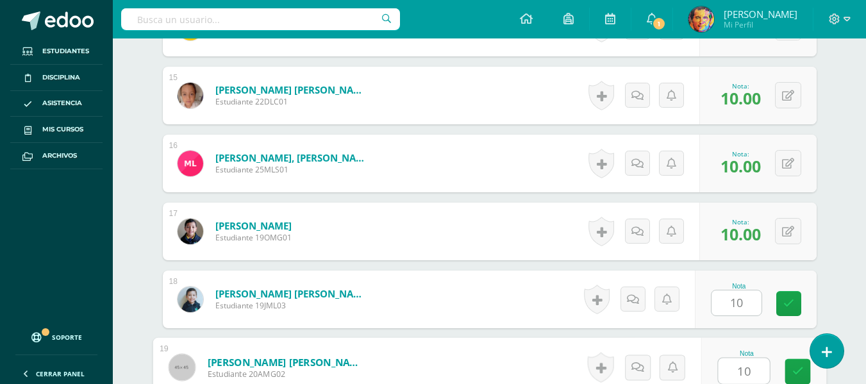
type input "10"
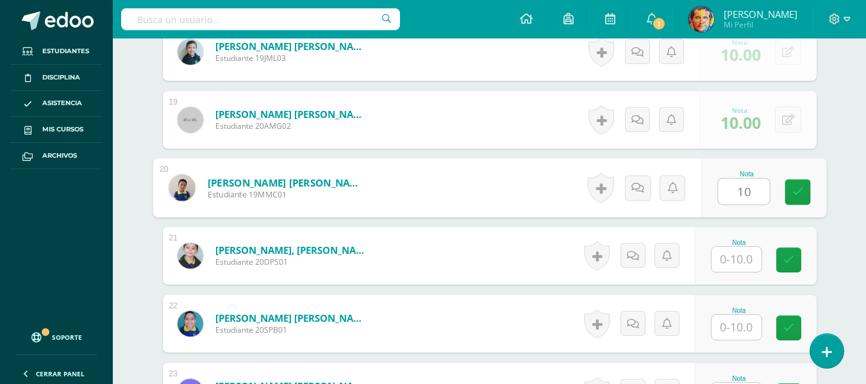
type input "10"
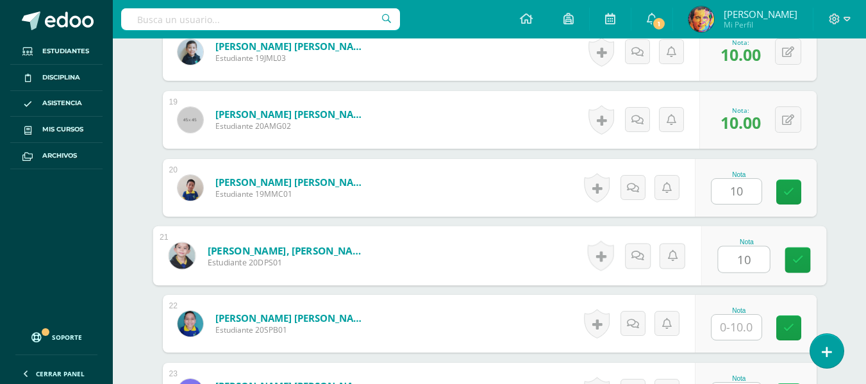
type input "10"
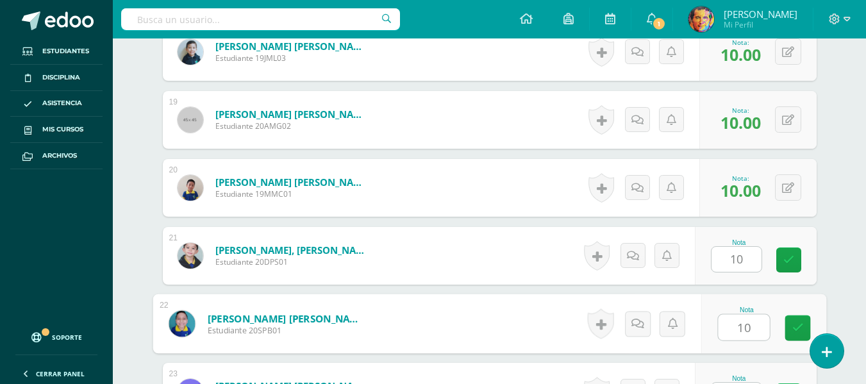
type input "10"
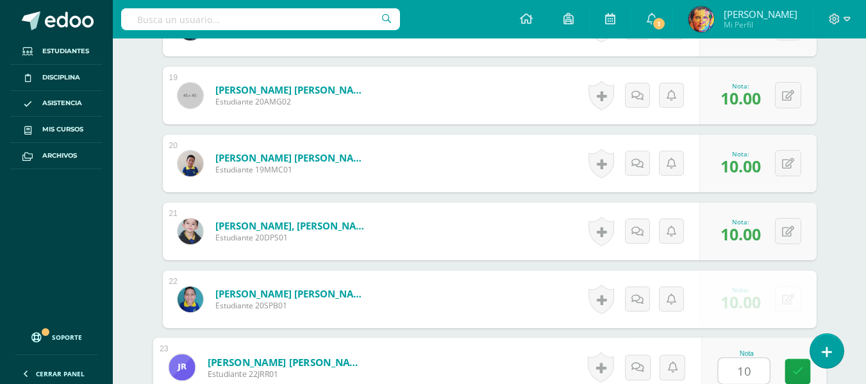
type input "10"
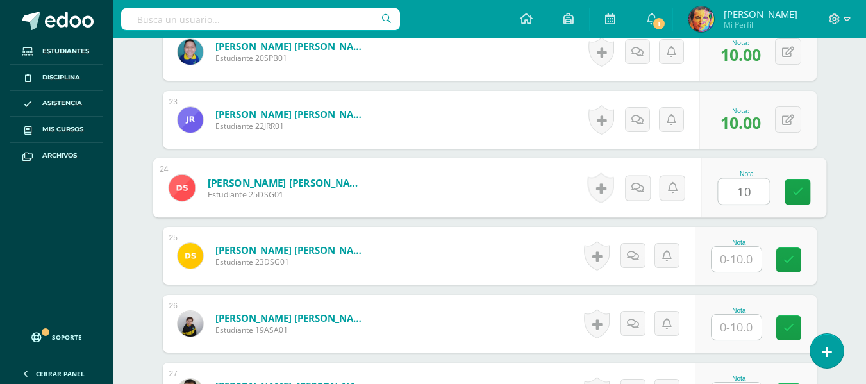
type input "10"
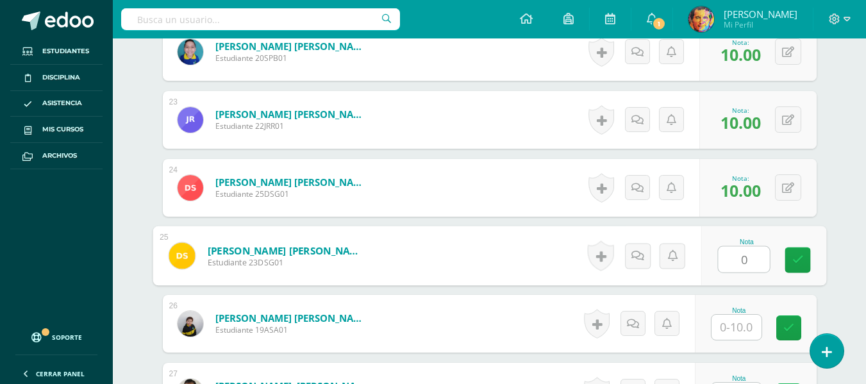
type input "0"
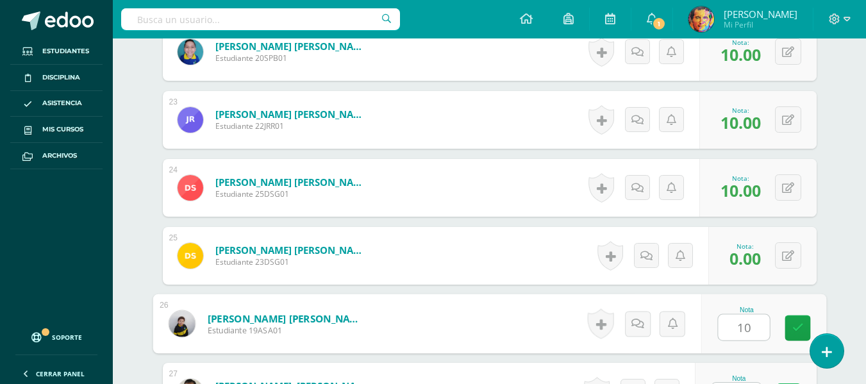
type input "10"
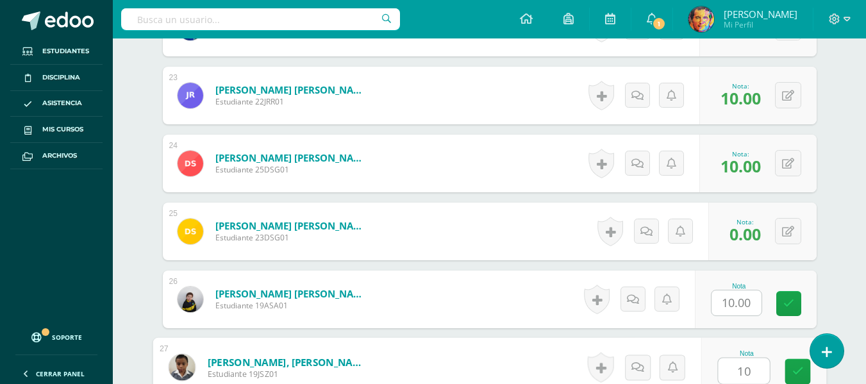
type input "10"
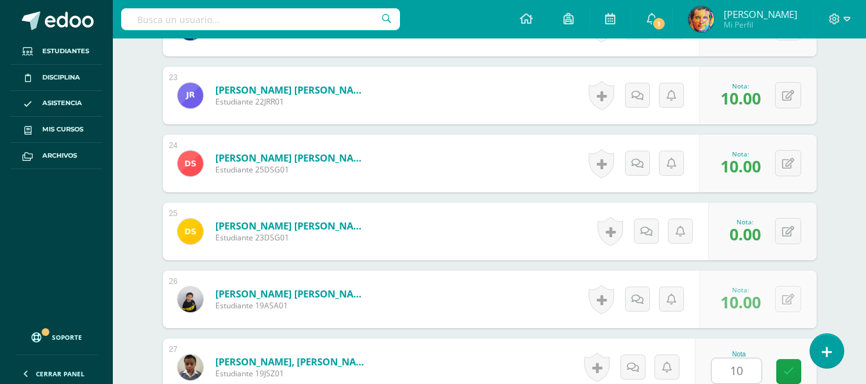
scroll to position [2122, 0]
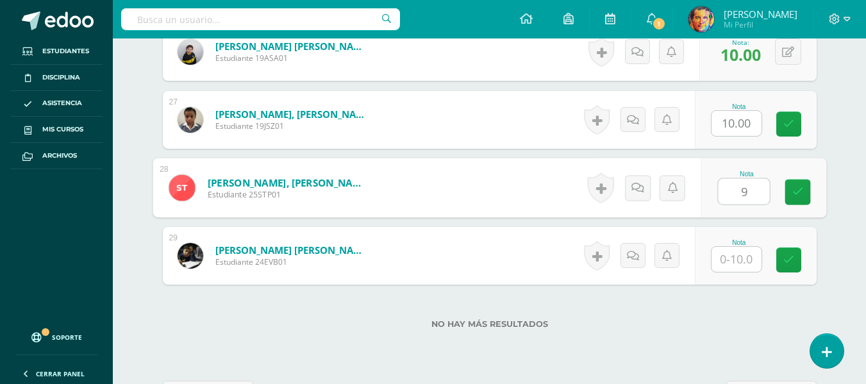
type input "9"
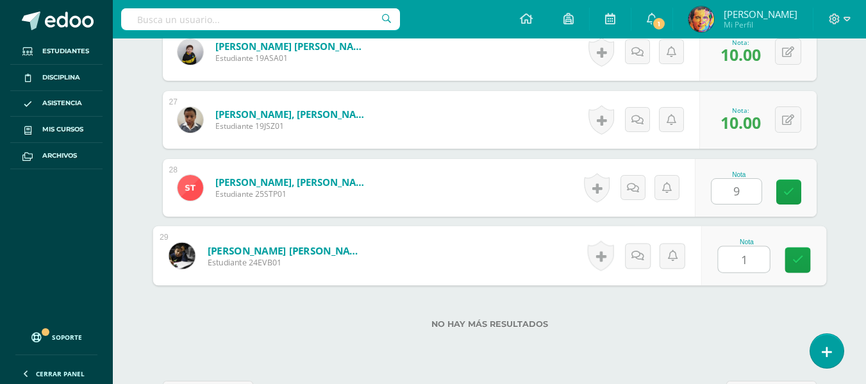
type input "10"
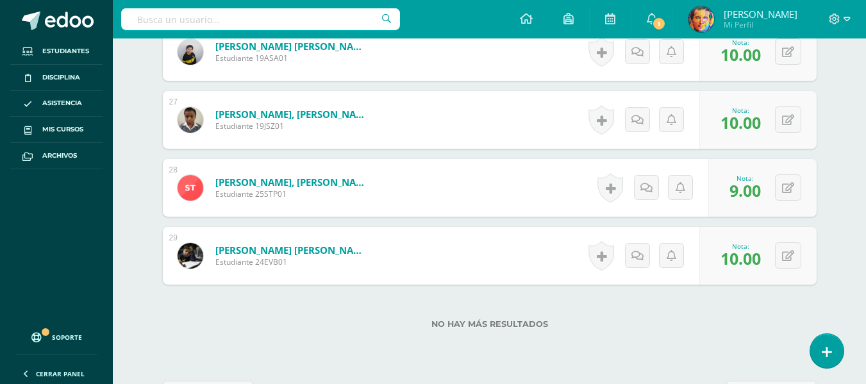
scroll to position [1994, 0]
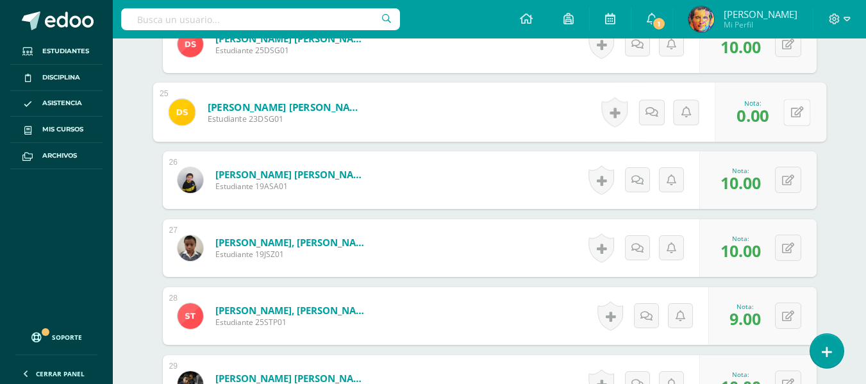
click at [796, 109] on button at bounding box center [797, 112] width 27 height 27
click at [768, 118] on icon at bounding box center [763, 116] width 12 height 11
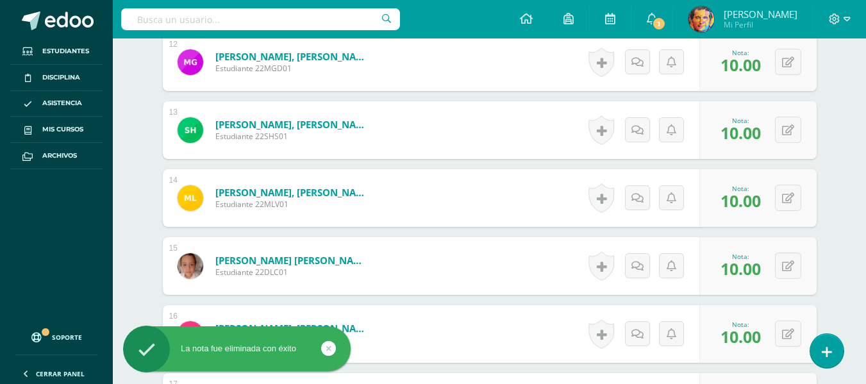
scroll to position [1032, 0]
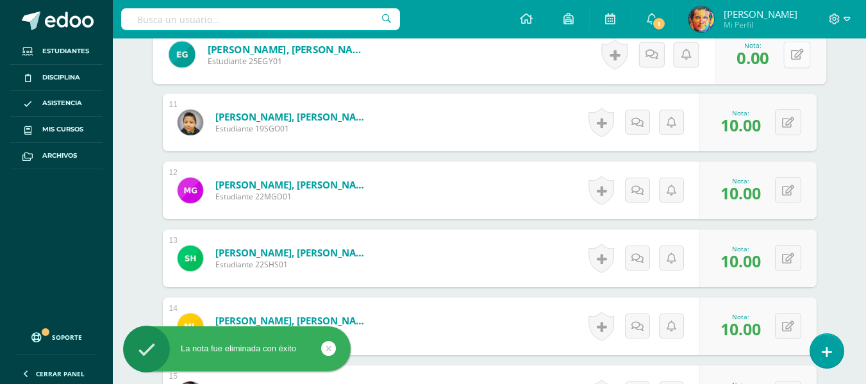
click at [790, 63] on button at bounding box center [797, 54] width 27 height 27
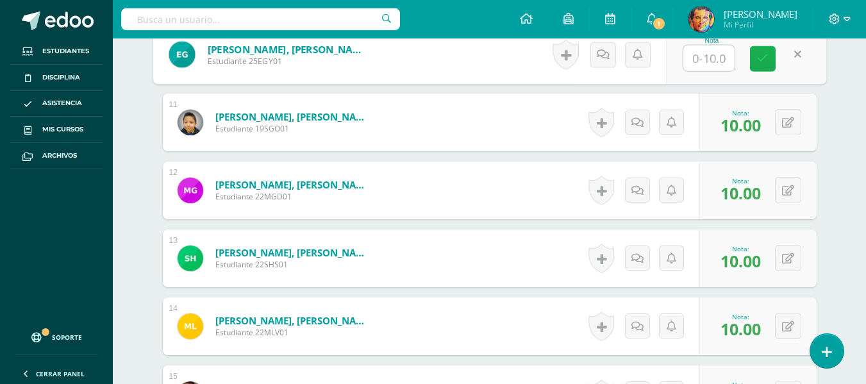
click at [771, 62] on link at bounding box center [763, 59] width 26 height 26
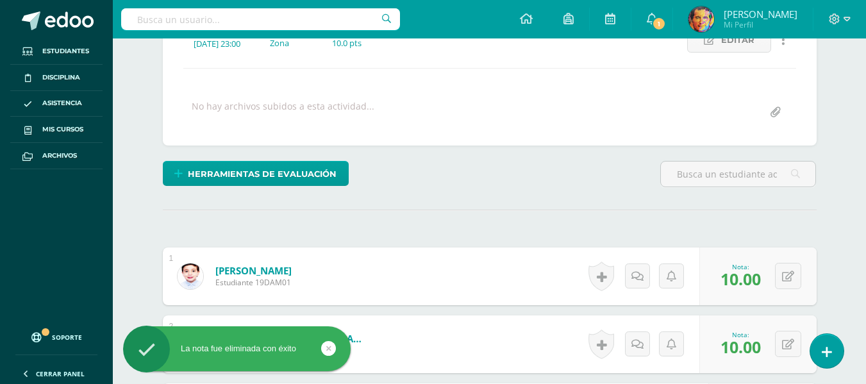
scroll to position [6, 0]
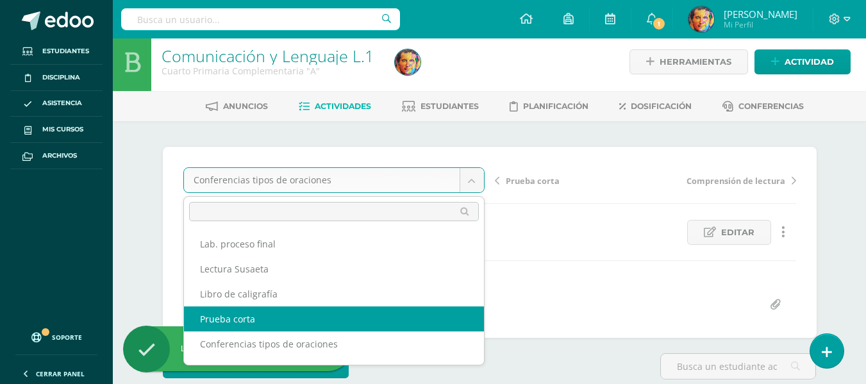
select select "/dashboard/teacher/grade-activity/180138/"
click at [311, 314] on div "No hay archivos subidos a esta actividad..." at bounding box center [283, 304] width 183 height 25
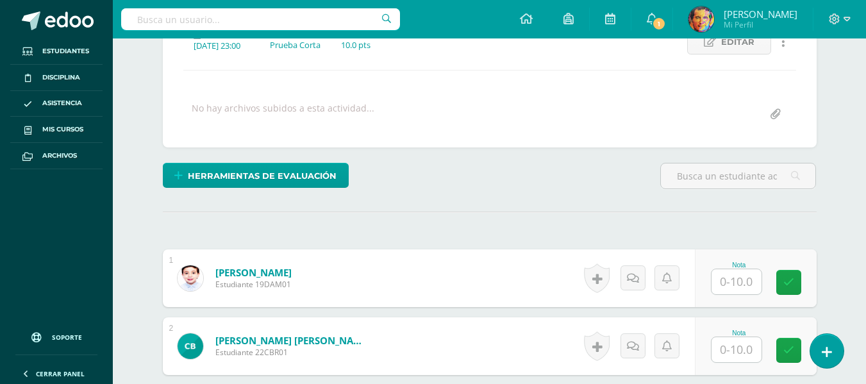
scroll to position [260, 0]
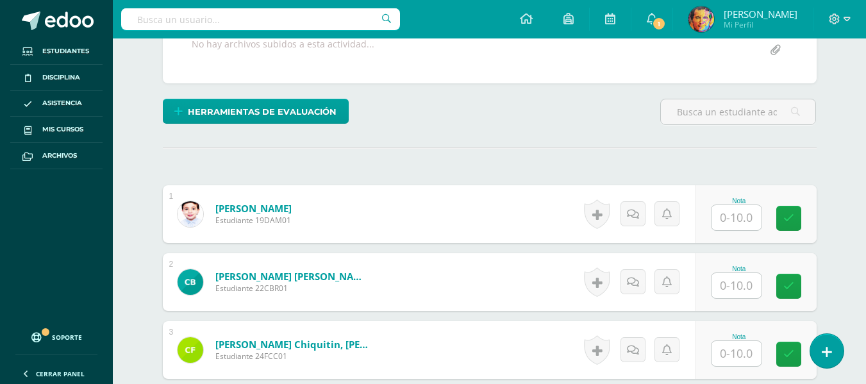
click at [748, 224] on input "text" at bounding box center [737, 217] width 50 height 25
type input "9"
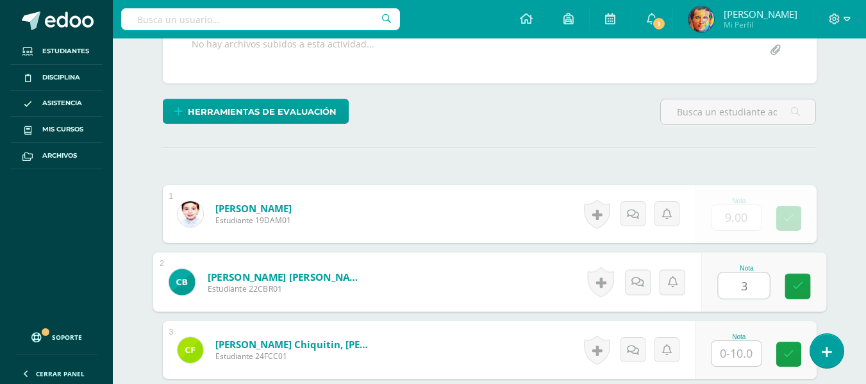
type input "3"
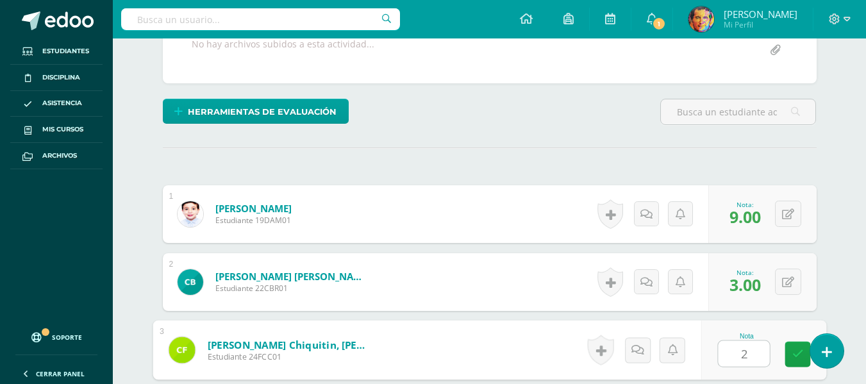
type input "2"
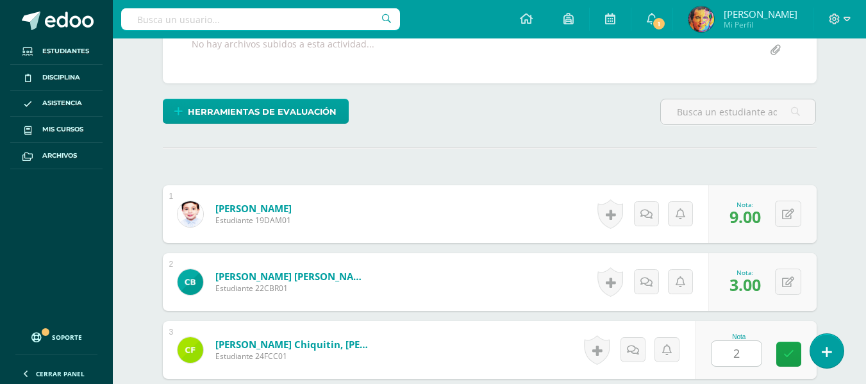
scroll to position [491, 0]
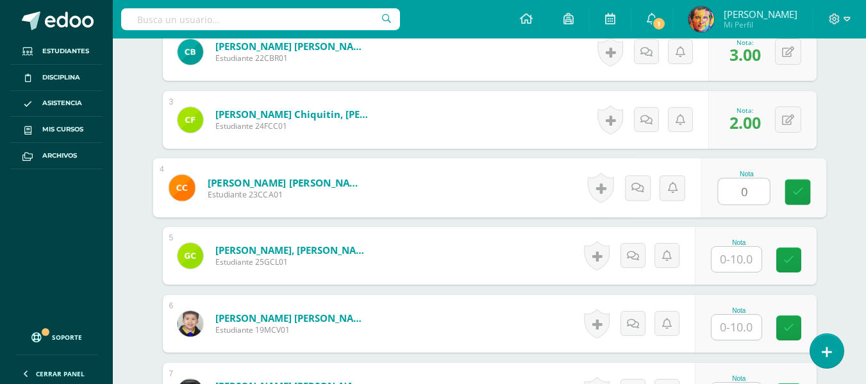
type input "0"
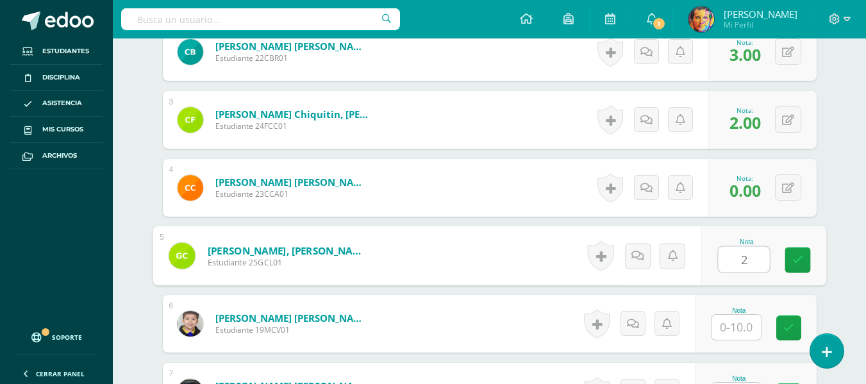
type input "2"
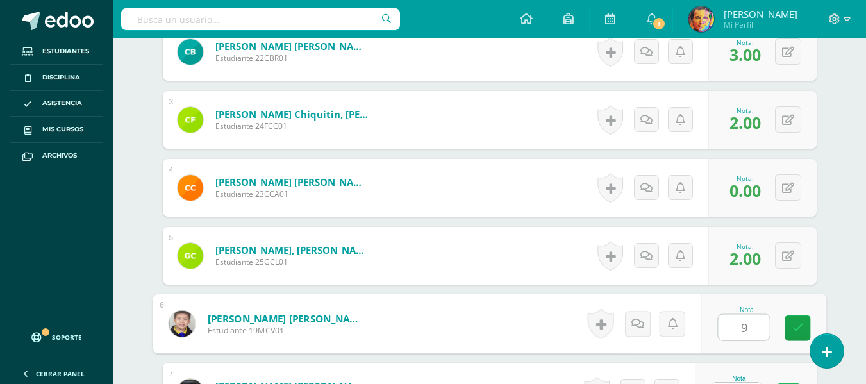
type input "9"
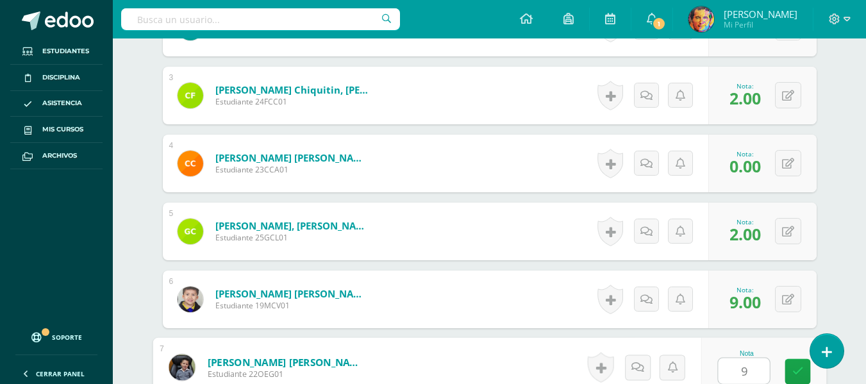
type input "9"
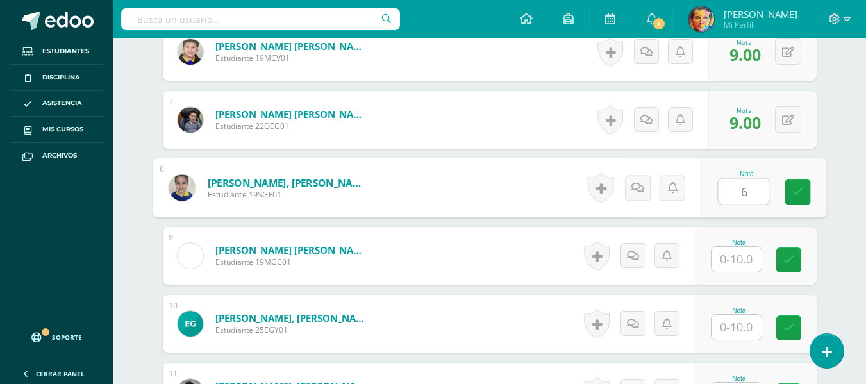
type input "6"
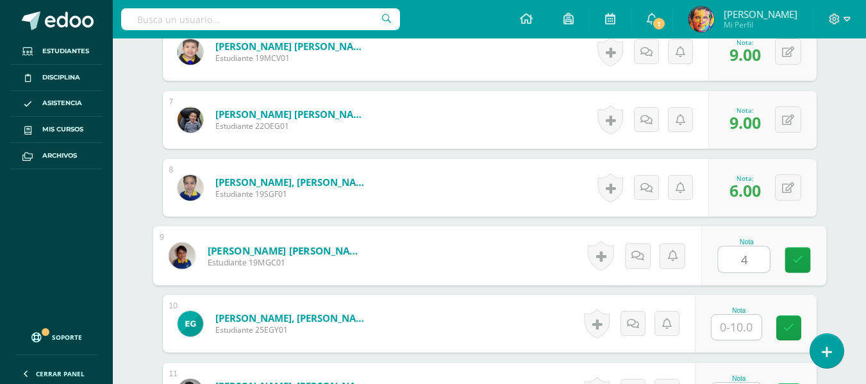
type input "4"
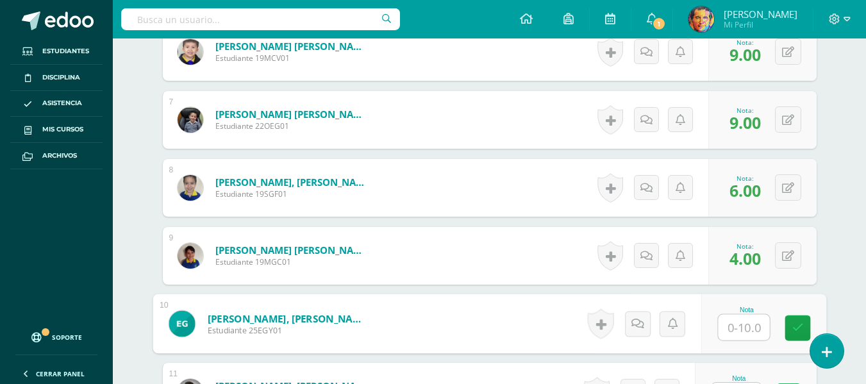
scroll to position [891, 0]
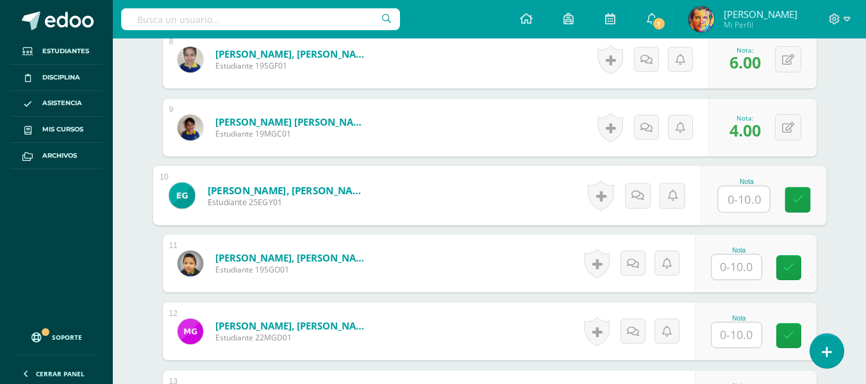
click at [729, 262] on input "text" at bounding box center [737, 267] width 50 height 25
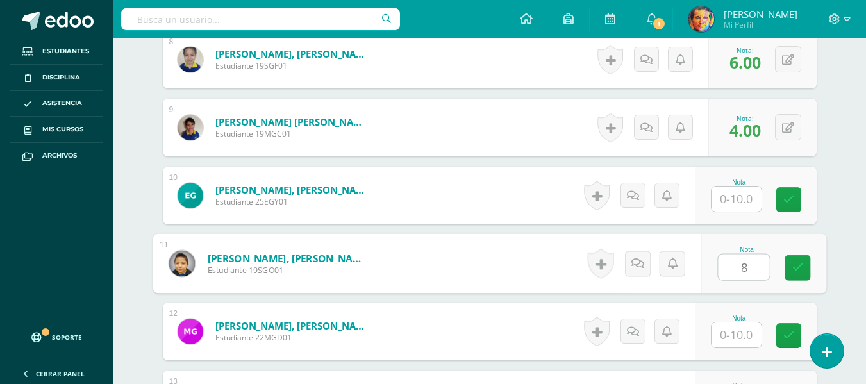
type input "8"
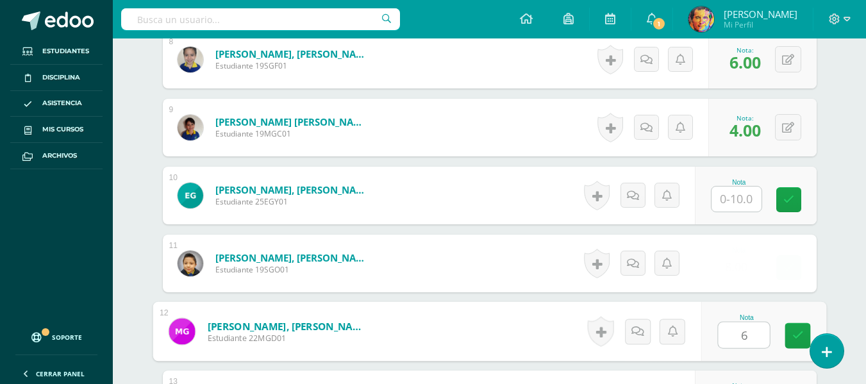
type input "6"
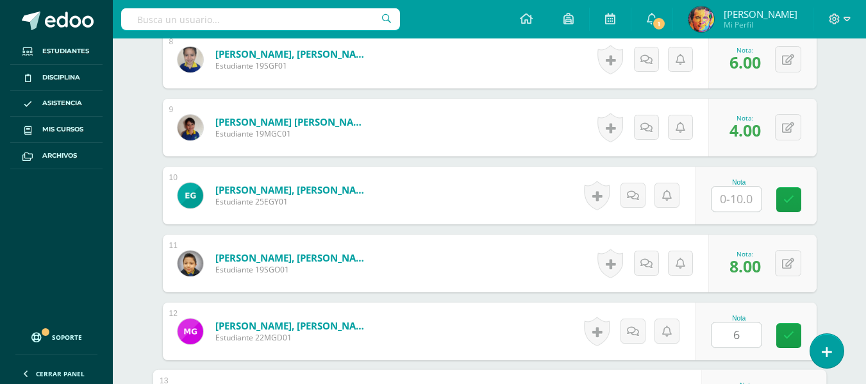
scroll to position [1102, 0]
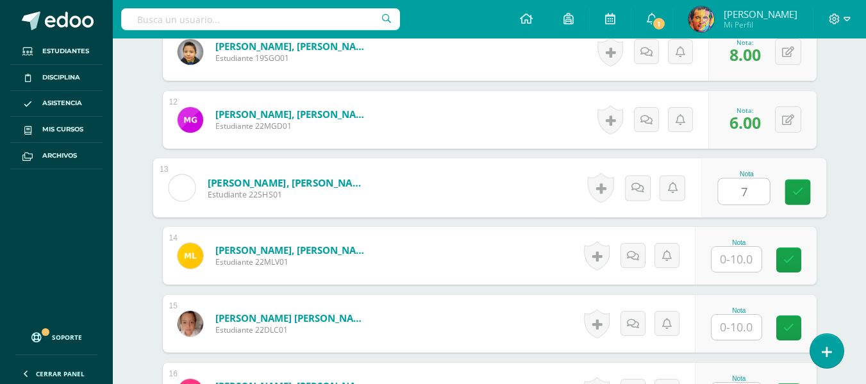
type input "7"
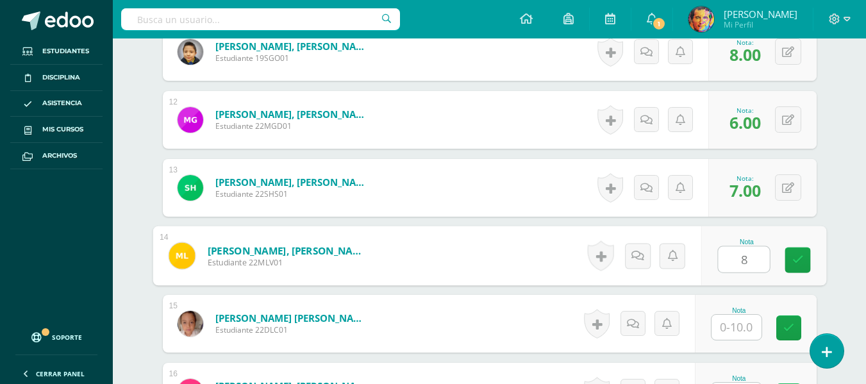
type input "8"
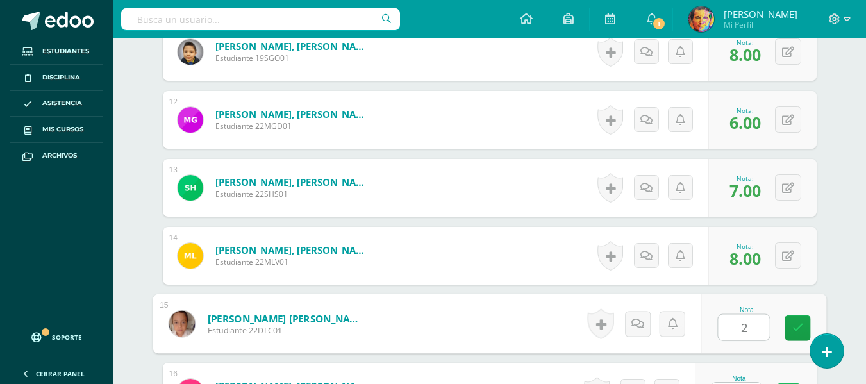
type input "2"
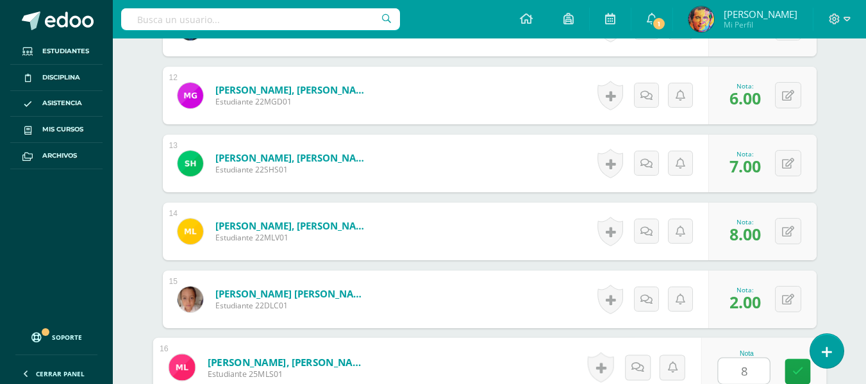
type input "8"
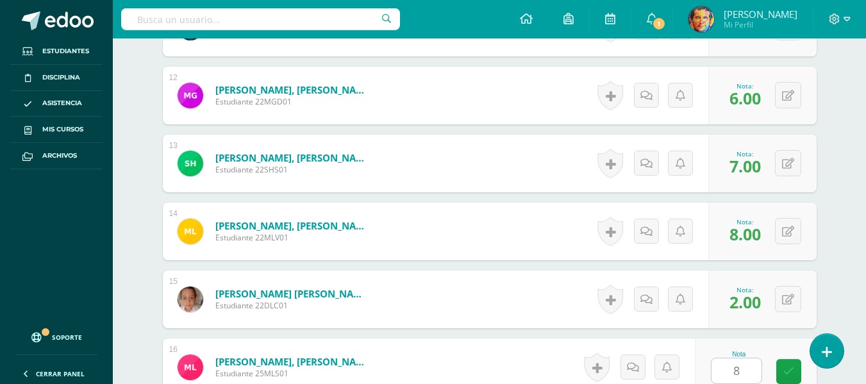
scroll to position [1374, 0]
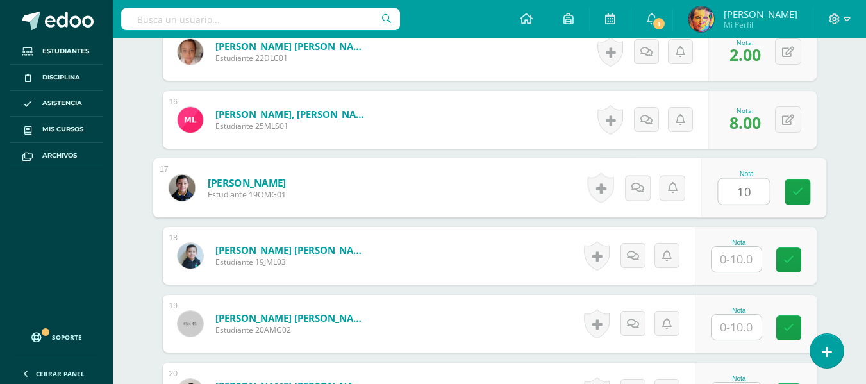
type input "10"
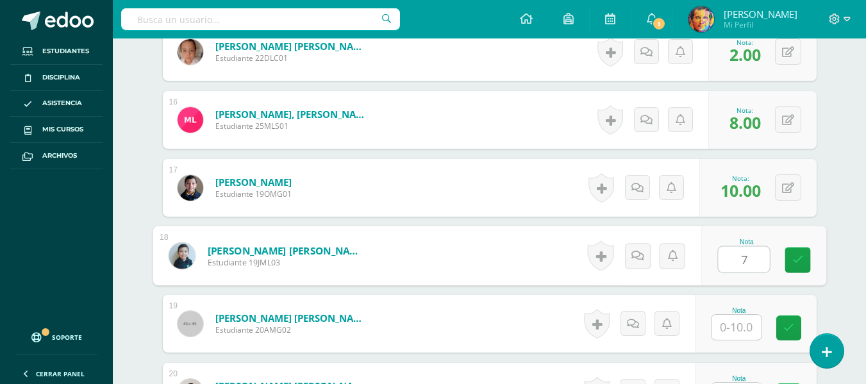
type input "7"
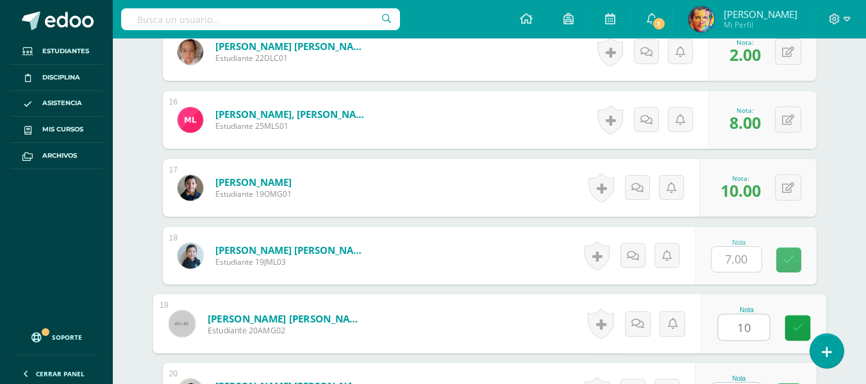
type input "10"
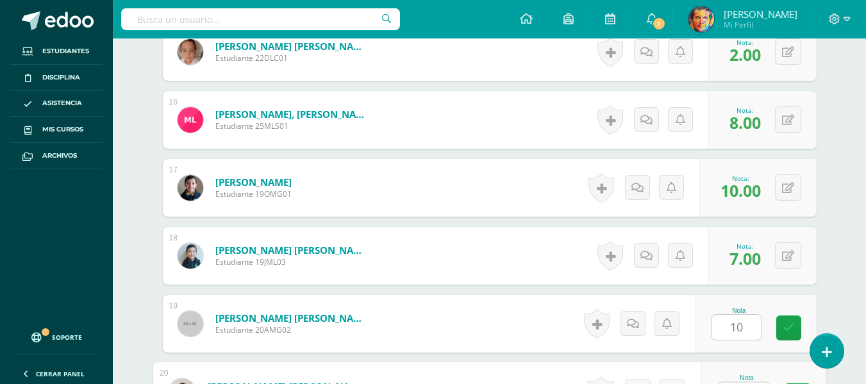
scroll to position [1399, 0]
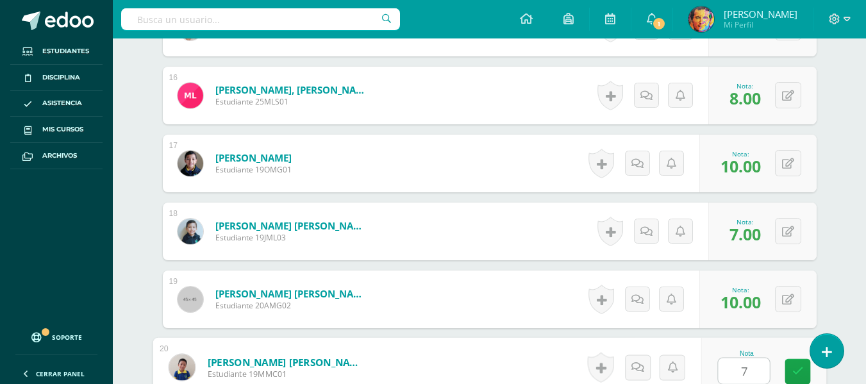
type input "7"
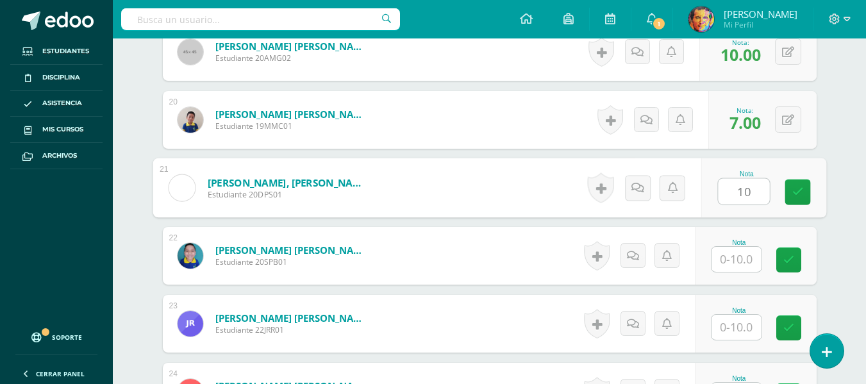
type input "10"
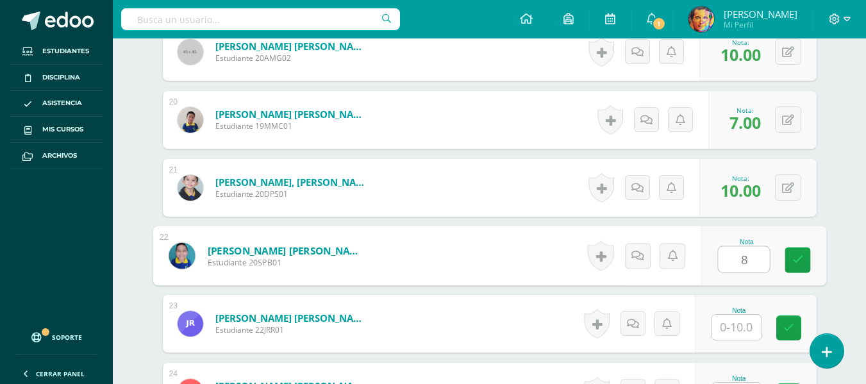
type input "8"
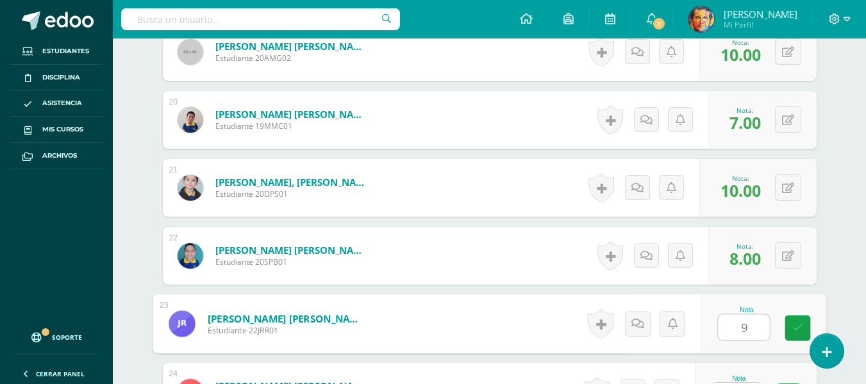
type input "9"
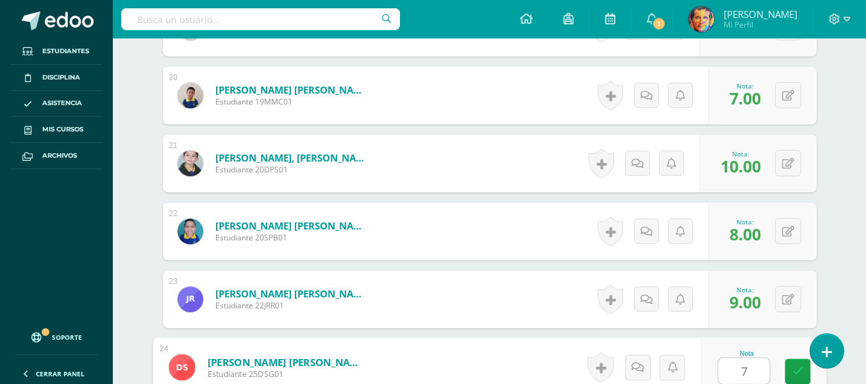
type input "7"
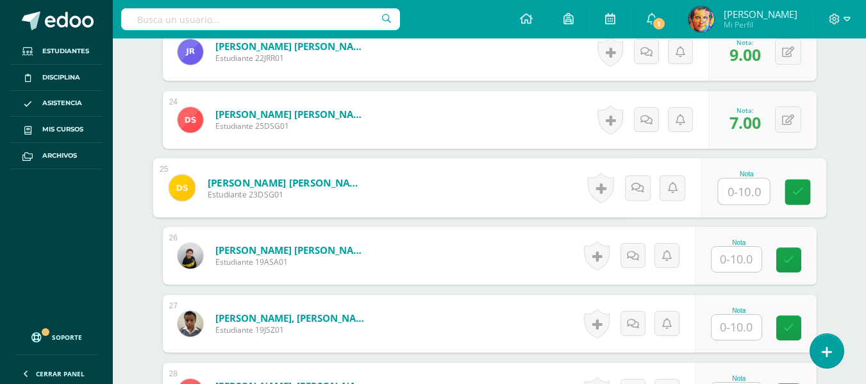
click at [735, 267] on input "text" at bounding box center [737, 259] width 50 height 25
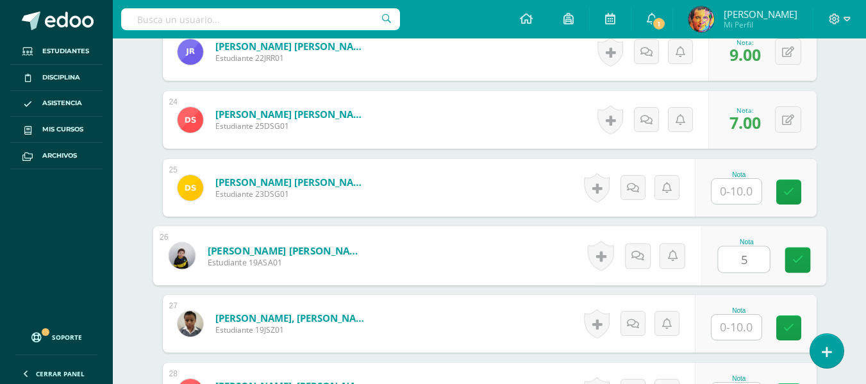
type input "5"
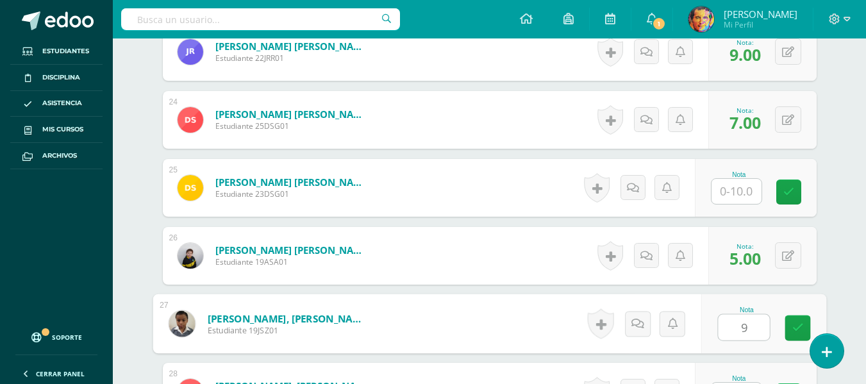
type input "9"
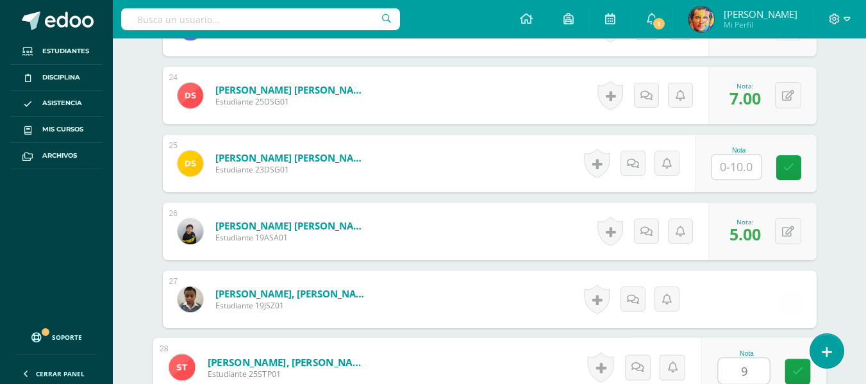
type input "9"
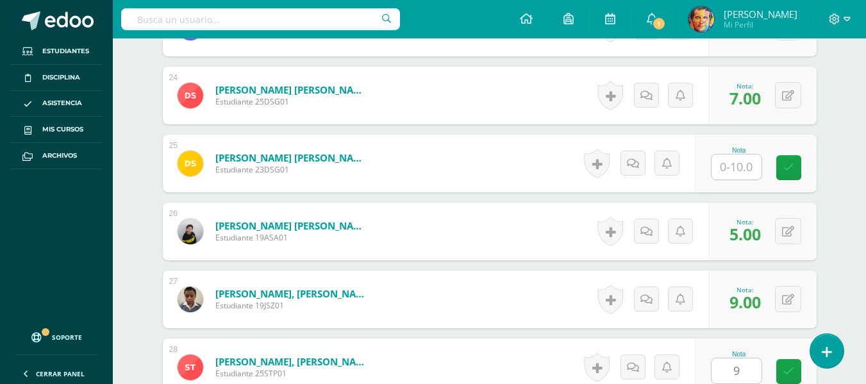
scroll to position [2170, 0]
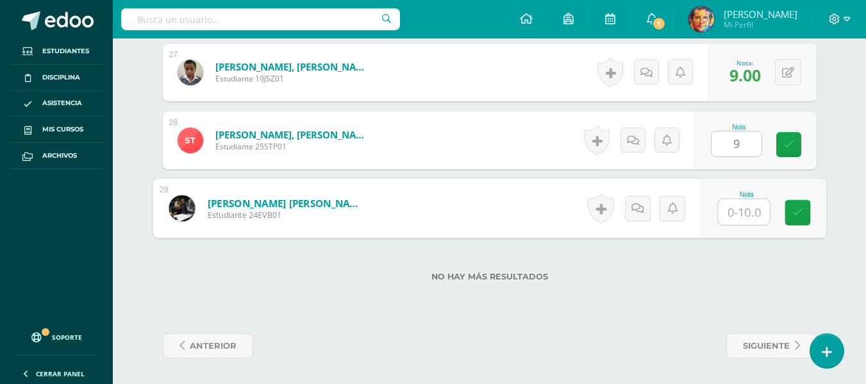
type input "9"
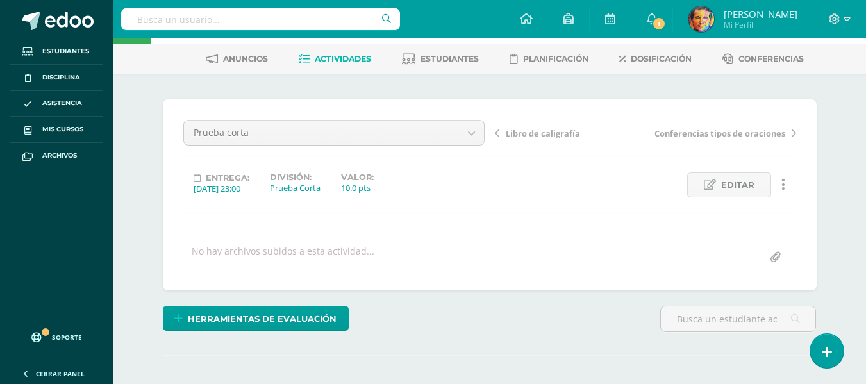
scroll to position [0, 0]
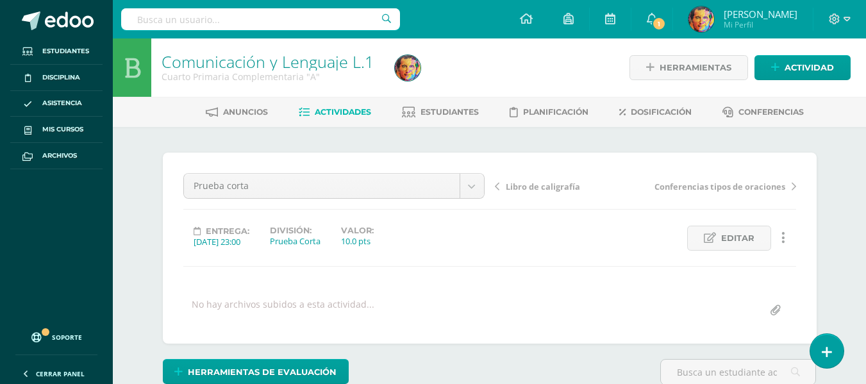
click at [355, 109] on span "Actividades" at bounding box center [343, 112] width 56 height 10
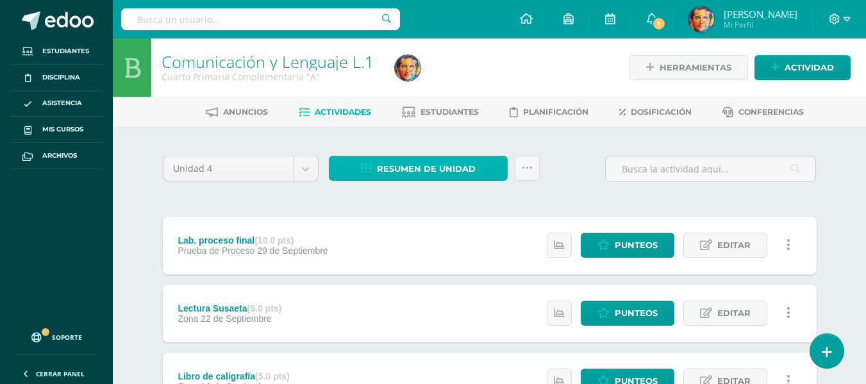
click at [472, 170] on span "Resumen de unidad" at bounding box center [426, 169] width 99 height 24
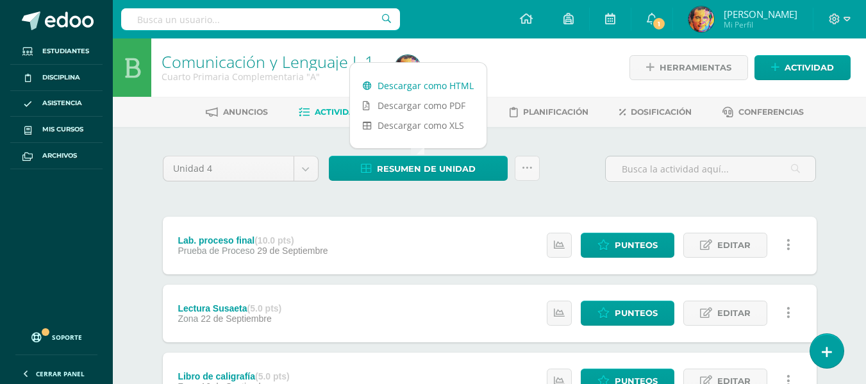
click at [429, 85] on link "Descargar como HTML" at bounding box center [418, 86] width 137 height 20
click at [553, 187] on div "Unidad 4 Unidad 1 Unidad 2 Unidad 3 Unidad 4 Resumen de unidad Subir actividade…" at bounding box center [490, 174] width 664 height 37
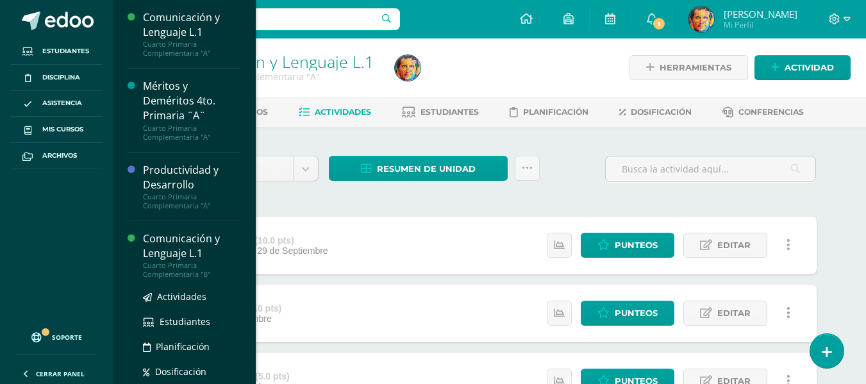
click at [176, 239] on div "Comunicación y Lenguaje L.1" at bounding box center [191, 247] width 97 height 30
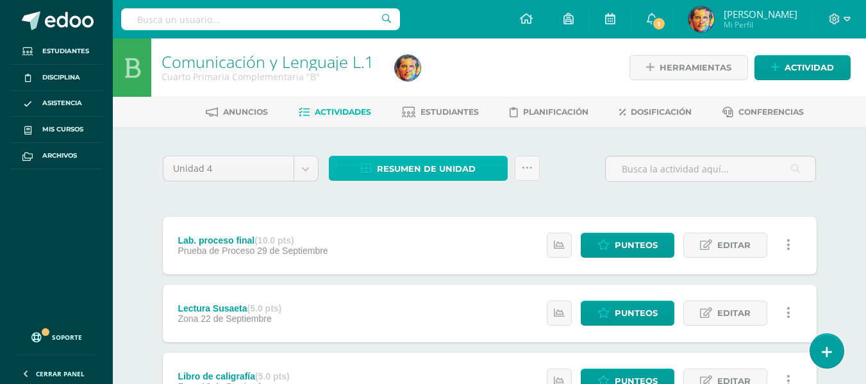
click at [403, 159] on span "Resumen de unidad" at bounding box center [426, 169] width 99 height 24
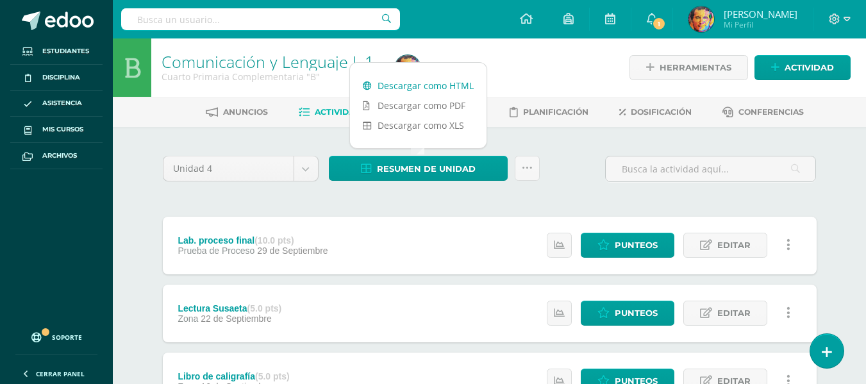
click at [426, 83] on link "Descargar como HTML" at bounding box center [418, 86] width 137 height 20
click at [847, 15] on icon at bounding box center [847, 19] width 7 height 12
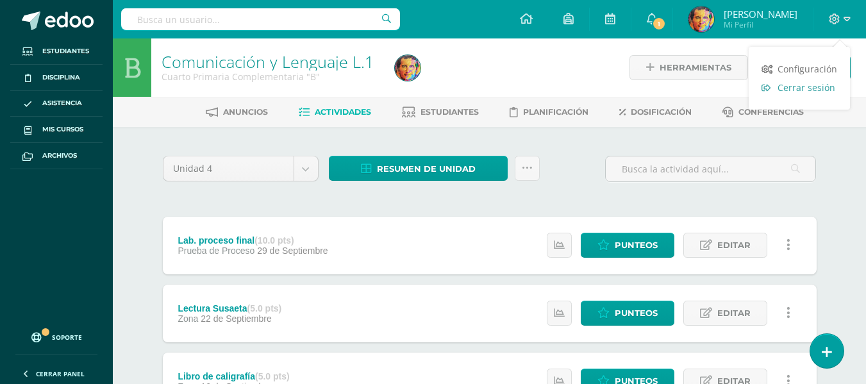
click at [814, 88] on span "Cerrar sesión" at bounding box center [807, 87] width 58 height 12
